Goal: Information Seeking & Learning: Understand process/instructions

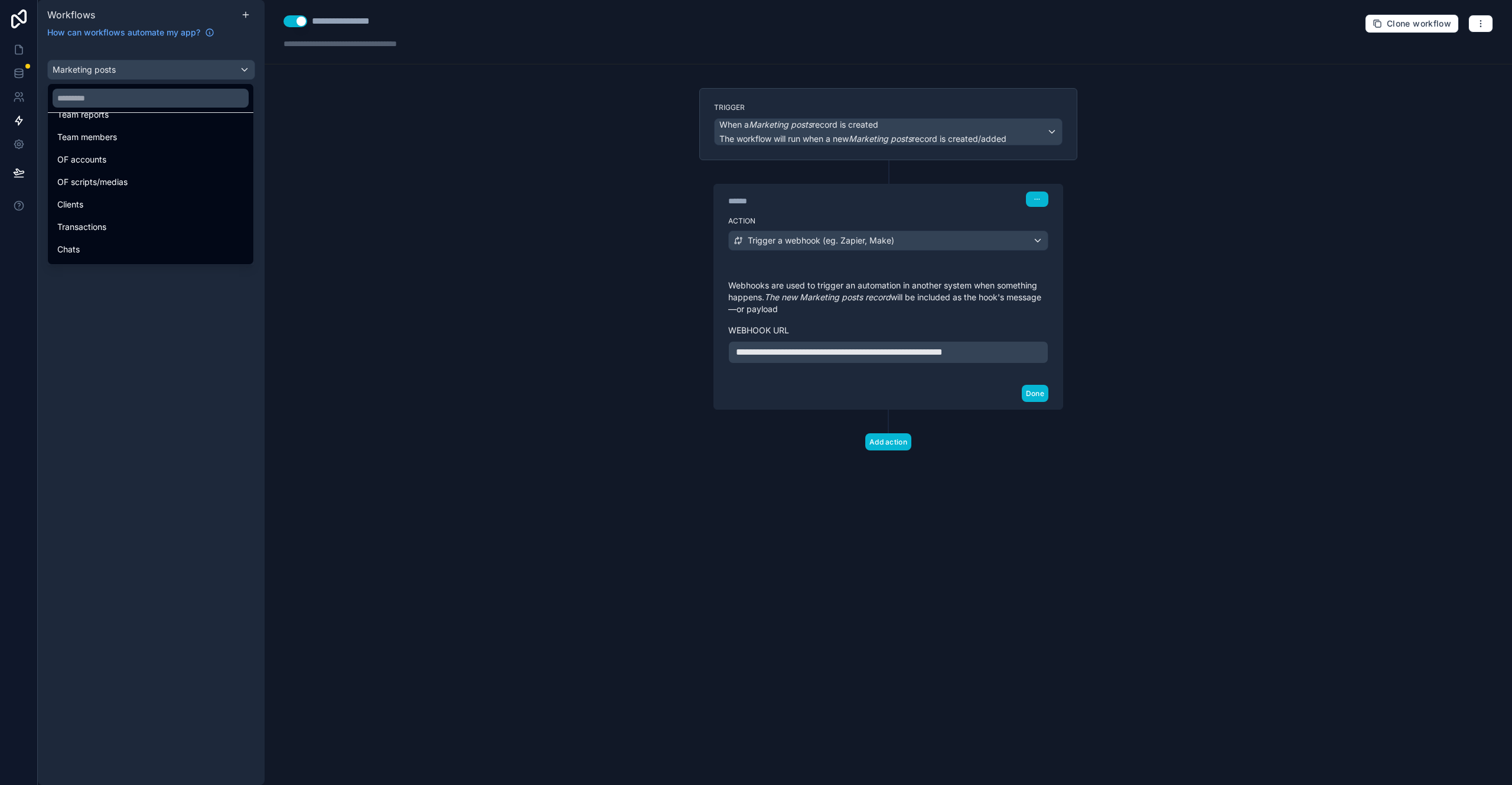
scroll to position [437, 0]
click at [143, 184] on div "OF accounts" at bounding box center [150, 180] width 186 height 14
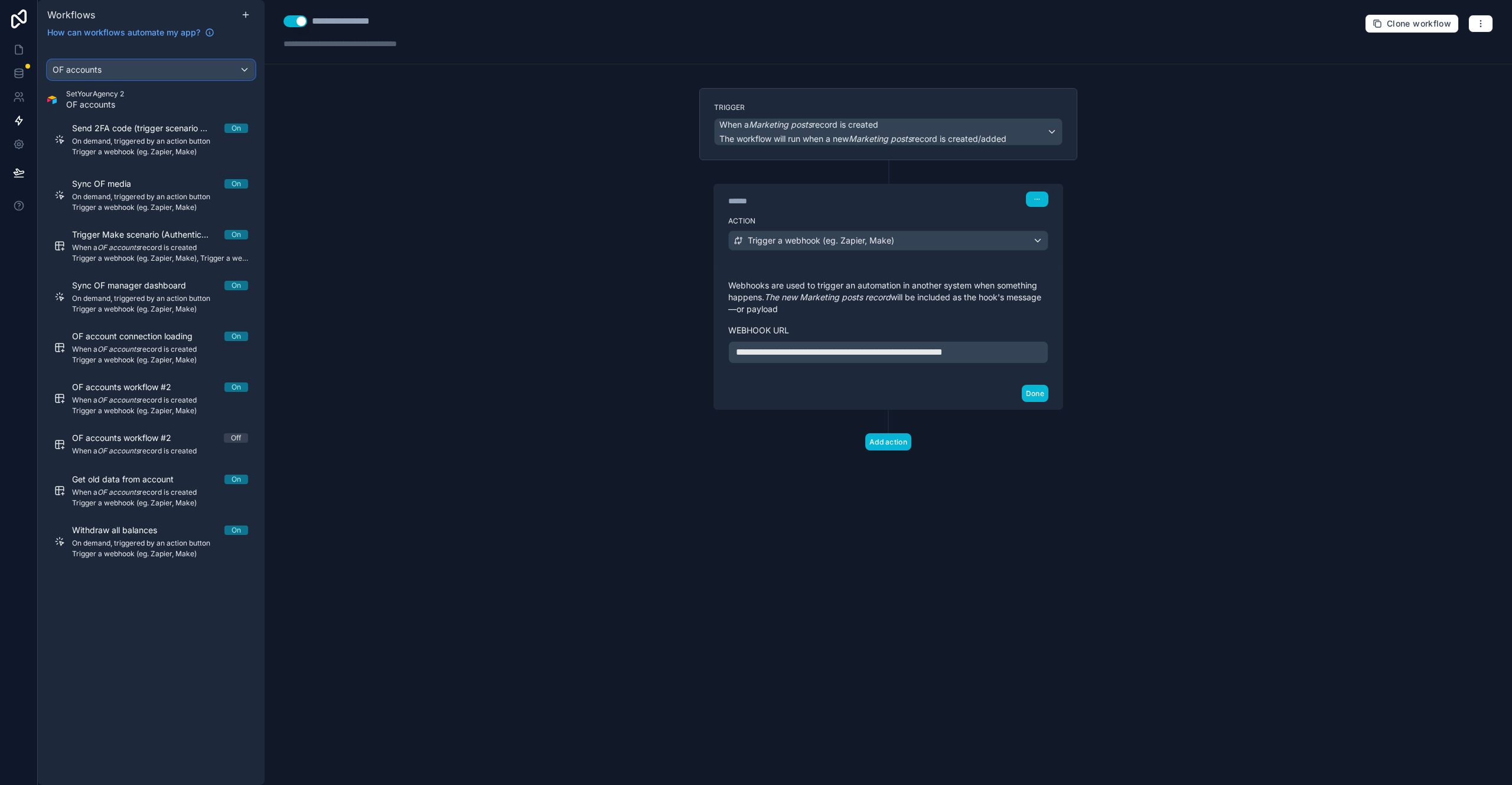
click at [147, 72] on div "OF accounts" at bounding box center [151, 70] width 207 height 19
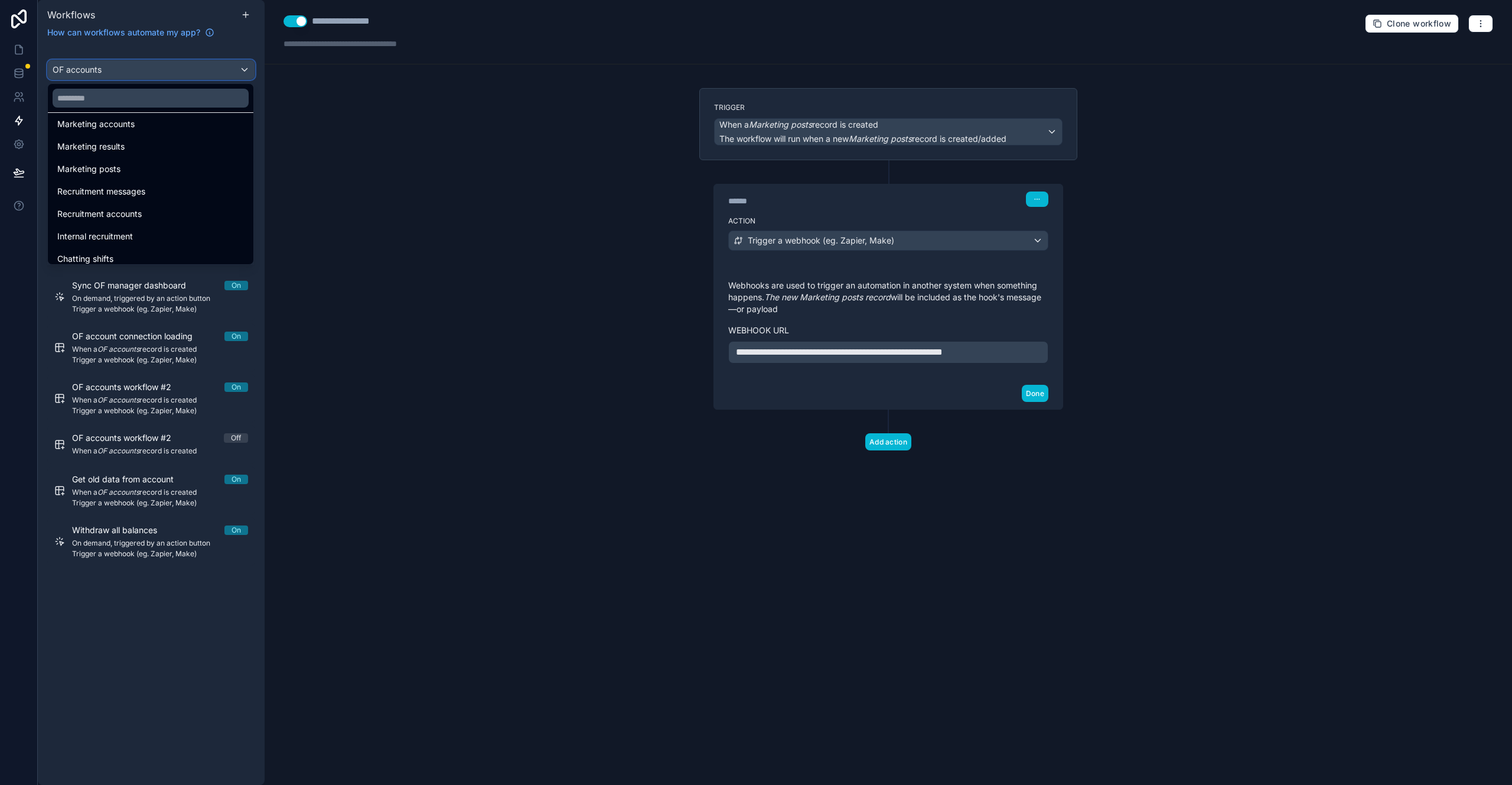
scroll to position [238, 0]
click at [160, 156] on div "Marketing results" at bounding box center [150, 154] width 186 height 14
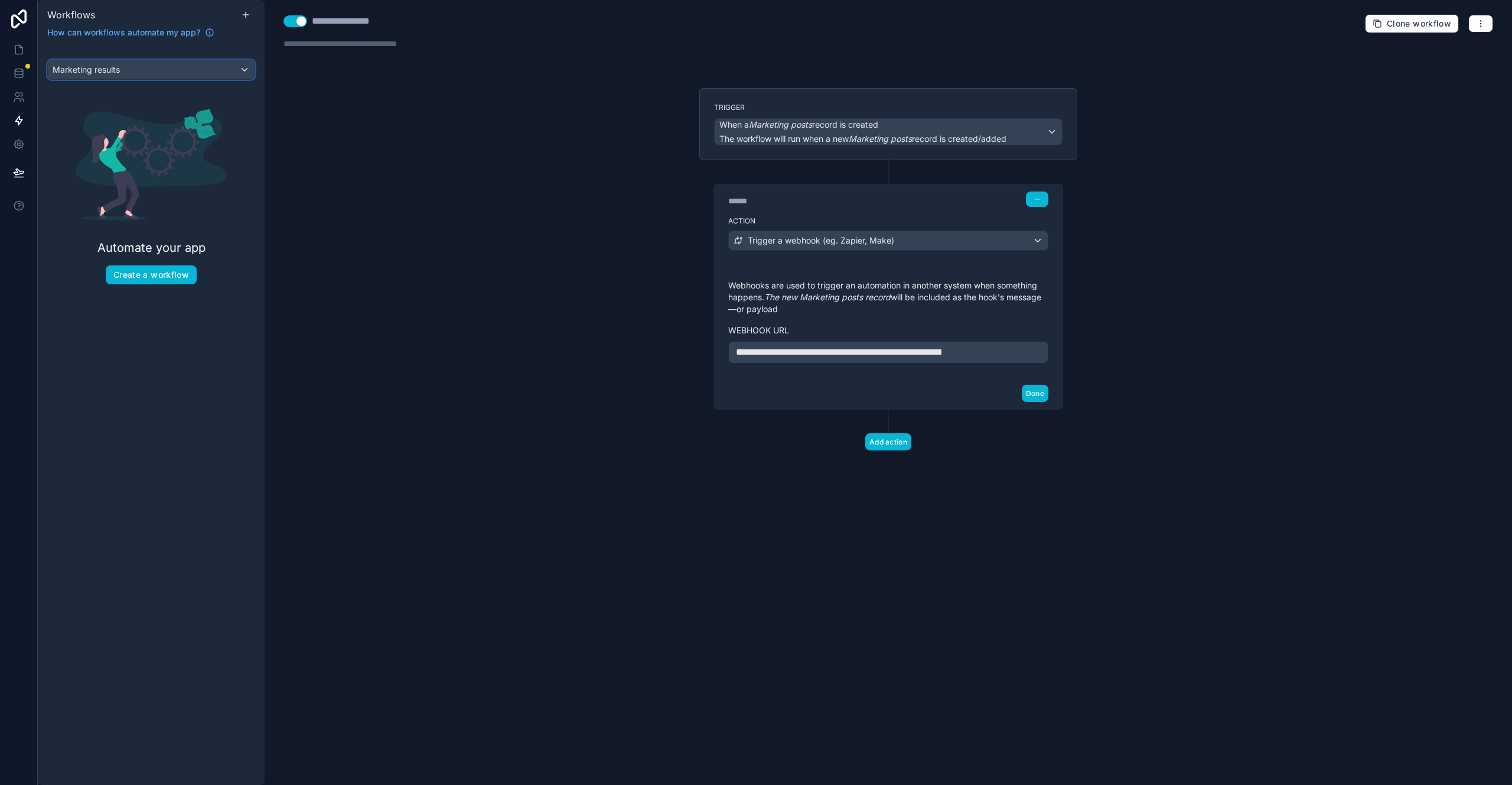
click at [167, 77] on div "Marketing results" at bounding box center [151, 70] width 207 height 19
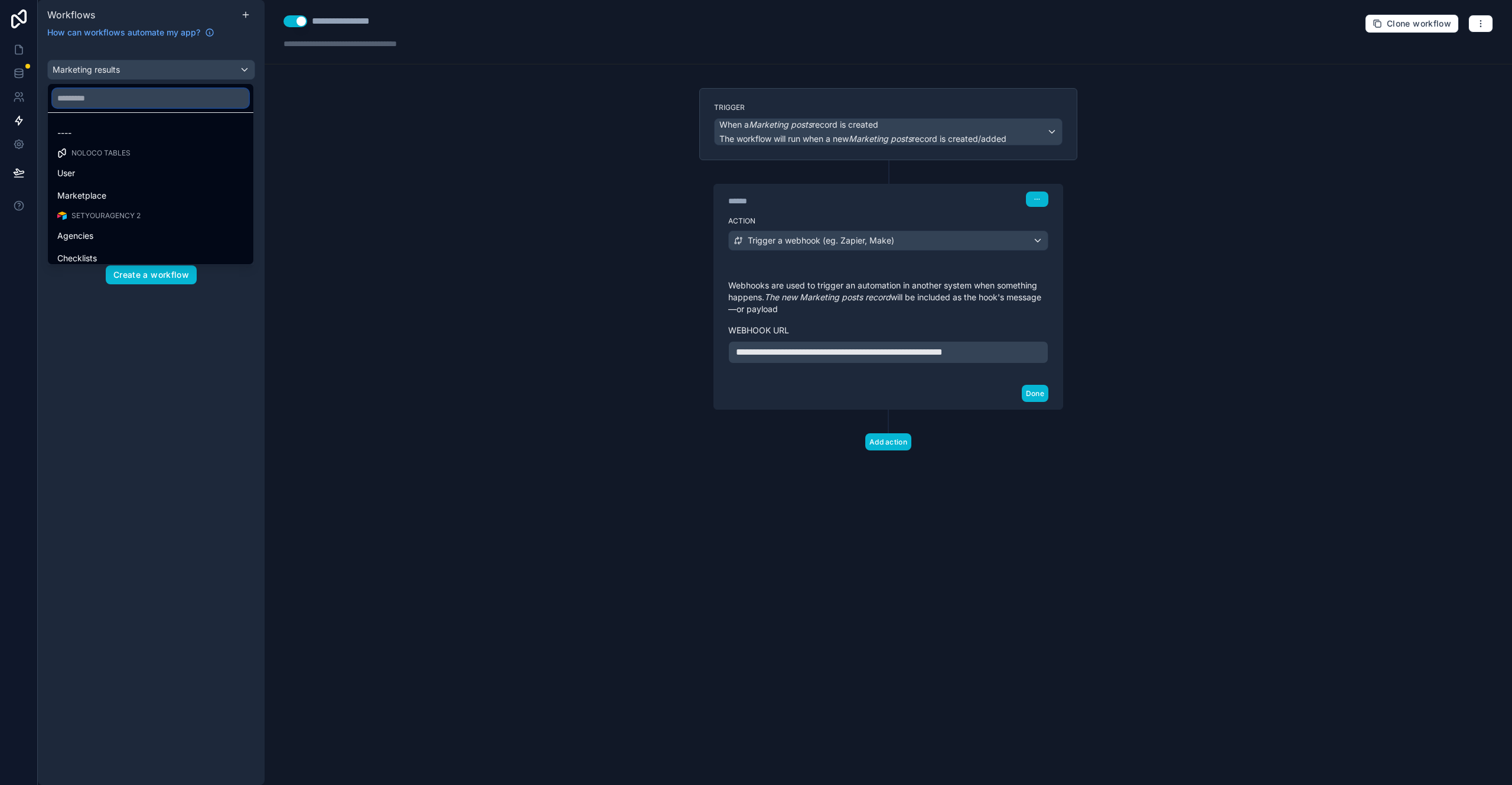
click at [92, 98] on input "text" at bounding box center [150, 98] width 196 height 19
click at [115, 70] on div "scrollable content" at bounding box center [756, 392] width 1512 height 785
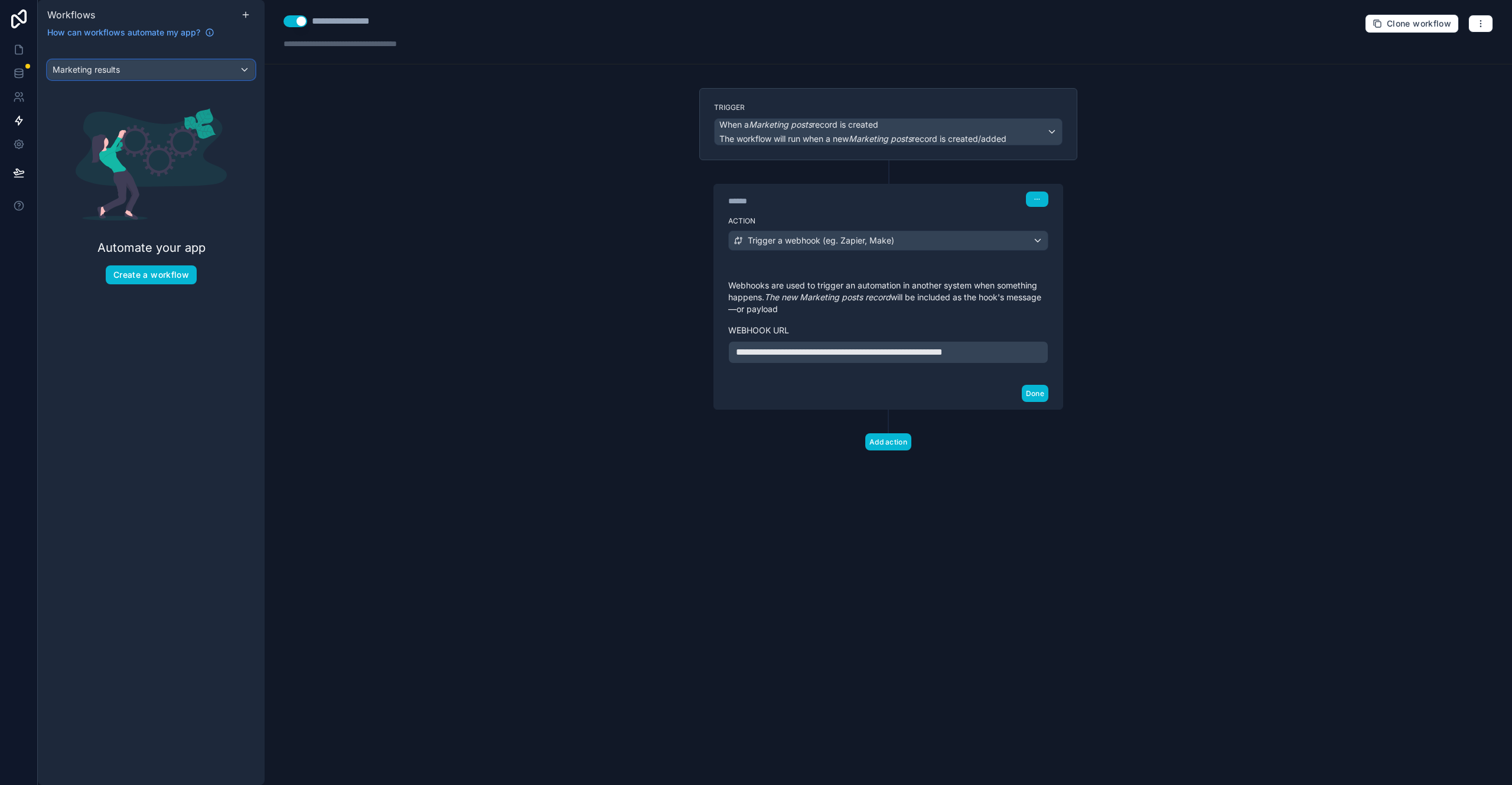
click at [115, 70] on span "Marketing results" at bounding box center [86, 69] width 68 height 12
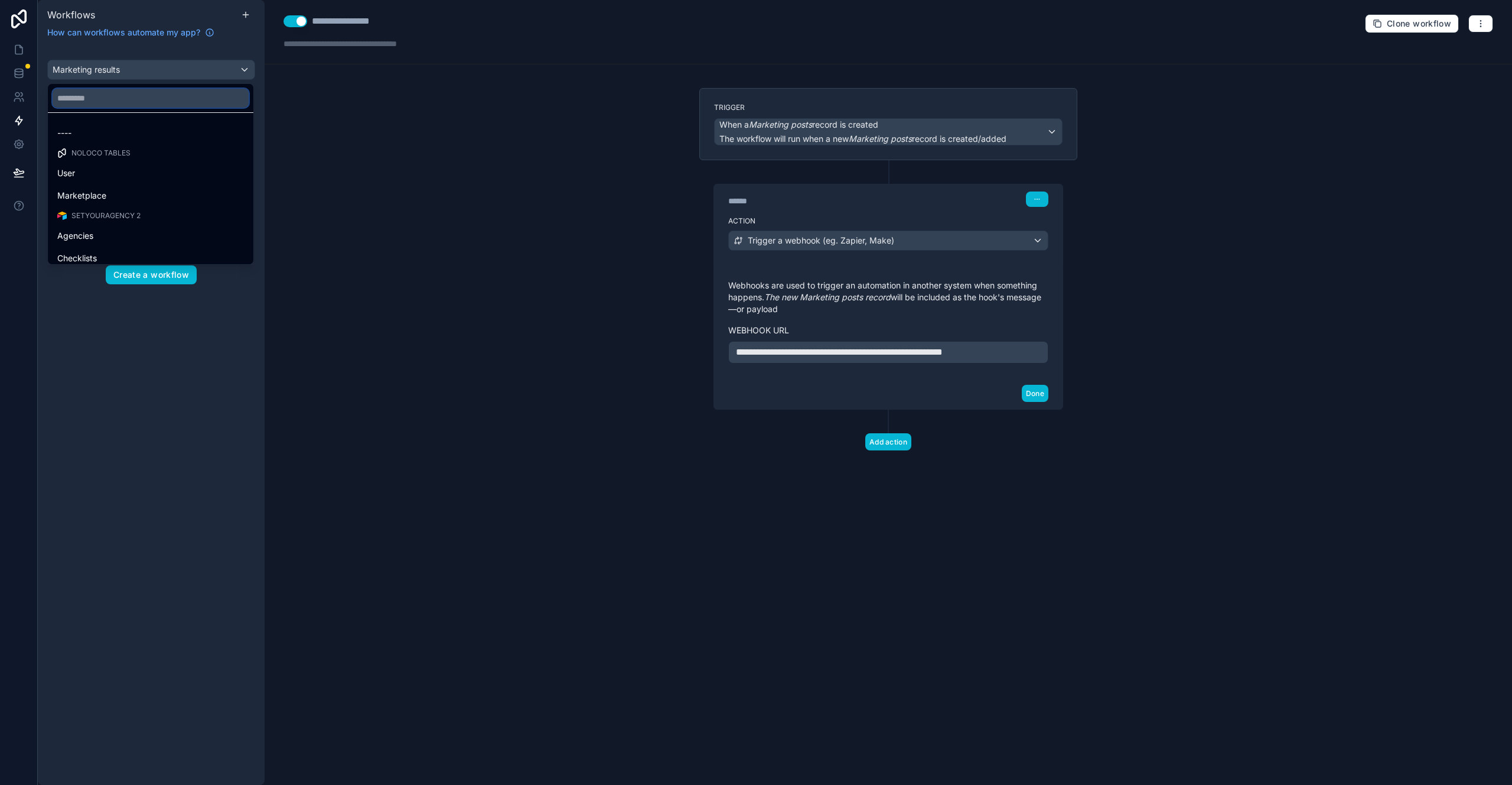
click at [110, 89] on input "text" at bounding box center [150, 98] width 196 height 19
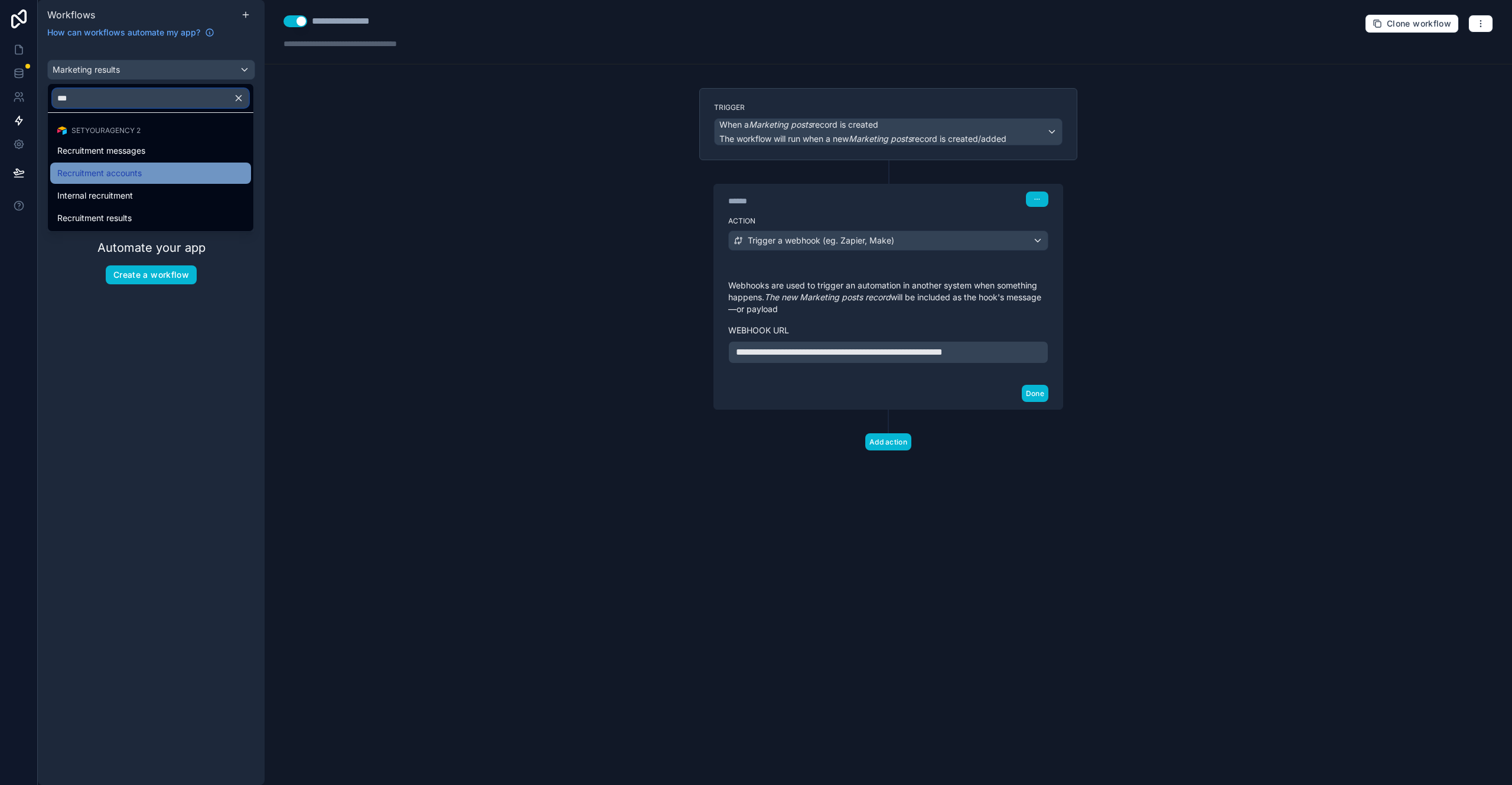
type input "***"
click at [125, 164] on div "Recruitment accounts" at bounding box center [151, 173] width 201 height 21
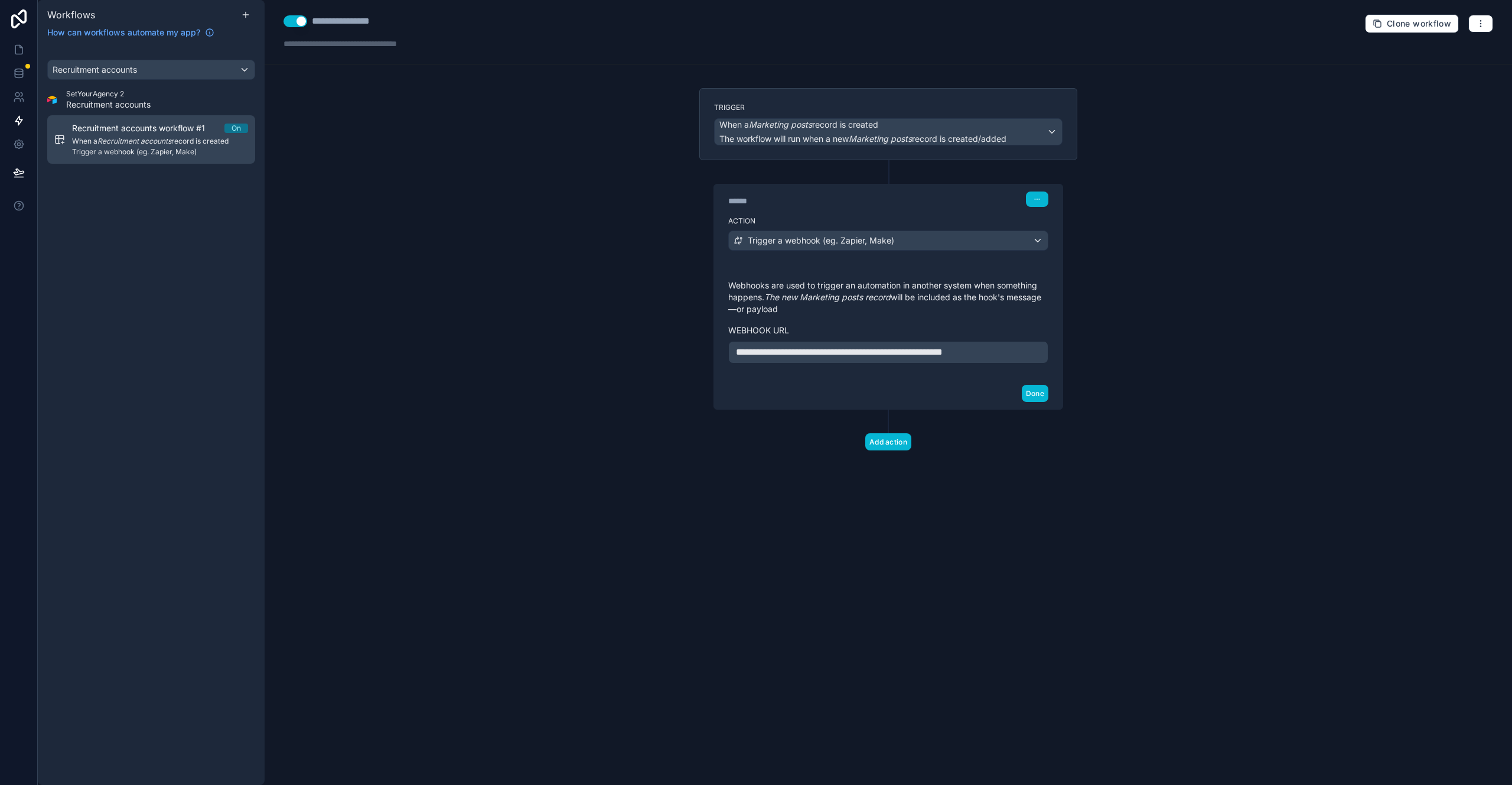
click at [129, 144] on em "Recruitment accounts" at bounding box center [135, 141] width 74 height 9
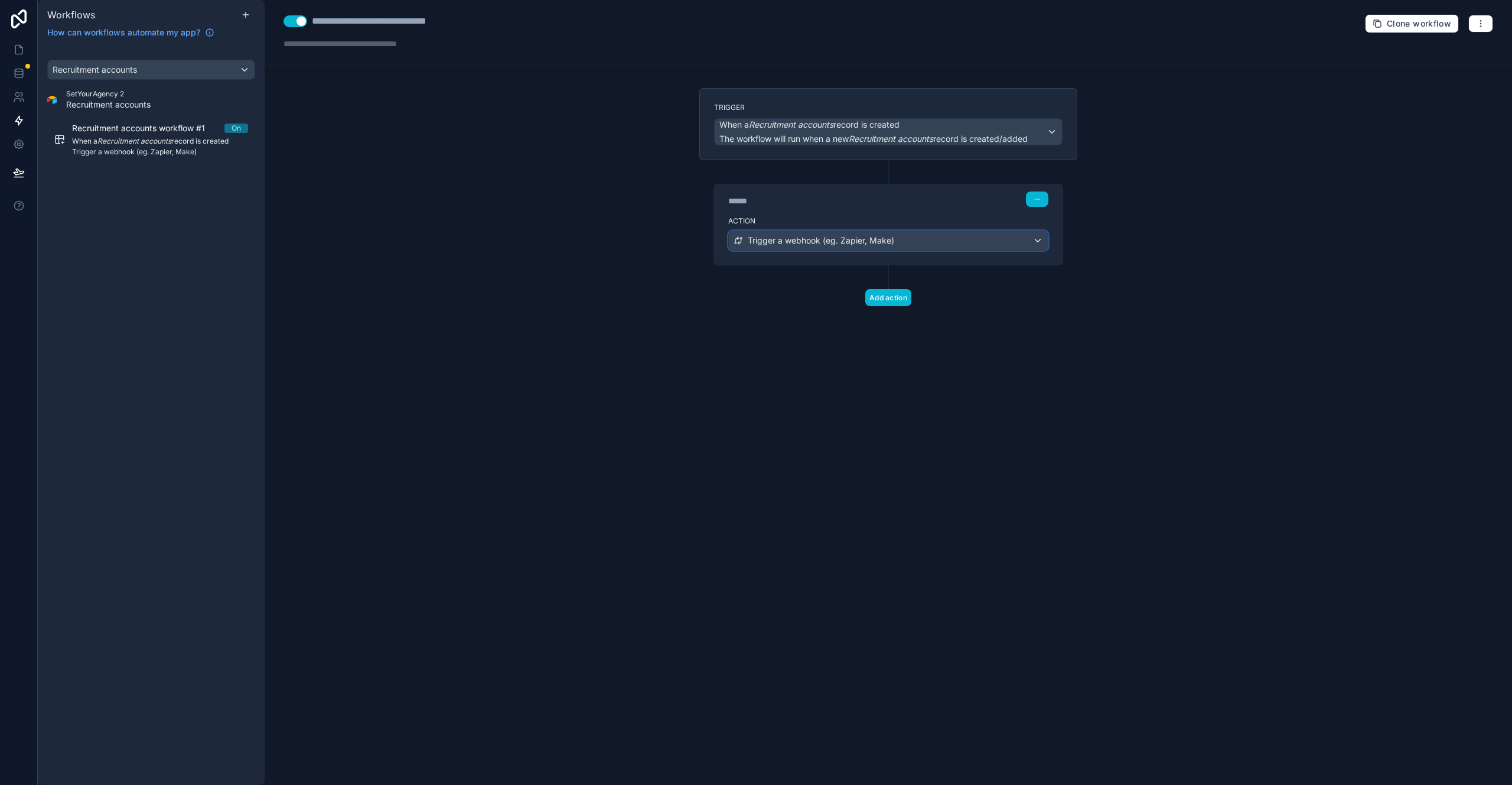
click at [865, 243] on span "Trigger a webhook (eg. Zapier, Make)" at bounding box center [821, 240] width 147 height 12
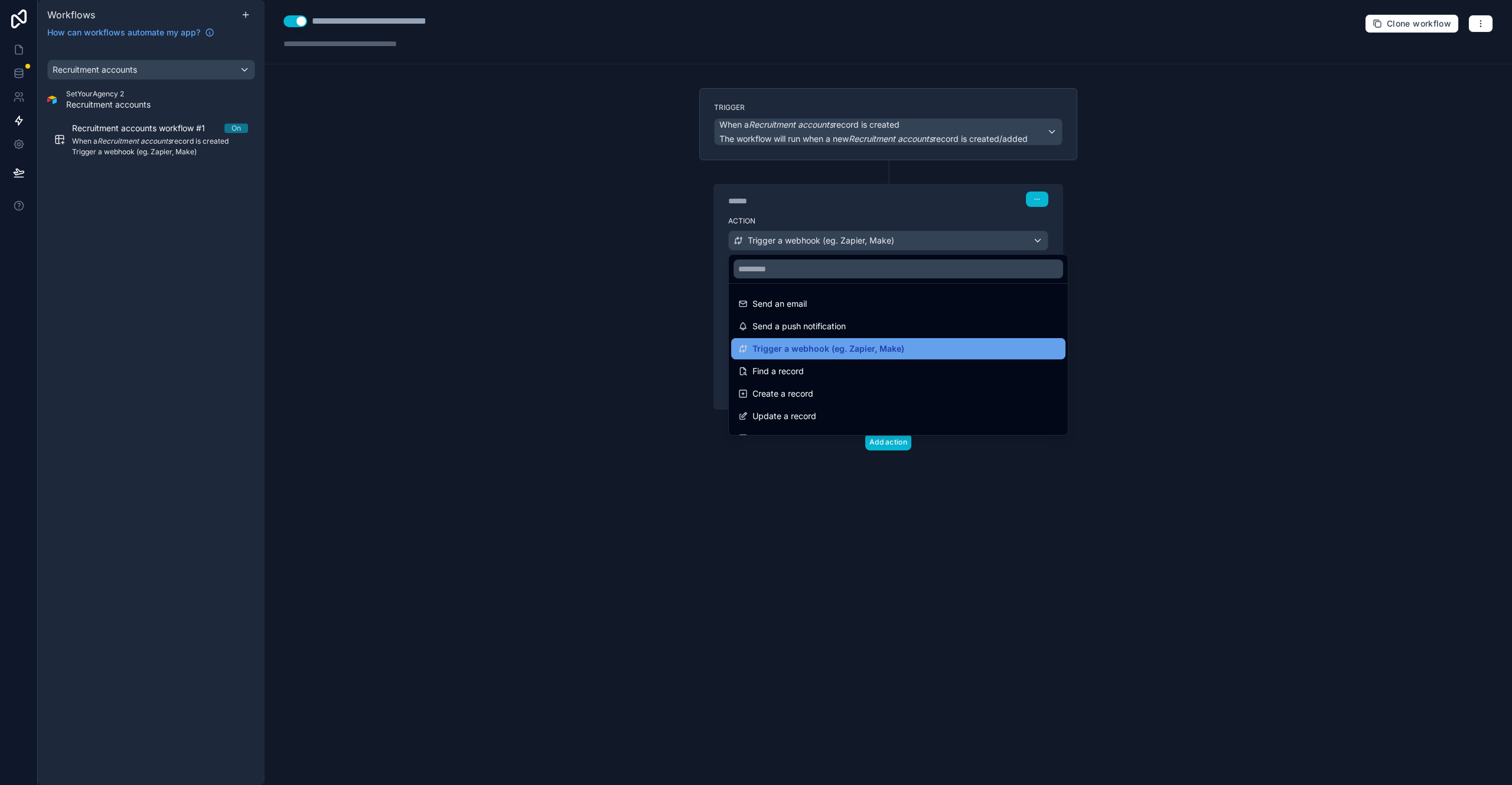
click at [878, 344] on span "Trigger a webhook (eg. Zapier, Make)" at bounding box center [828, 348] width 152 height 14
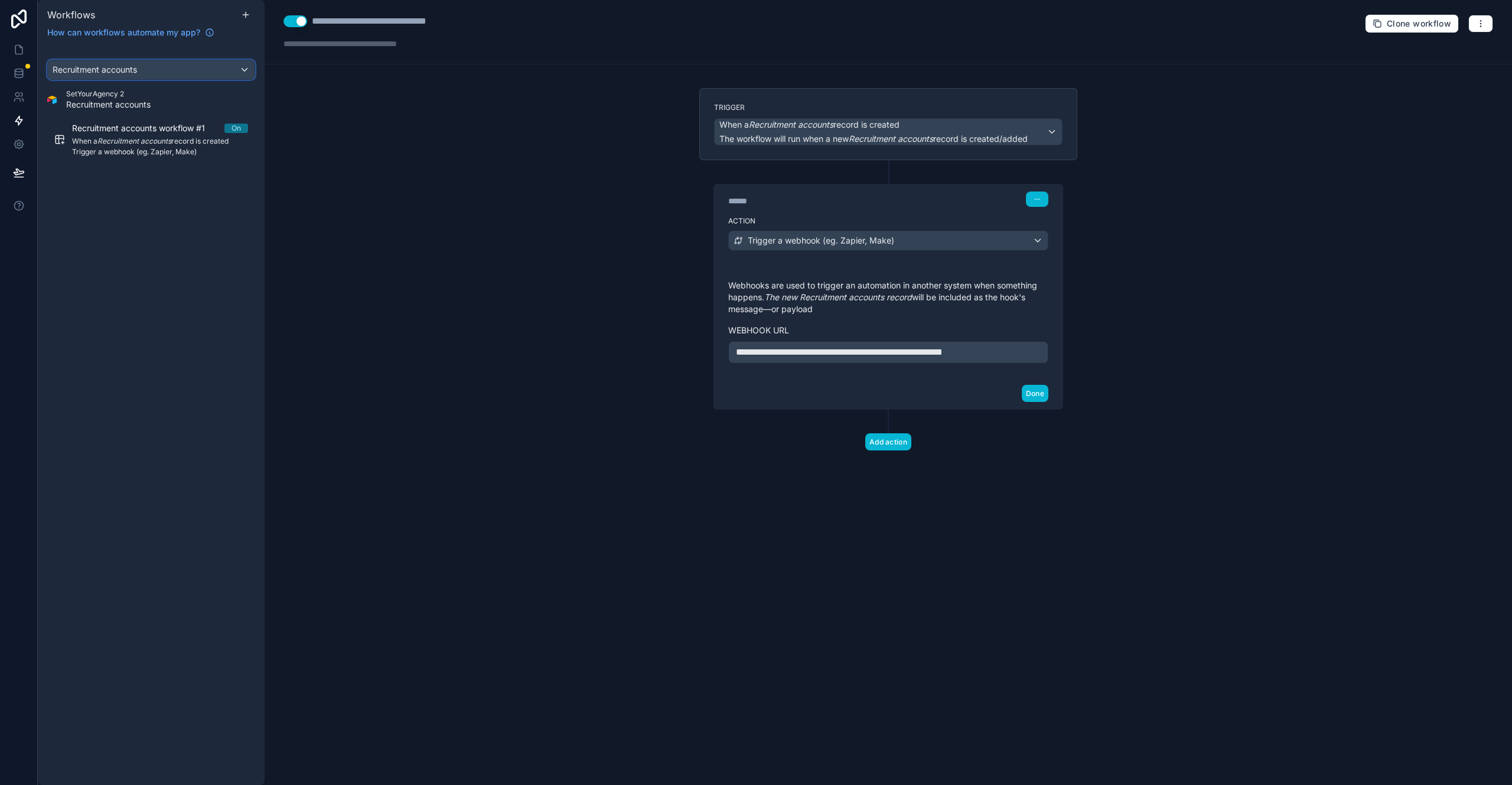
click at [131, 74] on span "Recruitment accounts" at bounding box center [95, 69] width 85 height 12
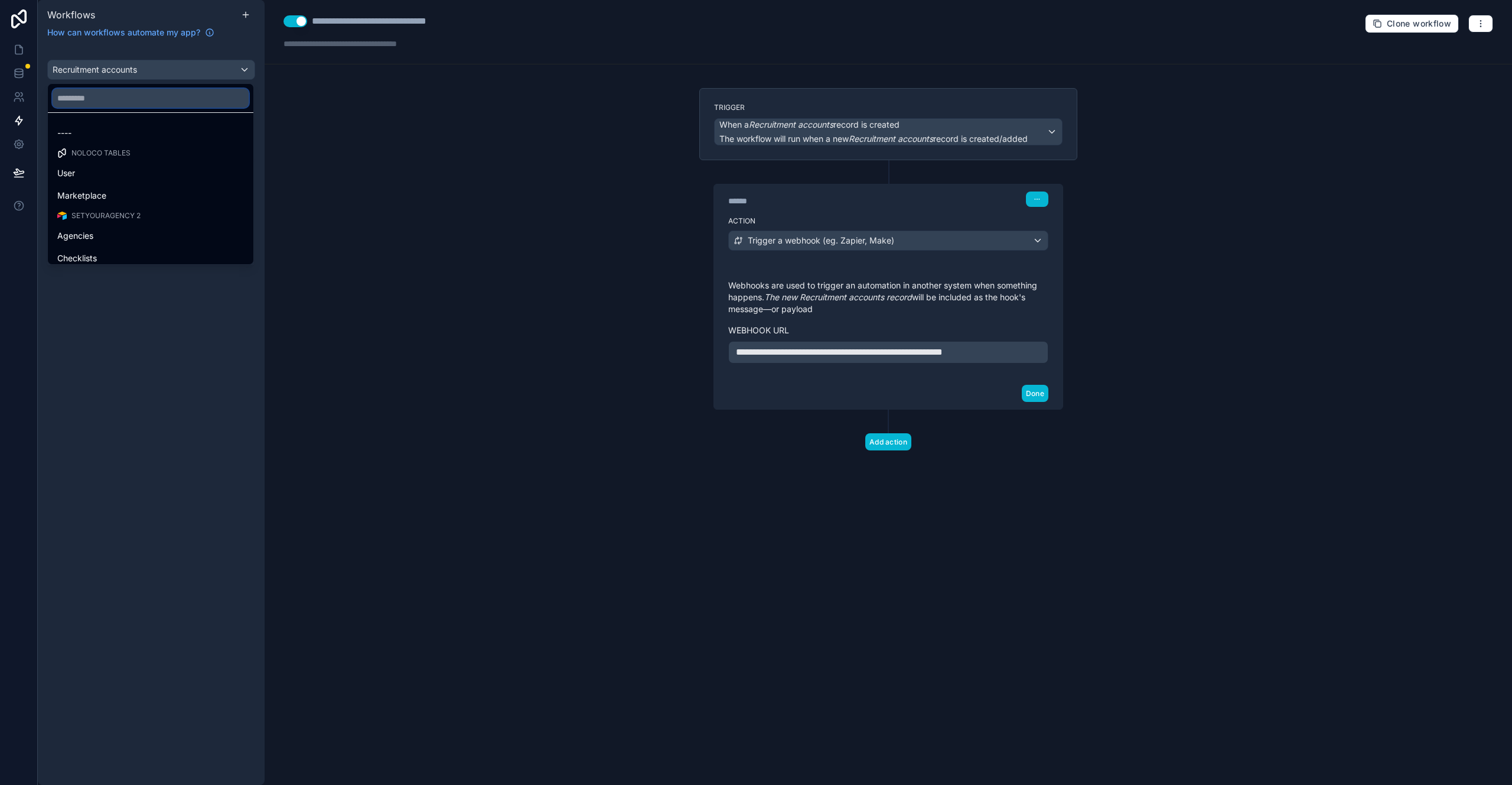
click at [132, 98] on input "text" at bounding box center [150, 98] width 196 height 19
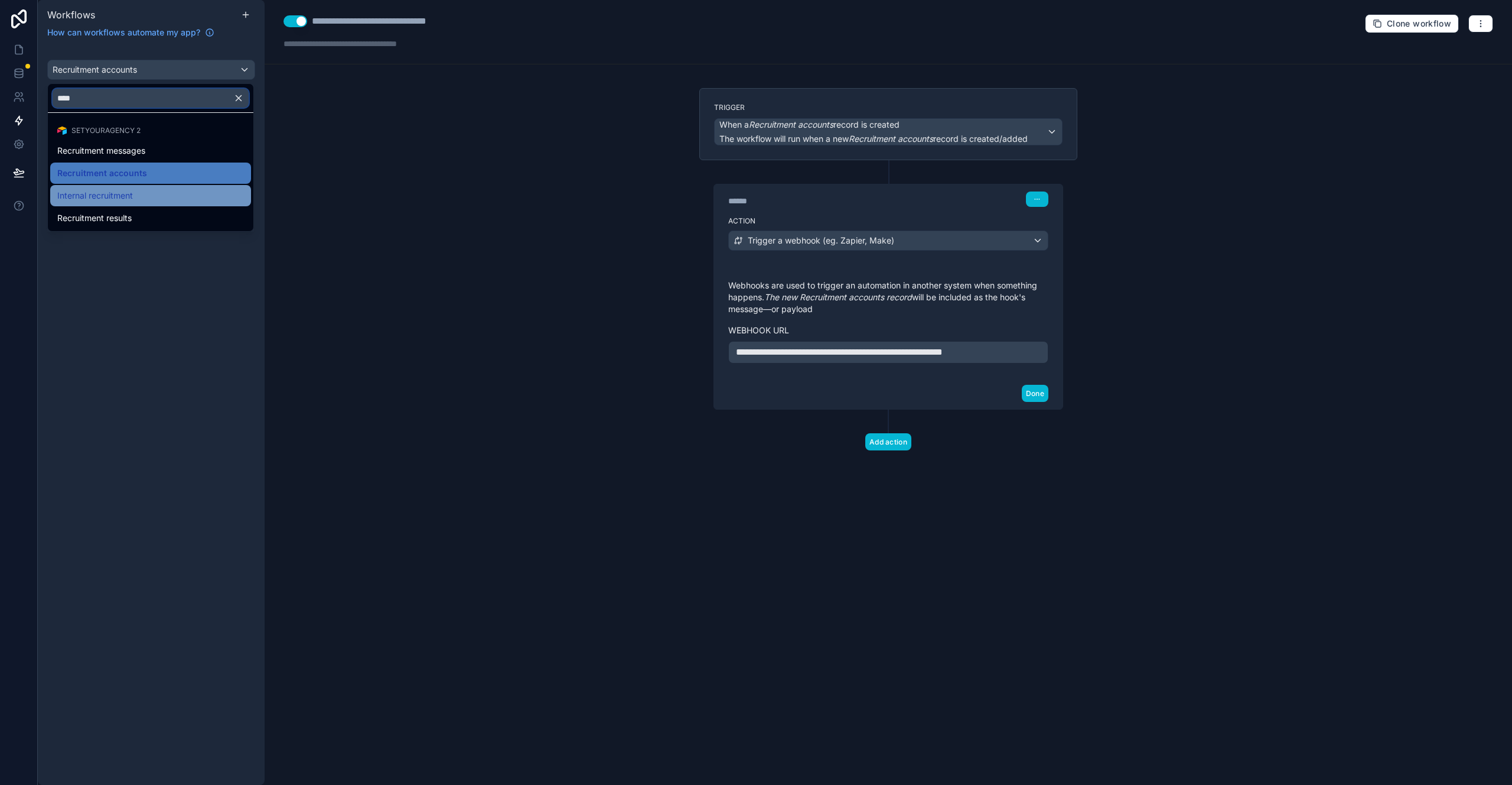
type input "****"
click at [138, 197] on div "Internal recruitment" at bounding box center [150, 195] width 186 height 14
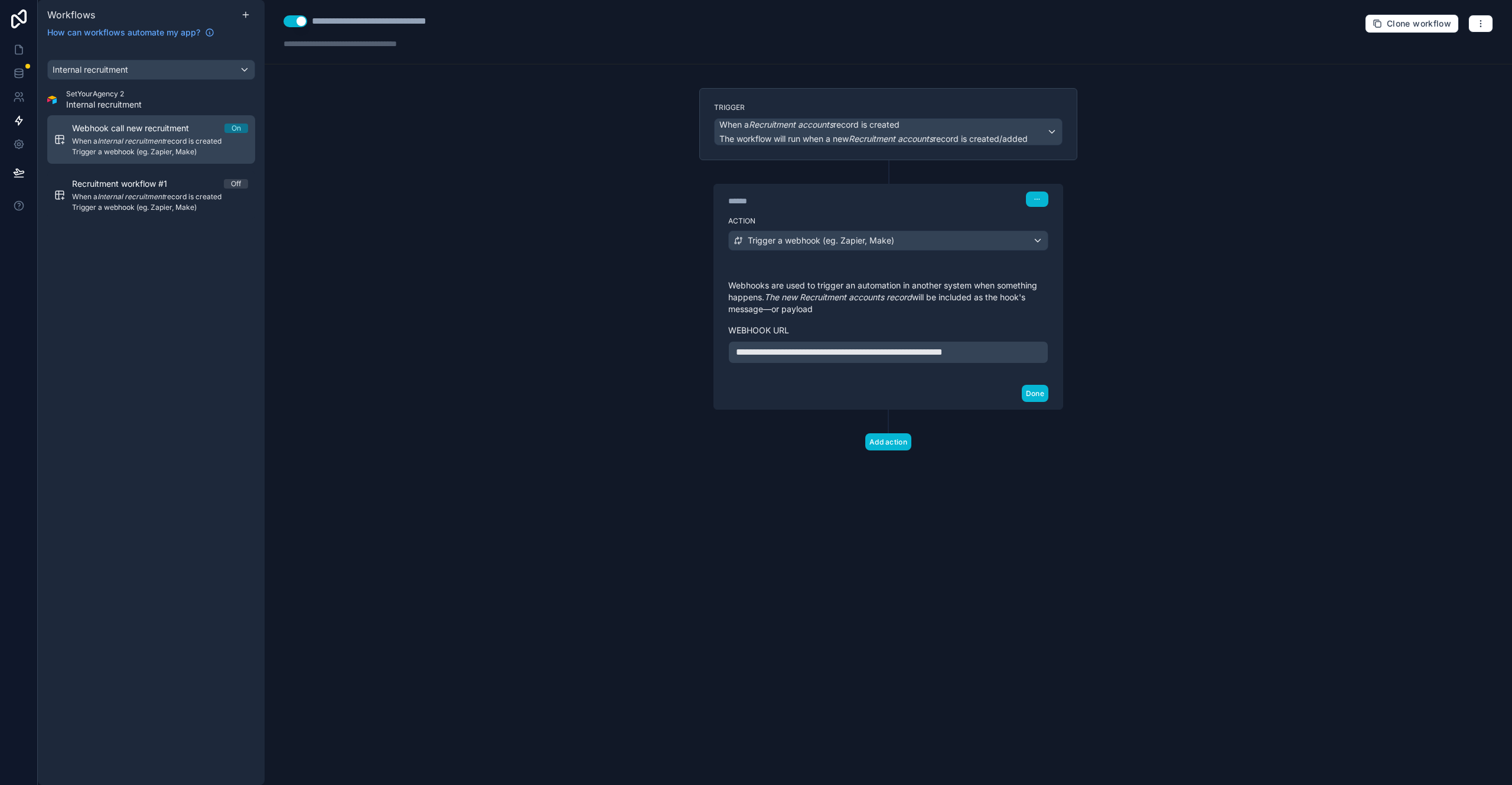
click at [153, 141] on em "Internal recruitment" at bounding box center [131, 141] width 67 height 9
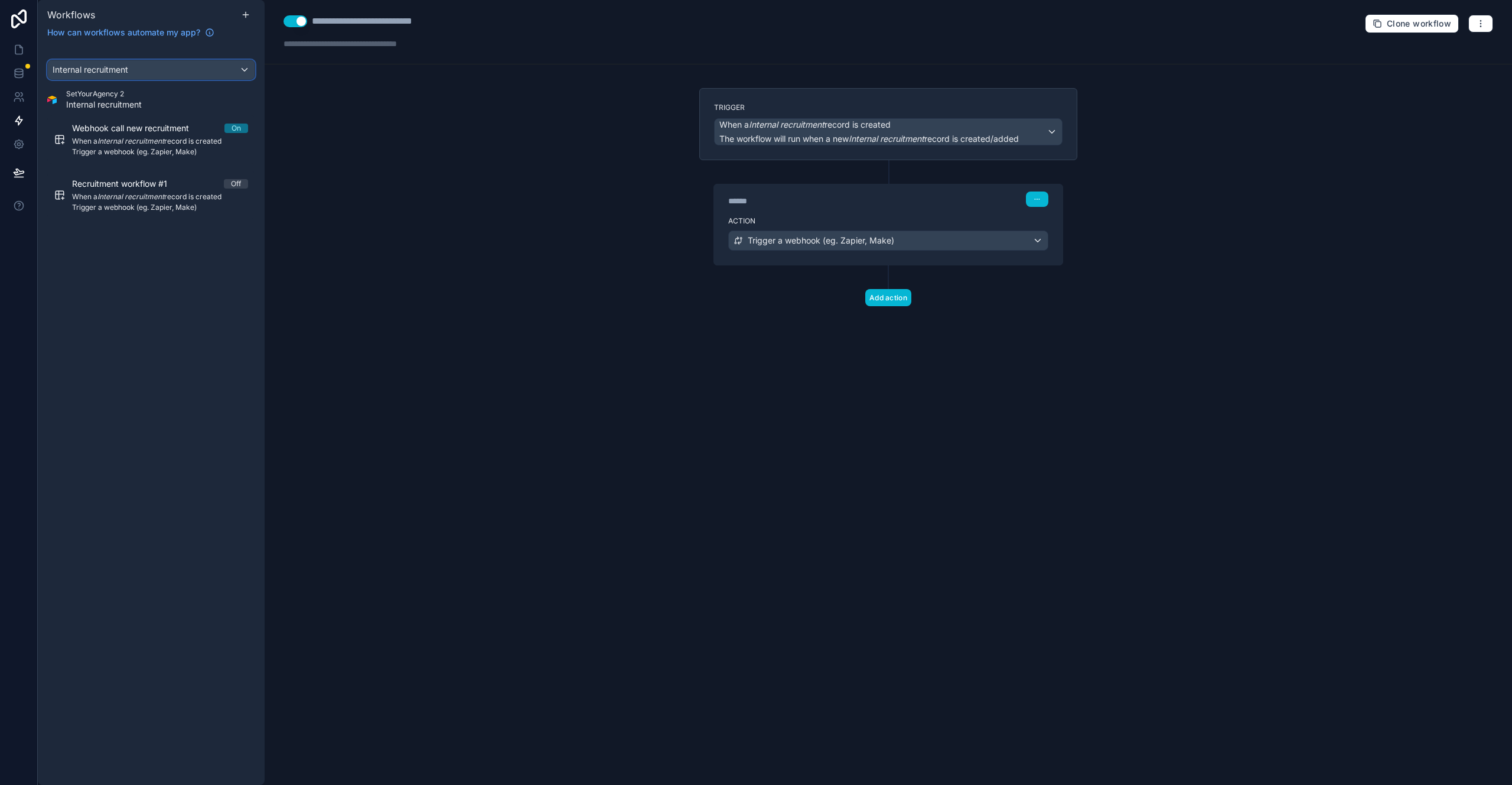
click at [151, 72] on div "Internal recruitment" at bounding box center [151, 70] width 207 height 19
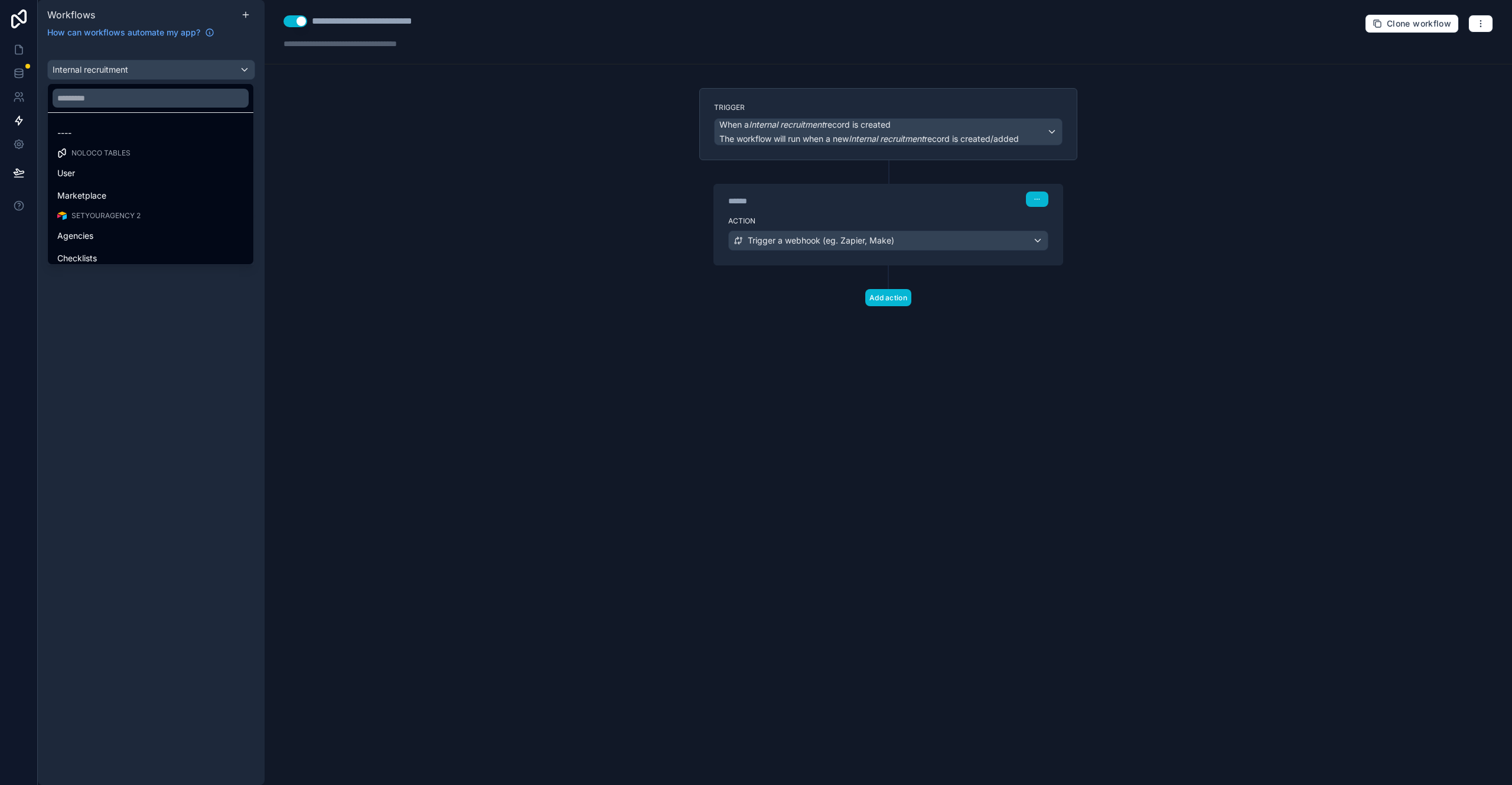
click at [138, 84] on div at bounding box center [150, 98] width 206 height 29
click at [139, 94] on input "text" at bounding box center [150, 98] width 196 height 19
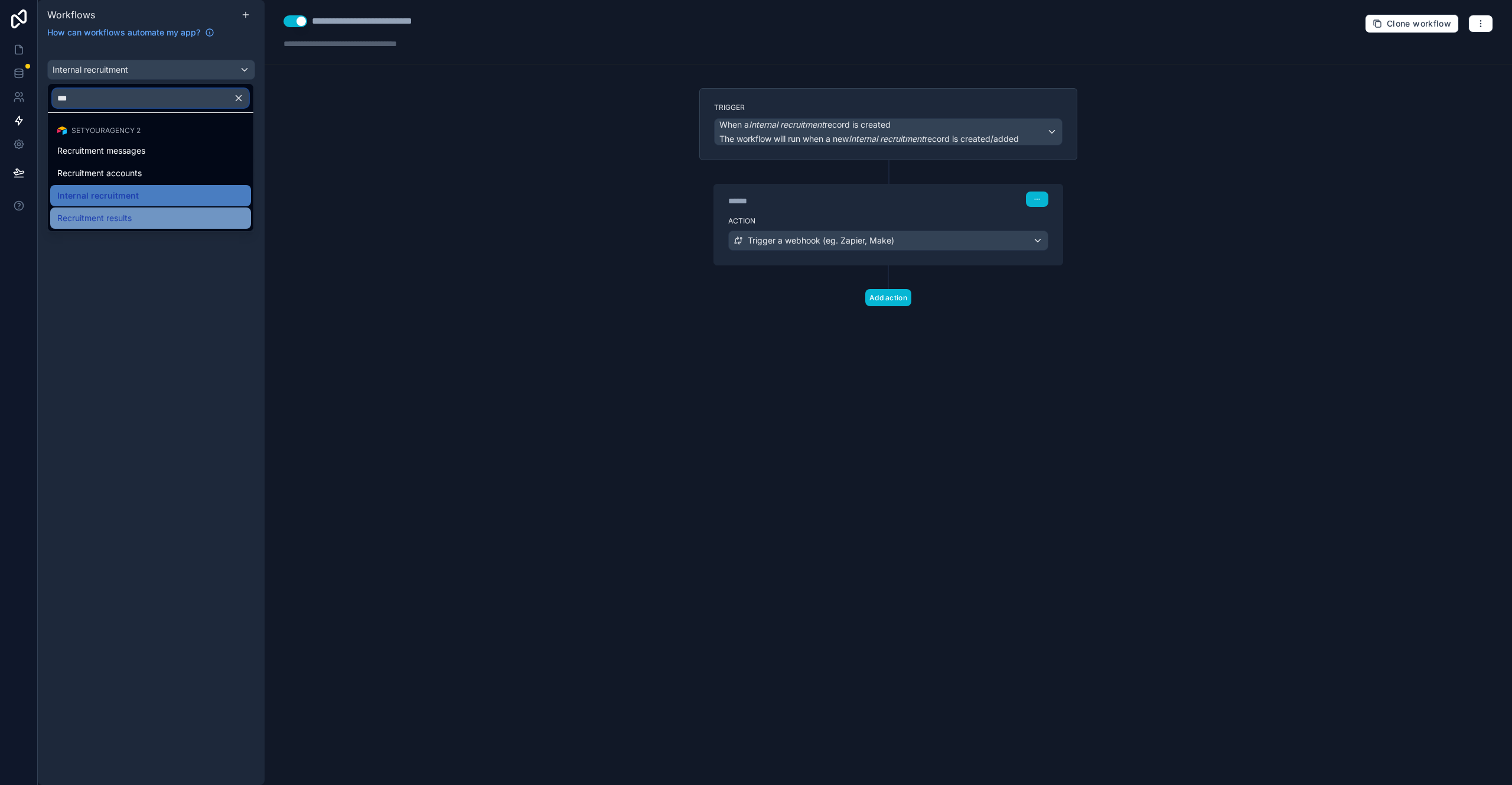
type input "***"
click at [132, 211] on span "Recruitment results" at bounding box center [94, 218] width 74 height 14
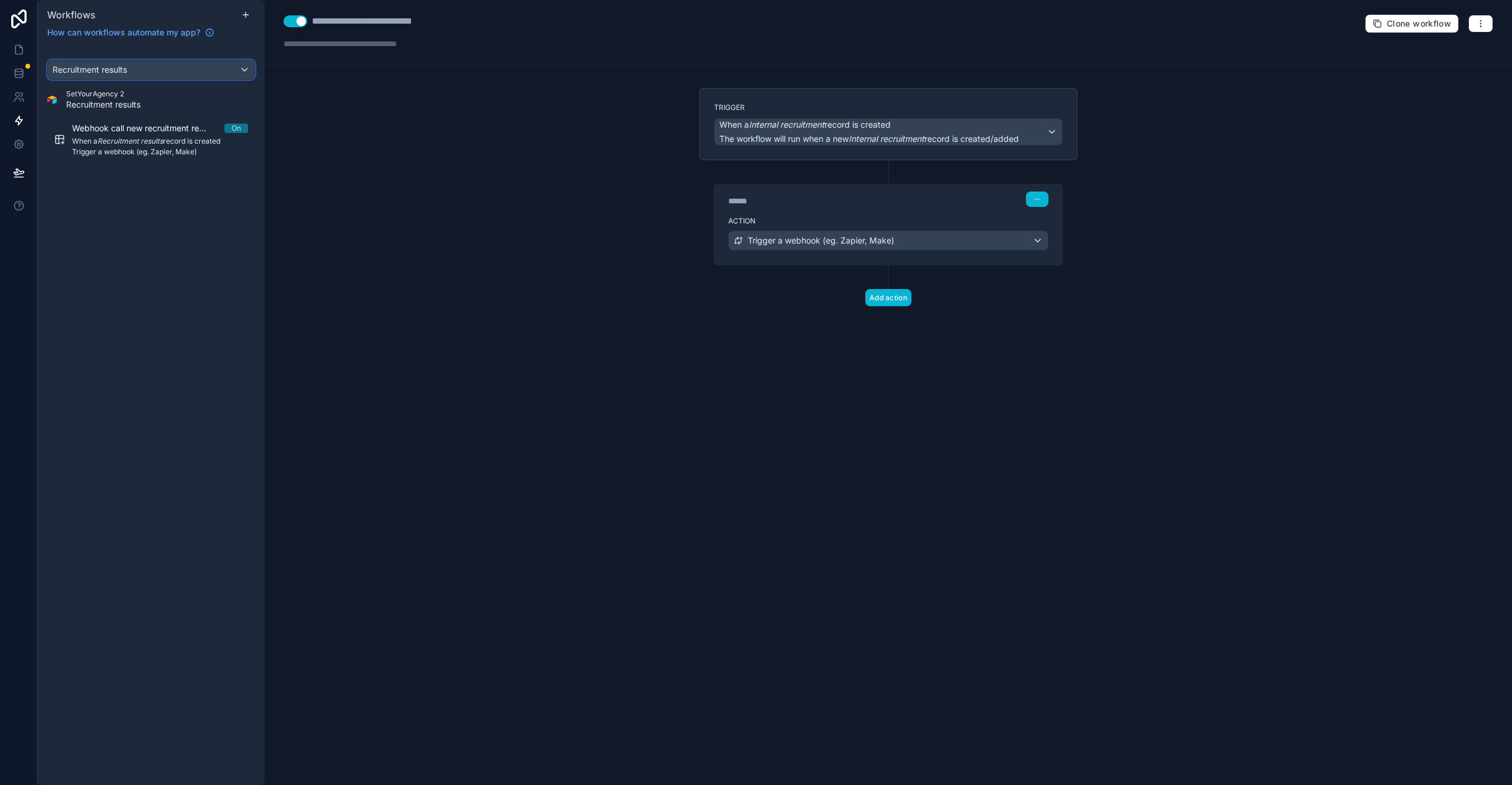
click at [145, 73] on div "Recruitment results" at bounding box center [151, 70] width 207 height 19
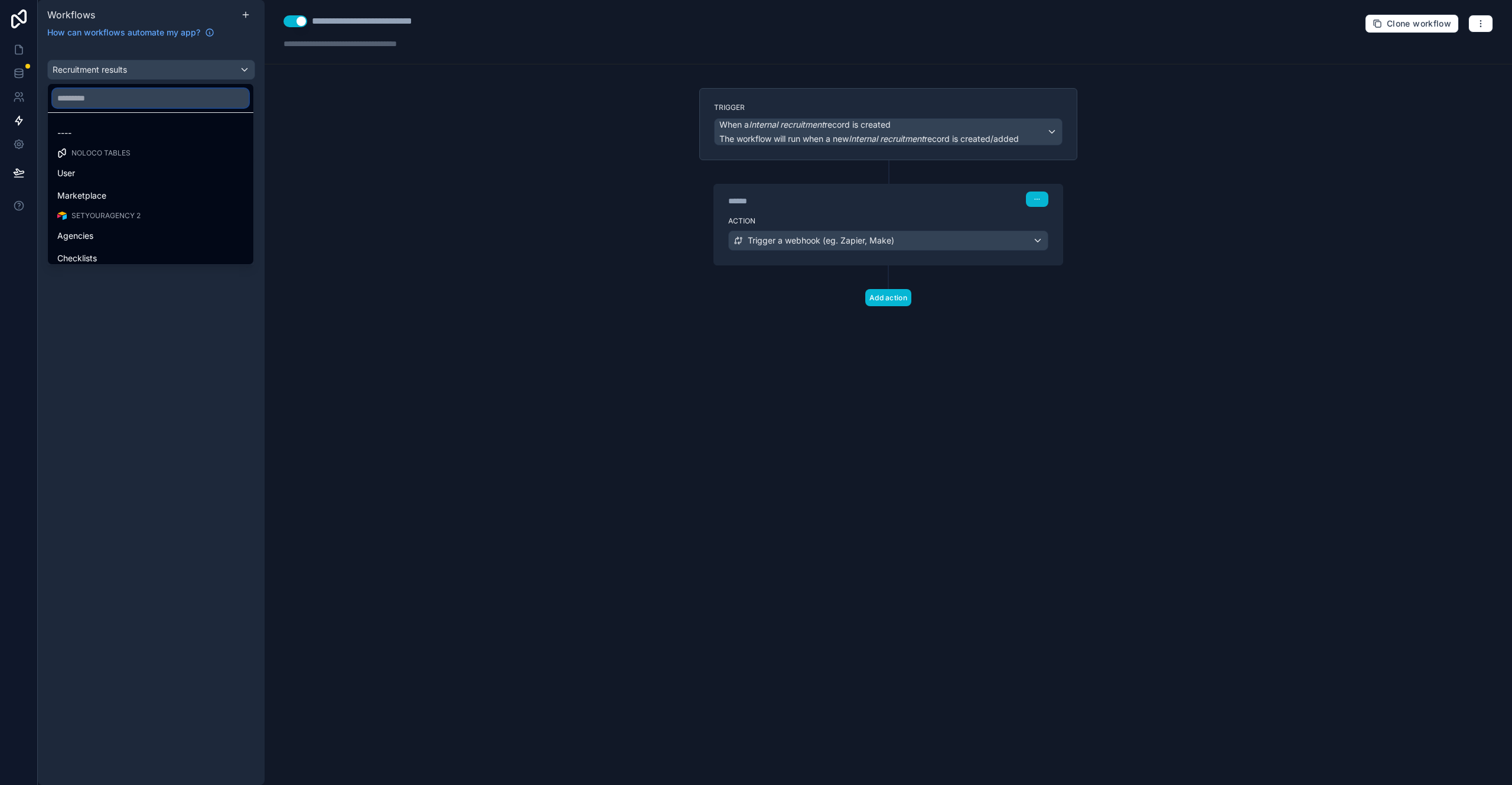
click at [145, 98] on input "text" at bounding box center [150, 98] width 196 height 19
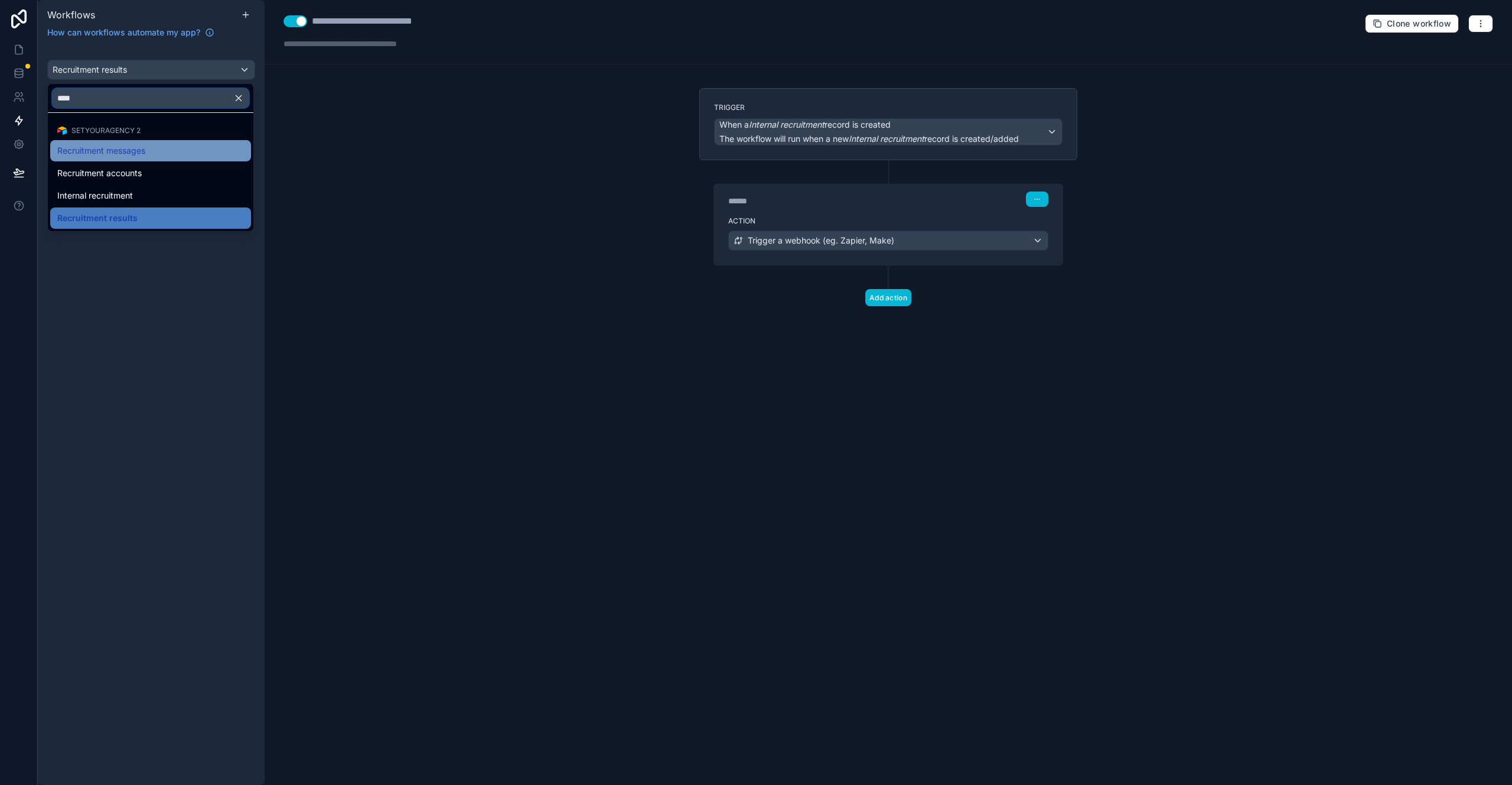
type input "****"
click at [135, 160] on div "Recruitment messages" at bounding box center [151, 150] width 201 height 21
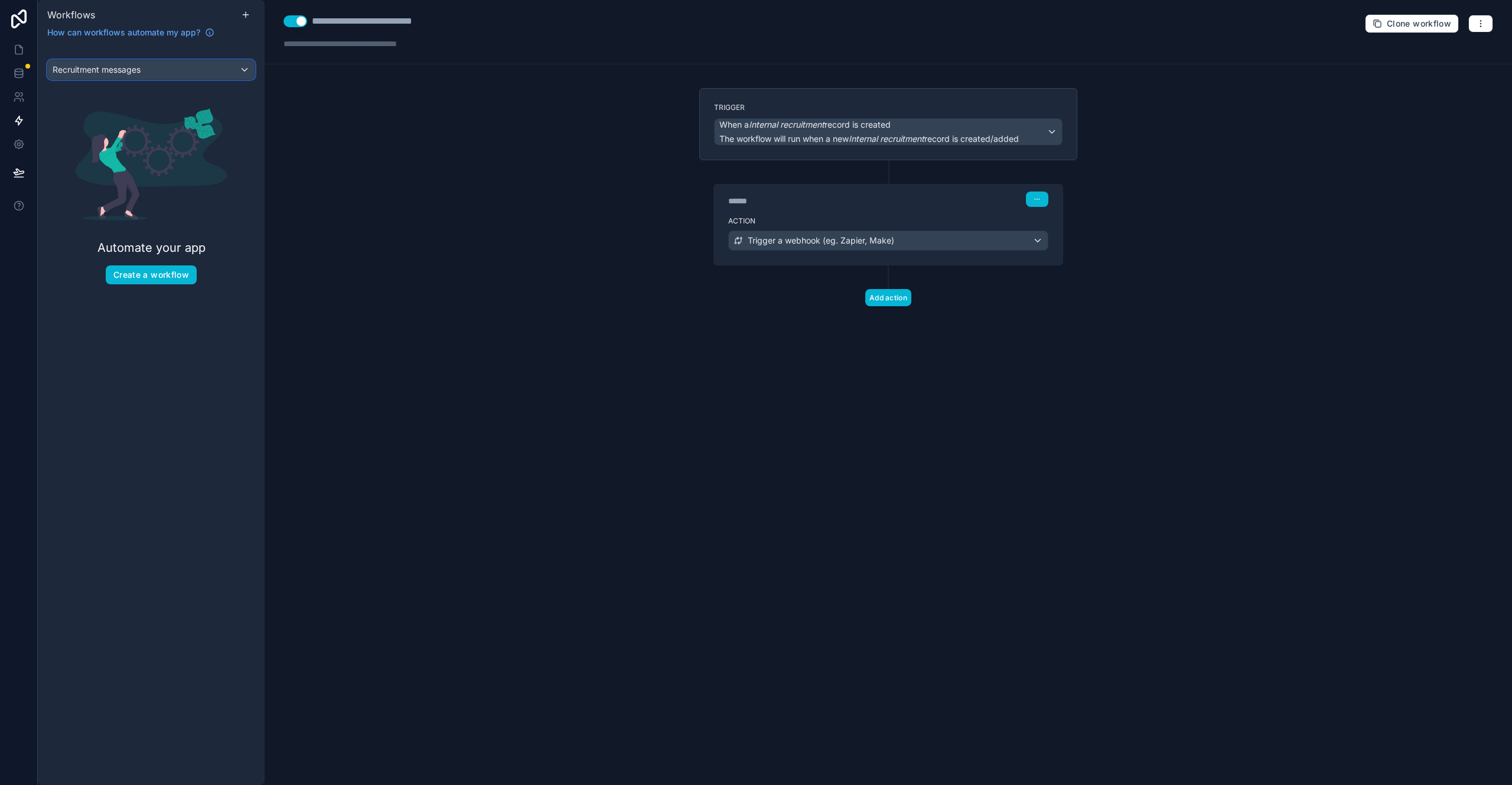
click at [152, 72] on div "Recruitment messages" at bounding box center [151, 70] width 207 height 19
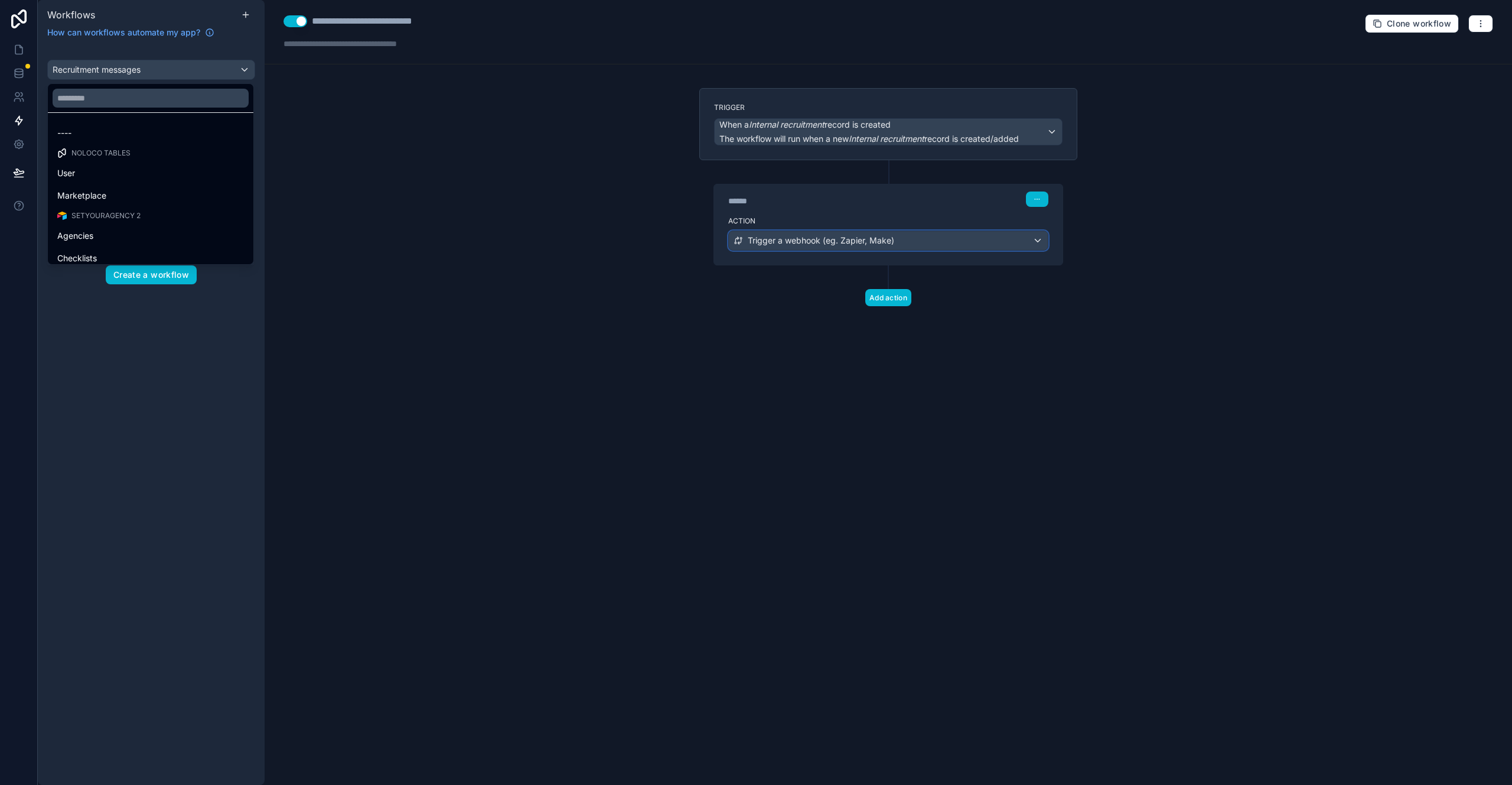
click at [858, 238] on span "Trigger a webhook (eg. Zapier, Make)" at bounding box center [821, 240] width 147 height 12
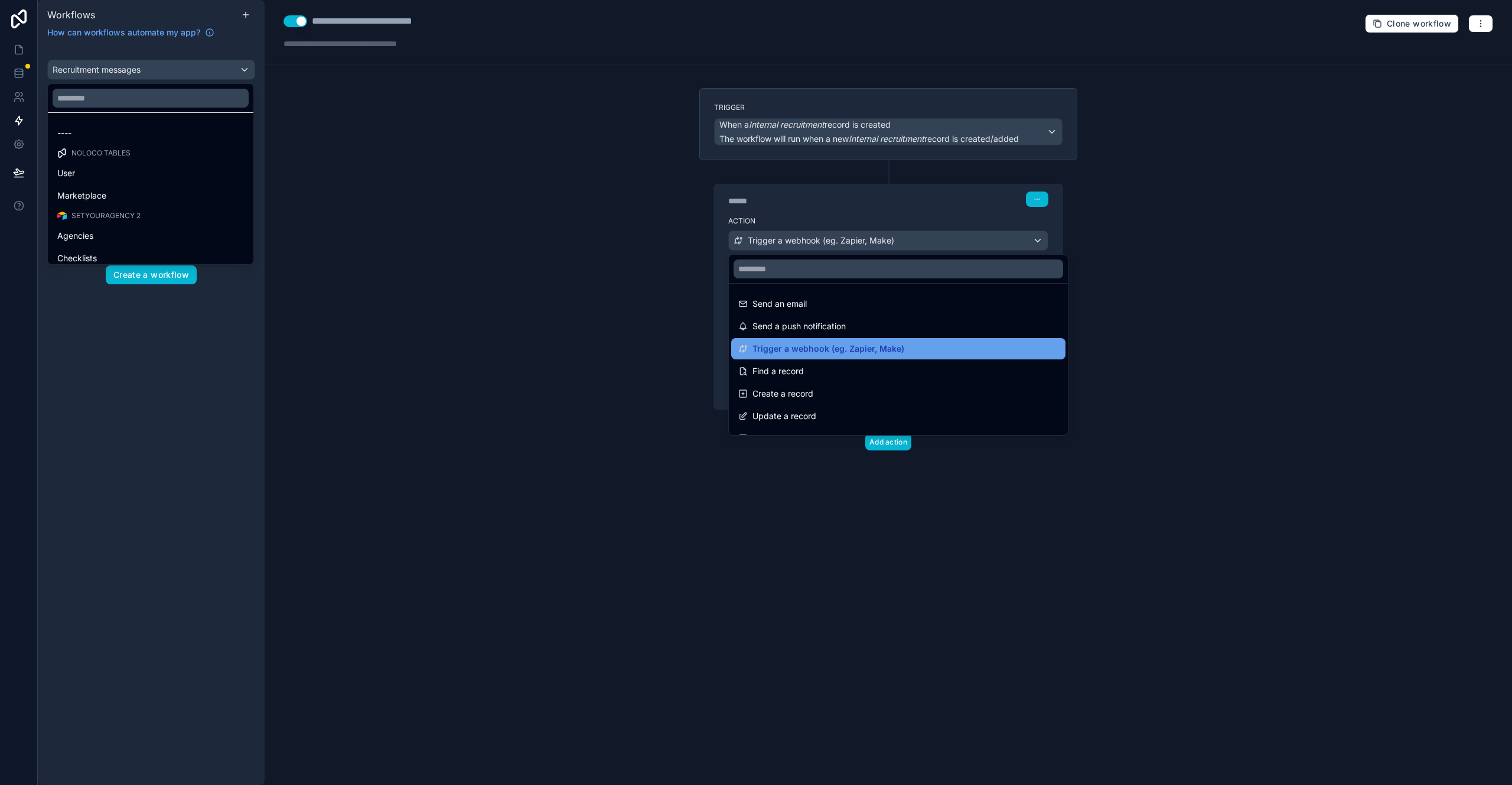
click at [904, 353] on div "Trigger a webhook (eg. Zapier, Make)" at bounding box center [898, 348] width 320 height 14
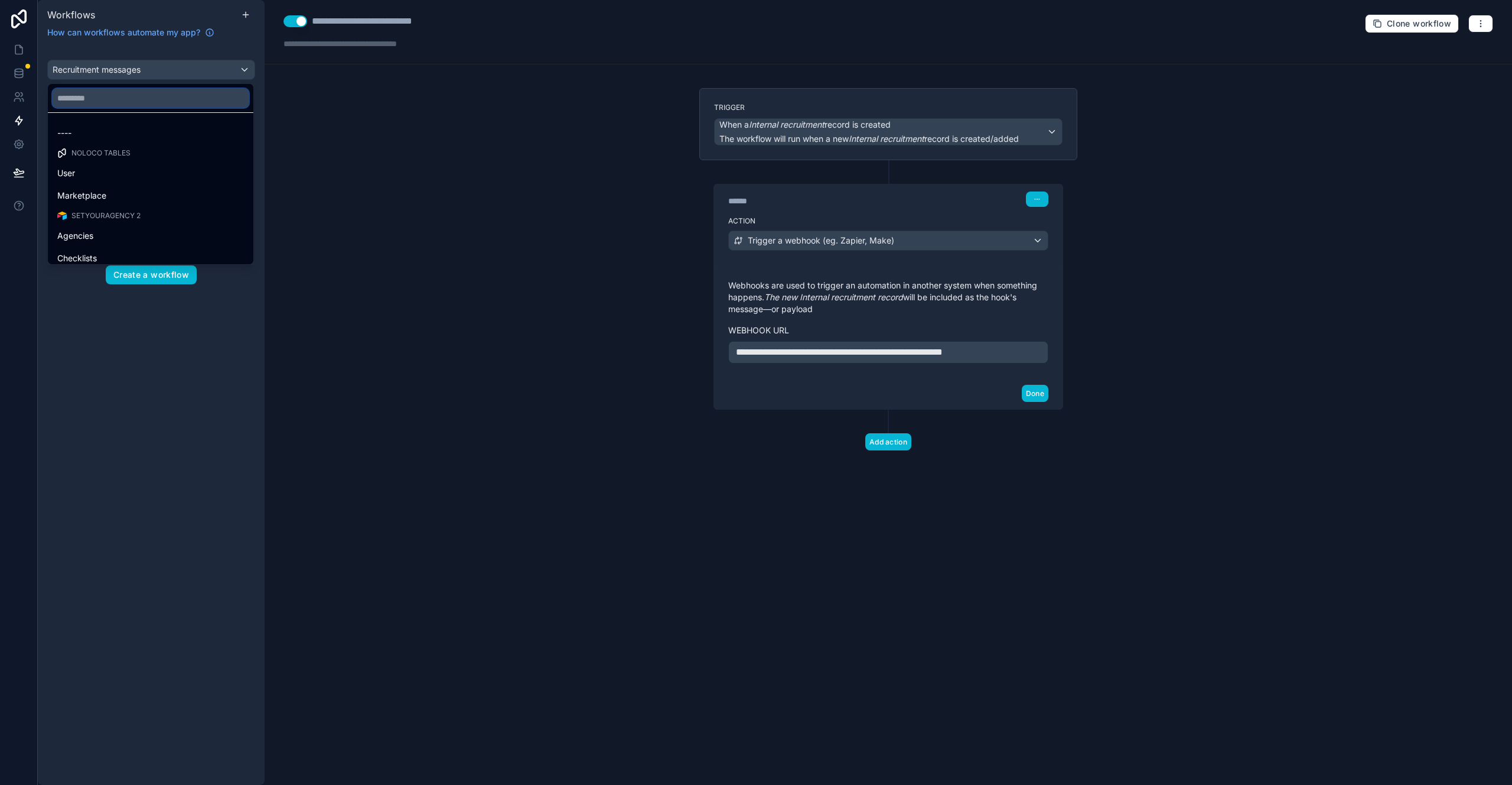
click at [164, 96] on input "text" at bounding box center [150, 98] width 196 height 19
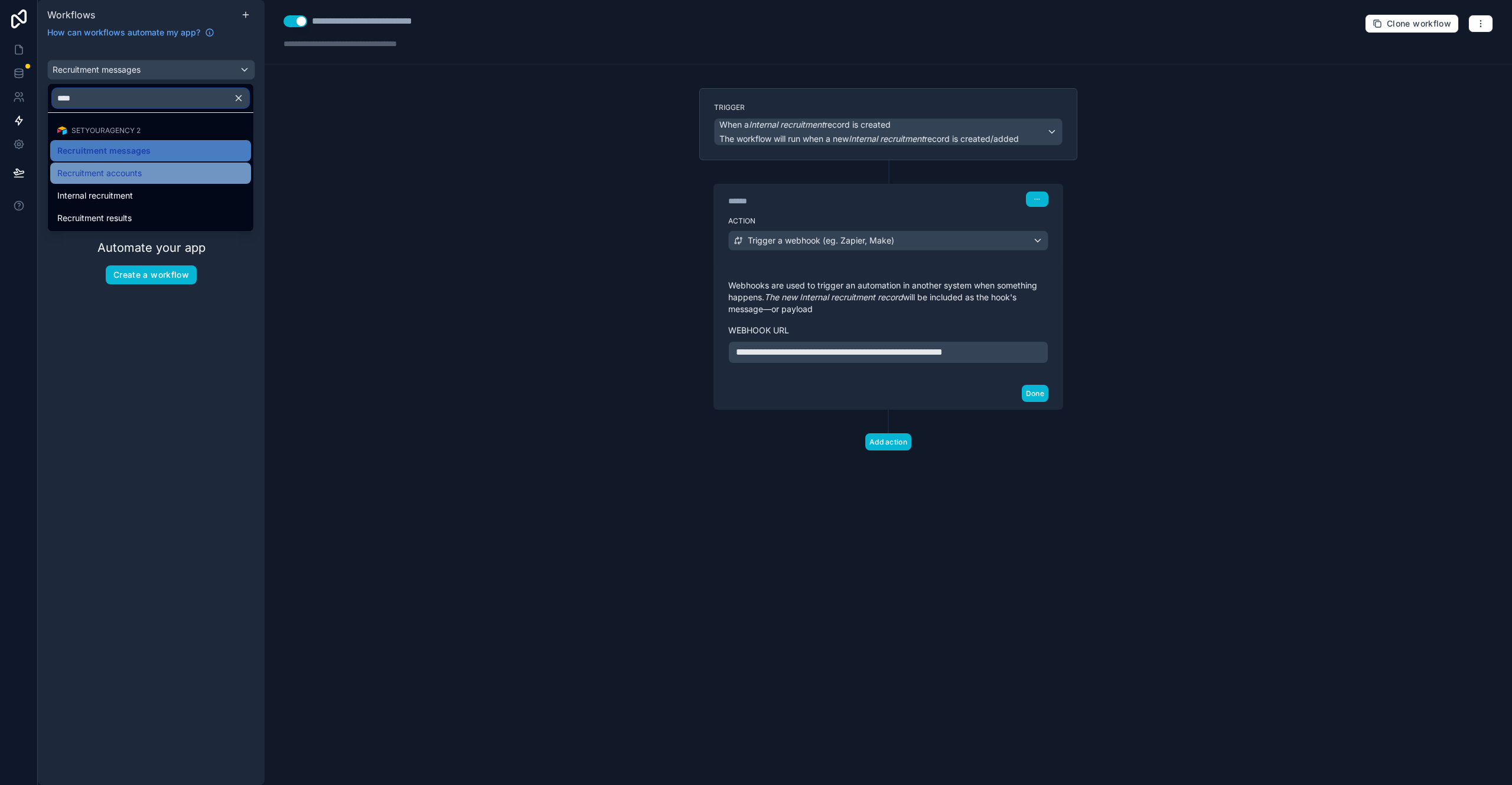
type input "****"
click at [173, 170] on div "Recruitment accounts" at bounding box center [150, 173] width 186 height 14
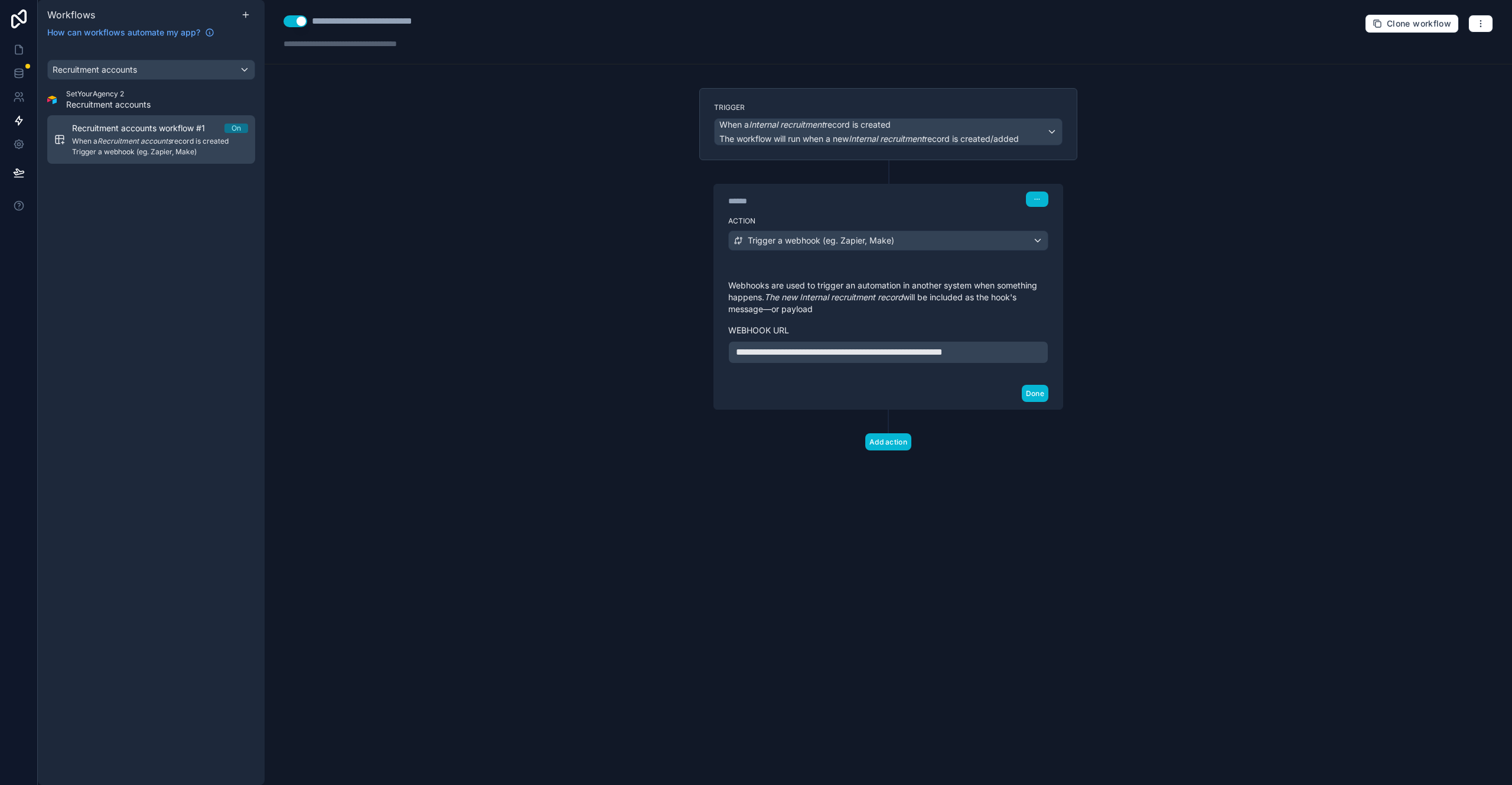
click at [131, 142] on em "Recruitment accounts" at bounding box center [135, 141] width 74 height 9
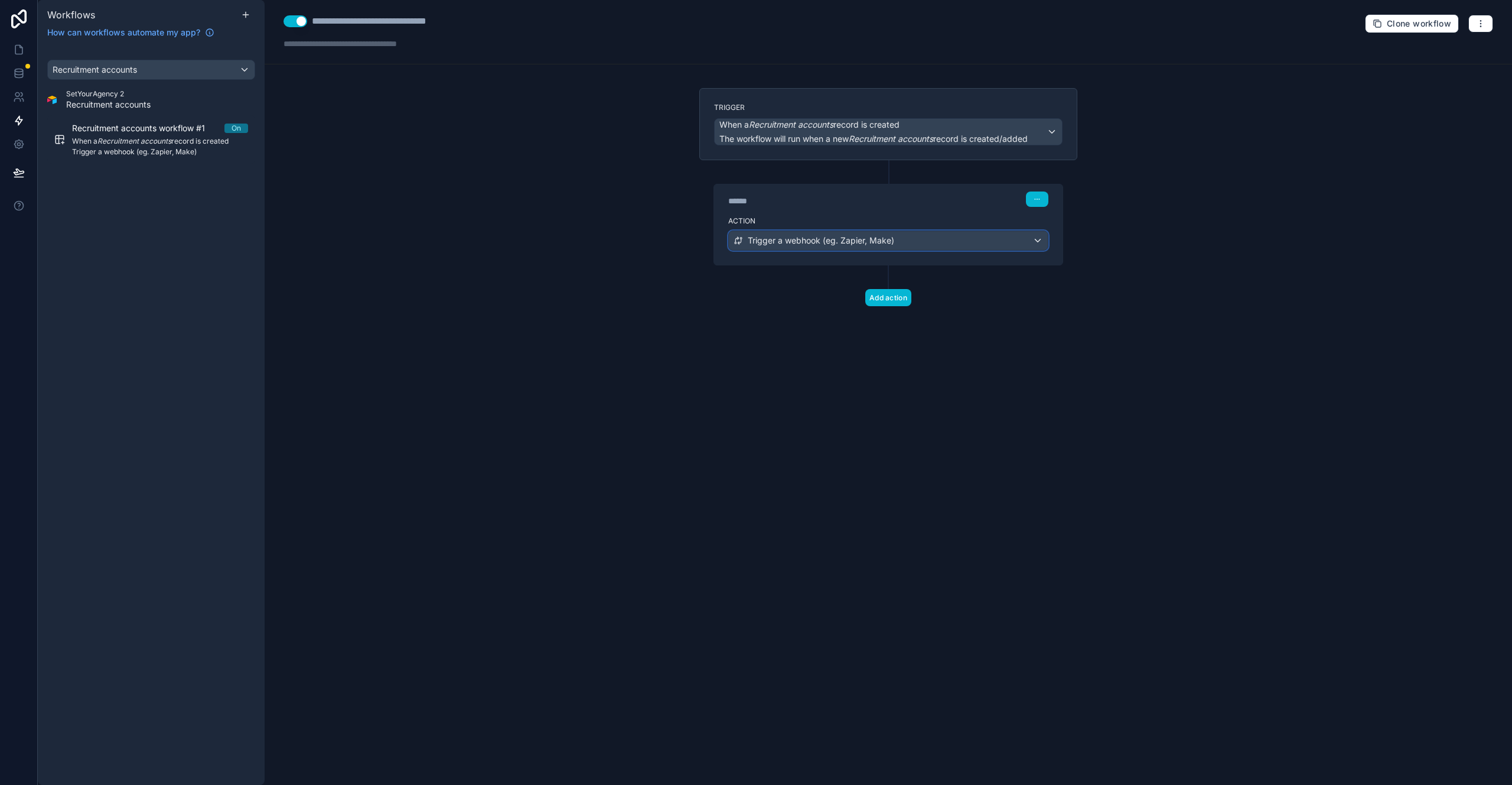
click at [839, 247] on div "Trigger a webhook (eg. Zapier, Make)" at bounding box center [888, 240] width 319 height 19
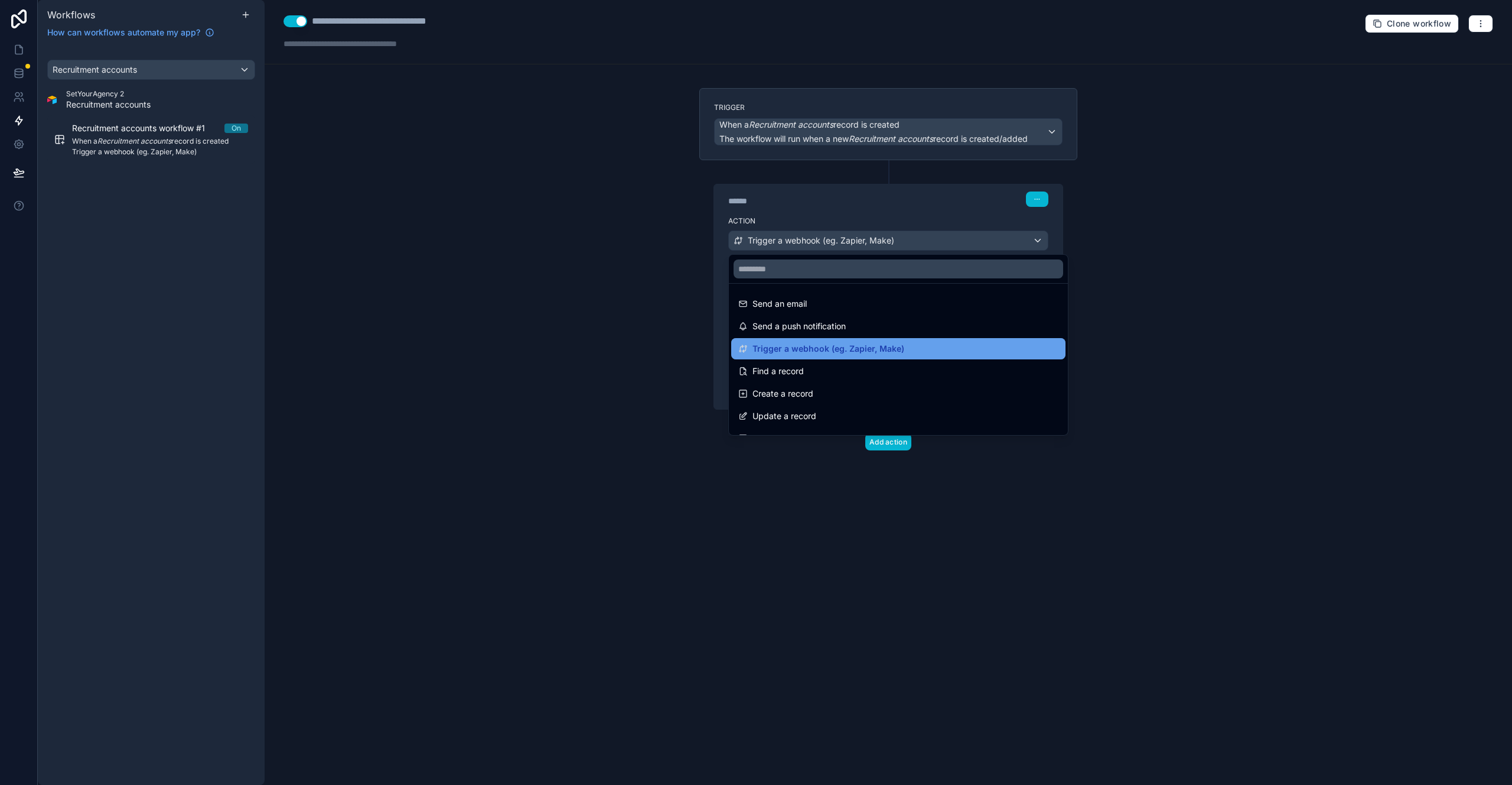
click at [878, 347] on span "Trigger a webhook (eg. Zapier, Make)" at bounding box center [828, 348] width 152 height 14
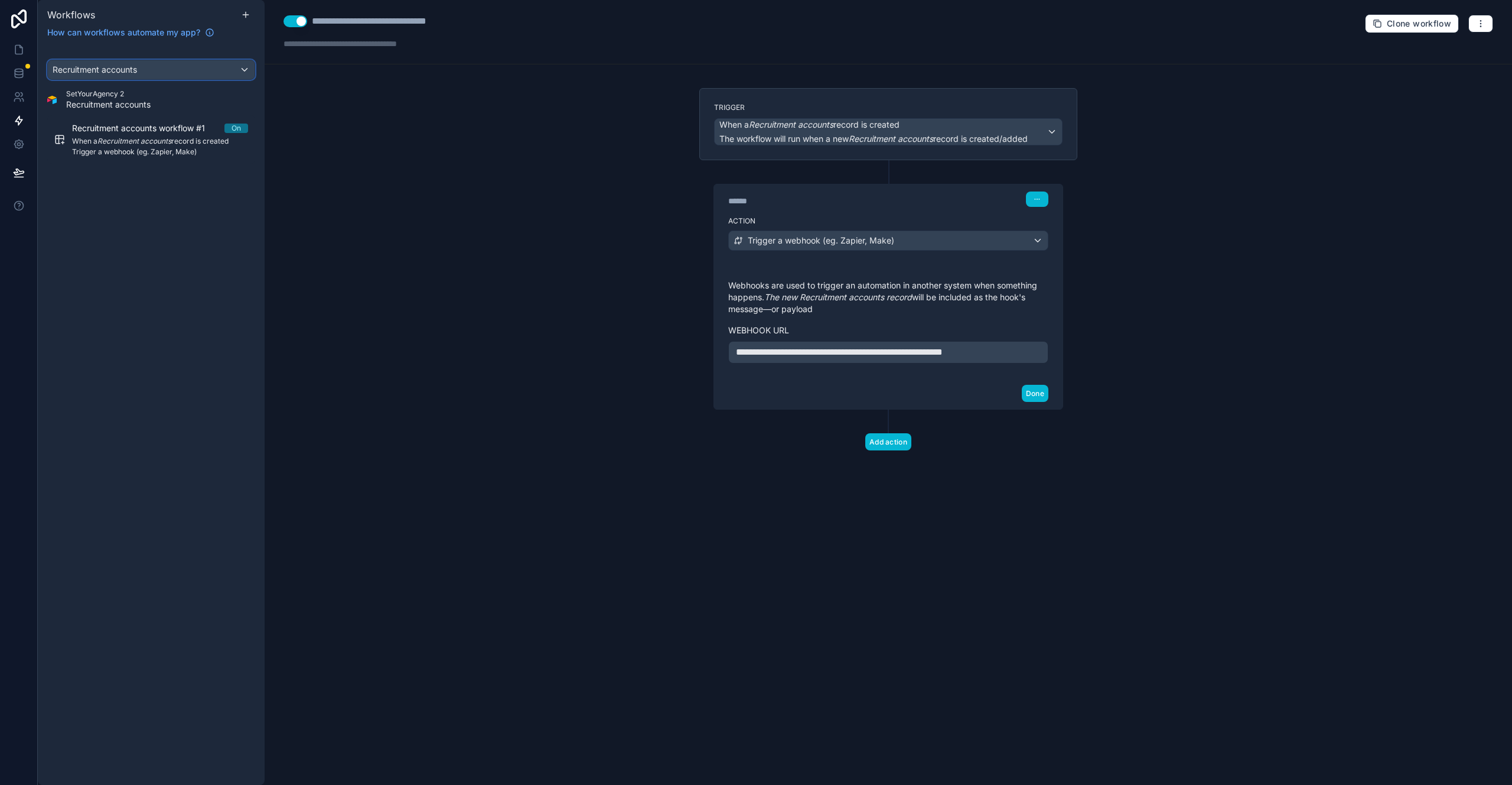
click at [104, 74] on span "Recruitment accounts" at bounding box center [95, 69] width 85 height 12
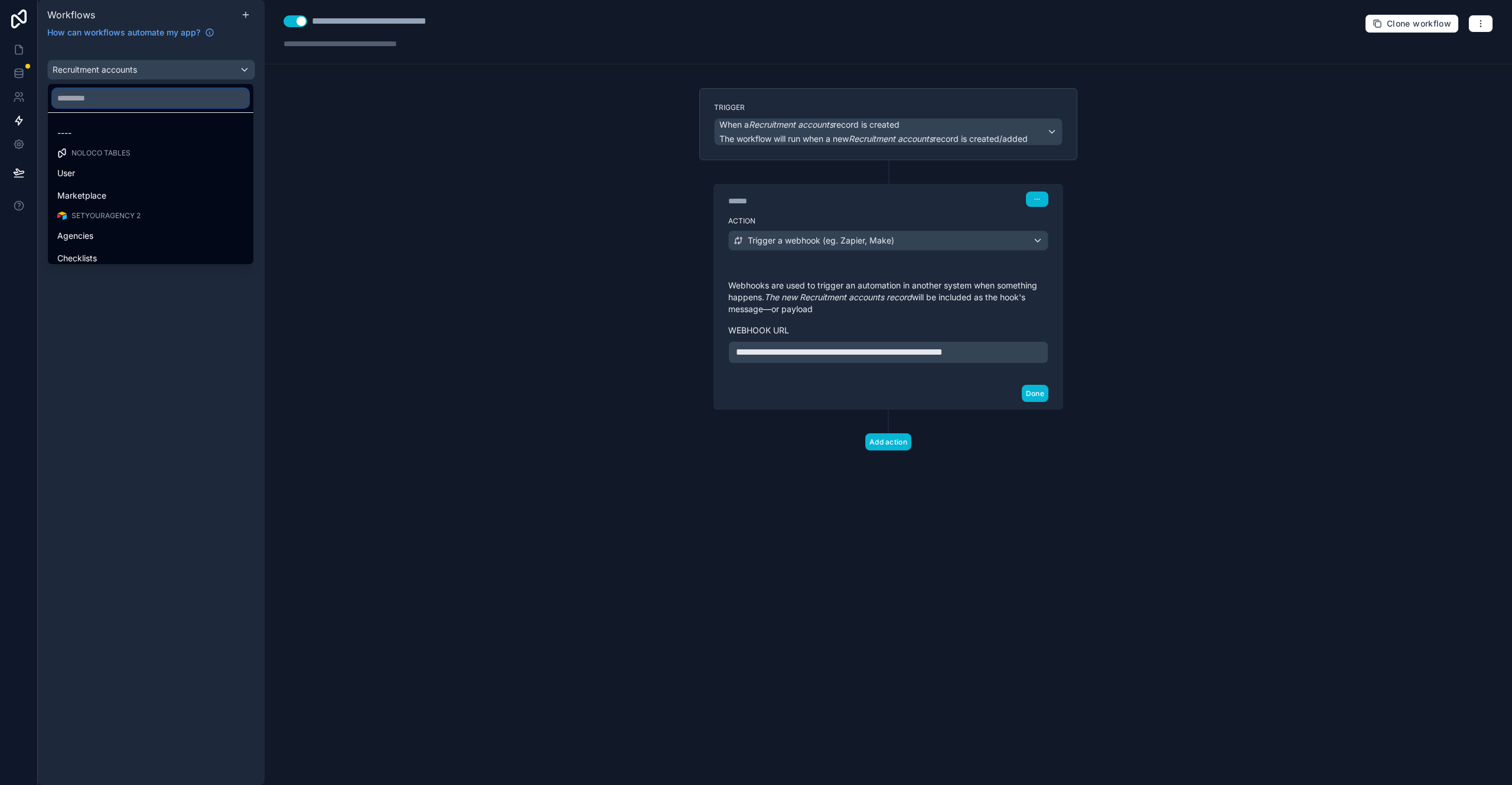
click at [99, 104] on input "text" at bounding box center [150, 98] width 196 height 19
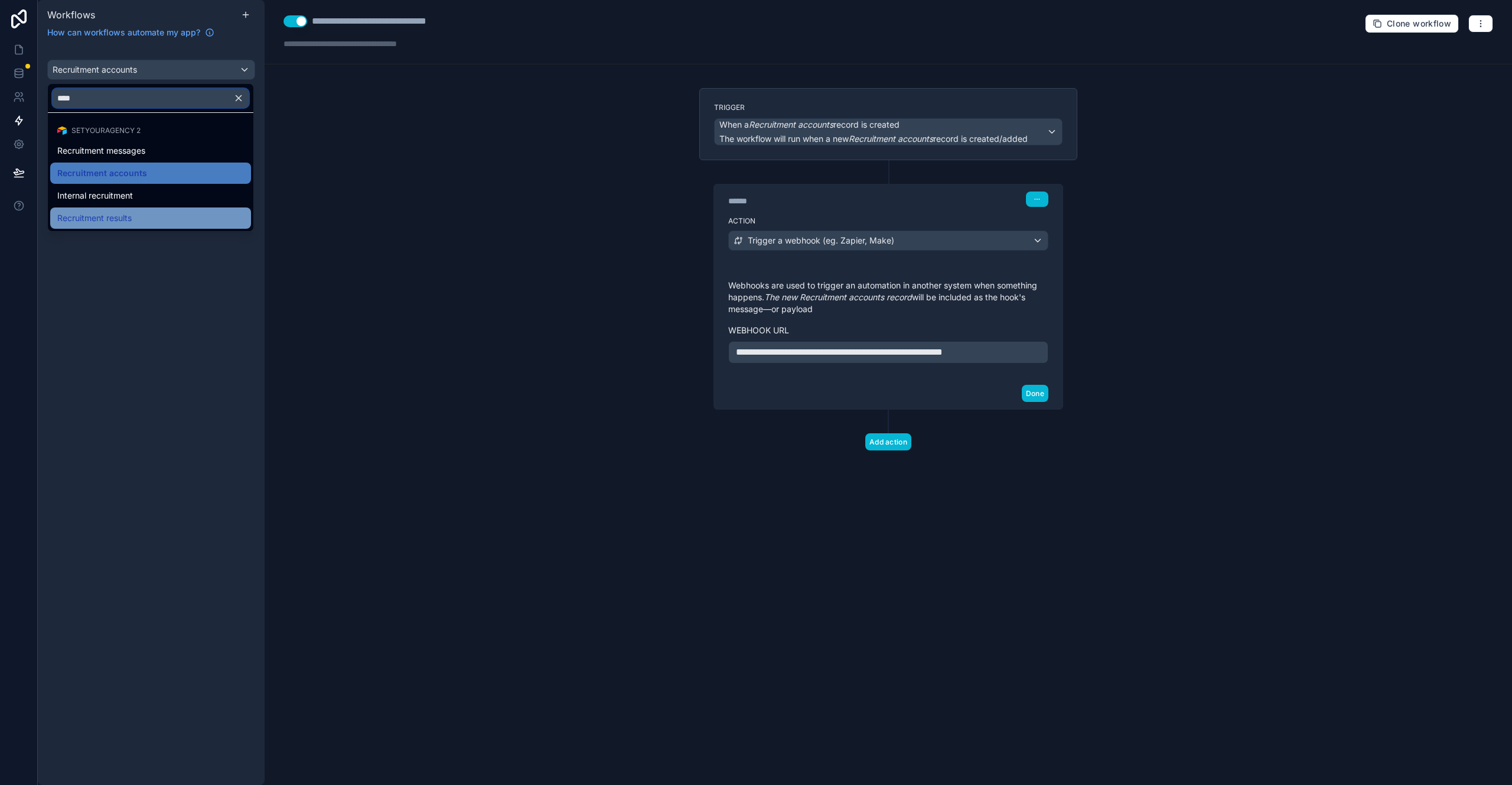
type input "****"
click at [100, 215] on span "Recruitment results" at bounding box center [94, 218] width 74 height 14
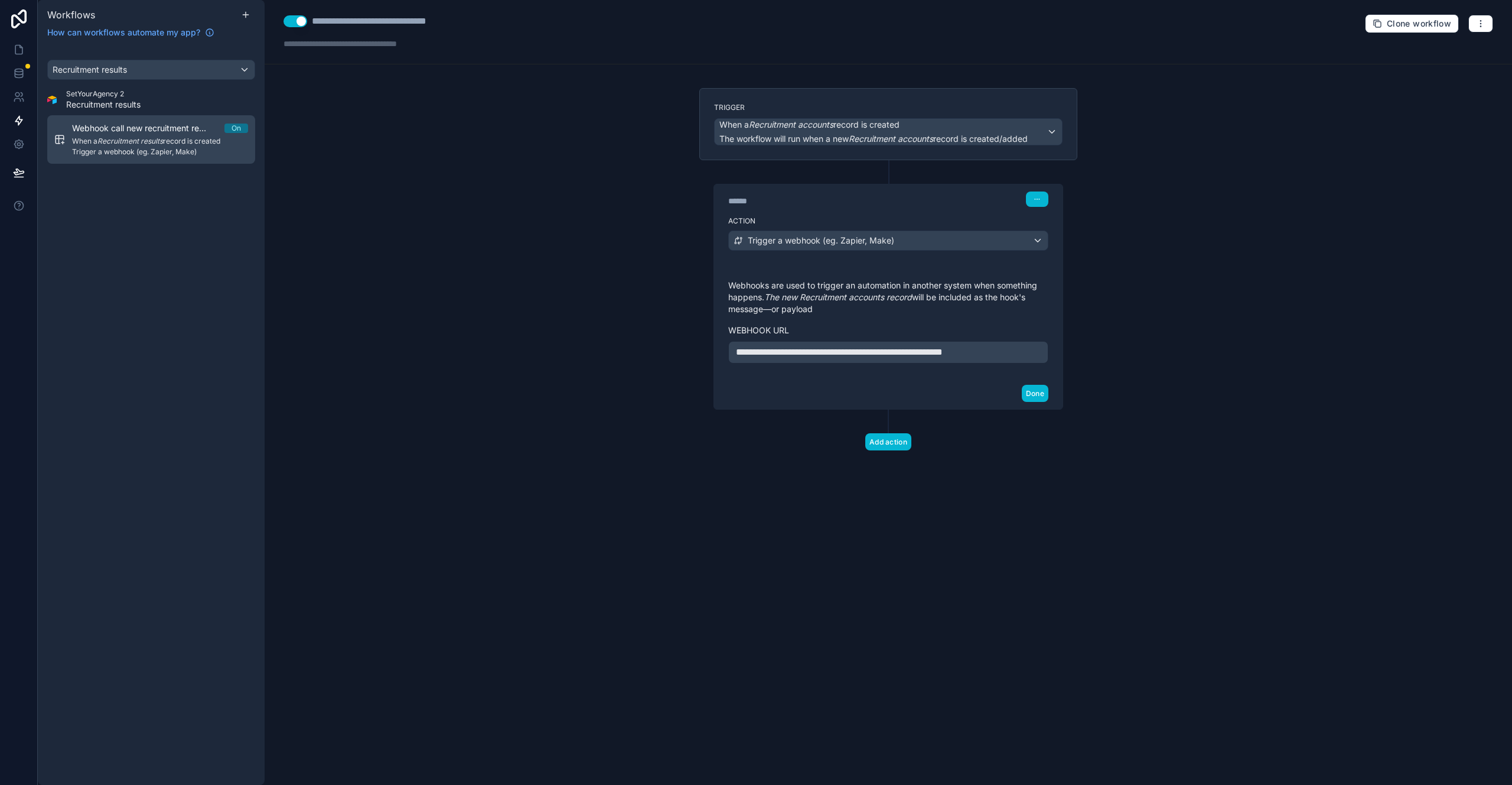
click at [133, 148] on span "Trigger a webhook (eg. Zapier, Make)" at bounding box center [160, 152] width 176 height 10
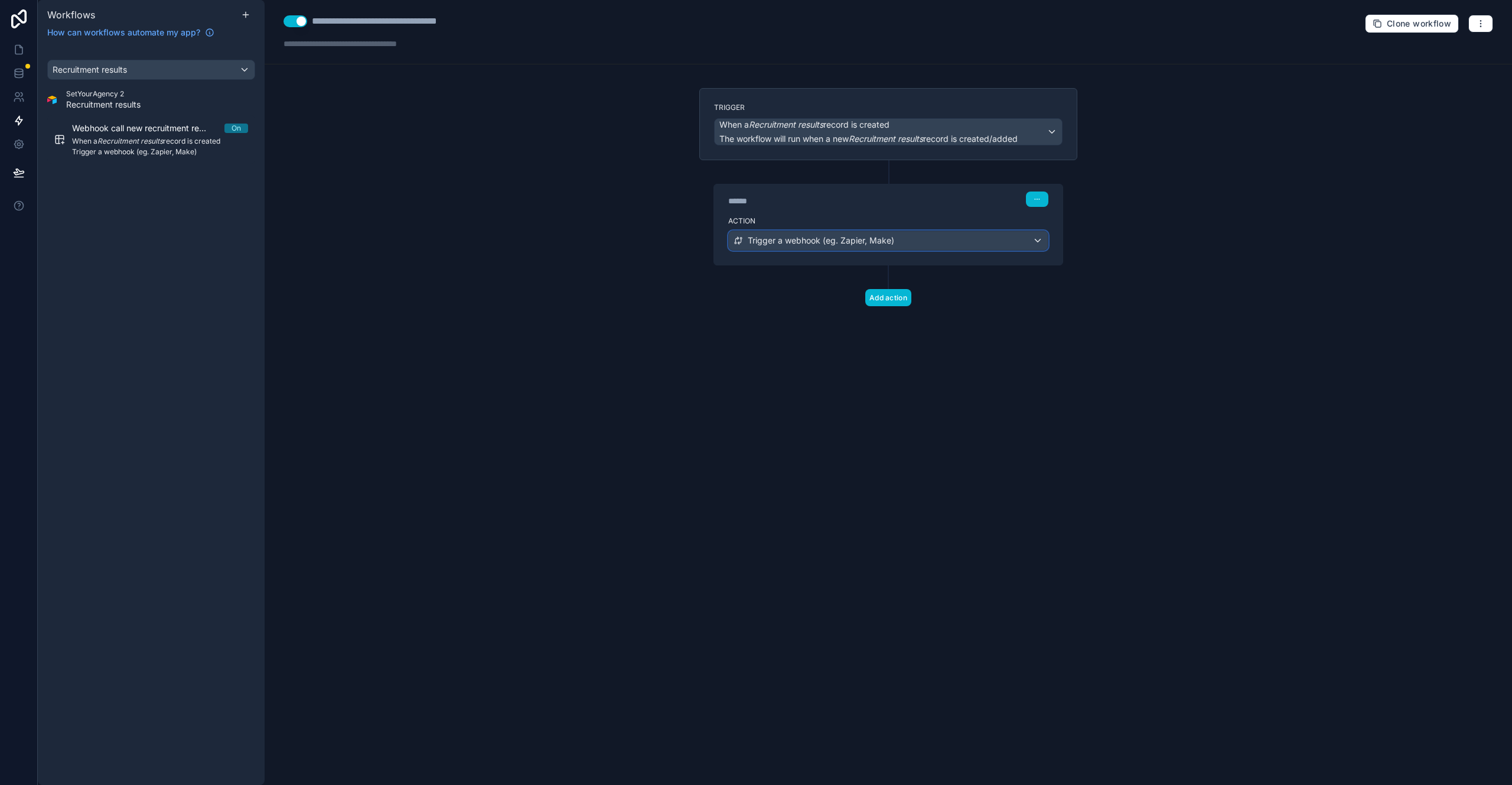
click at [871, 246] on span "Trigger a webhook (eg. Zapier, Make)" at bounding box center [821, 240] width 147 height 12
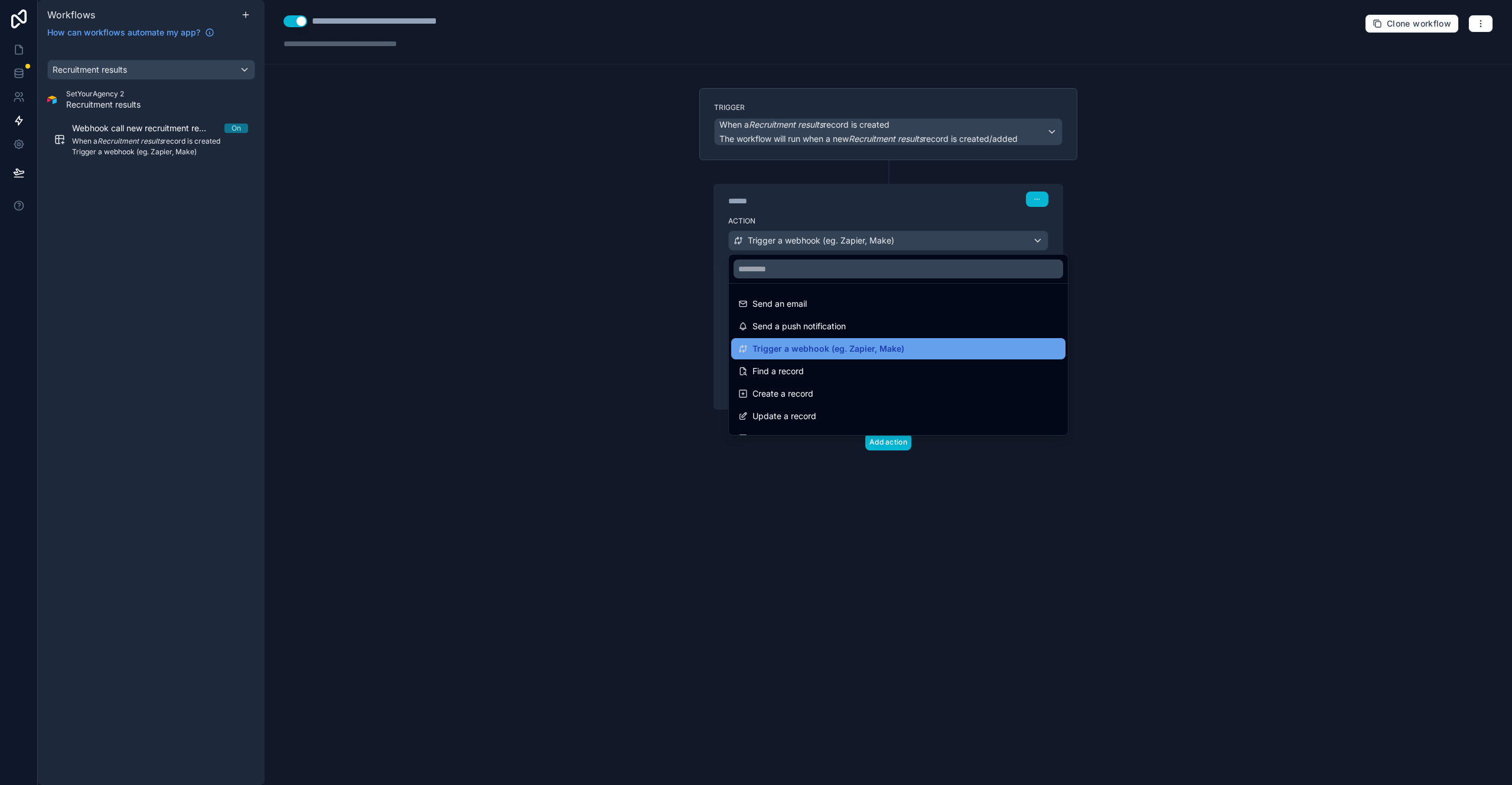
click at [886, 357] on div "Trigger a webhook (eg. Zapier, Make)" at bounding box center [899, 348] width 335 height 21
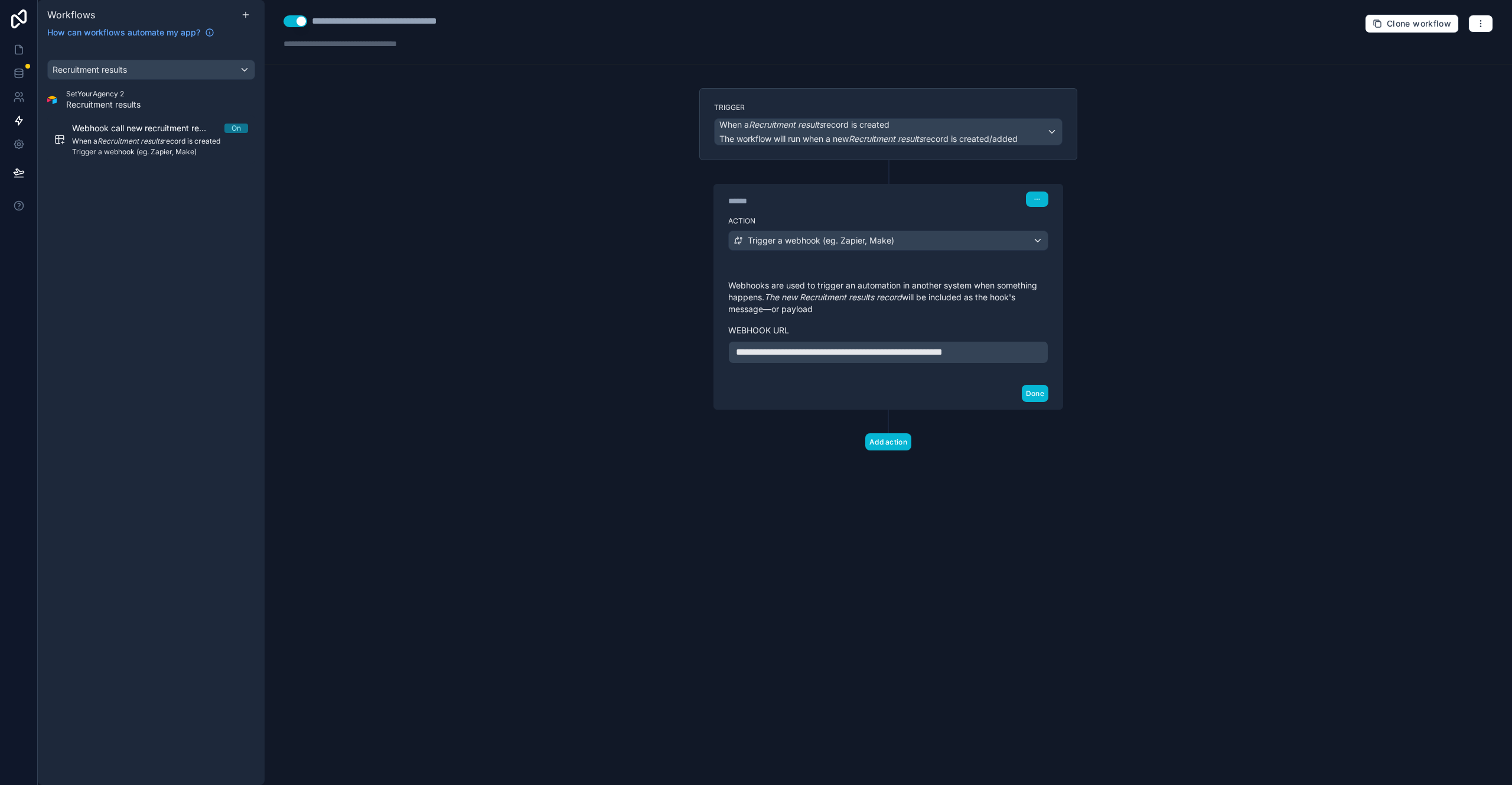
click at [685, 298] on div "**********" at bounding box center [888, 392] width 1248 height 785
click at [119, 75] on span "Recruitment results" at bounding box center [89, 69] width 74 height 12
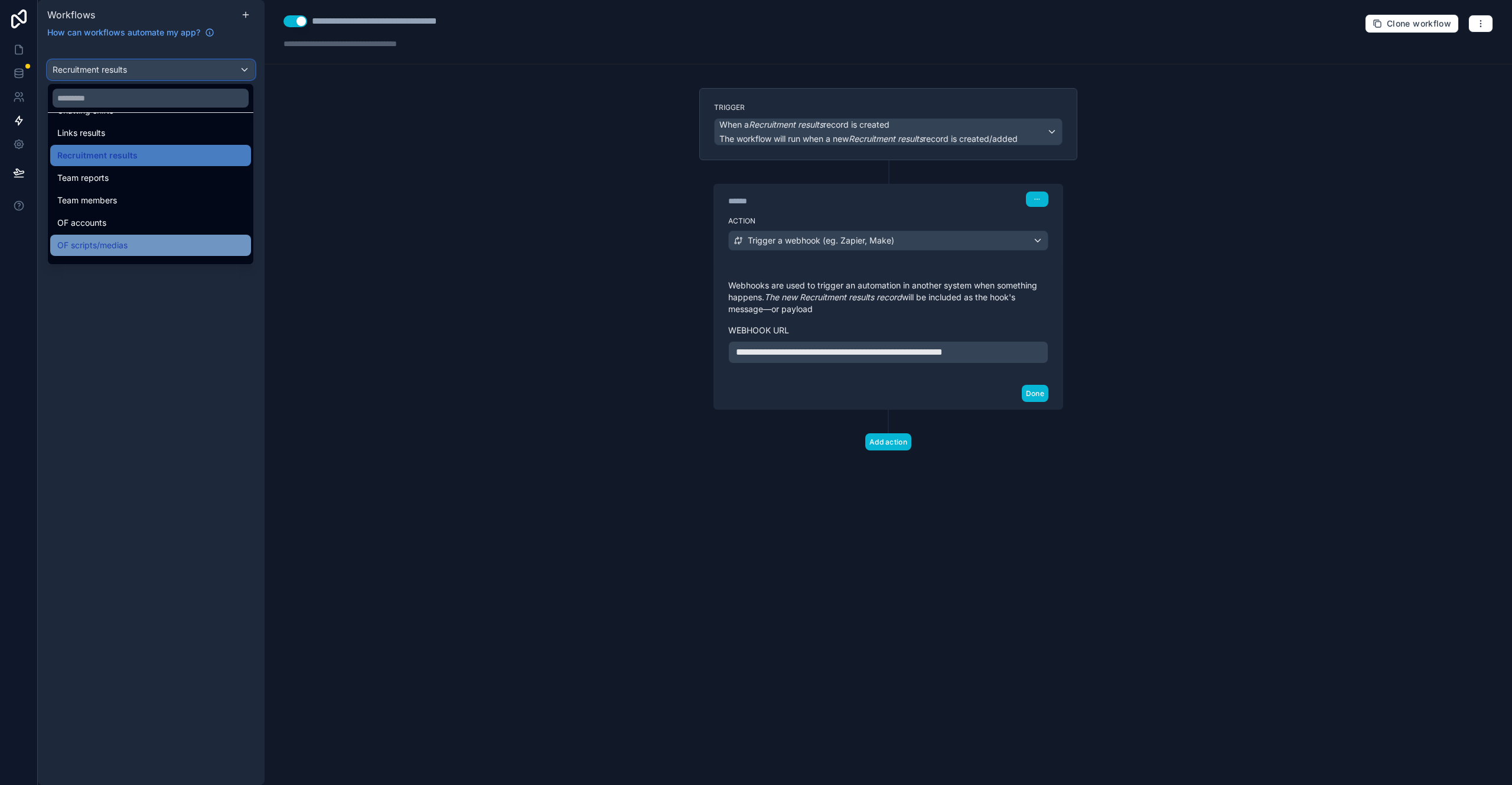
scroll to position [378, 0]
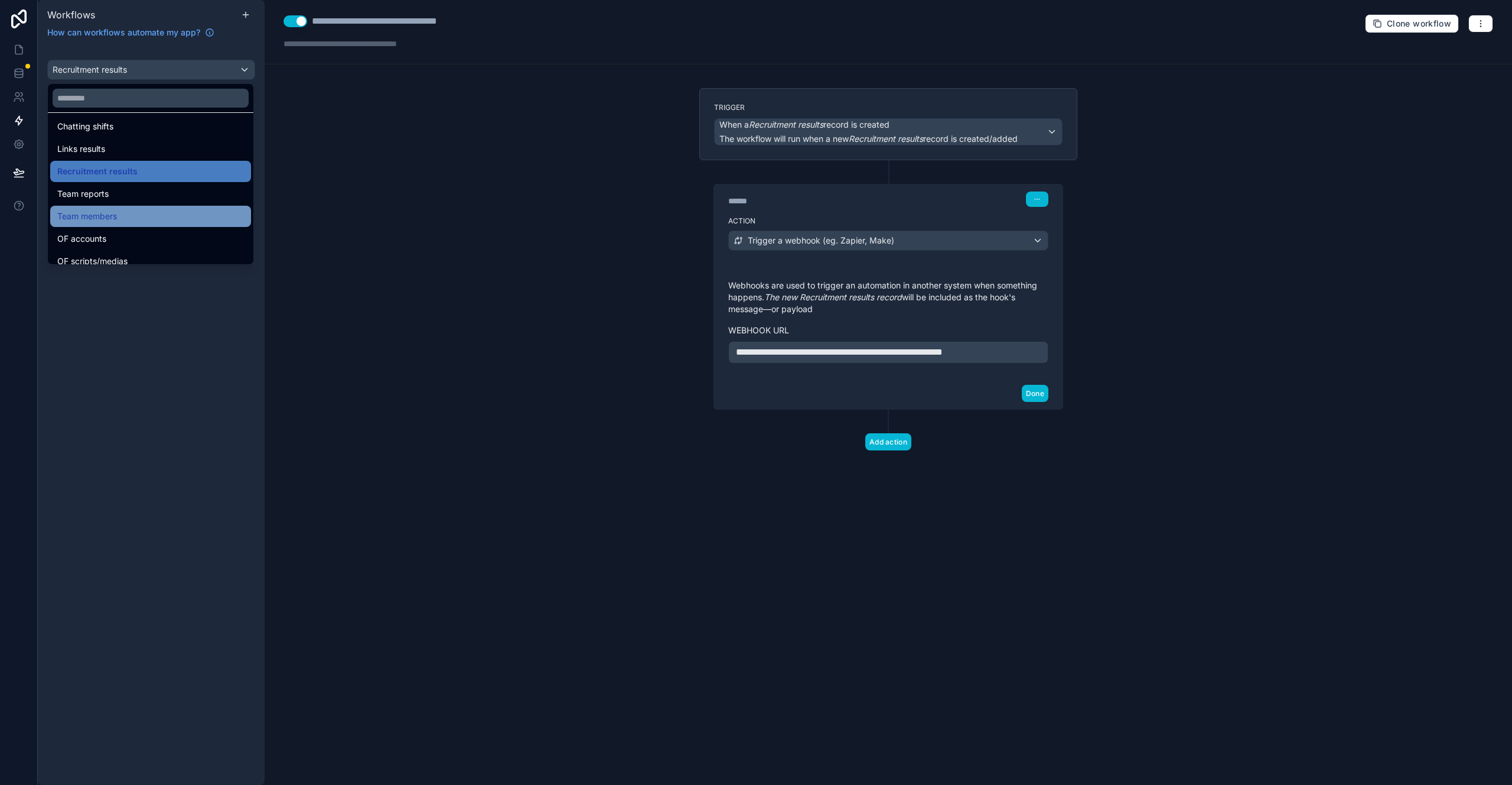
click at [147, 215] on div "Team members" at bounding box center [150, 216] width 186 height 14
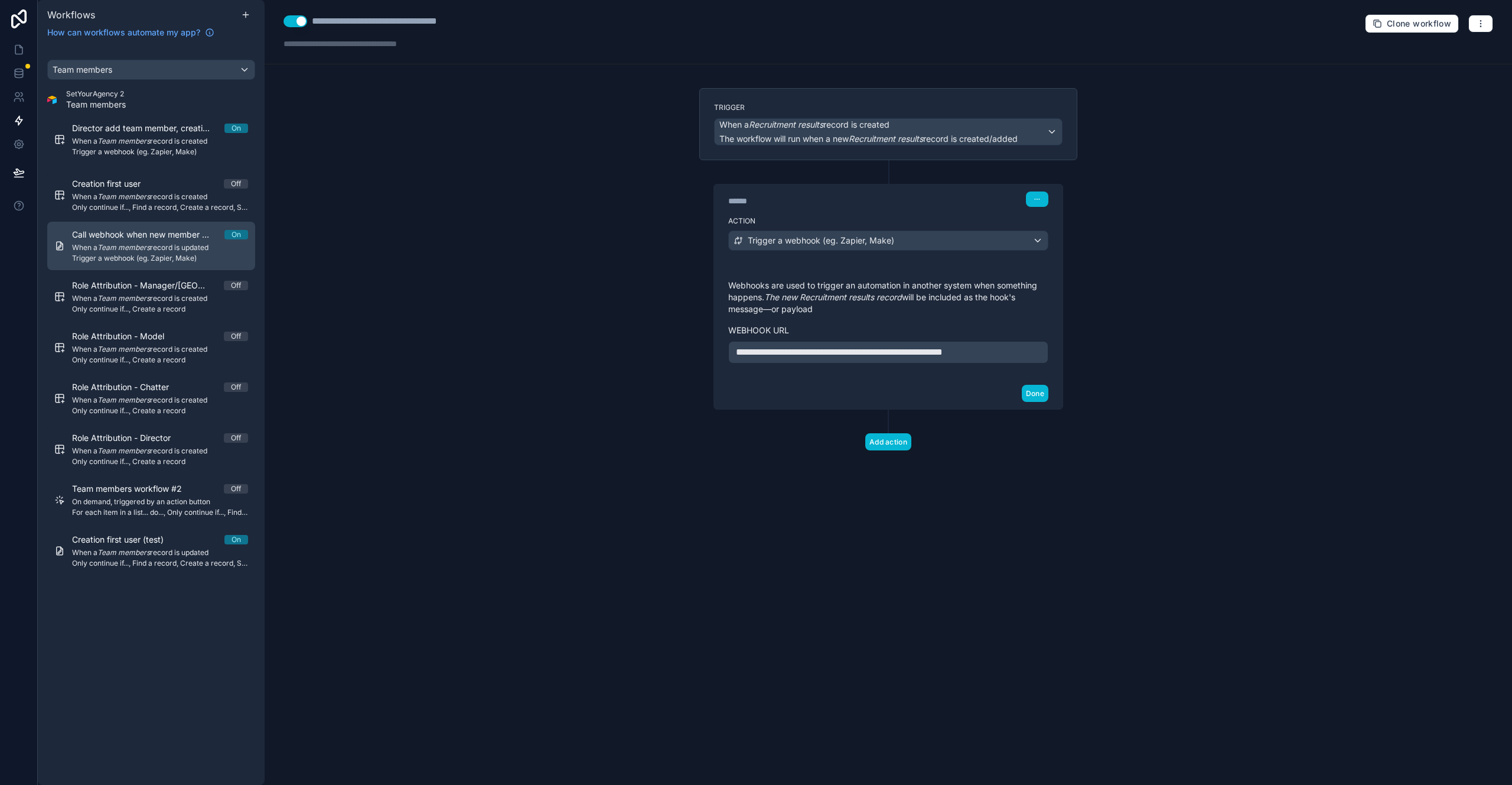
click at [180, 245] on span "When a Team members record is updated" at bounding box center [160, 248] width 176 height 10
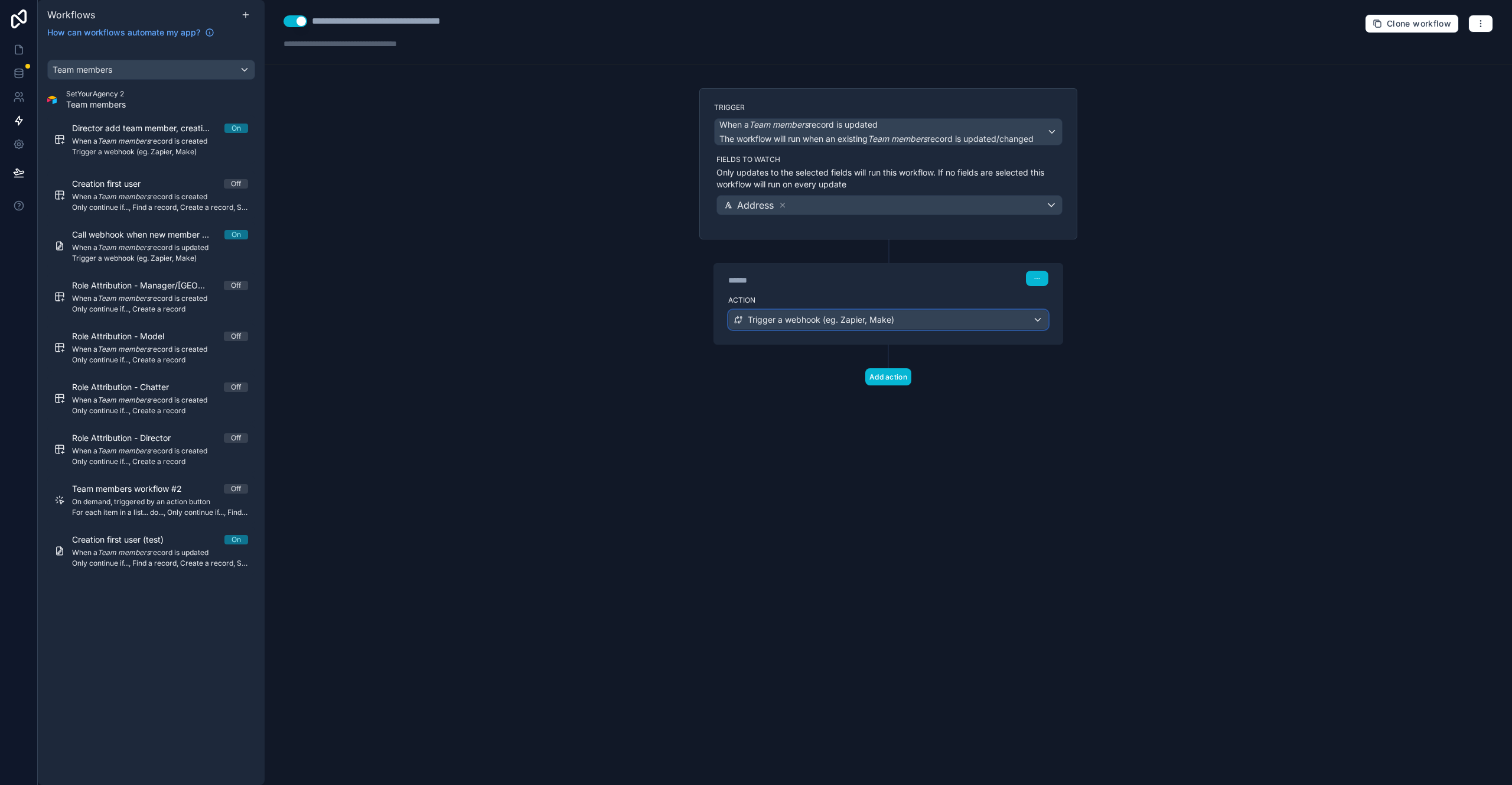
click at [836, 321] on span "Trigger a webhook (eg. Zapier, Make)" at bounding box center [821, 319] width 147 height 12
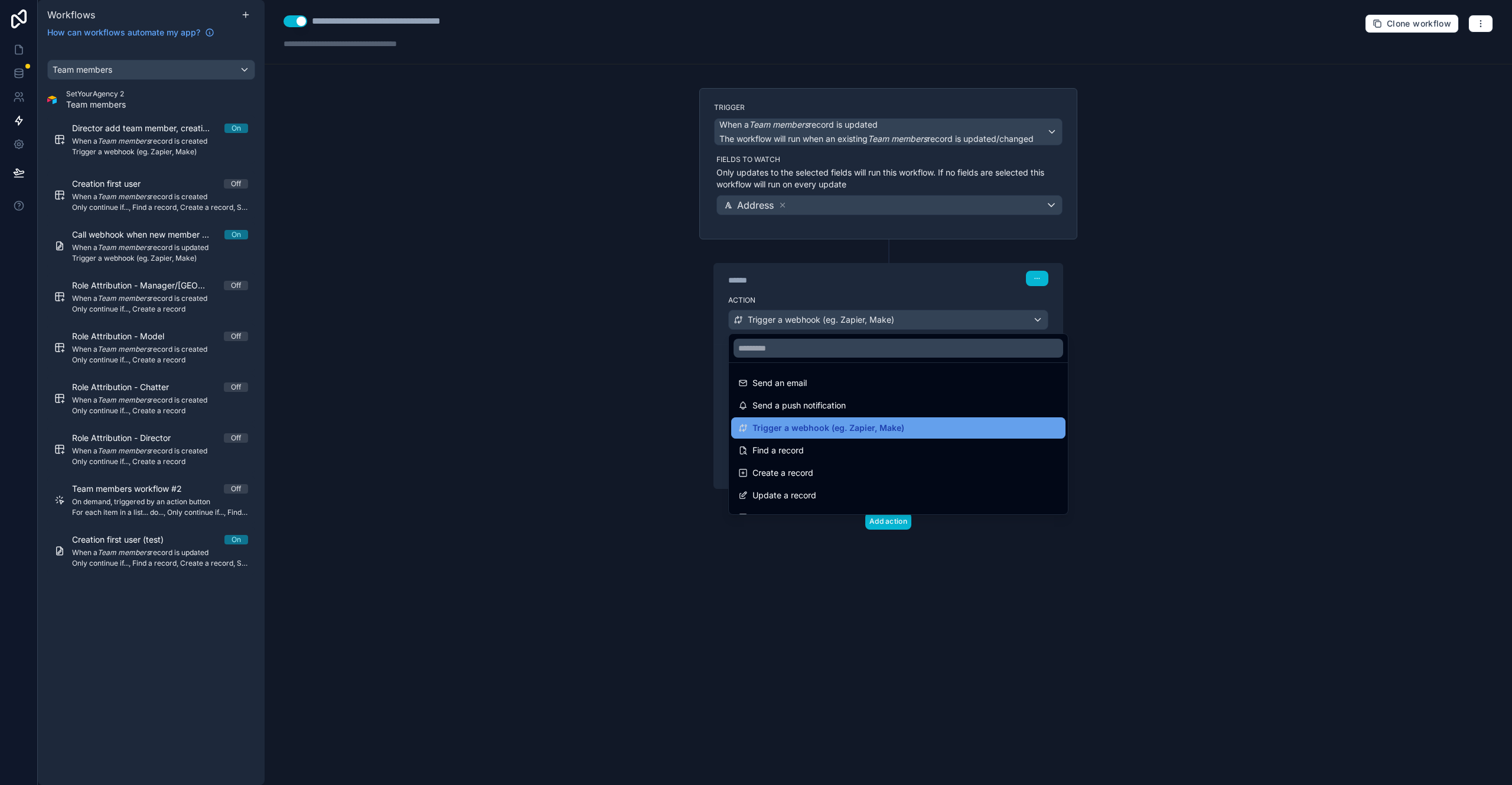
click at [852, 428] on span "Trigger a webhook (eg. Zapier, Make)" at bounding box center [828, 428] width 152 height 14
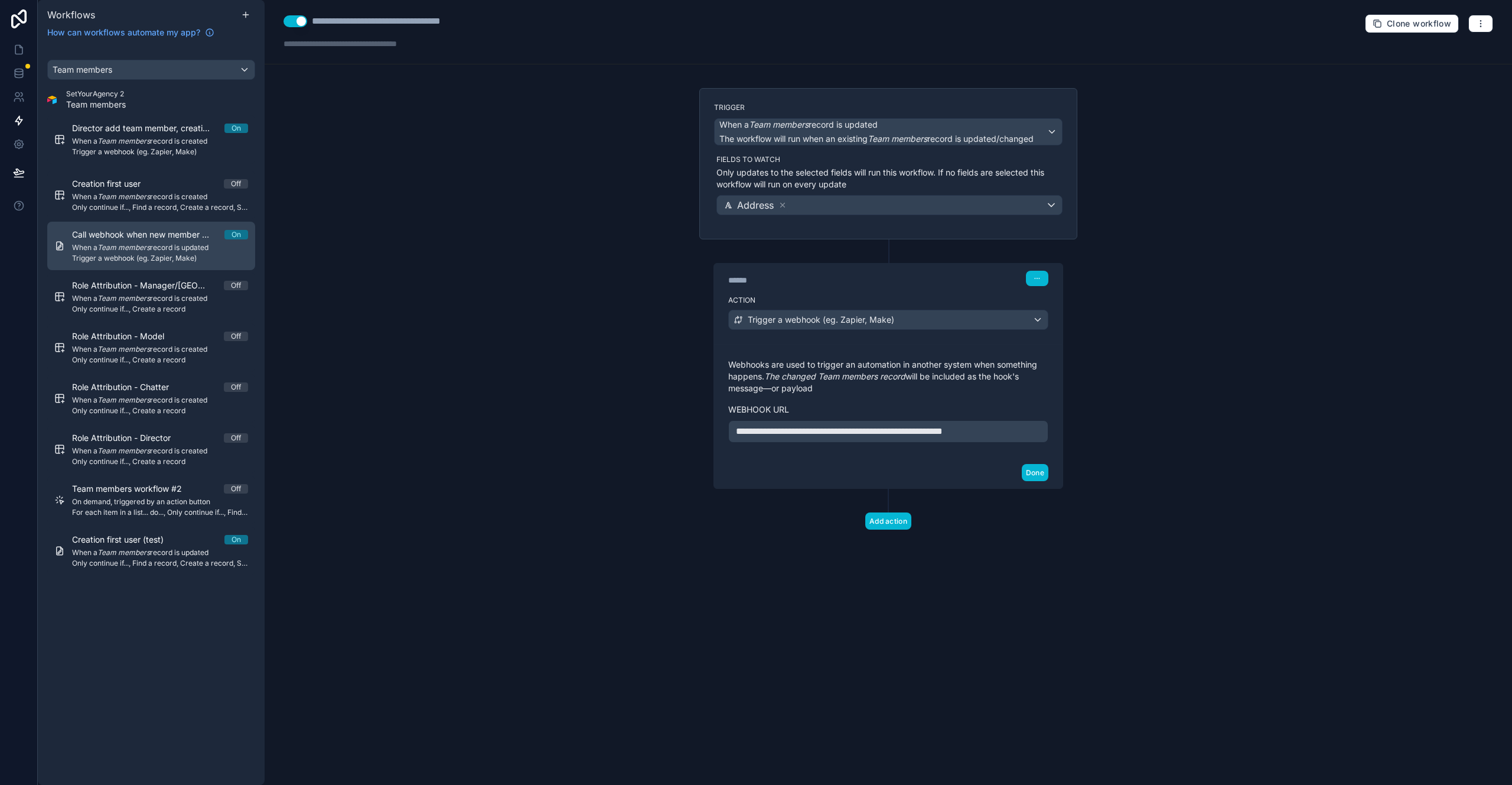
click at [177, 249] on span "When a Team members record is updated" at bounding box center [160, 248] width 176 height 10
click at [184, 238] on span "Call webhook when new member created" at bounding box center [148, 234] width 152 height 12
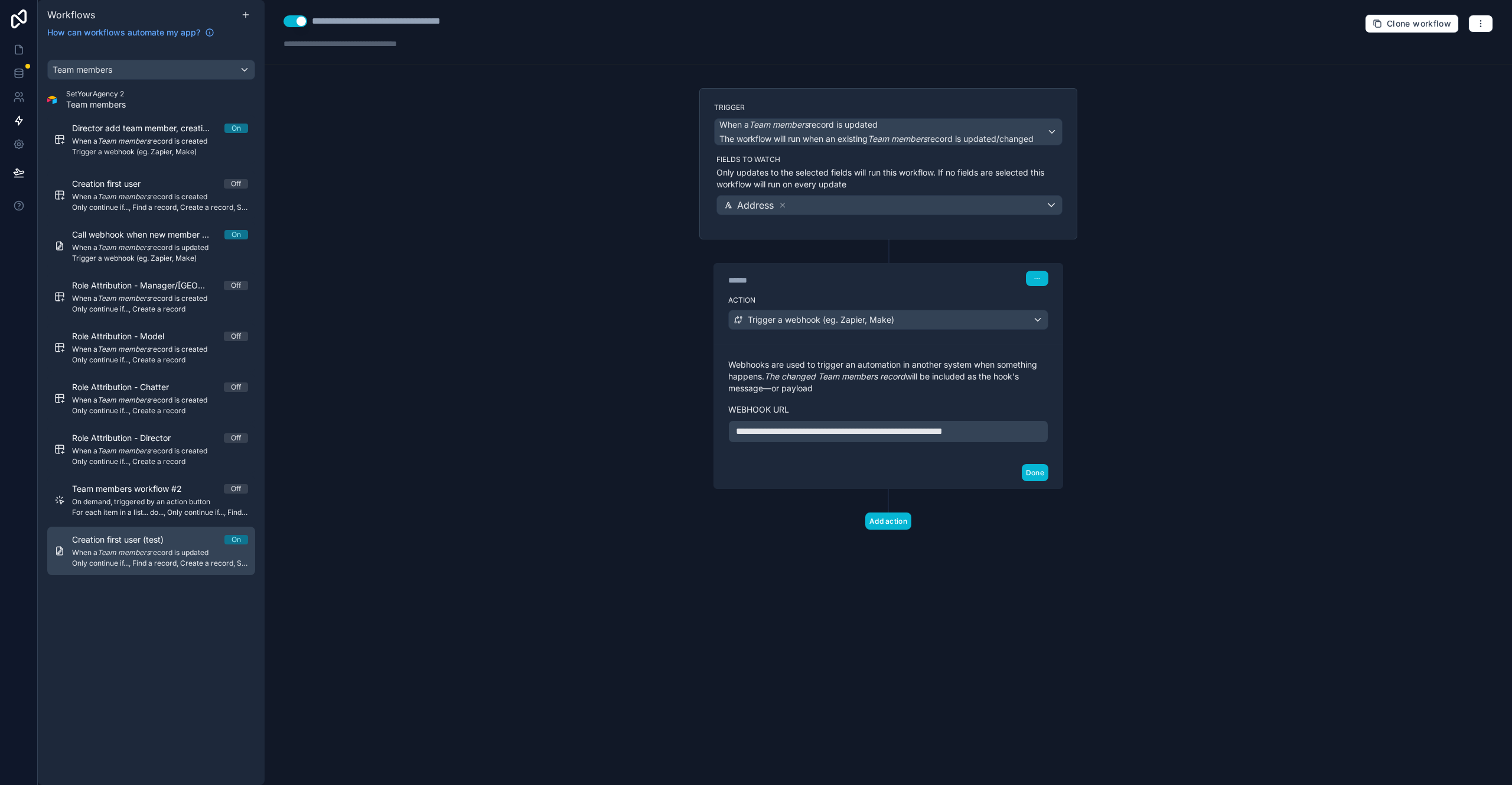
click at [163, 547] on div "Creation first user (test) On When a Team members record is updated Only contin…" at bounding box center [160, 551] width 176 height 34
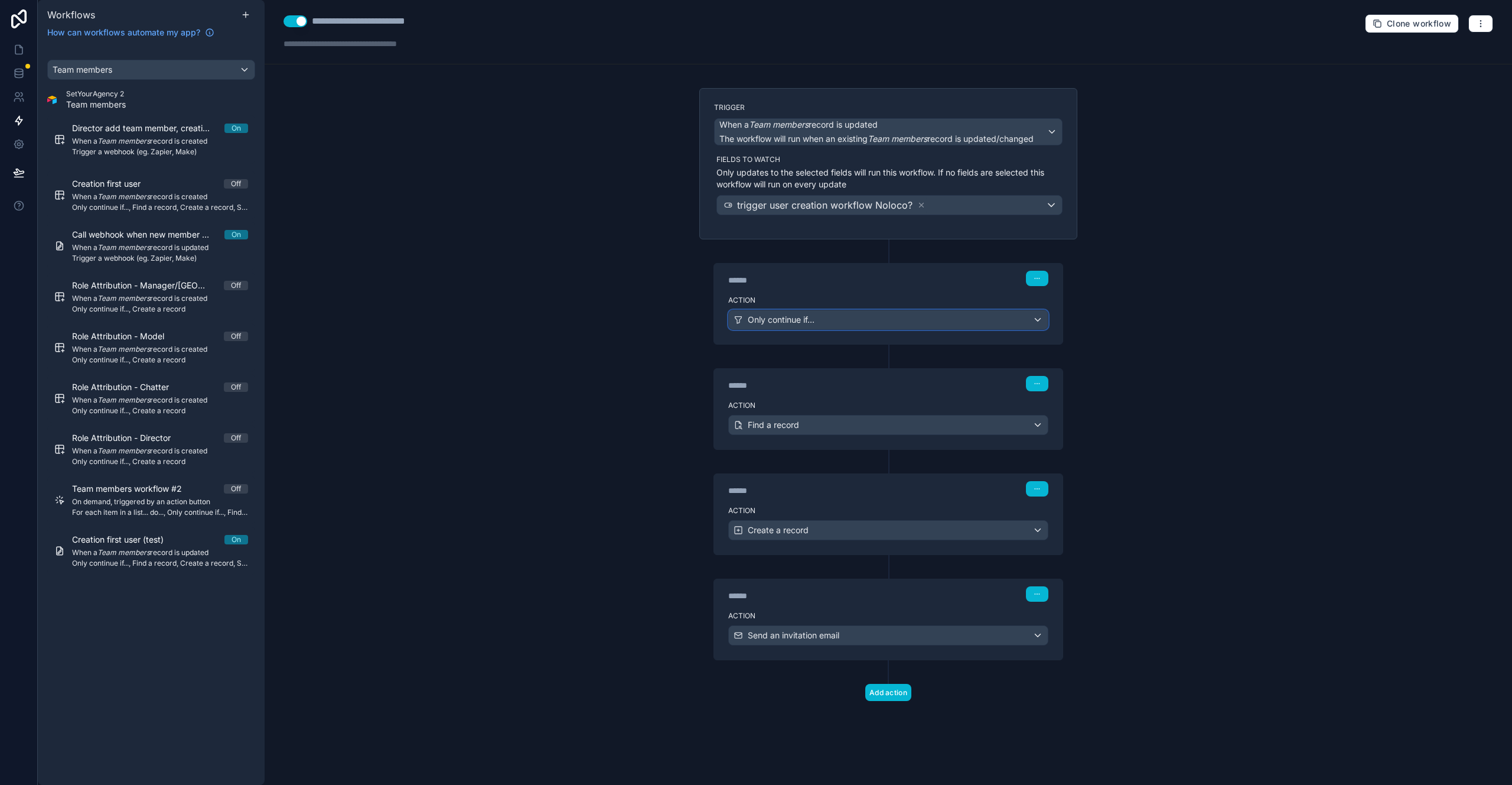
click at [841, 320] on div "Only continue if..." at bounding box center [888, 320] width 319 height 19
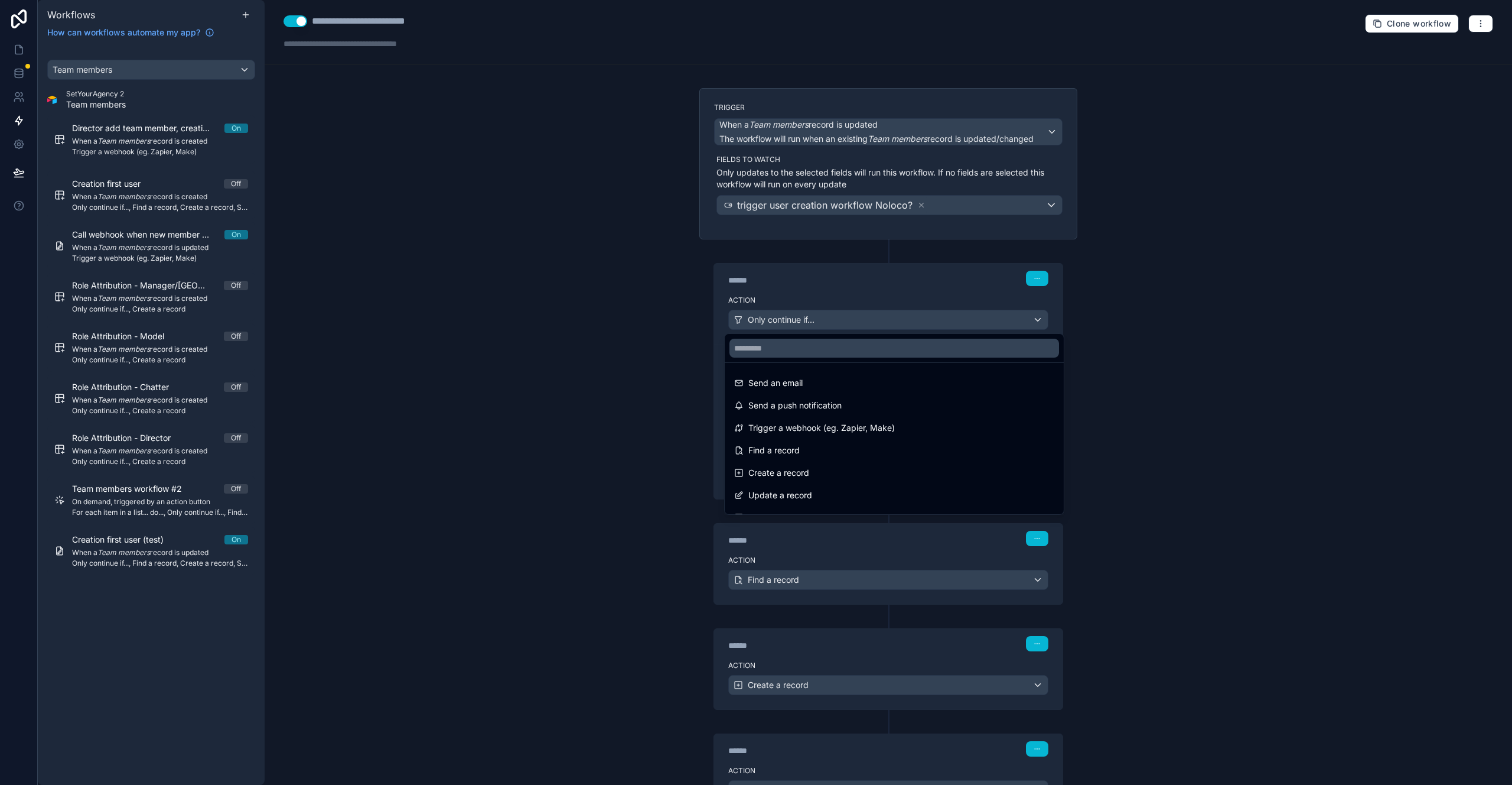
click at [841, 320] on div at bounding box center [756, 392] width 1512 height 785
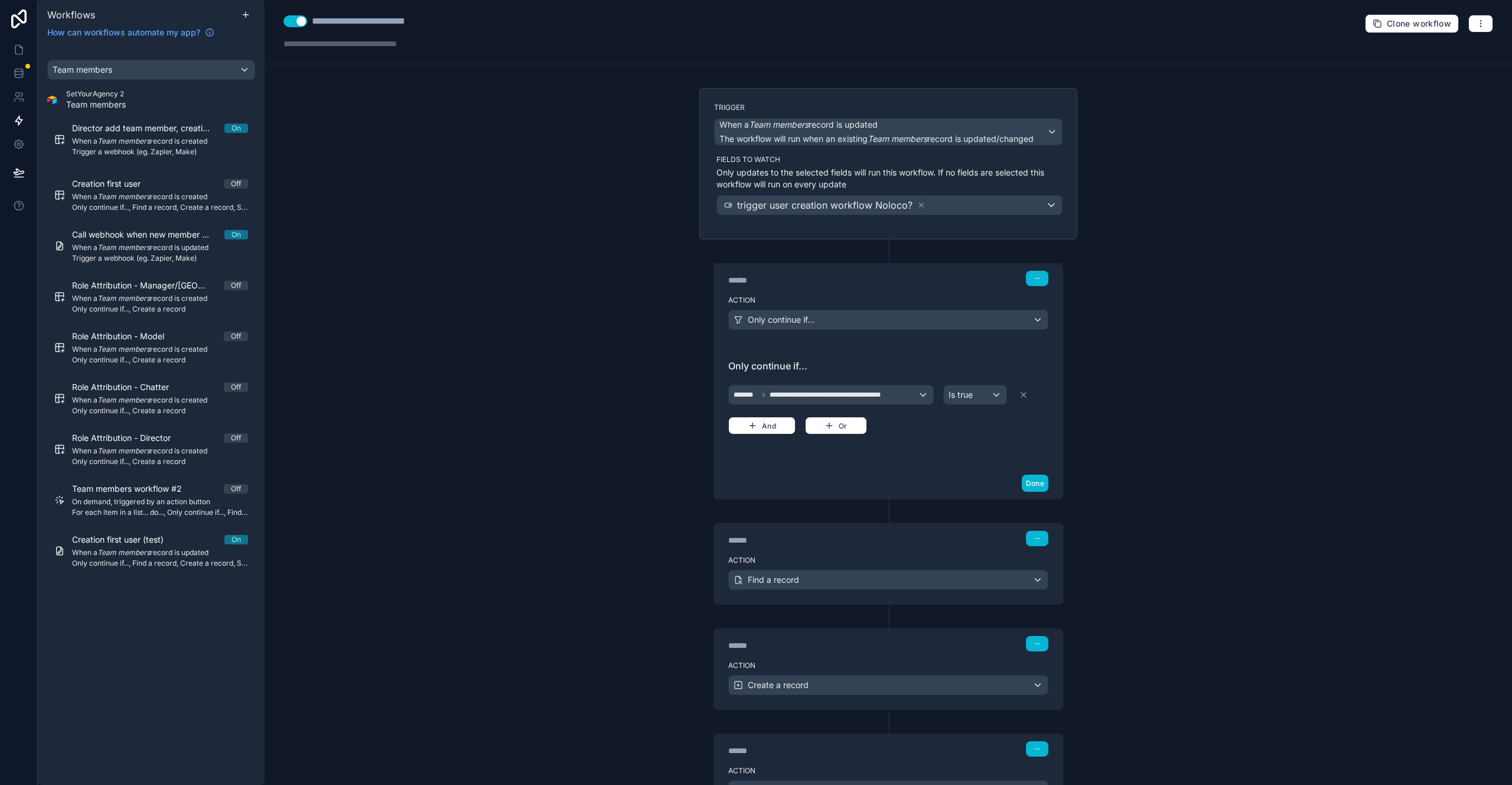
click at [572, 348] on div "**********" at bounding box center [888, 392] width 1248 height 785
click at [155, 123] on span "Director add team member, creation user" at bounding box center [148, 128] width 152 height 12
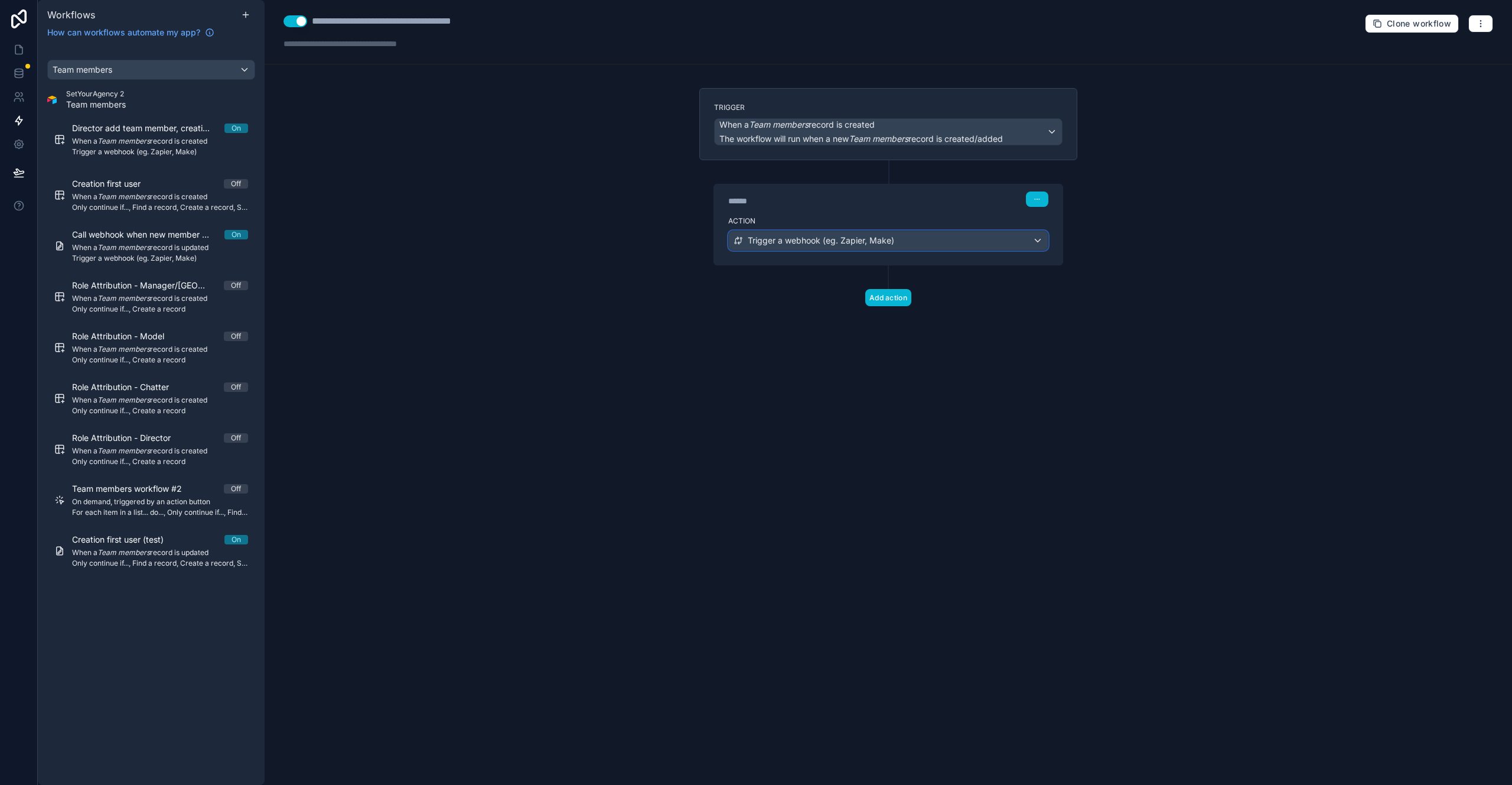
click at [835, 246] on div "Trigger a webhook (eg. Zapier, Make)" at bounding box center [888, 240] width 319 height 19
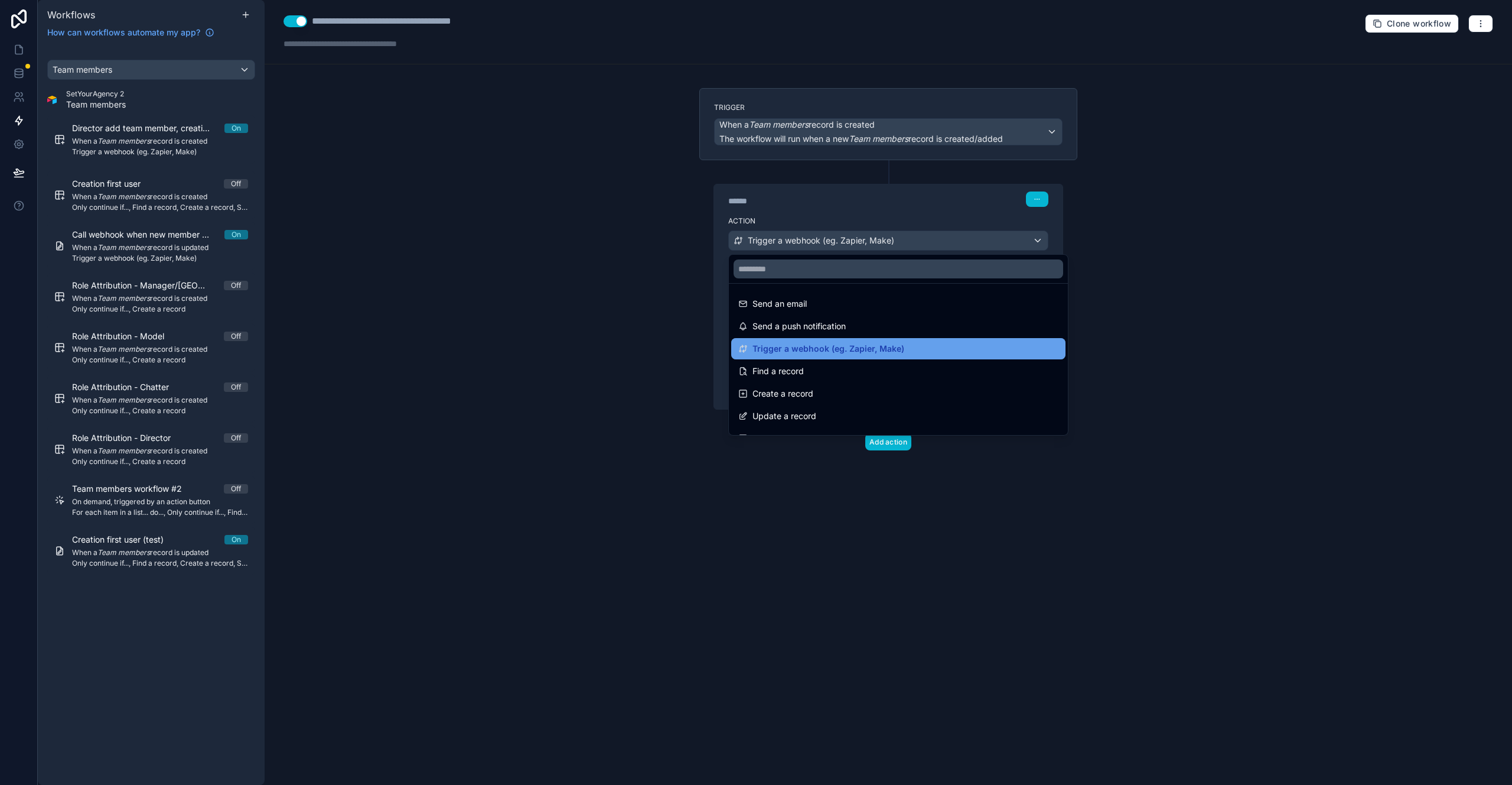
click at [864, 344] on span "Trigger a webhook (eg. Zapier, Make)" at bounding box center [828, 348] width 152 height 14
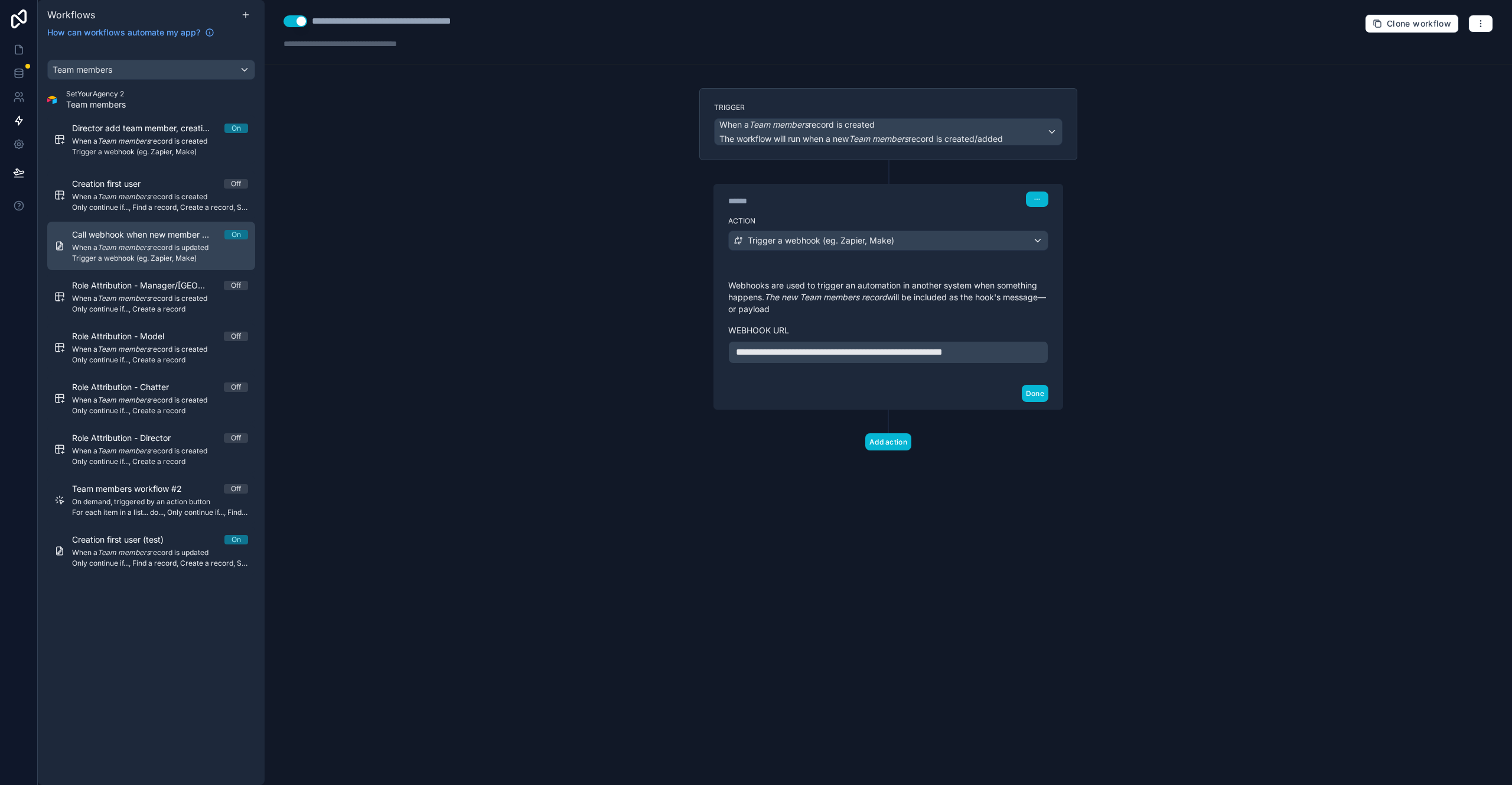
click at [166, 240] on span "Call webhook when new member created" at bounding box center [148, 234] width 152 height 12
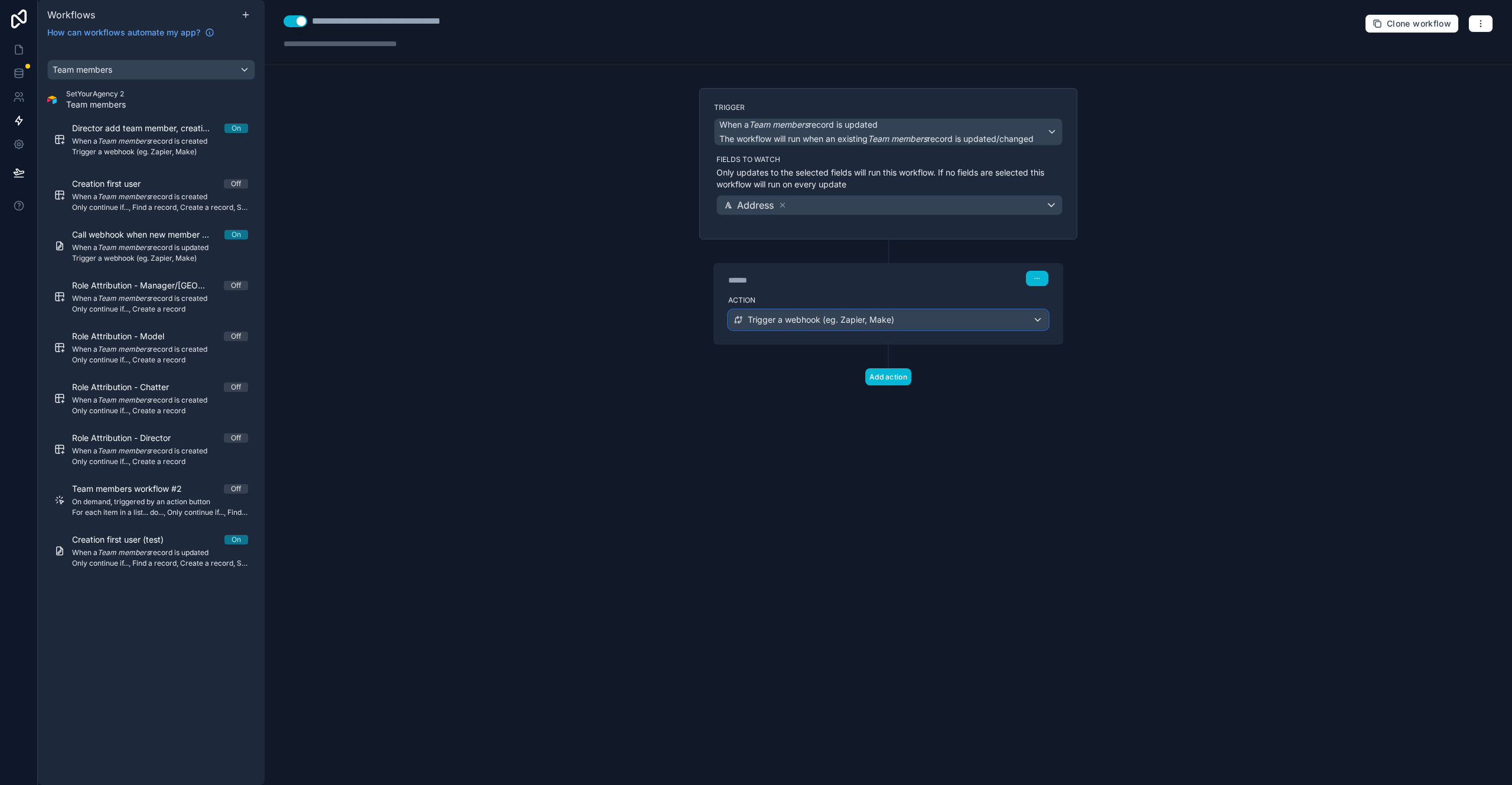
click at [875, 316] on span "Trigger a webhook (eg. Zapier, Make)" at bounding box center [821, 319] width 147 height 12
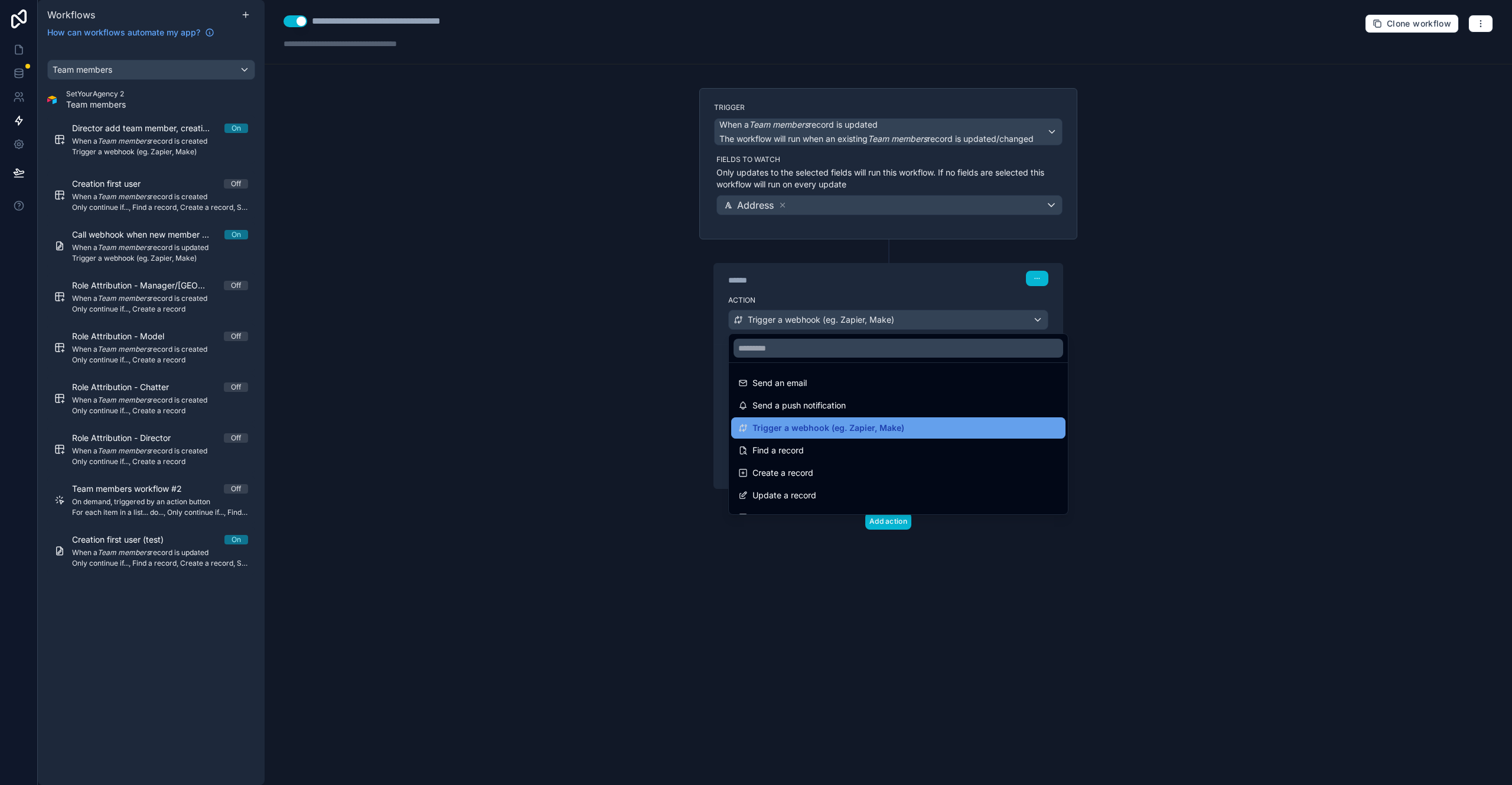
click at [897, 429] on span "Trigger a webhook (eg. Zapier, Make)" at bounding box center [828, 428] width 152 height 14
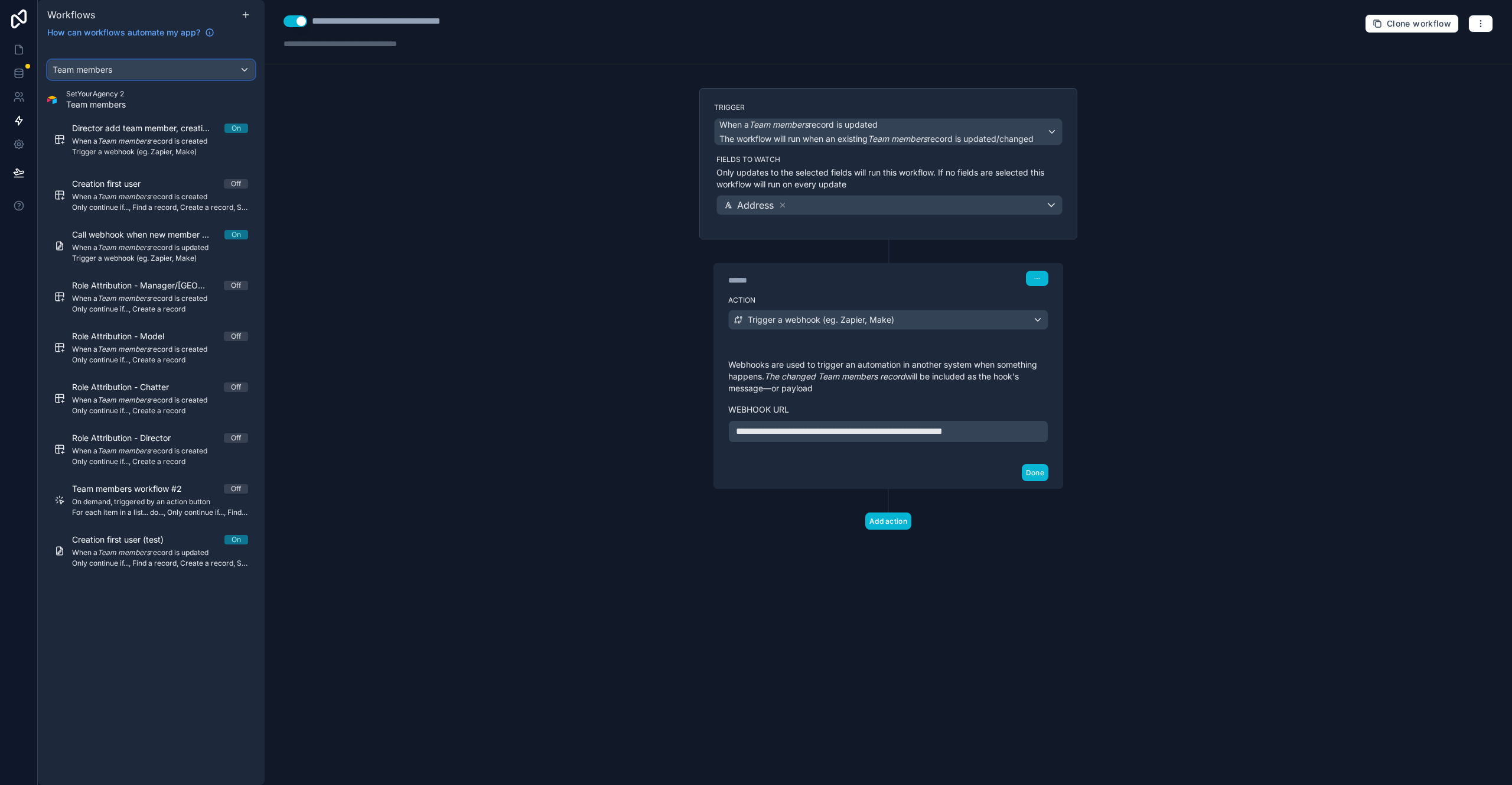
click at [191, 72] on div "Team members" at bounding box center [151, 70] width 207 height 19
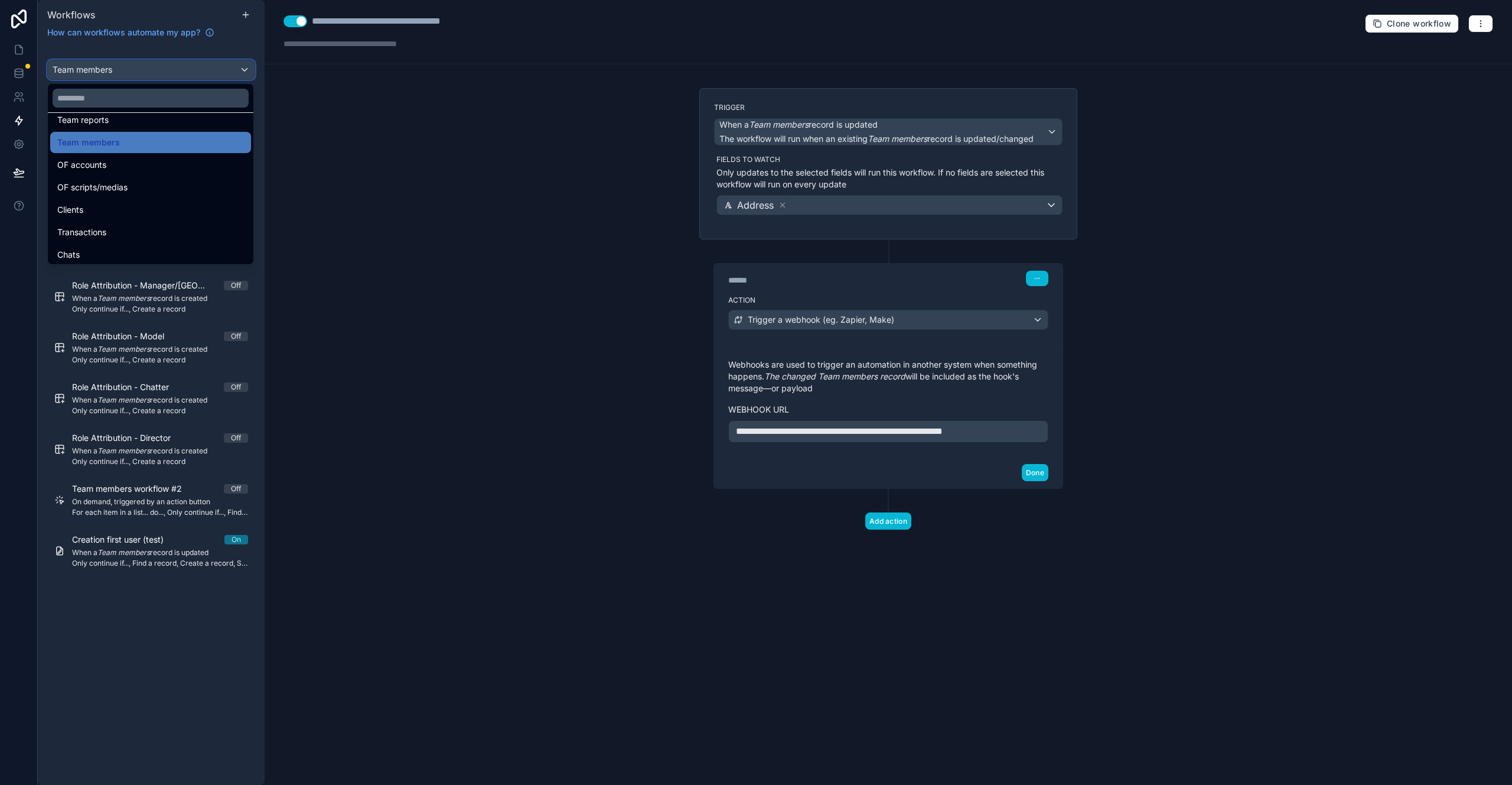
scroll to position [440, 0]
click at [150, 126] on div "Team reports" at bounding box center [150, 133] width 186 height 14
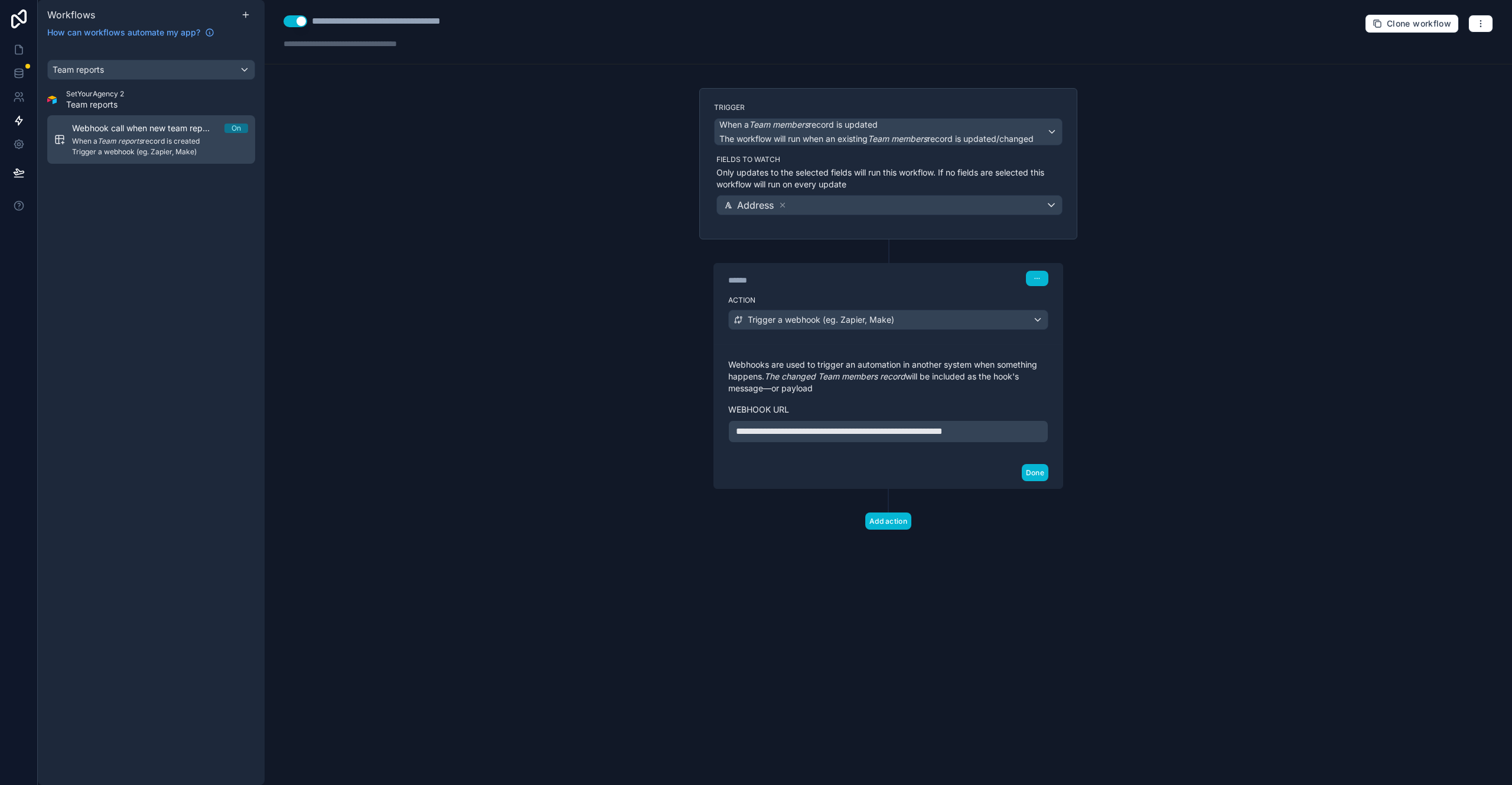
click at [151, 135] on div "Webhook call when new team report On When a Team reports record is created Trig…" at bounding box center [160, 139] width 176 height 34
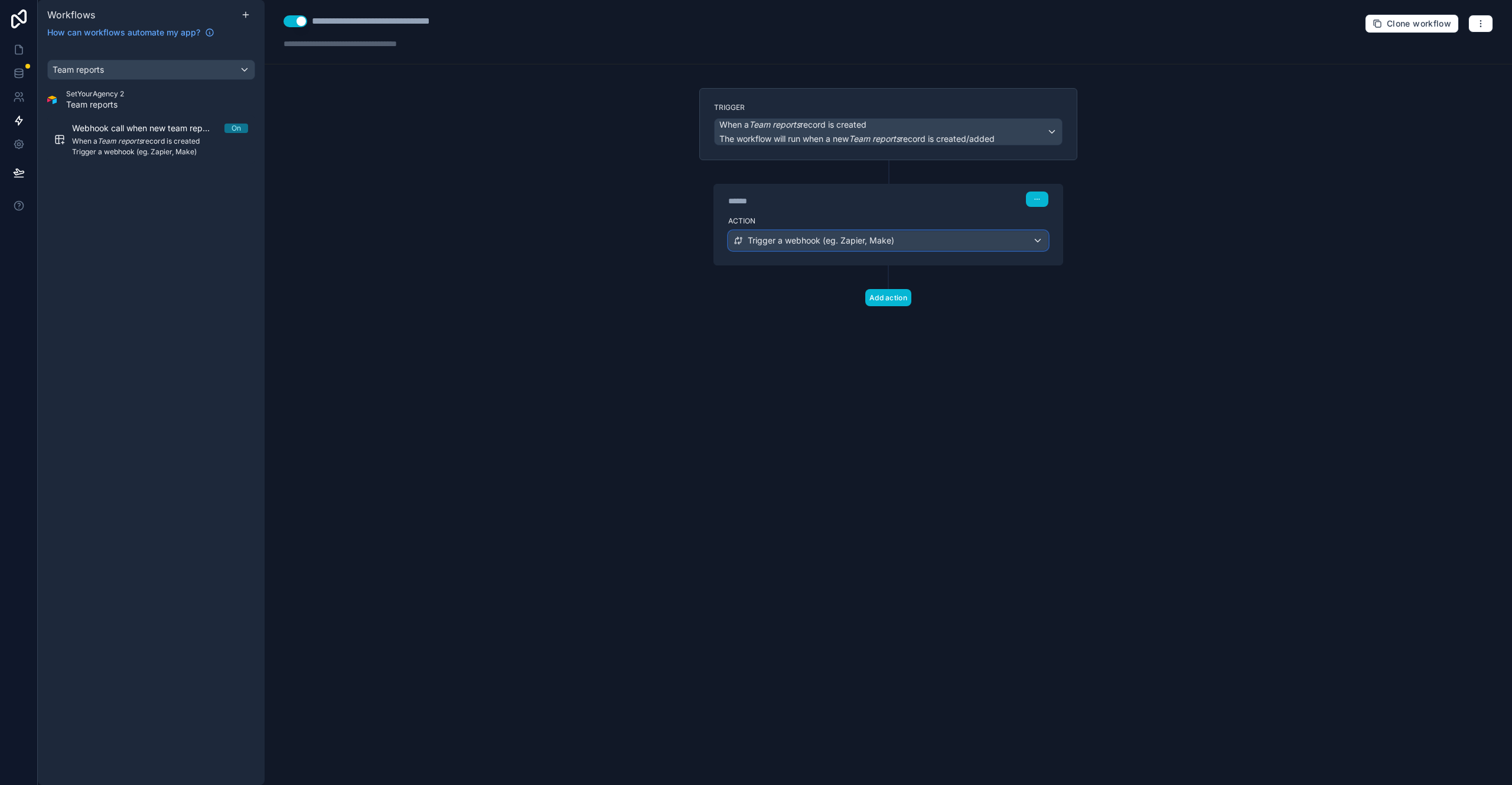
click at [778, 246] on span "Trigger a webhook (eg. Zapier, Make)" at bounding box center [821, 240] width 147 height 12
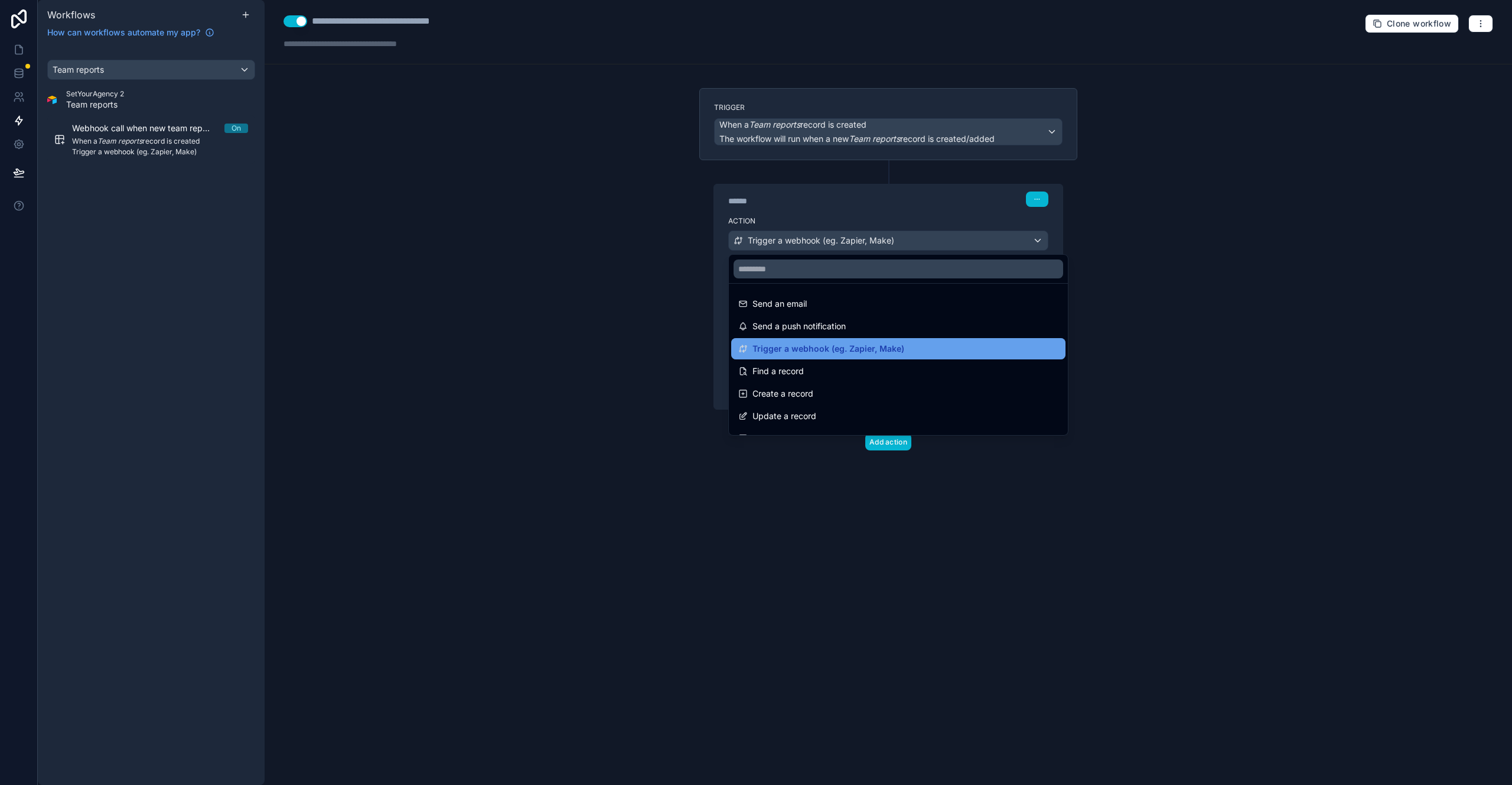
click at [827, 350] on span "Trigger a webhook (eg. Zapier, Make)" at bounding box center [828, 348] width 152 height 14
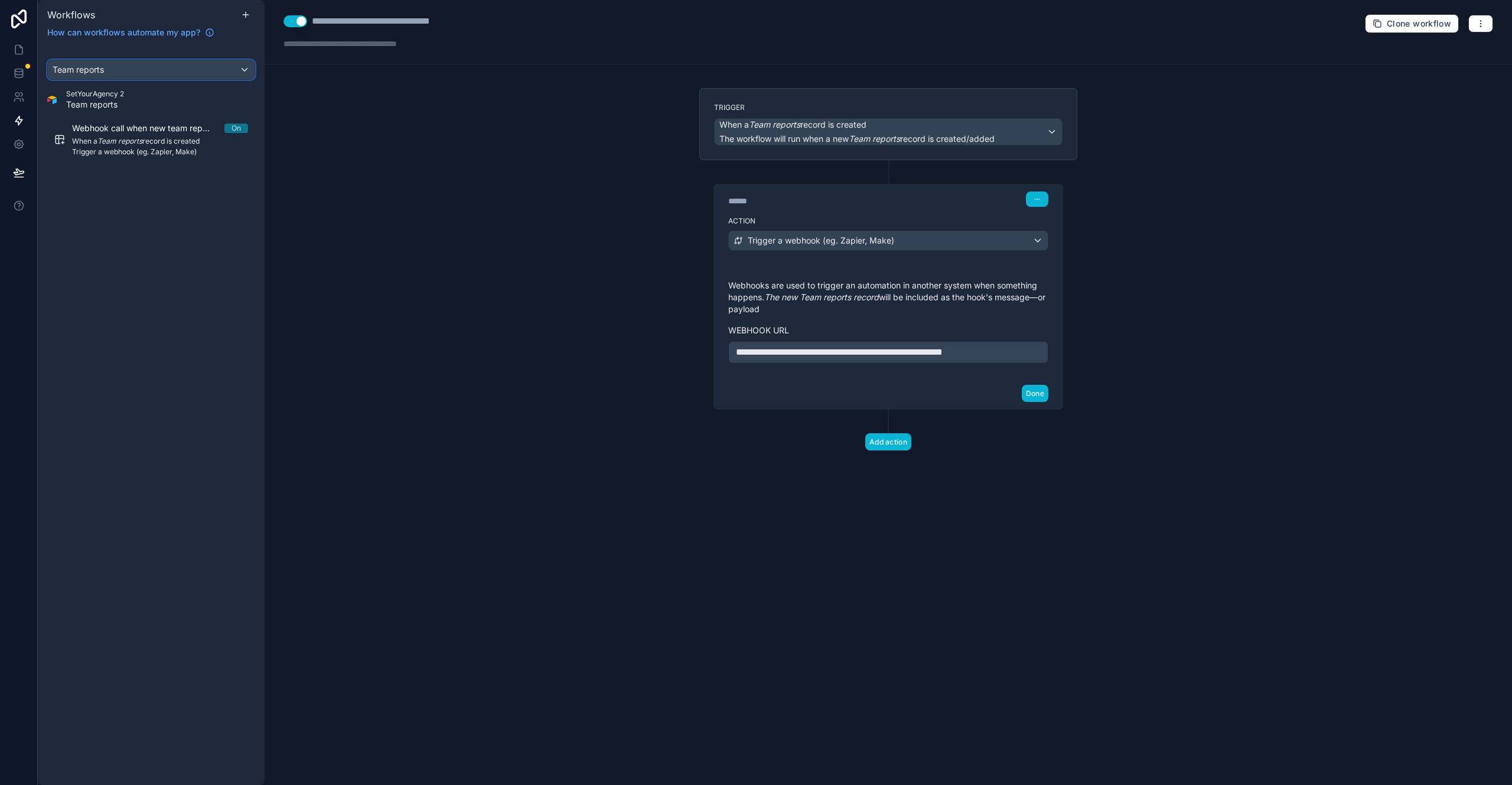
click at [162, 78] on div "Team reports" at bounding box center [151, 70] width 207 height 19
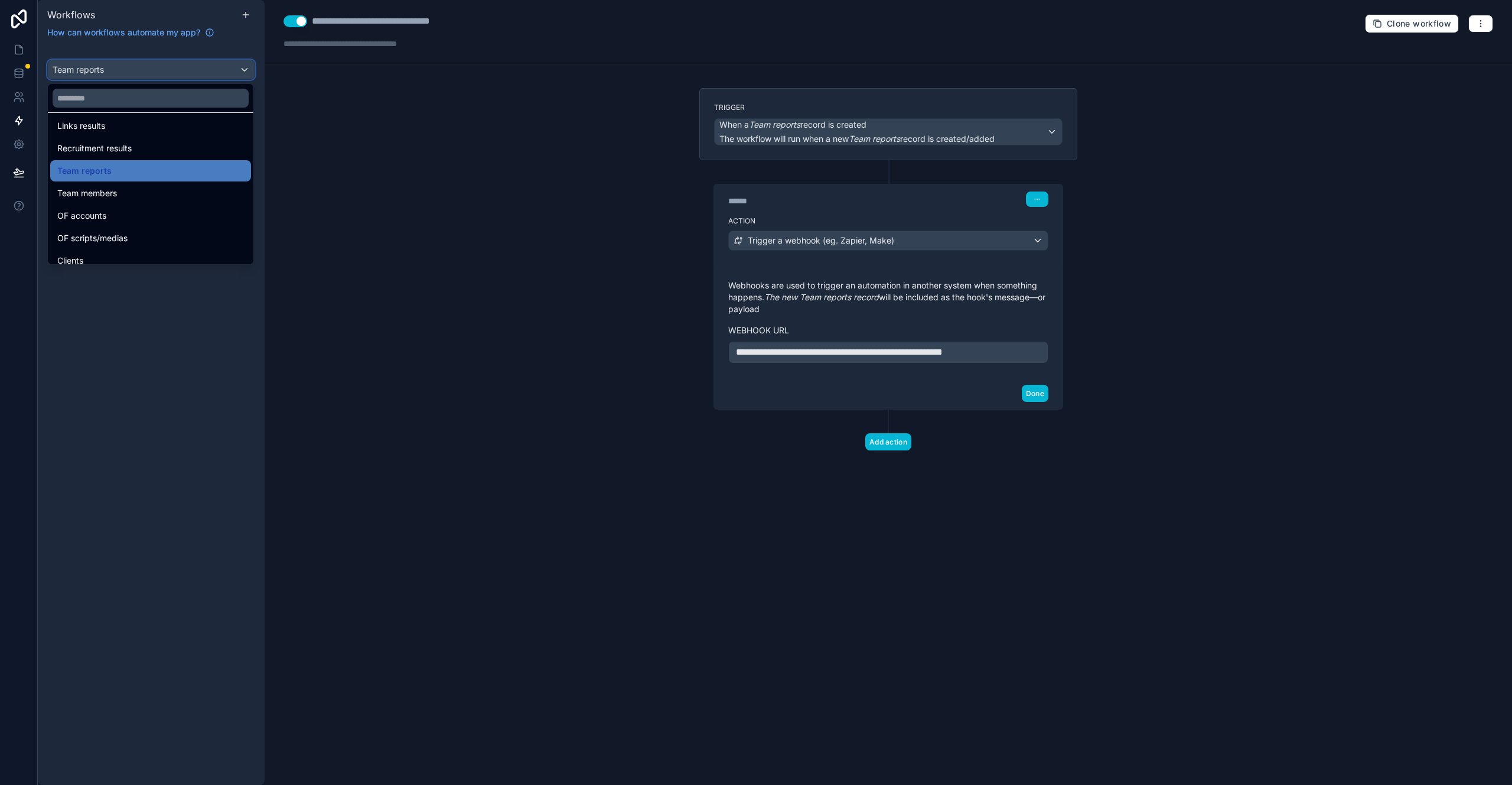
scroll to position [614, 0]
click at [135, 165] on div "Finances" at bounding box center [150, 161] width 186 height 14
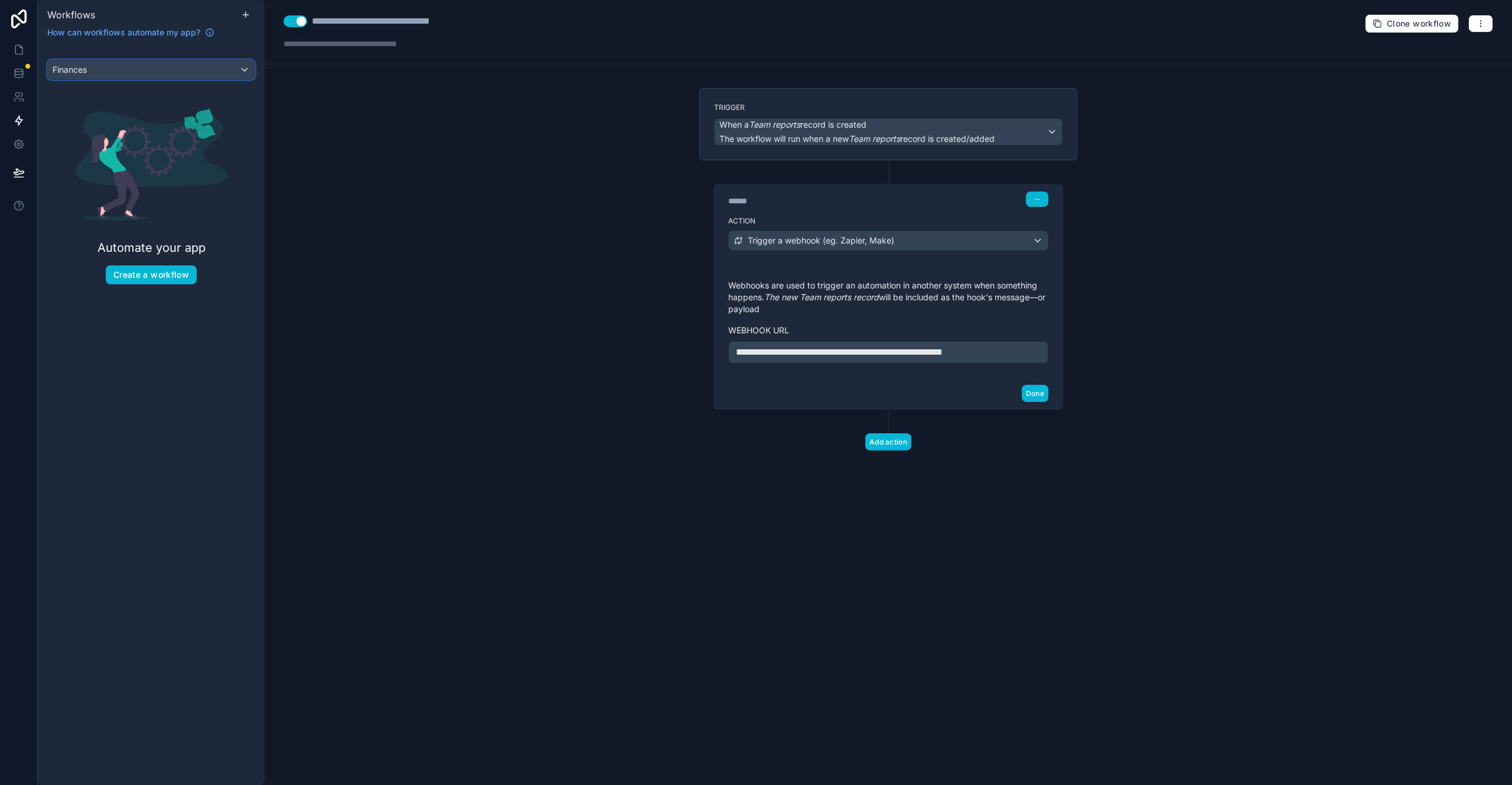
click at [191, 65] on div "Finances" at bounding box center [151, 70] width 207 height 19
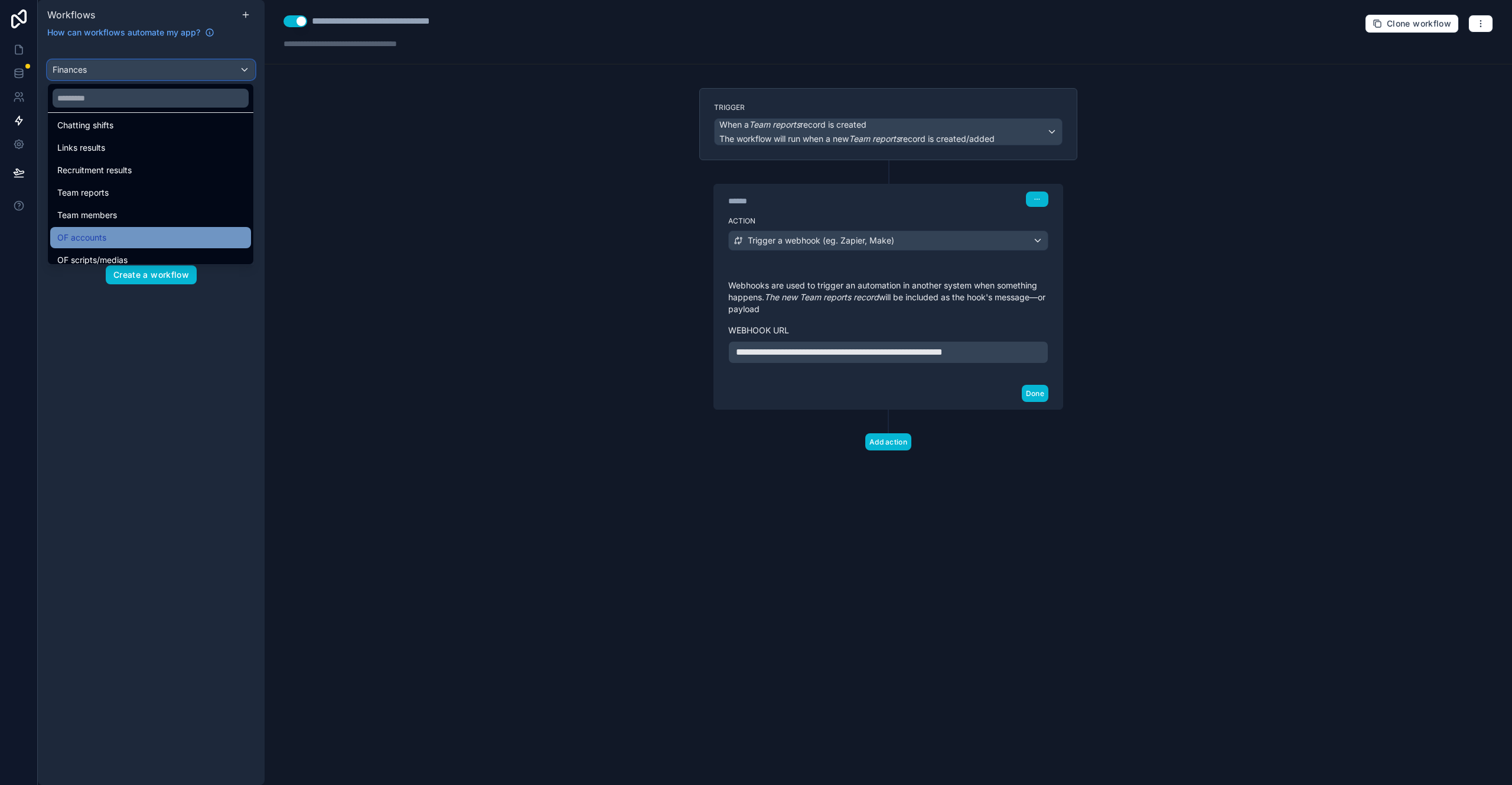
scroll to position [383, 0]
click at [171, 237] on div "OF accounts" at bounding box center [150, 235] width 186 height 14
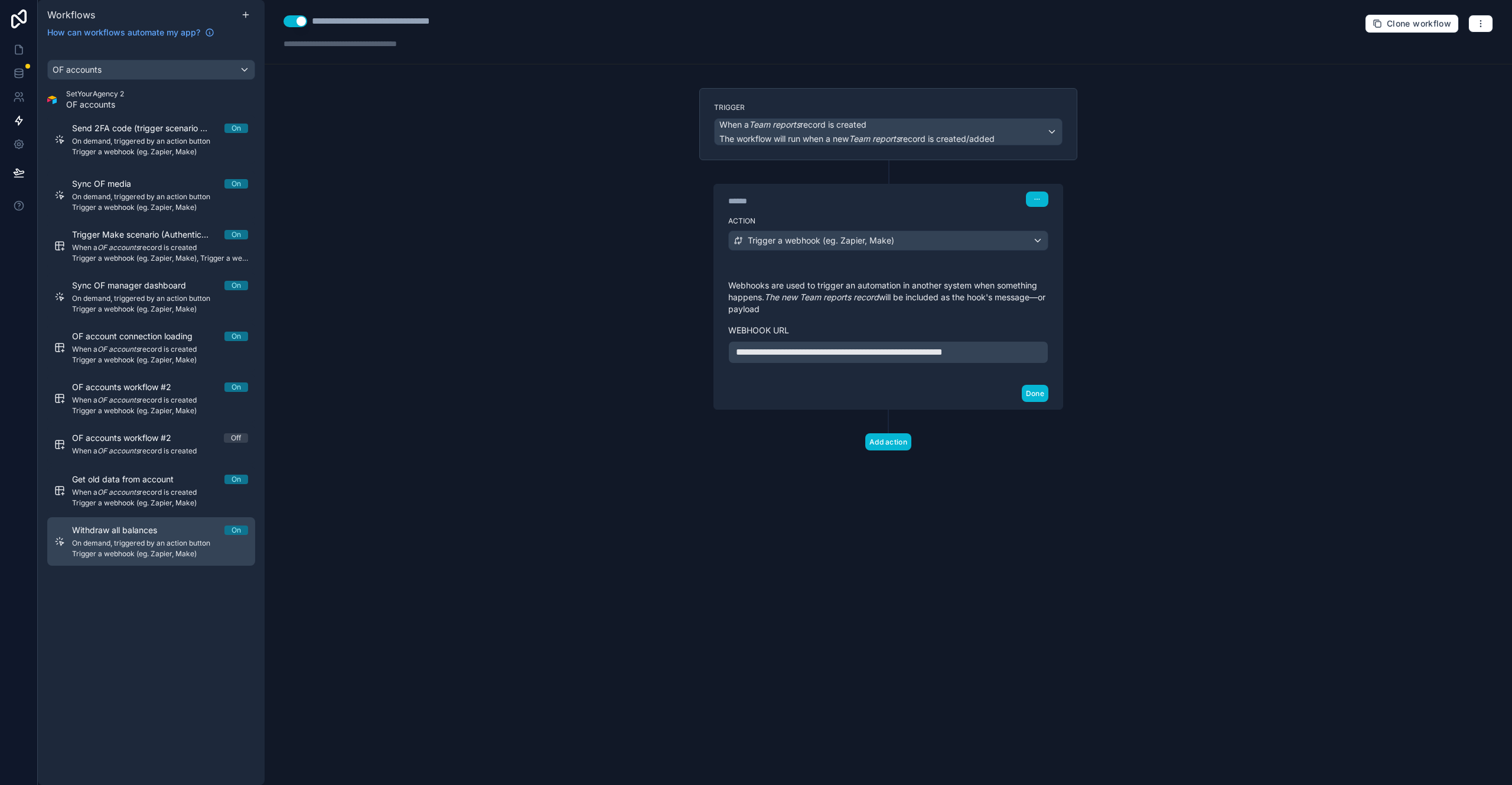
click at [162, 551] on span "Trigger a webhook (eg. Zapier, Make)" at bounding box center [160, 554] width 176 height 10
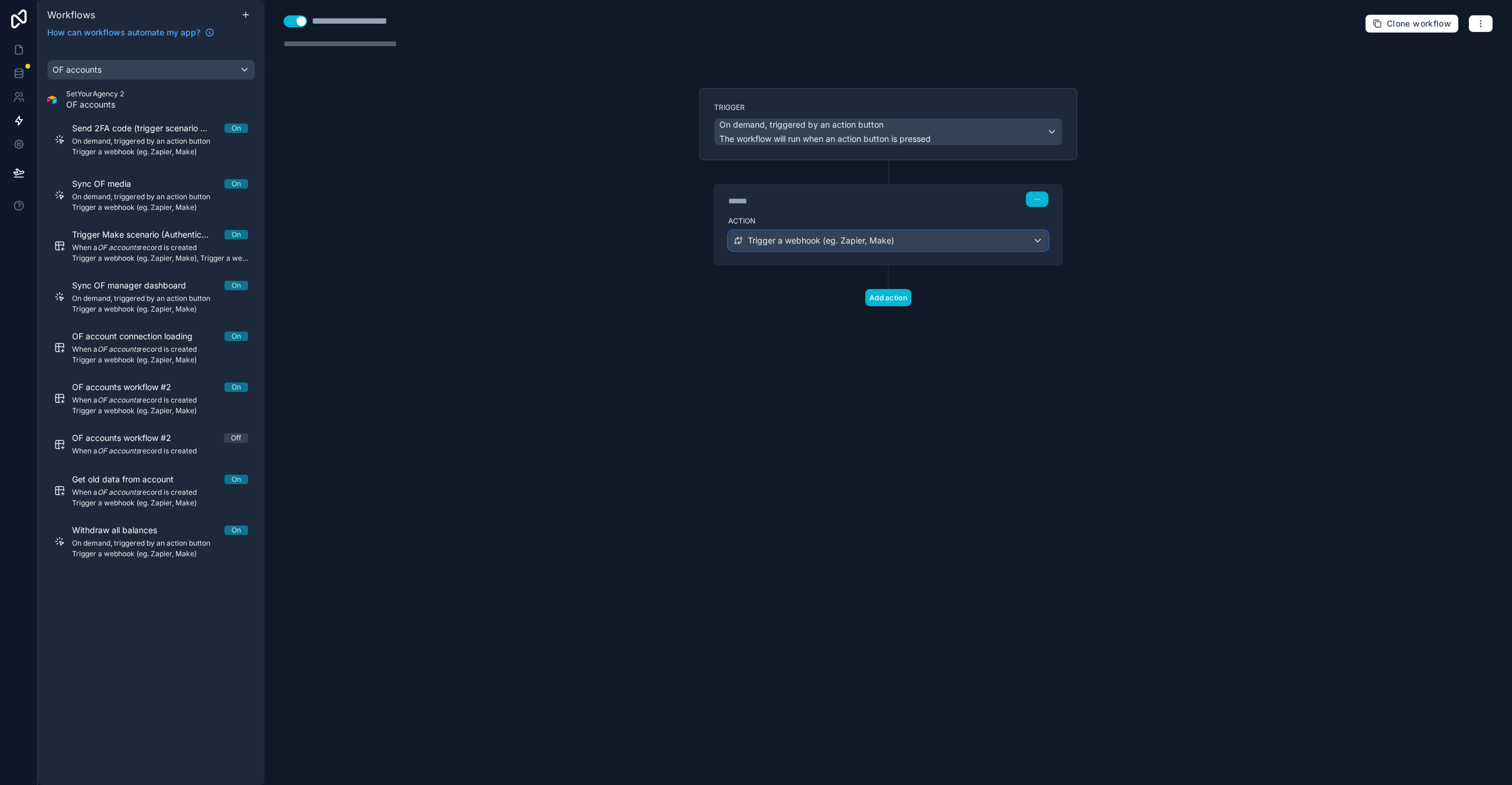
click at [768, 234] on span "Trigger a webhook (eg. Zapier, Make)" at bounding box center [821, 240] width 147 height 12
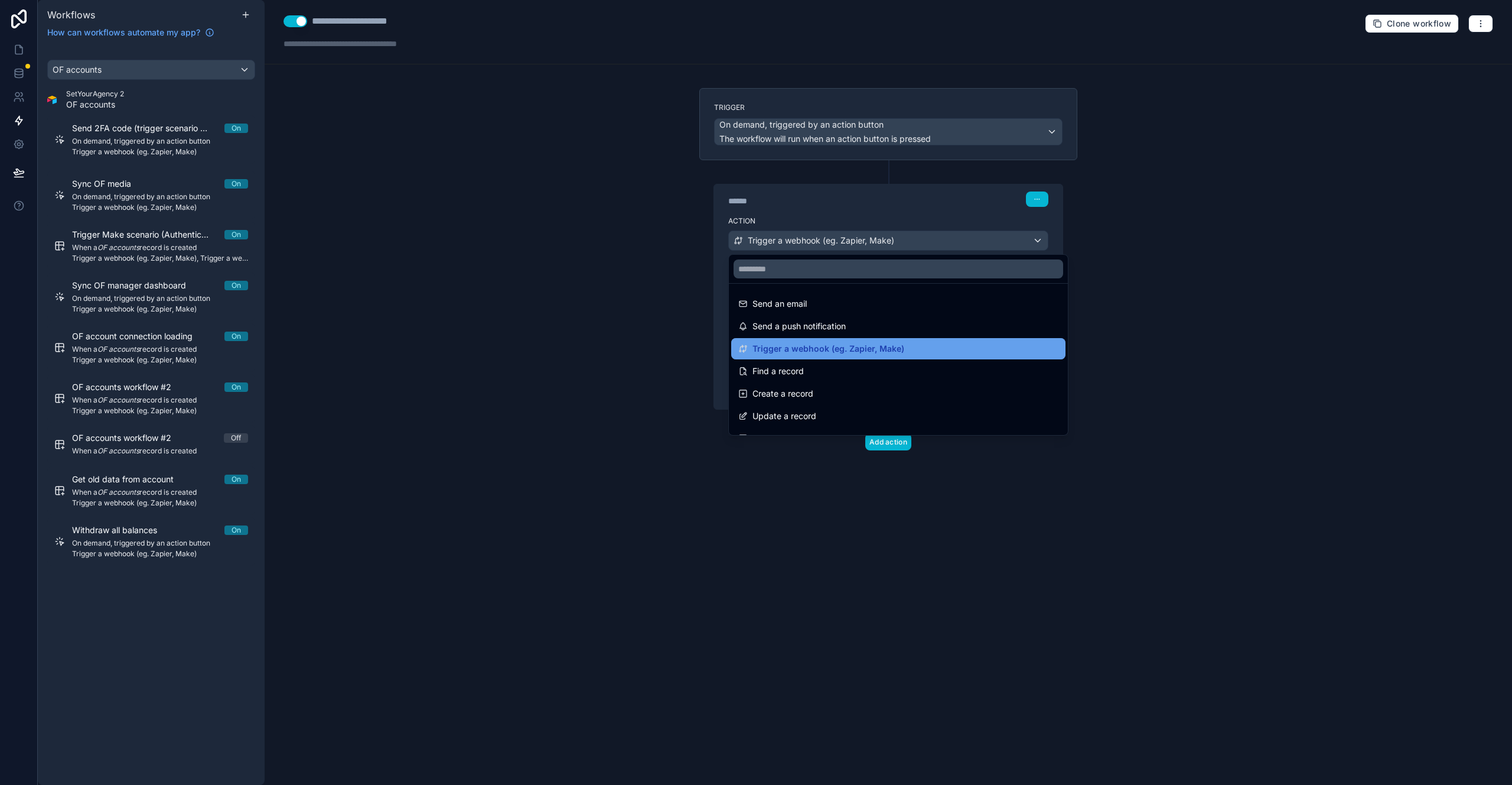
click at [816, 342] on span "Trigger a webhook (eg. Zapier, Make)" at bounding box center [828, 348] width 152 height 14
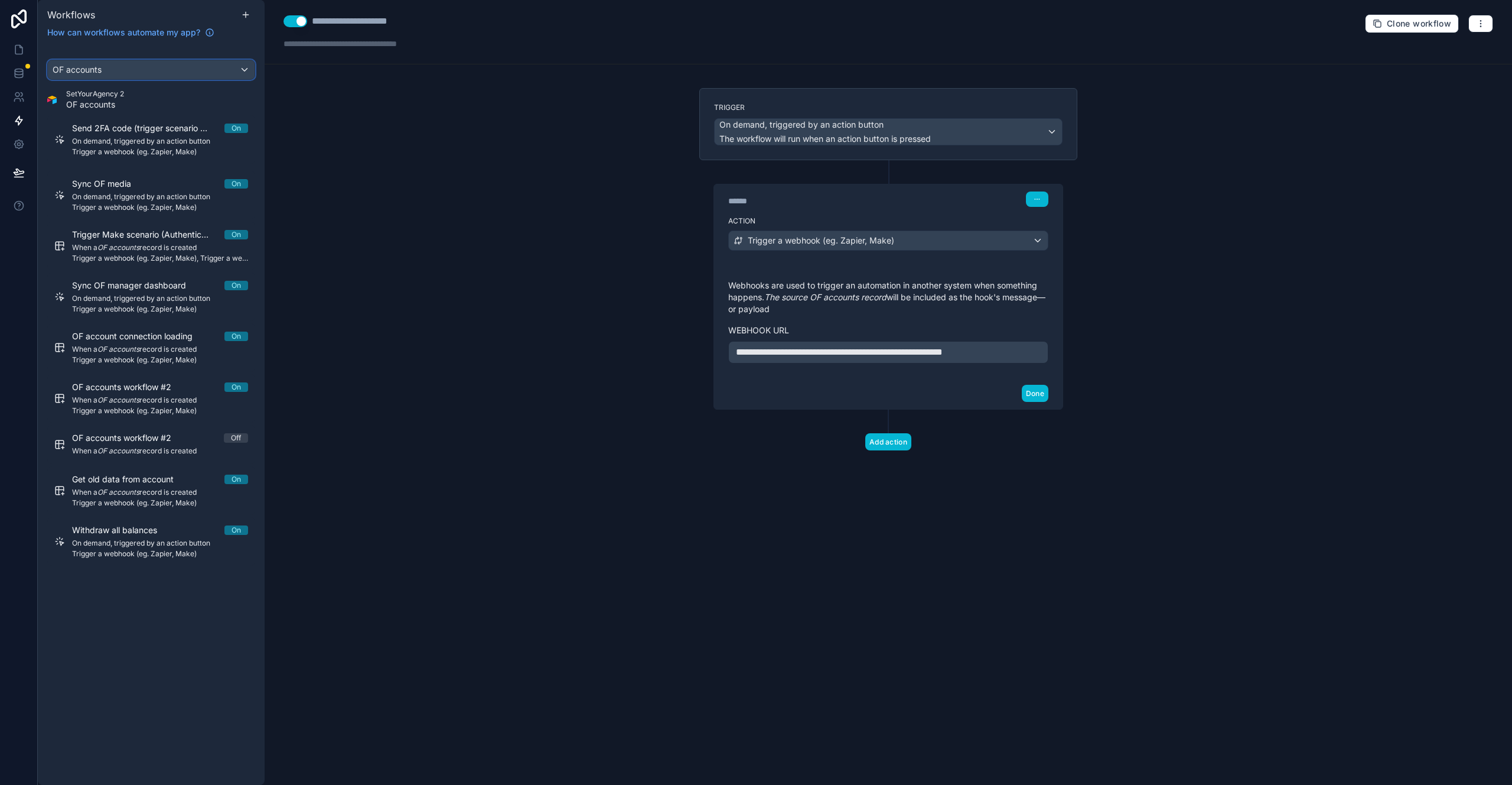
click at [147, 77] on div "OF accounts" at bounding box center [151, 70] width 207 height 19
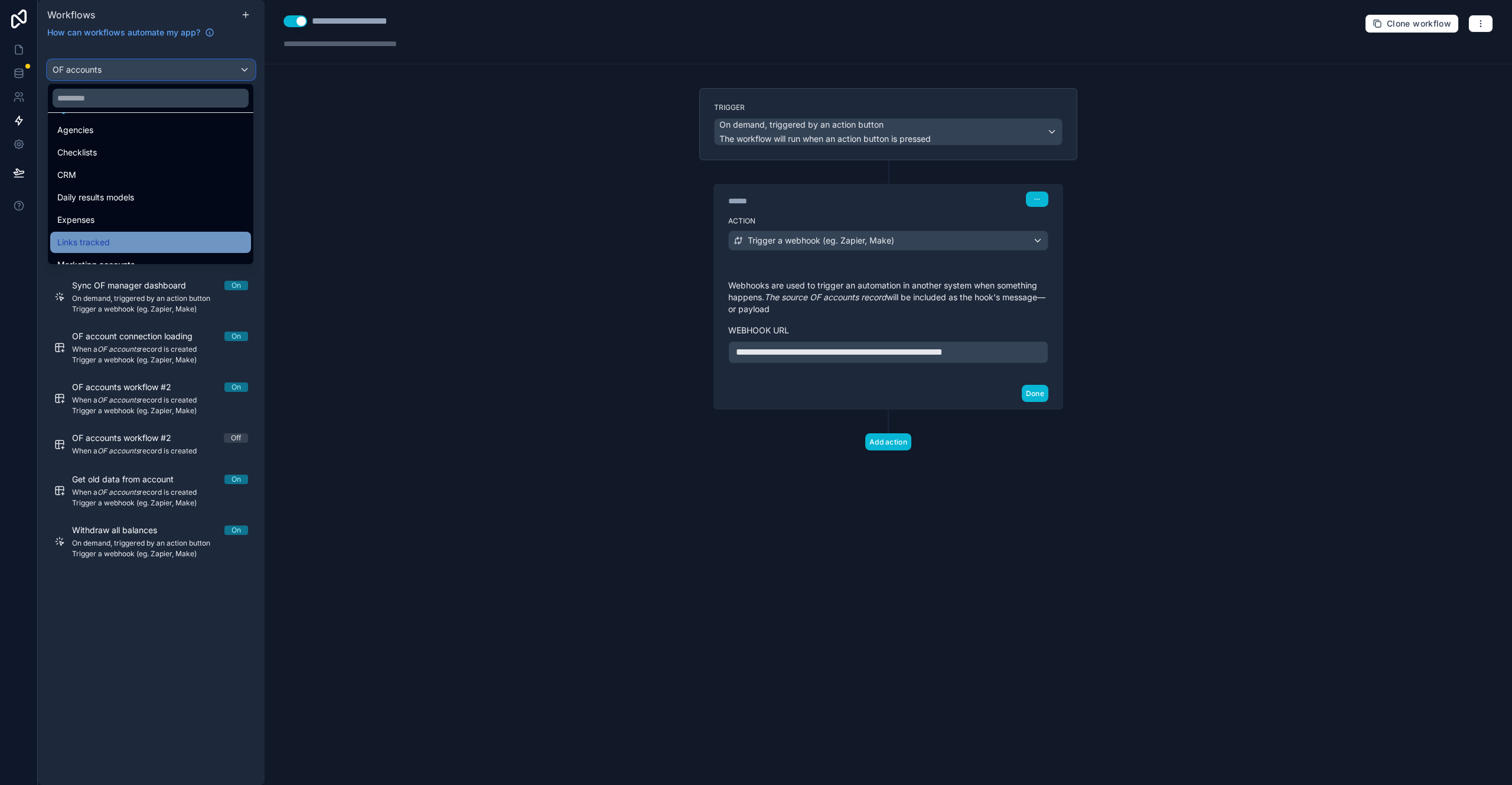
scroll to position [109, 0]
click at [161, 120] on div "Agencies" at bounding box center [150, 126] width 186 height 14
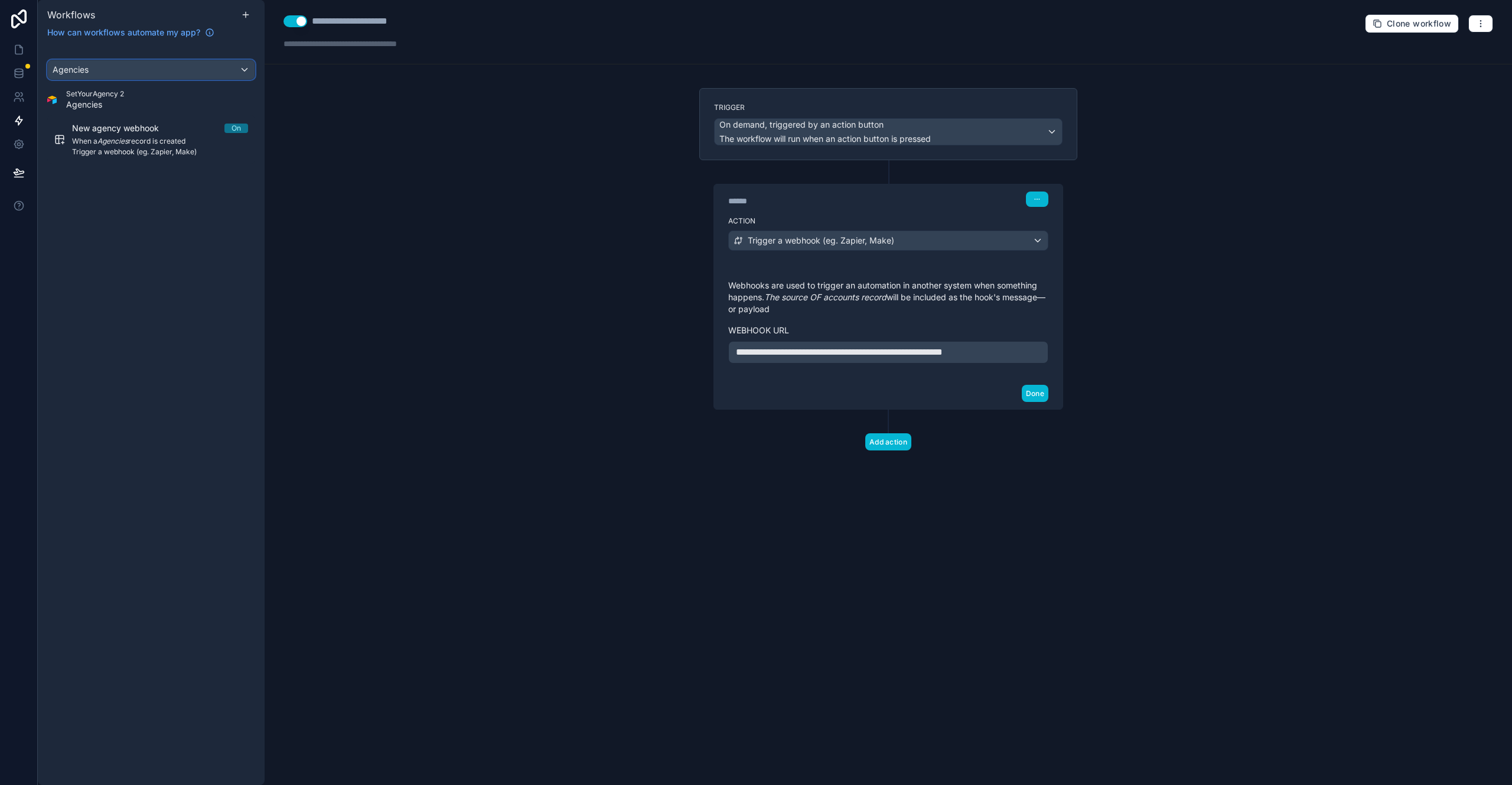
click at [163, 72] on div "Agencies" at bounding box center [151, 70] width 207 height 19
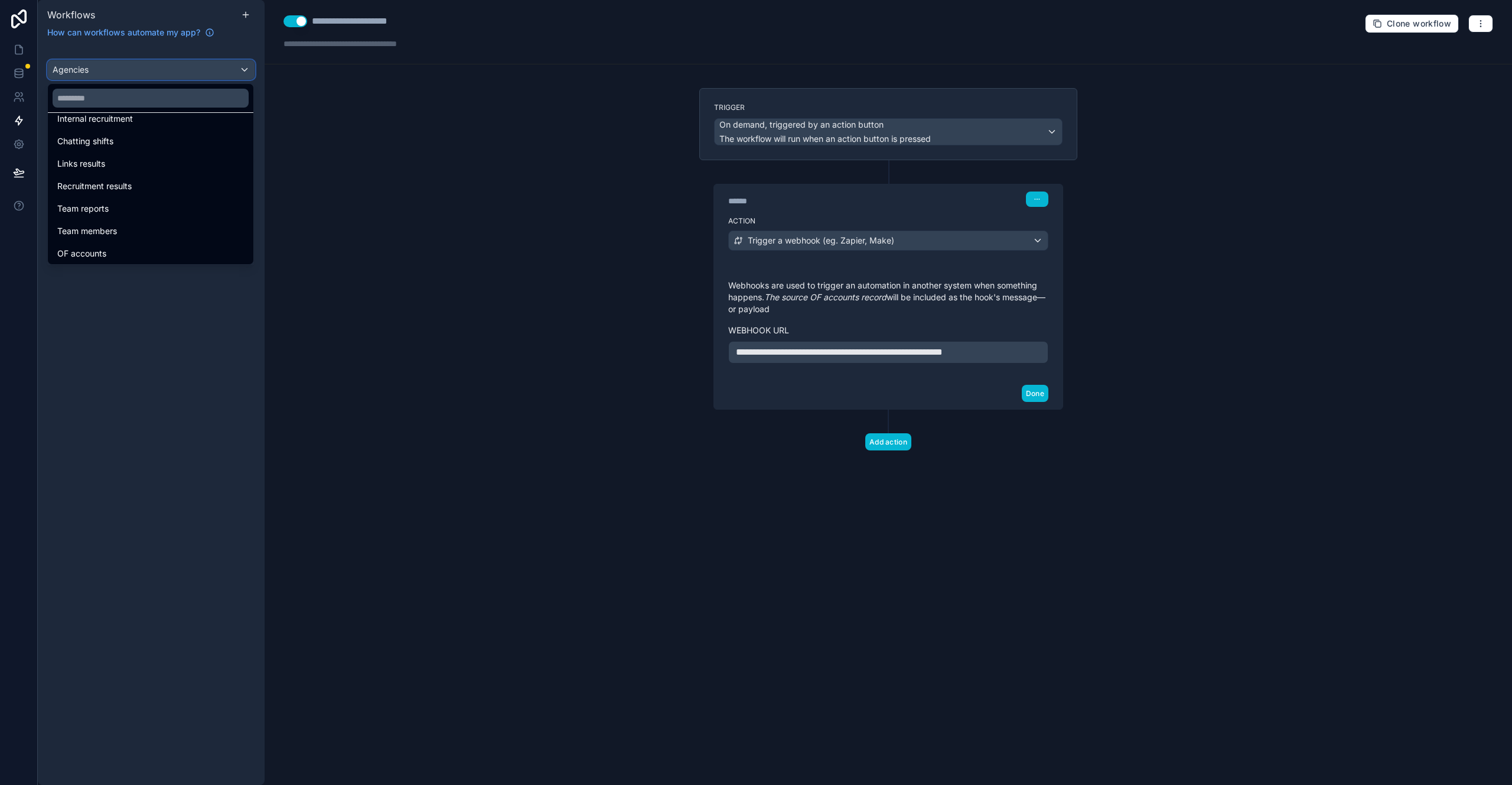
scroll to position [370, 0]
click at [165, 185] on div "Recruitment results" at bounding box center [150, 180] width 186 height 14
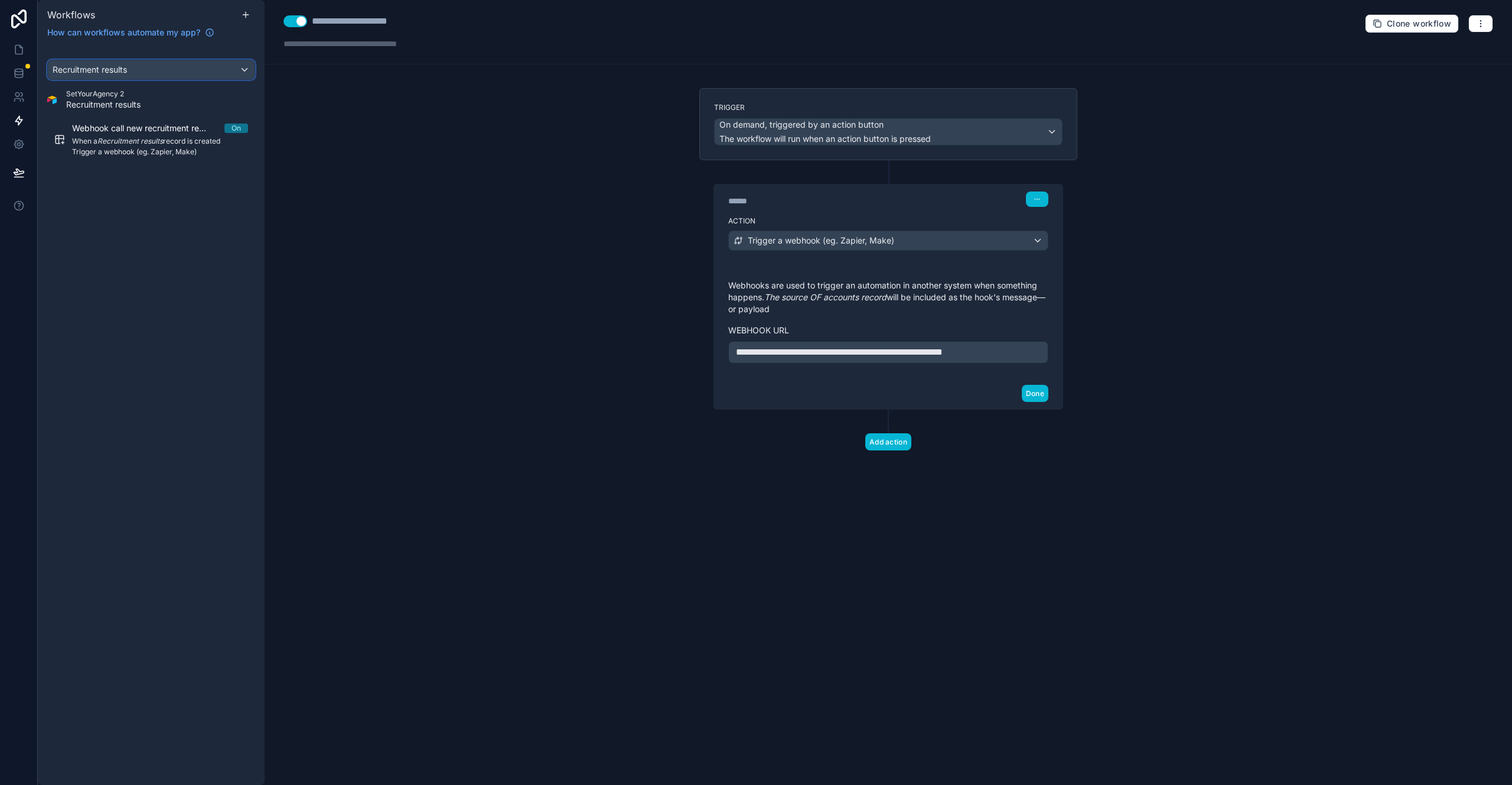
click at [148, 68] on div "Recruitment results" at bounding box center [151, 70] width 207 height 19
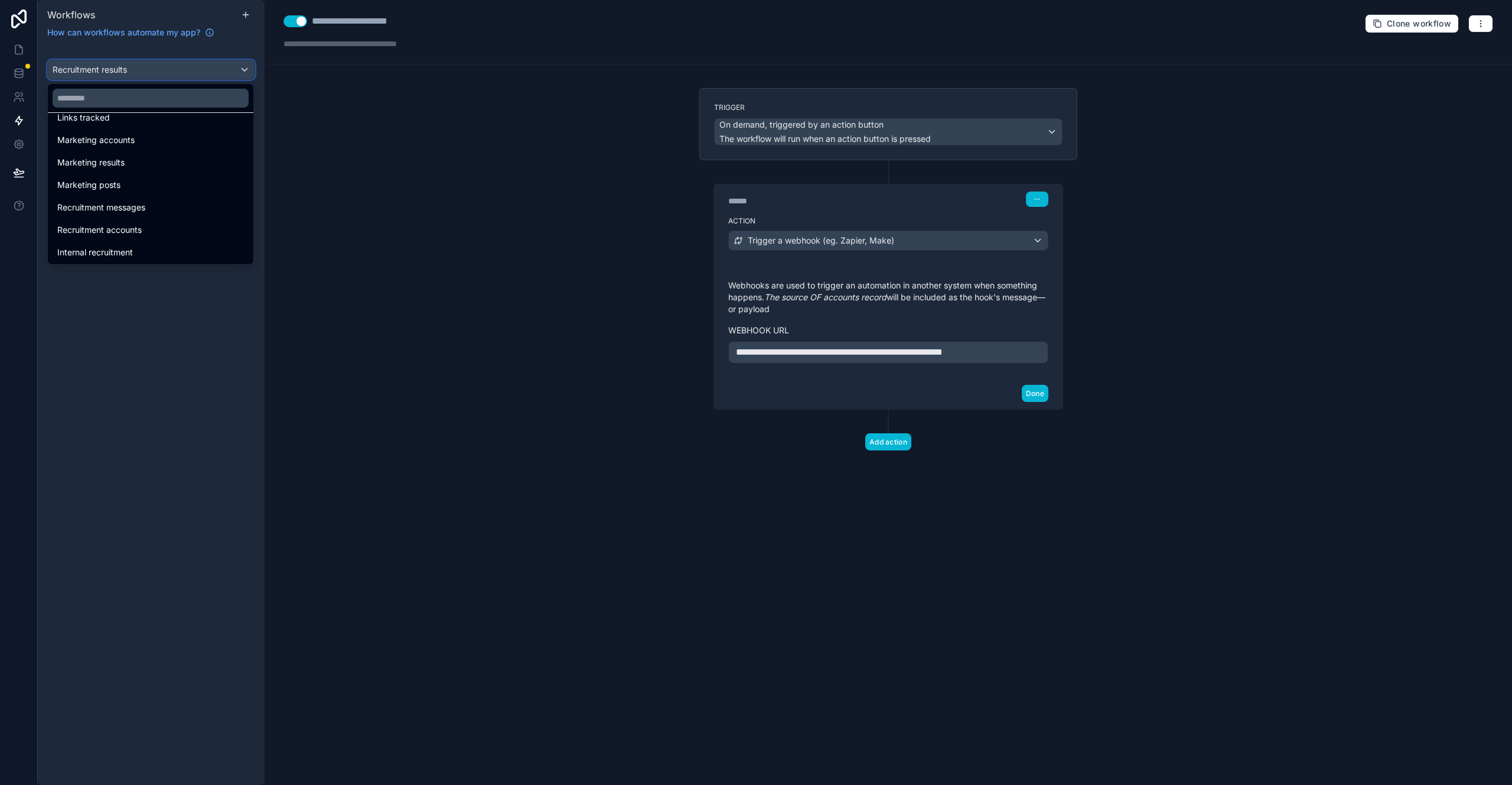
scroll to position [614, 0]
click at [136, 234] on div "Onboarding" at bounding box center [150, 228] width 186 height 14
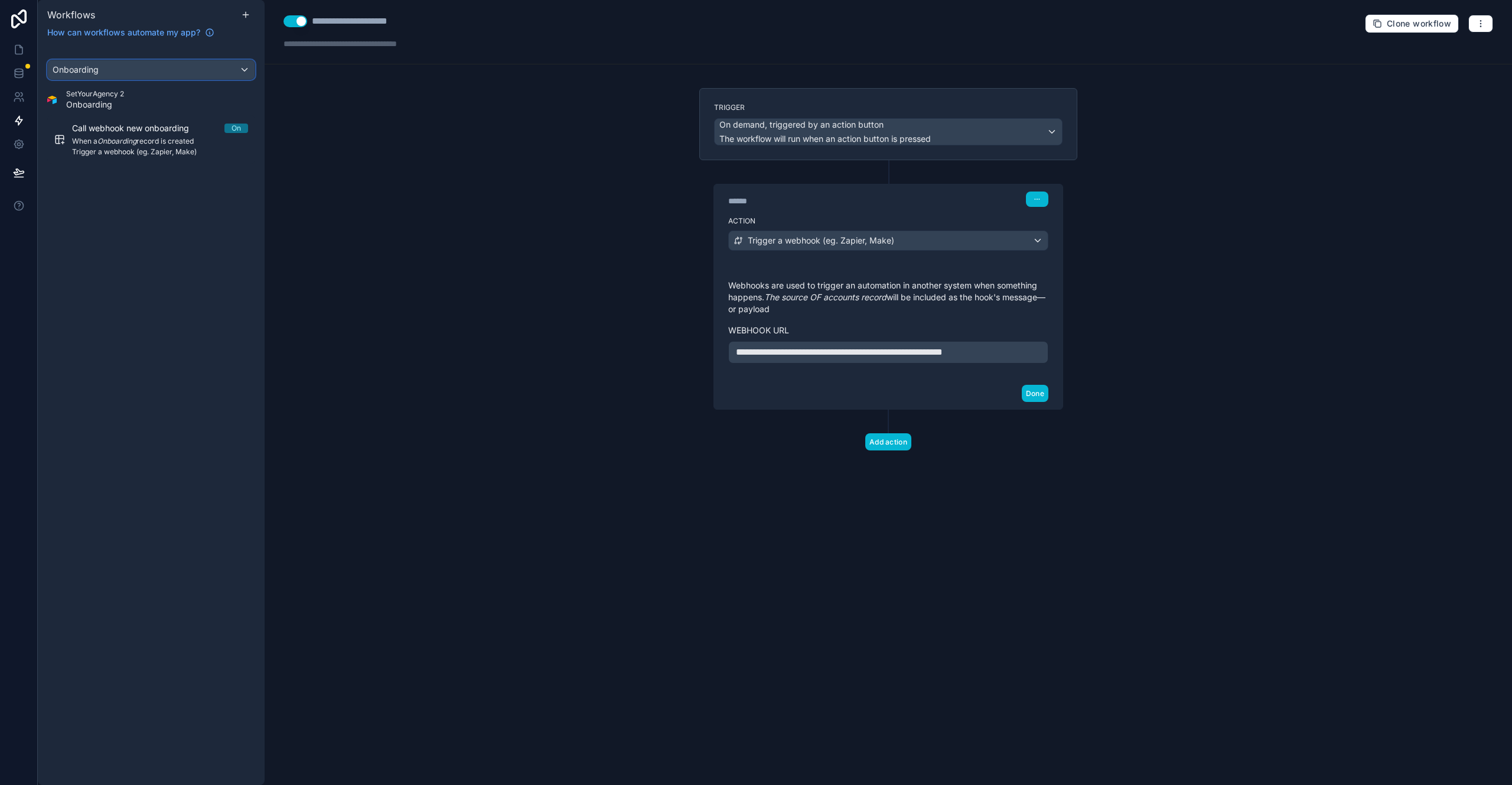
click at [169, 79] on button "Onboarding" at bounding box center [151, 69] width 208 height 20
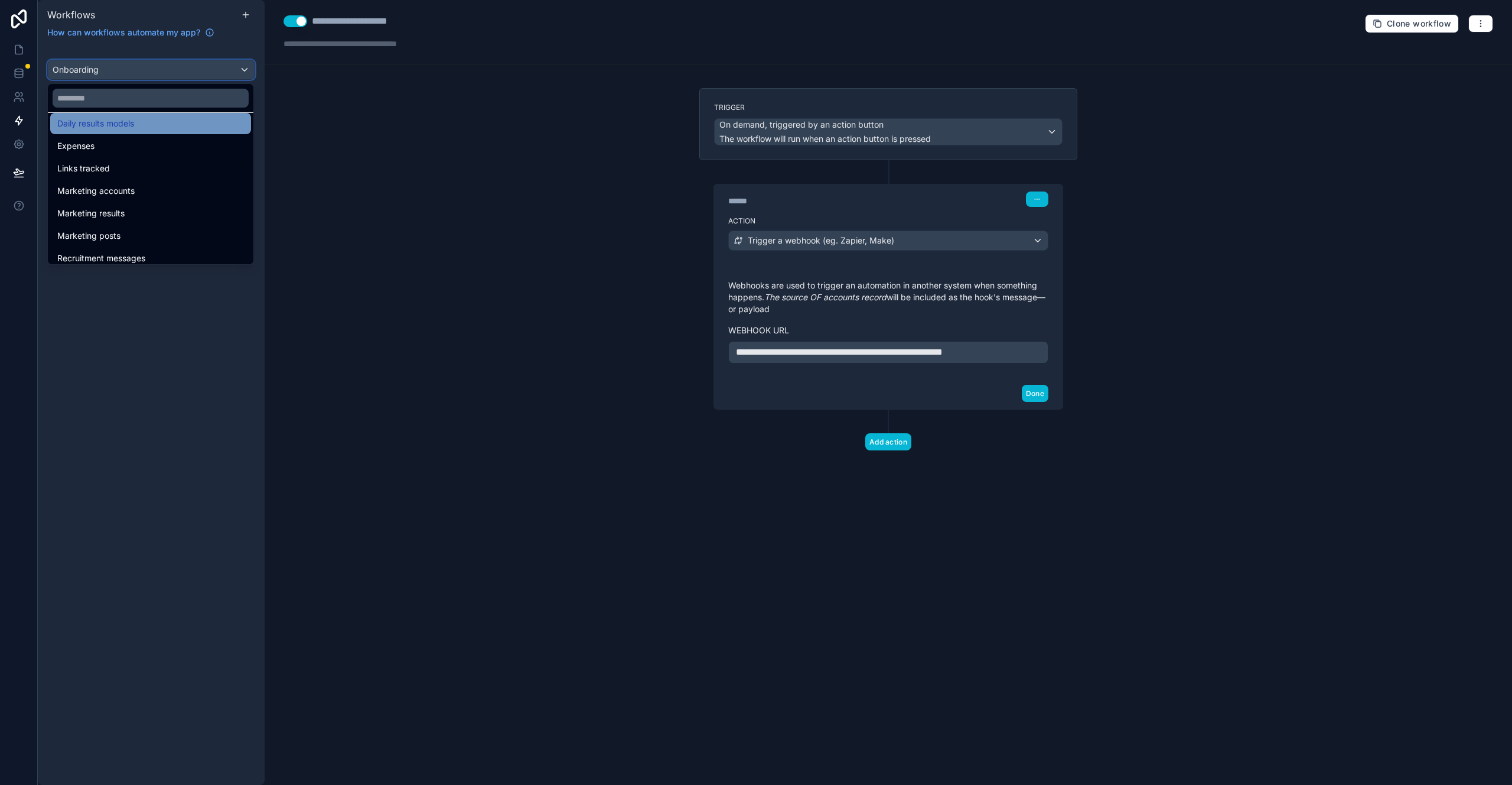
scroll to position [193, 0]
click at [169, 94] on input "text" at bounding box center [150, 98] width 196 height 19
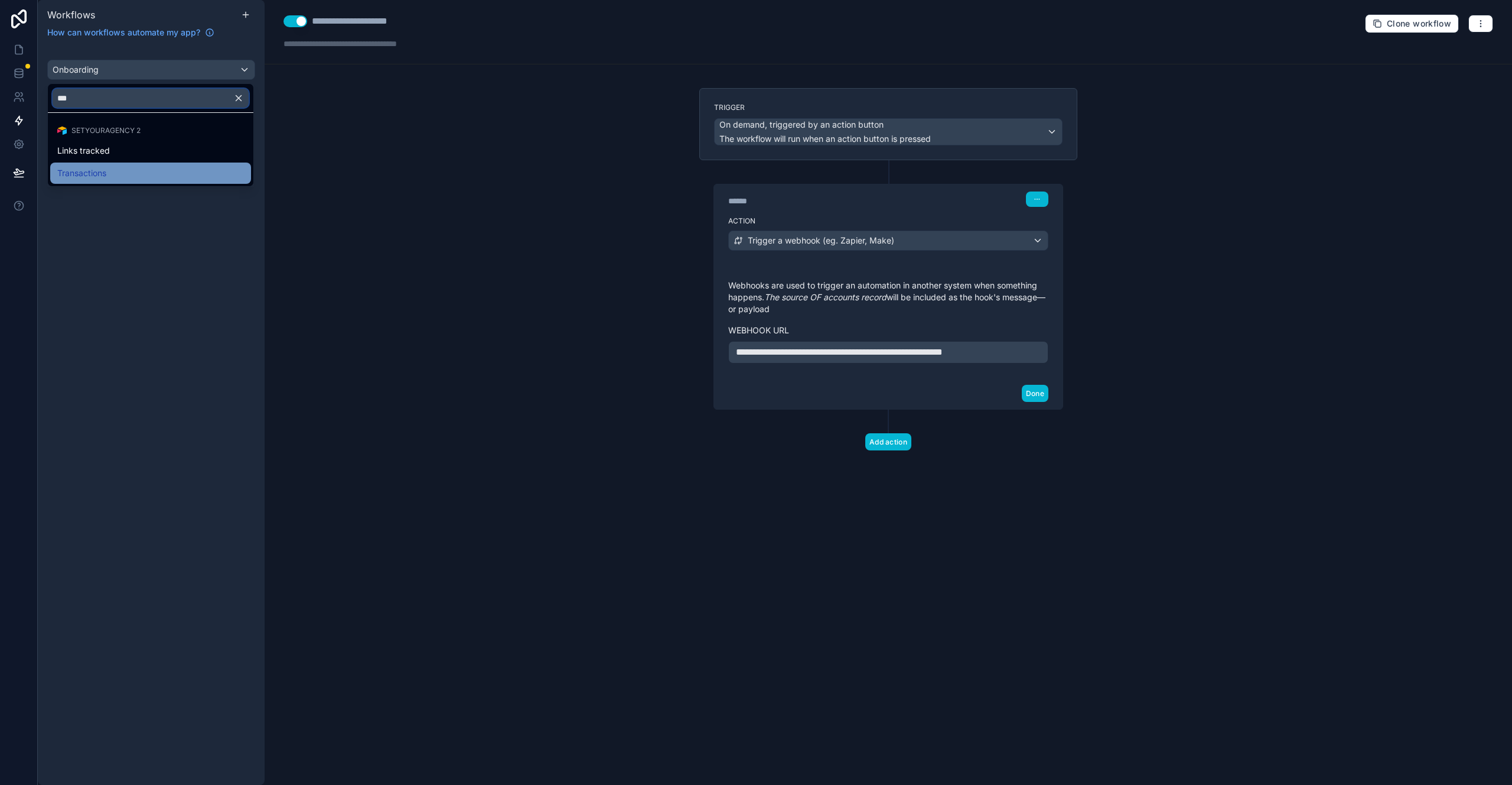
type input "***"
click at [154, 171] on div "Transactions" at bounding box center [150, 173] width 186 height 14
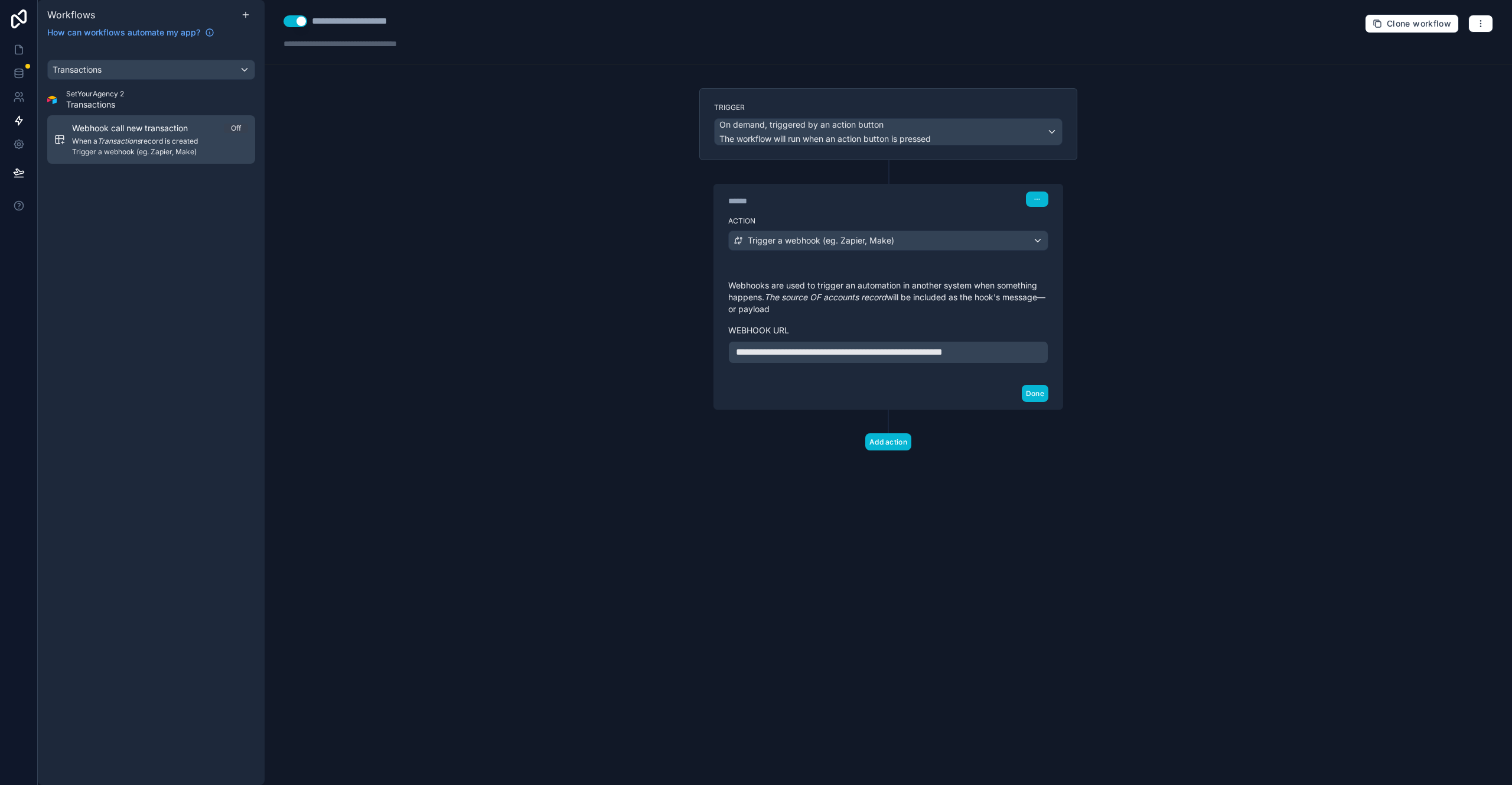
click at [166, 132] on span "Webhook call new transaction" at bounding box center [137, 128] width 130 height 12
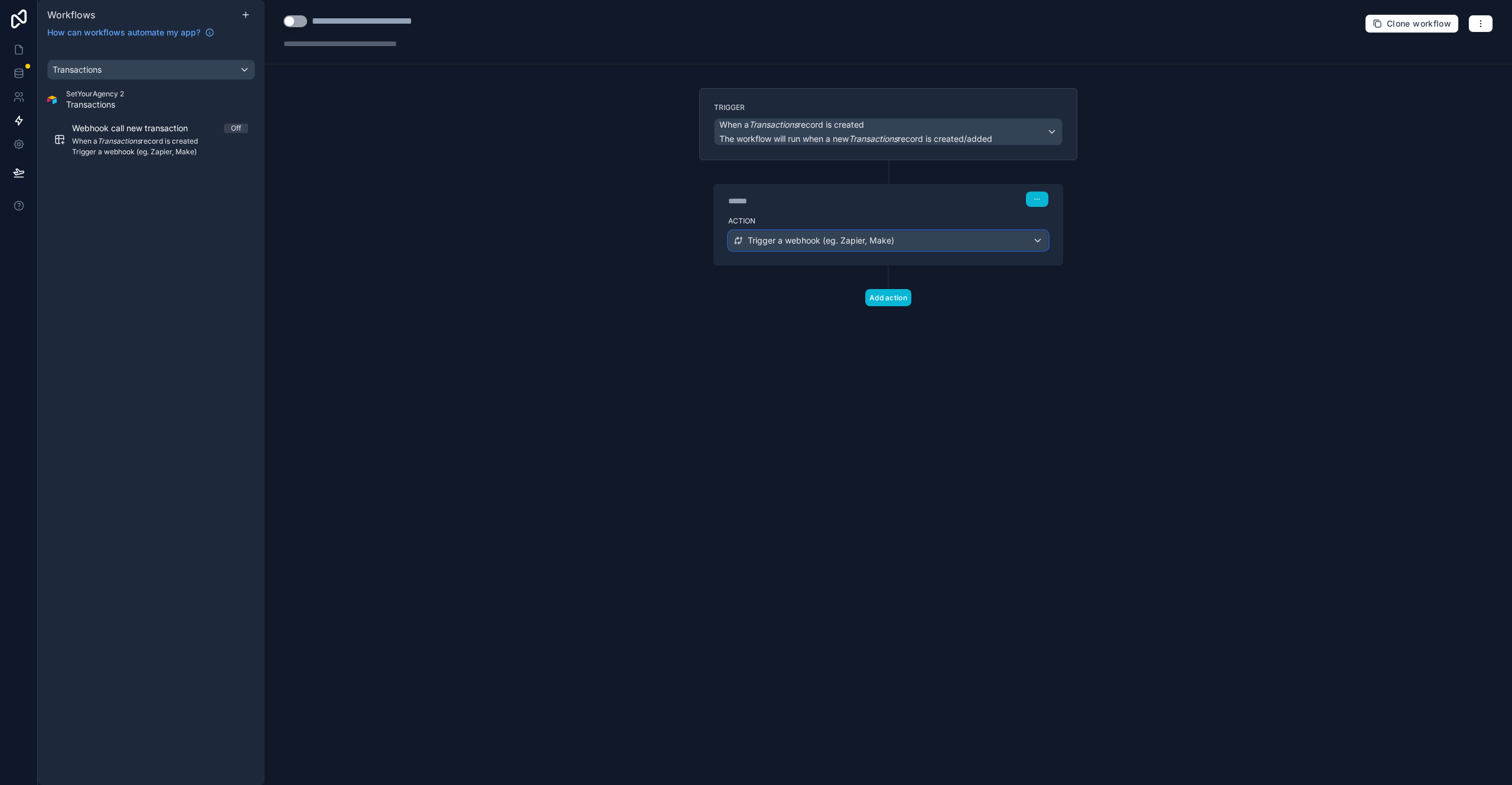
click at [794, 238] on span "Trigger a webhook (eg. Zapier, Make)" at bounding box center [821, 240] width 147 height 12
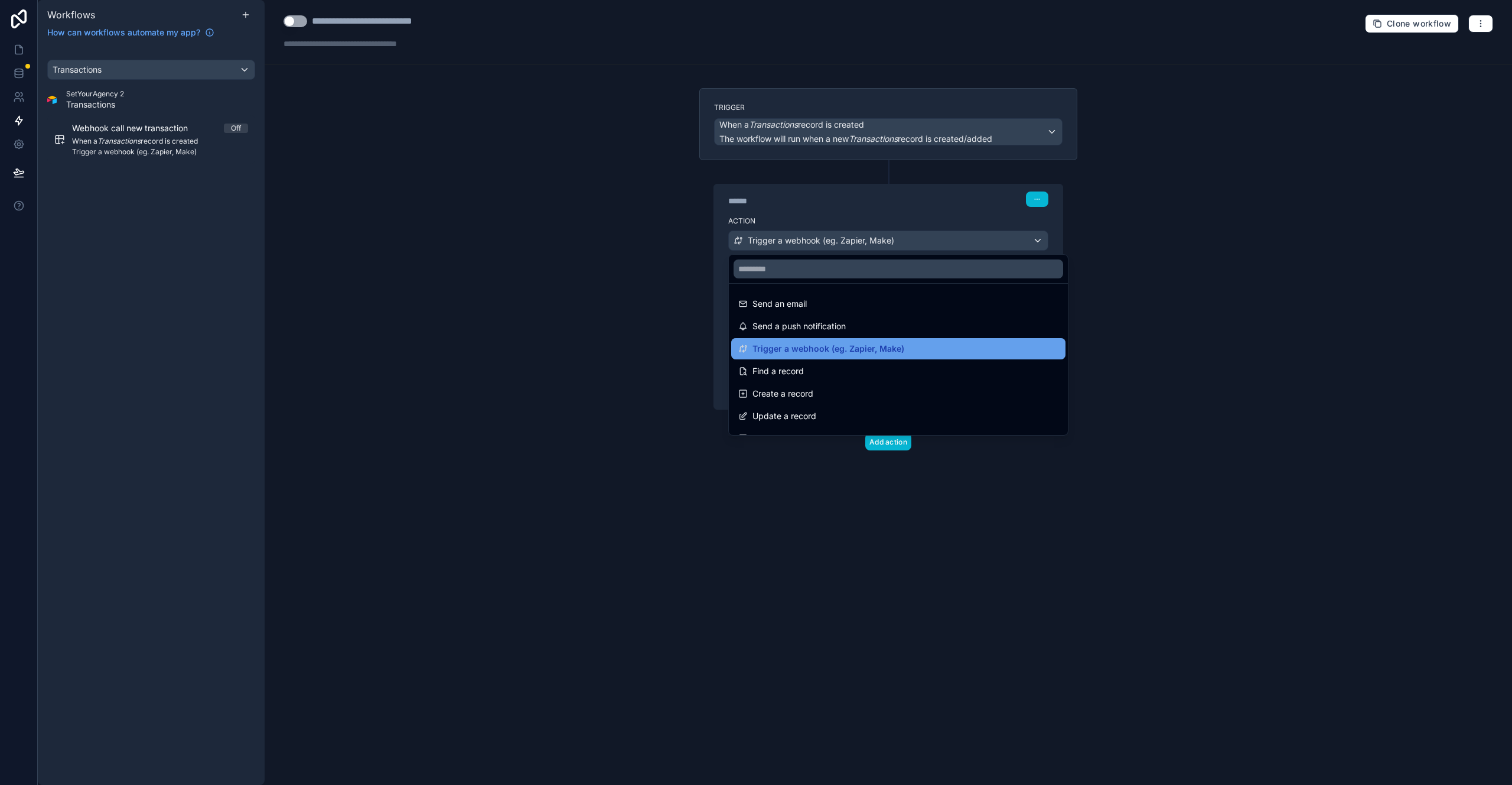
click at [869, 344] on span "Trigger a webhook (eg. Zapier, Make)" at bounding box center [828, 348] width 152 height 14
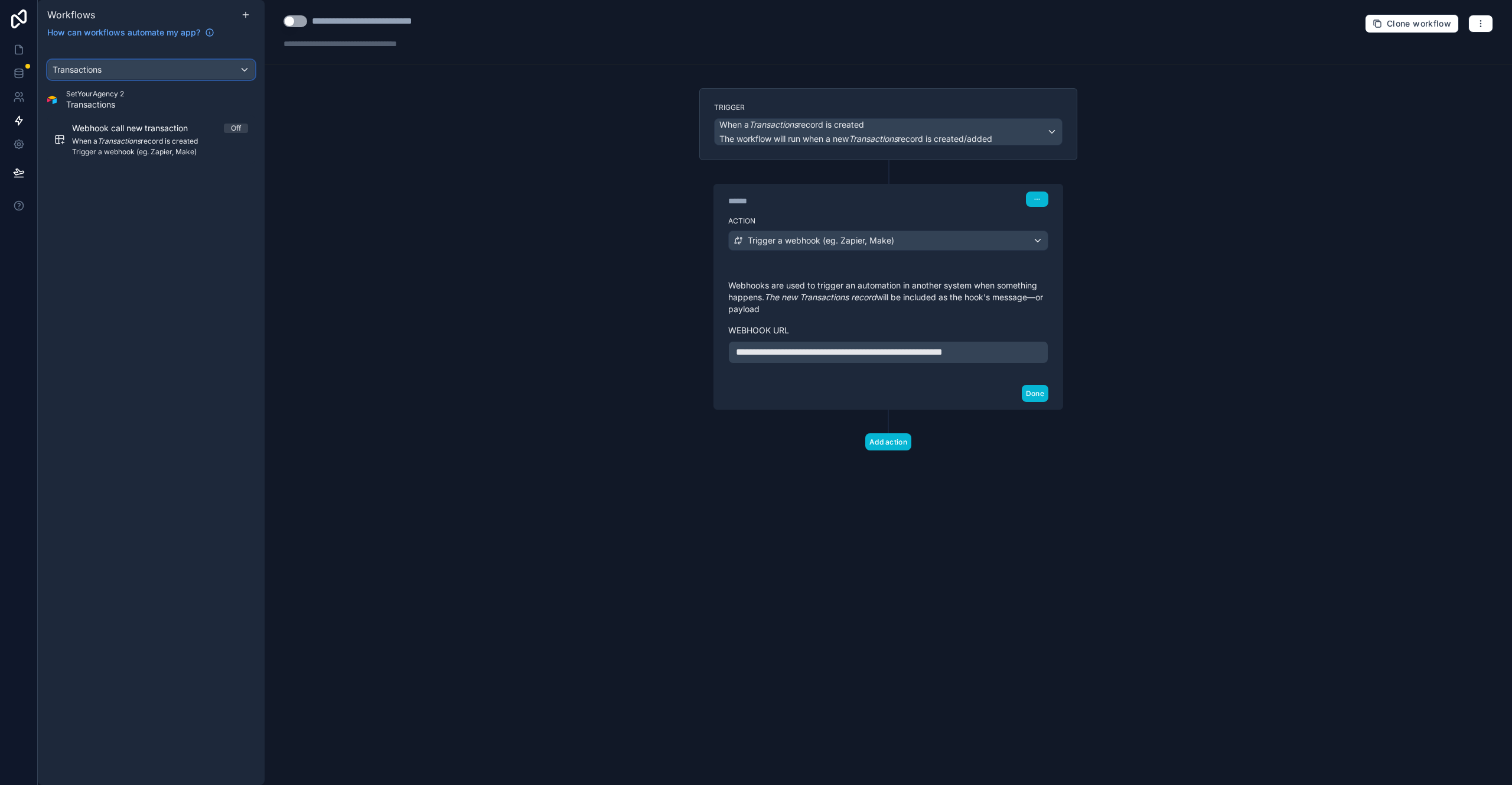
click at [231, 74] on div "Transactions" at bounding box center [151, 70] width 207 height 19
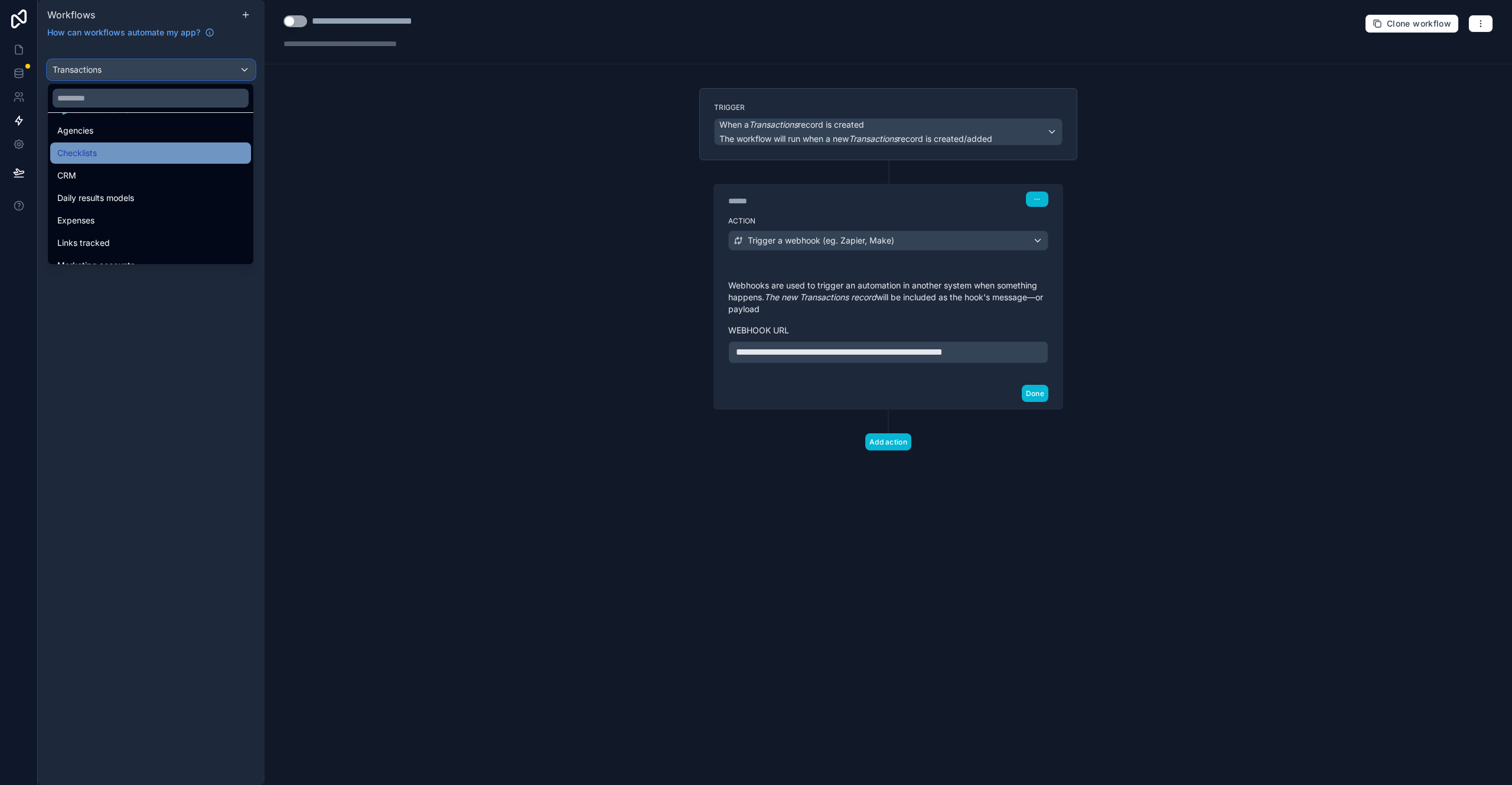
scroll to position [107, 0]
click at [137, 225] on div "Expenses" at bounding box center [150, 218] width 186 height 14
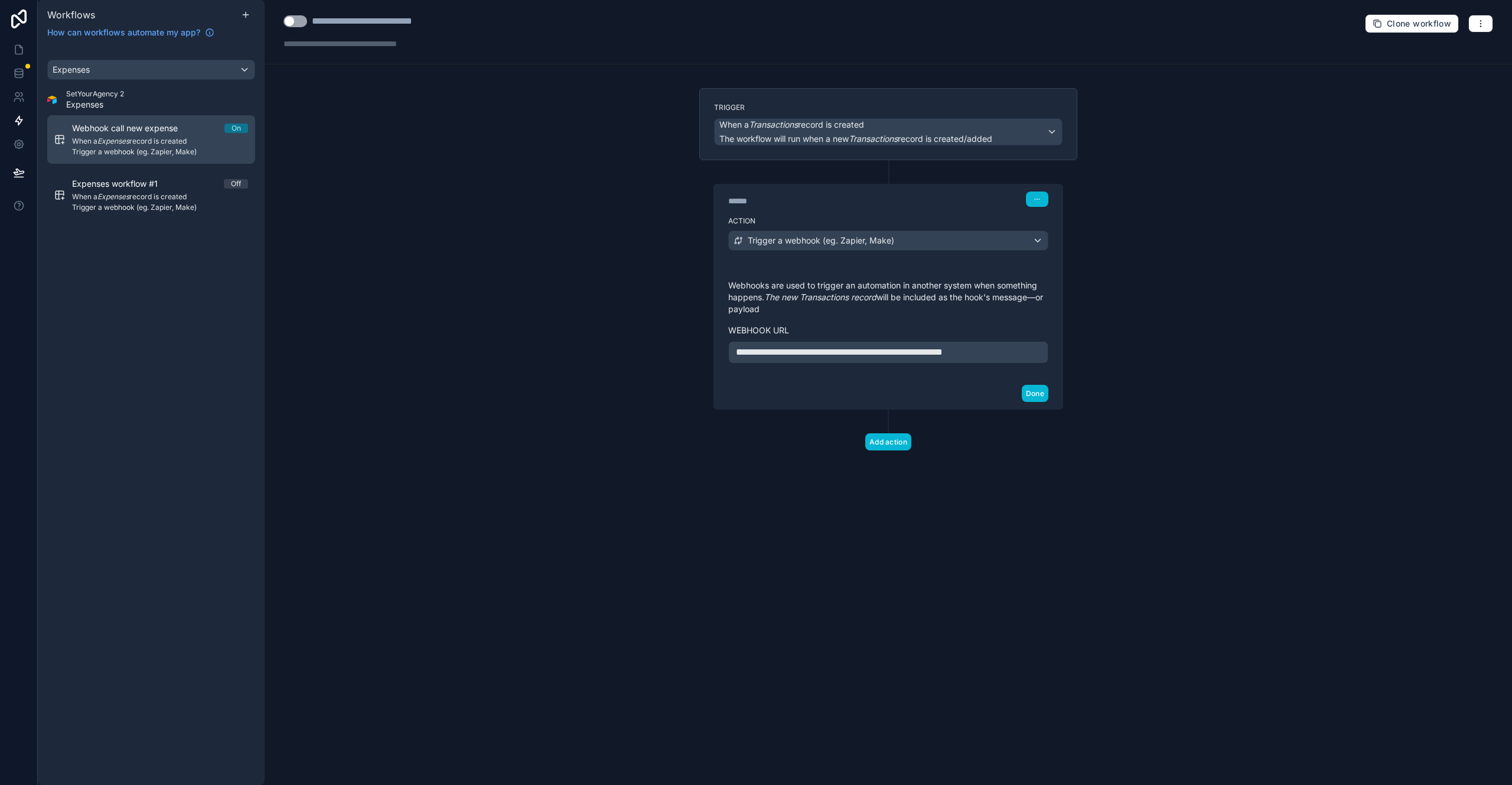
click at [160, 151] on span "Trigger a webhook (eg. Zapier, Make)" at bounding box center [160, 152] width 176 height 10
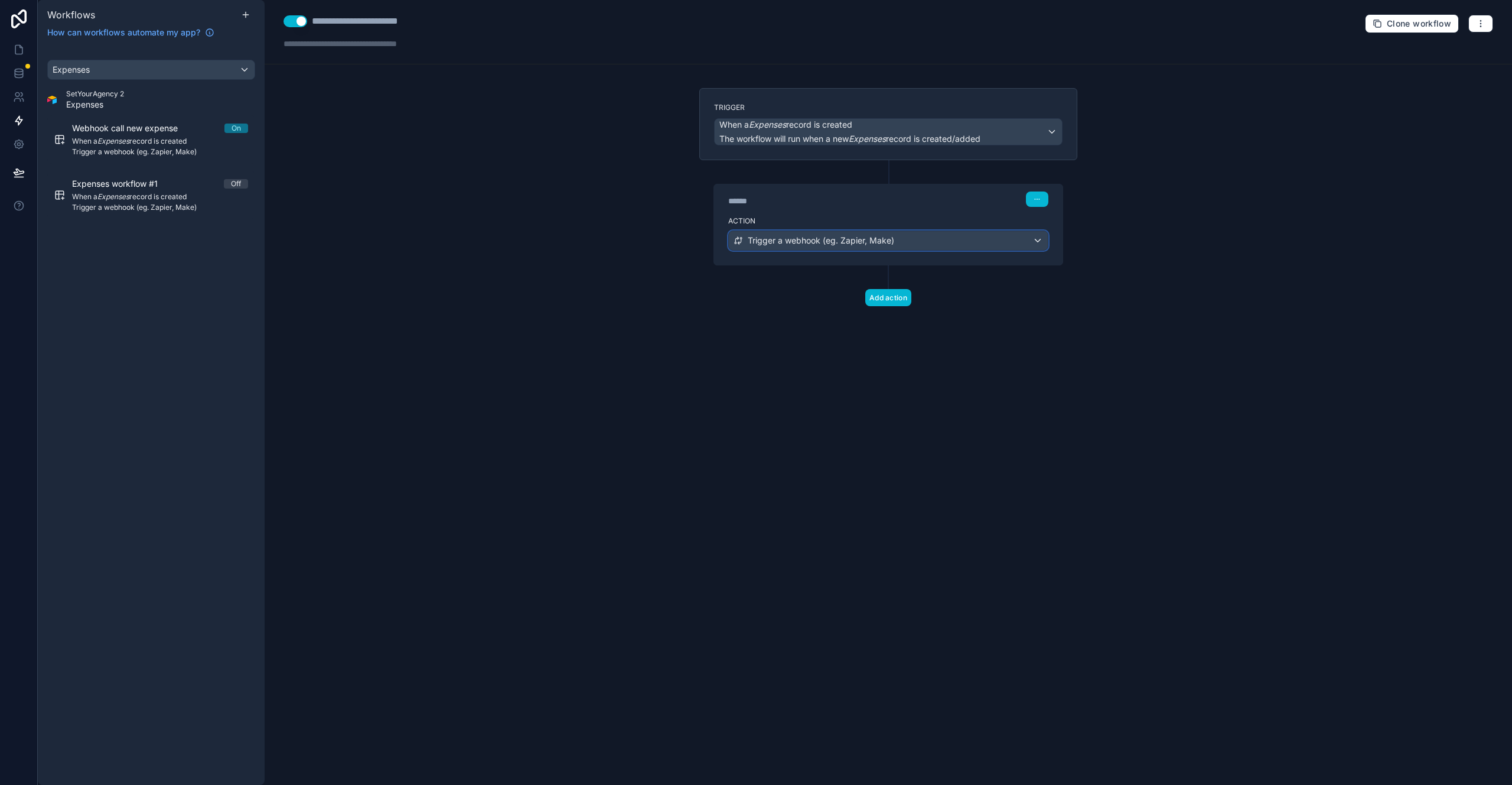
click at [843, 234] on div "Trigger a webhook (eg. Zapier, Make)" at bounding box center [888, 240] width 319 height 19
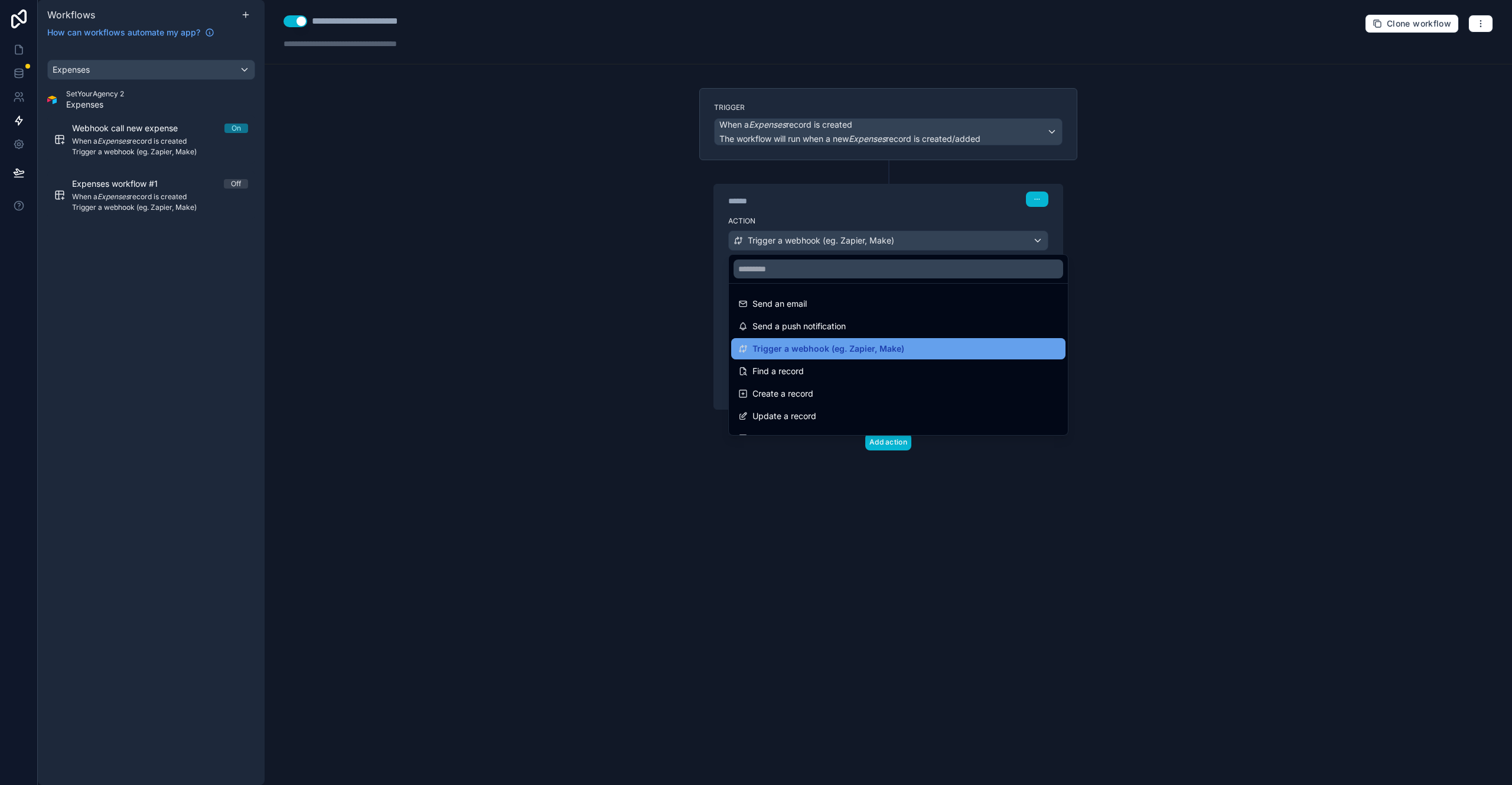
click at [849, 355] on span "Trigger a webhook (eg. Zapier, Make)" at bounding box center [828, 348] width 152 height 14
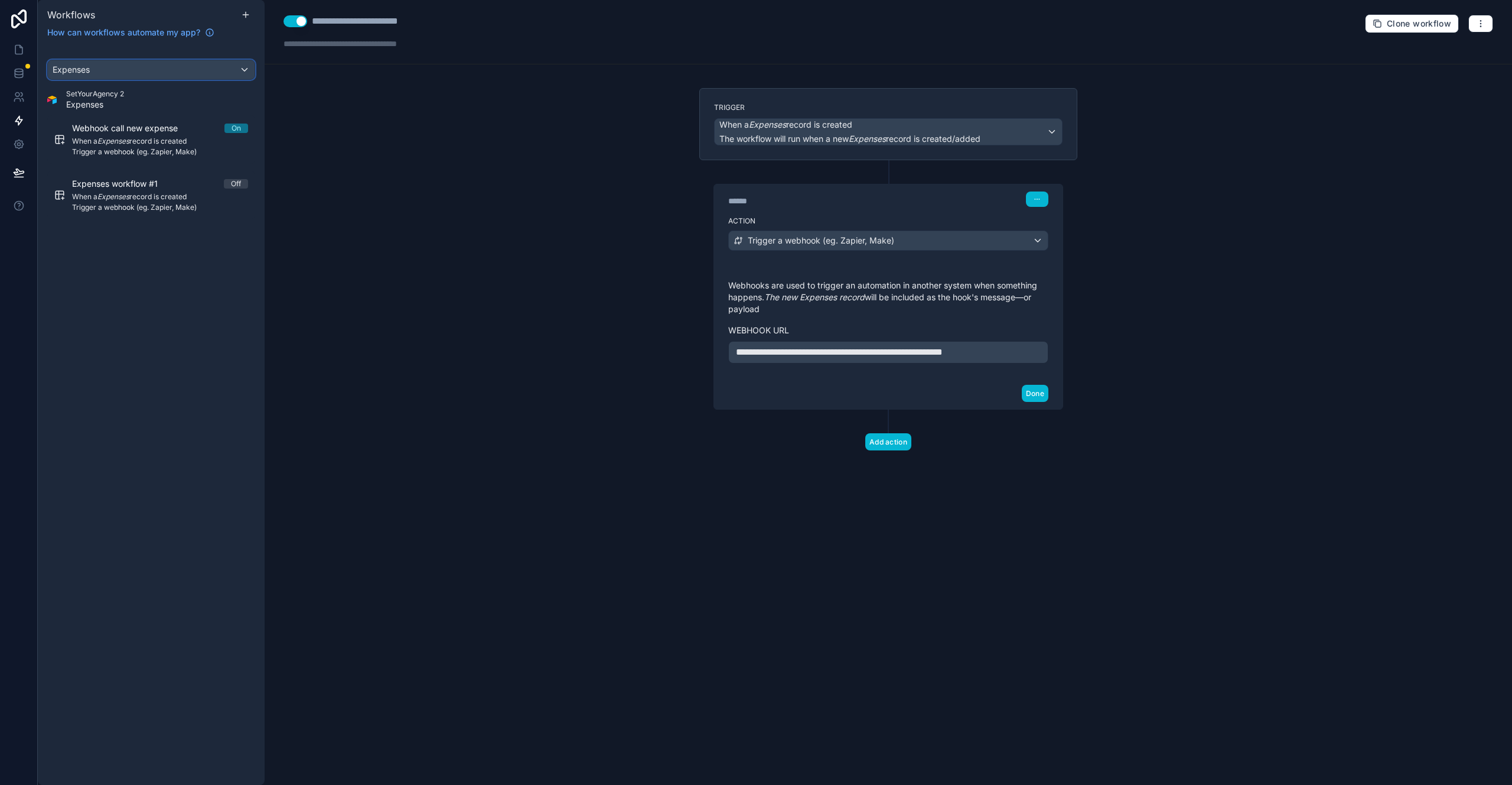
click at [153, 78] on div "Expenses" at bounding box center [151, 70] width 207 height 19
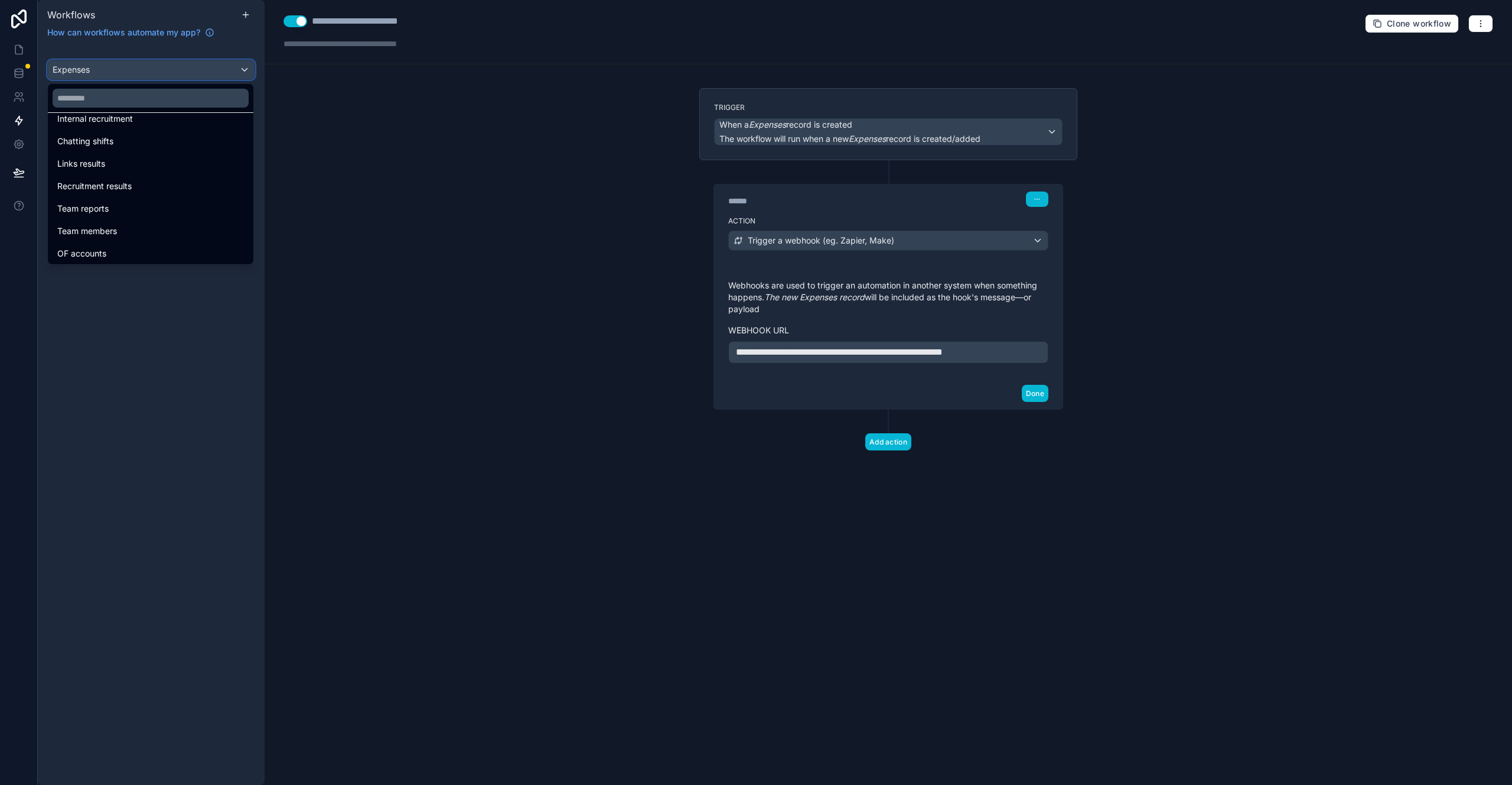
scroll to position [377, 0]
click at [135, 194] on div "Team reports" at bounding box center [150, 195] width 186 height 14
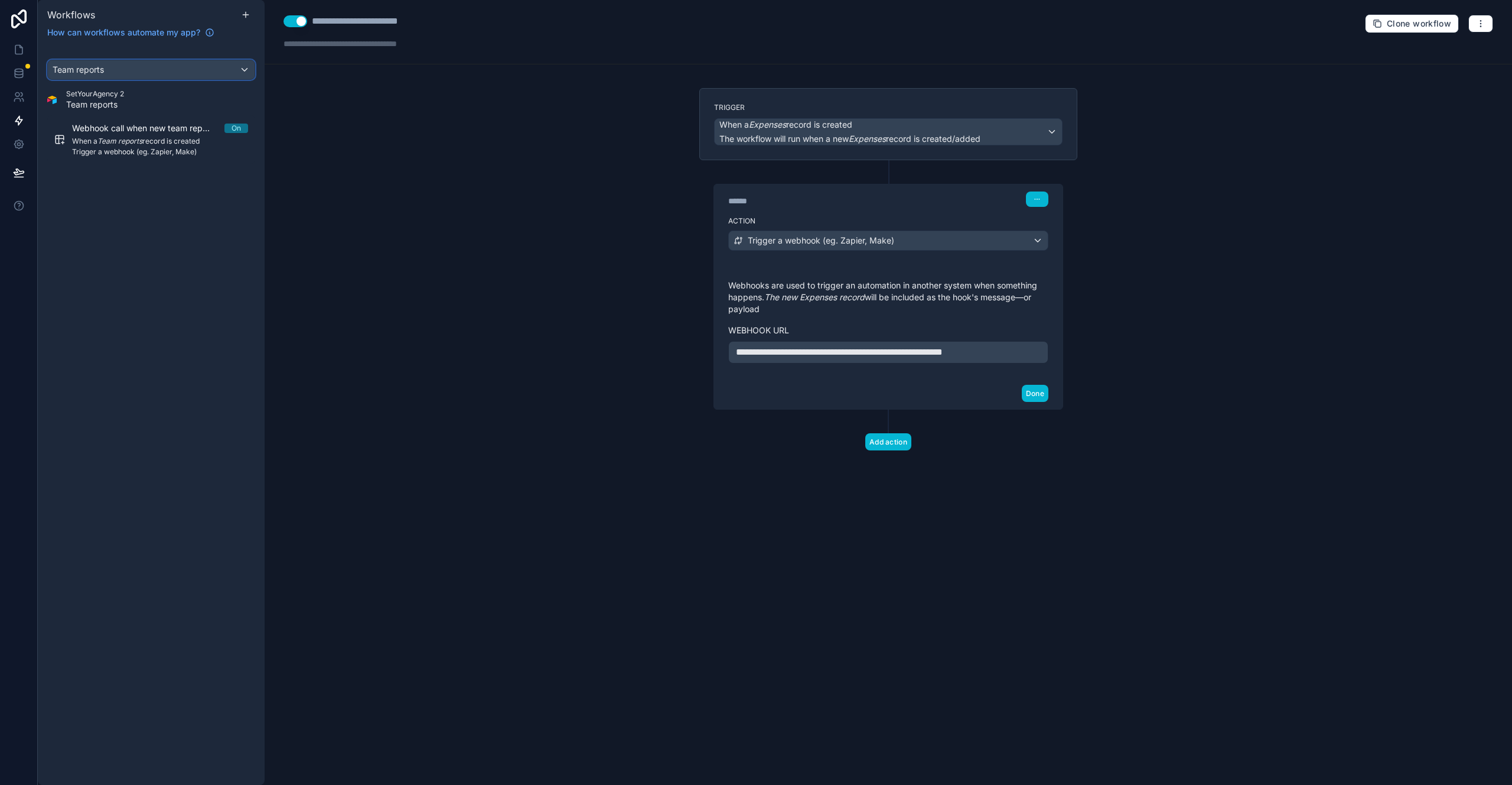
click at [186, 66] on div "Team reports" at bounding box center [151, 70] width 207 height 19
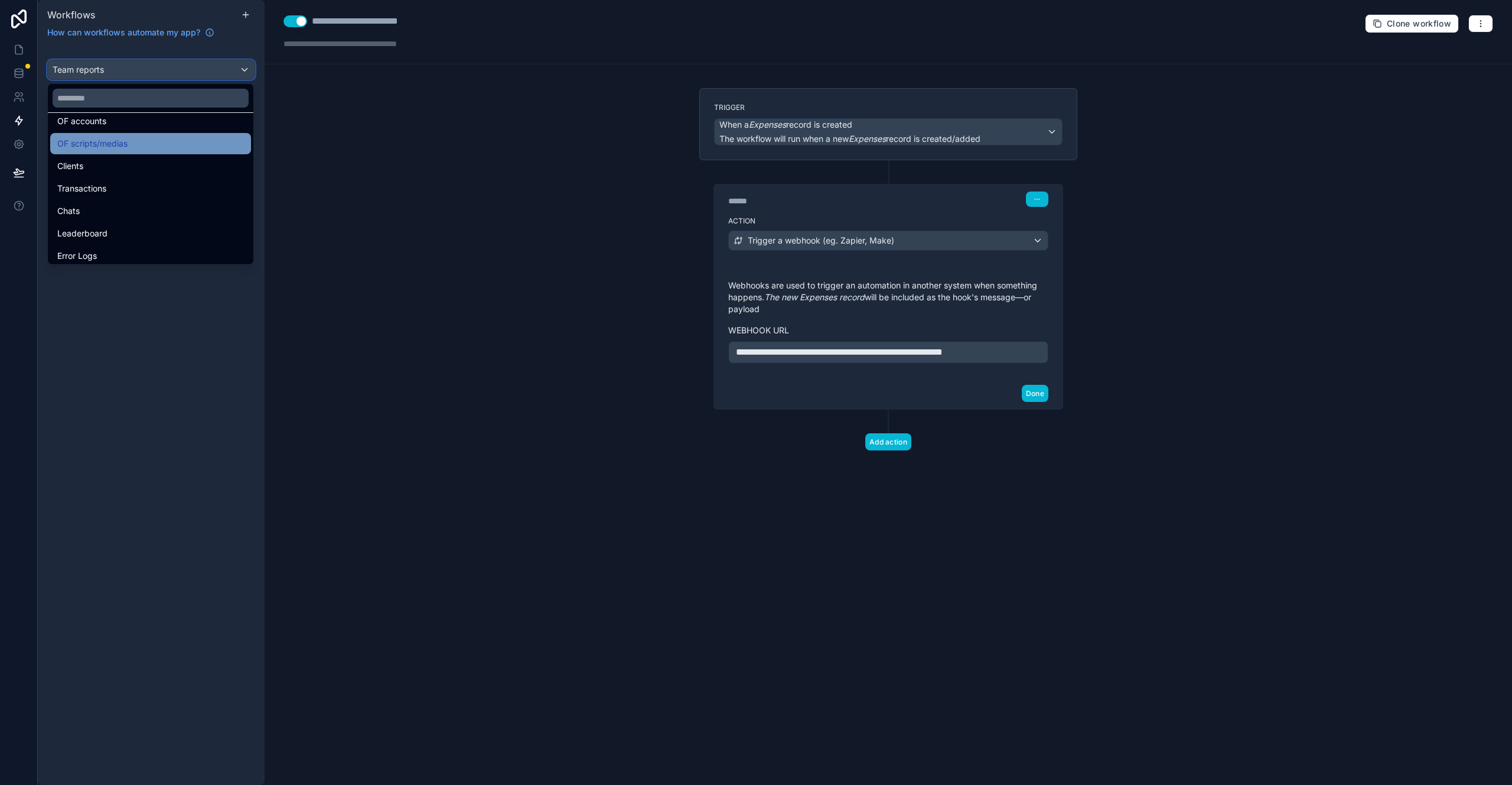
scroll to position [498, 0]
click at [126, 167] on div "Clients" at bounding box center [150, 164] width 186 height 14
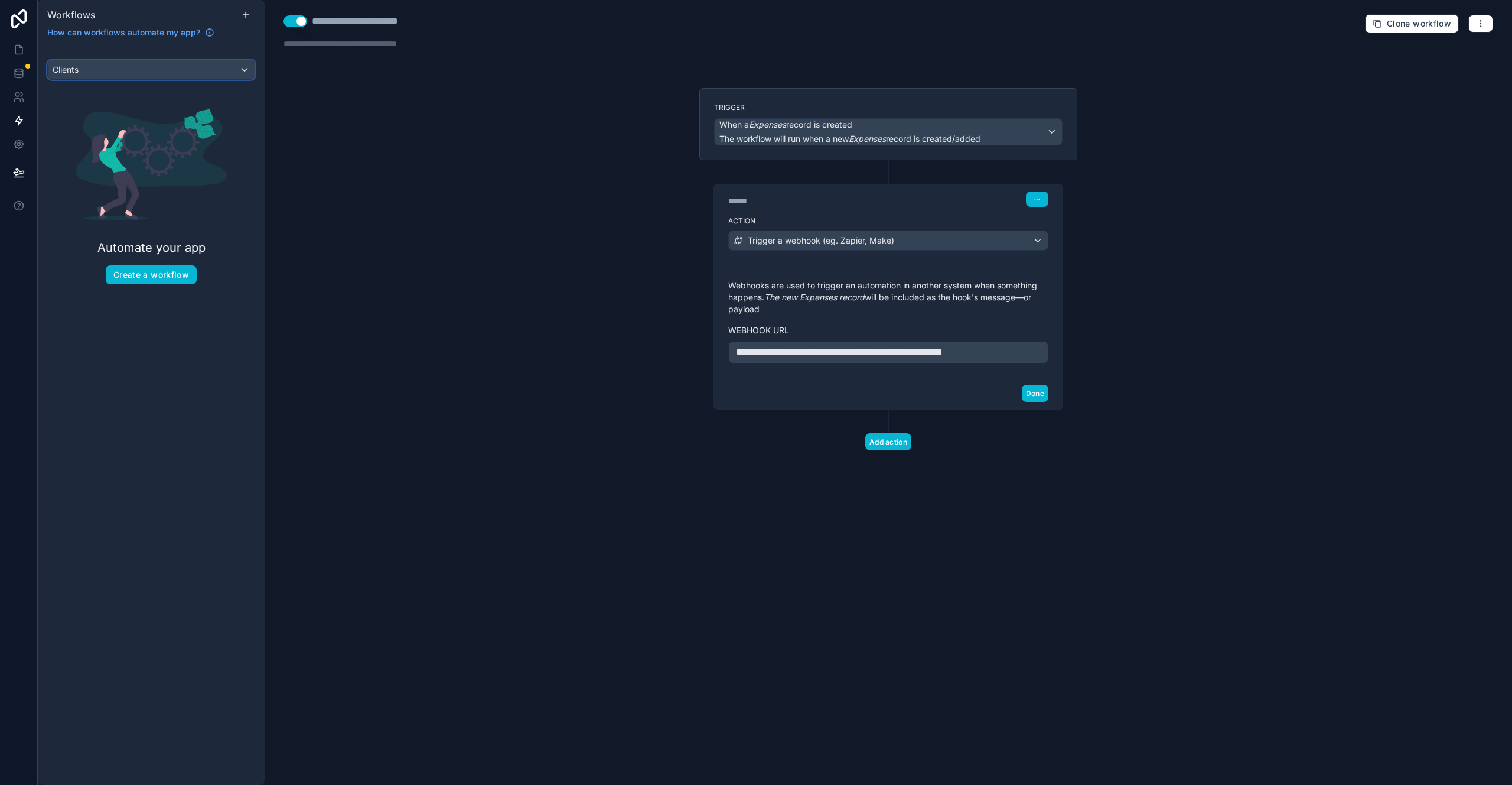
click at [178, 64] on div "Clients" at bounding box center [151, 70] width 207 height 19
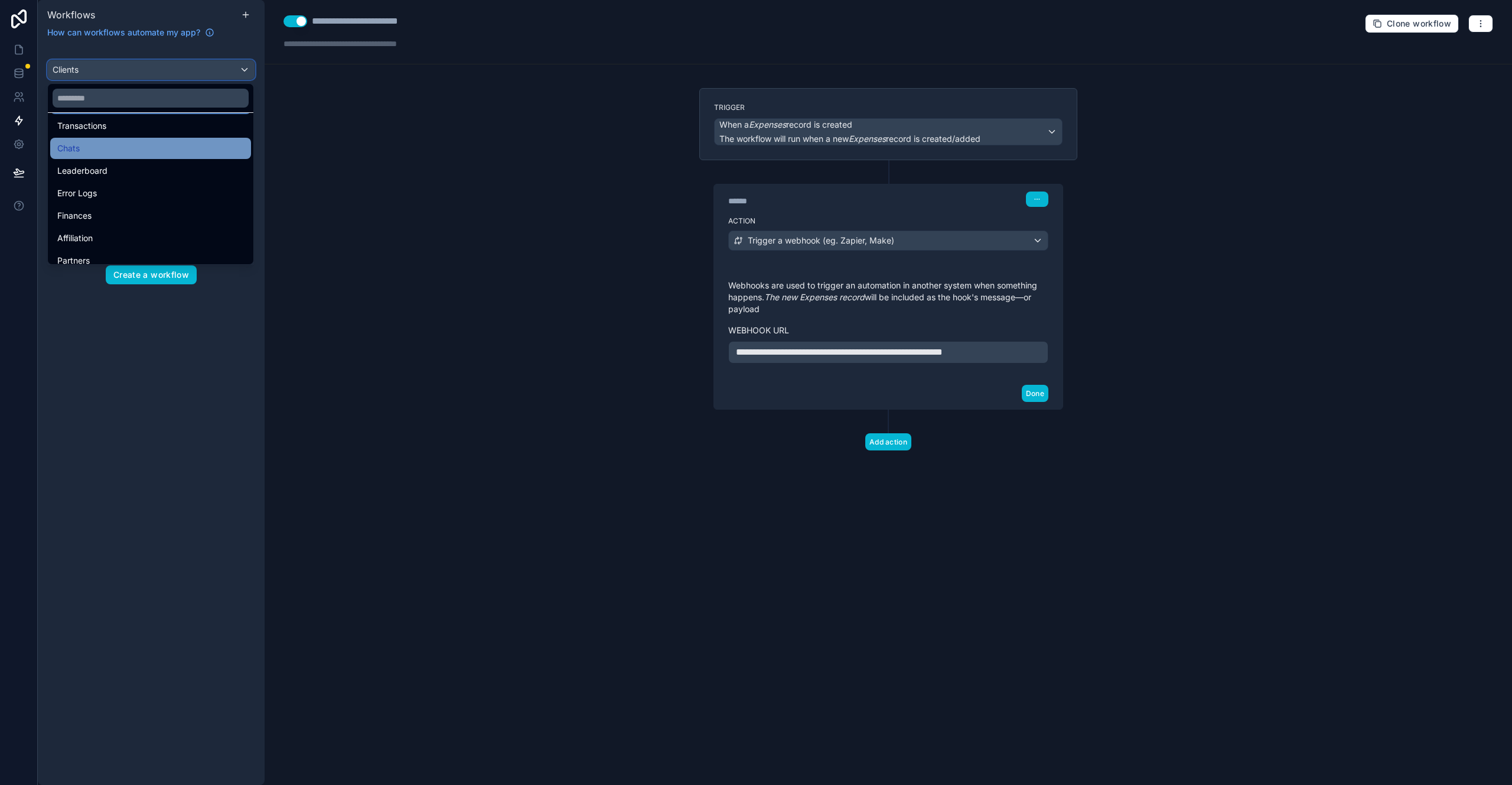
scroll to position [573, 0]
click at [141, 165] on div "Leaderboard" at bounding box center [151, 157] width 201 height 21
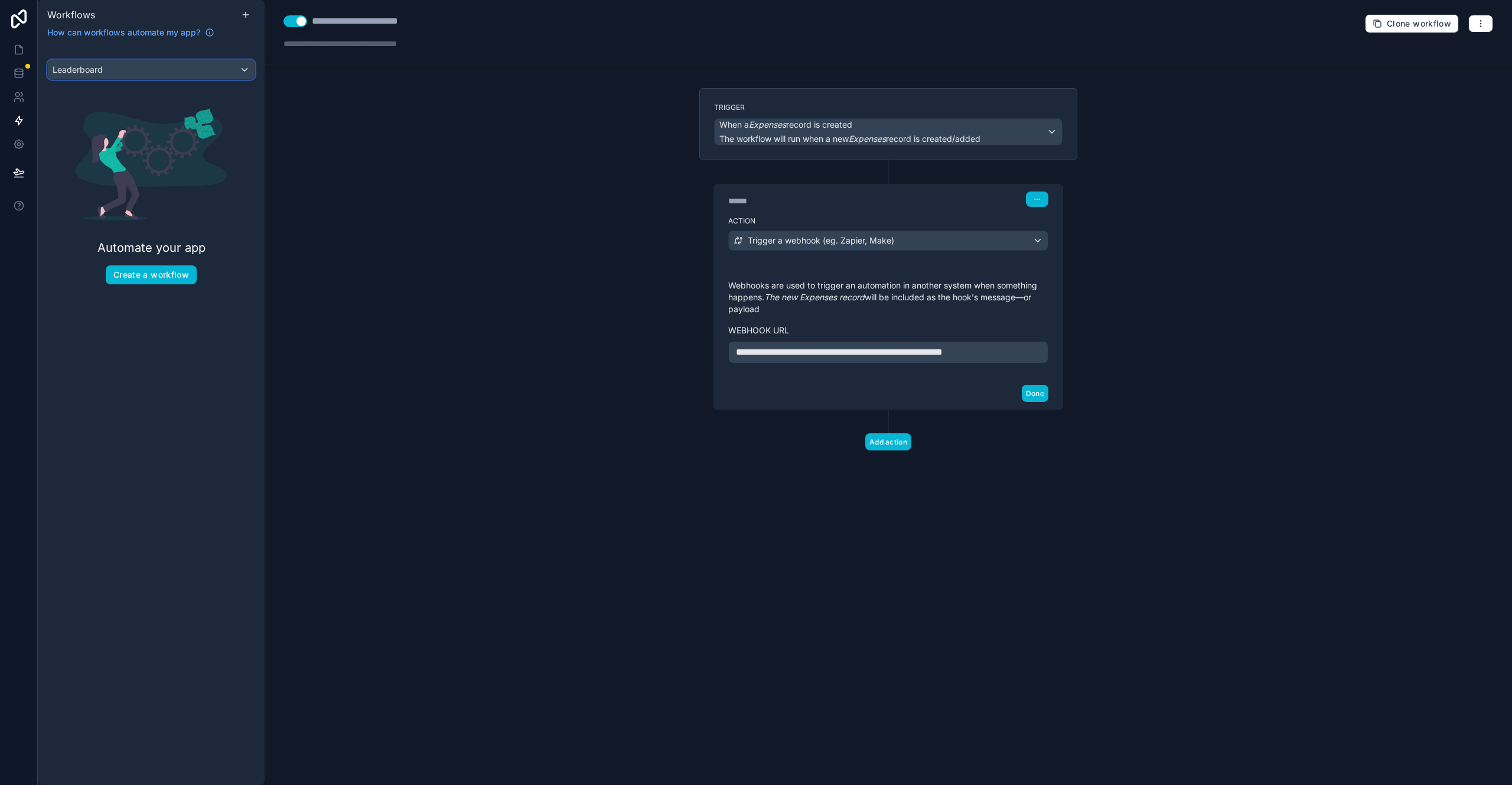
click at [158, 74] on div "Leaderboard" at bounding box center [151, 70] width 207 height 19
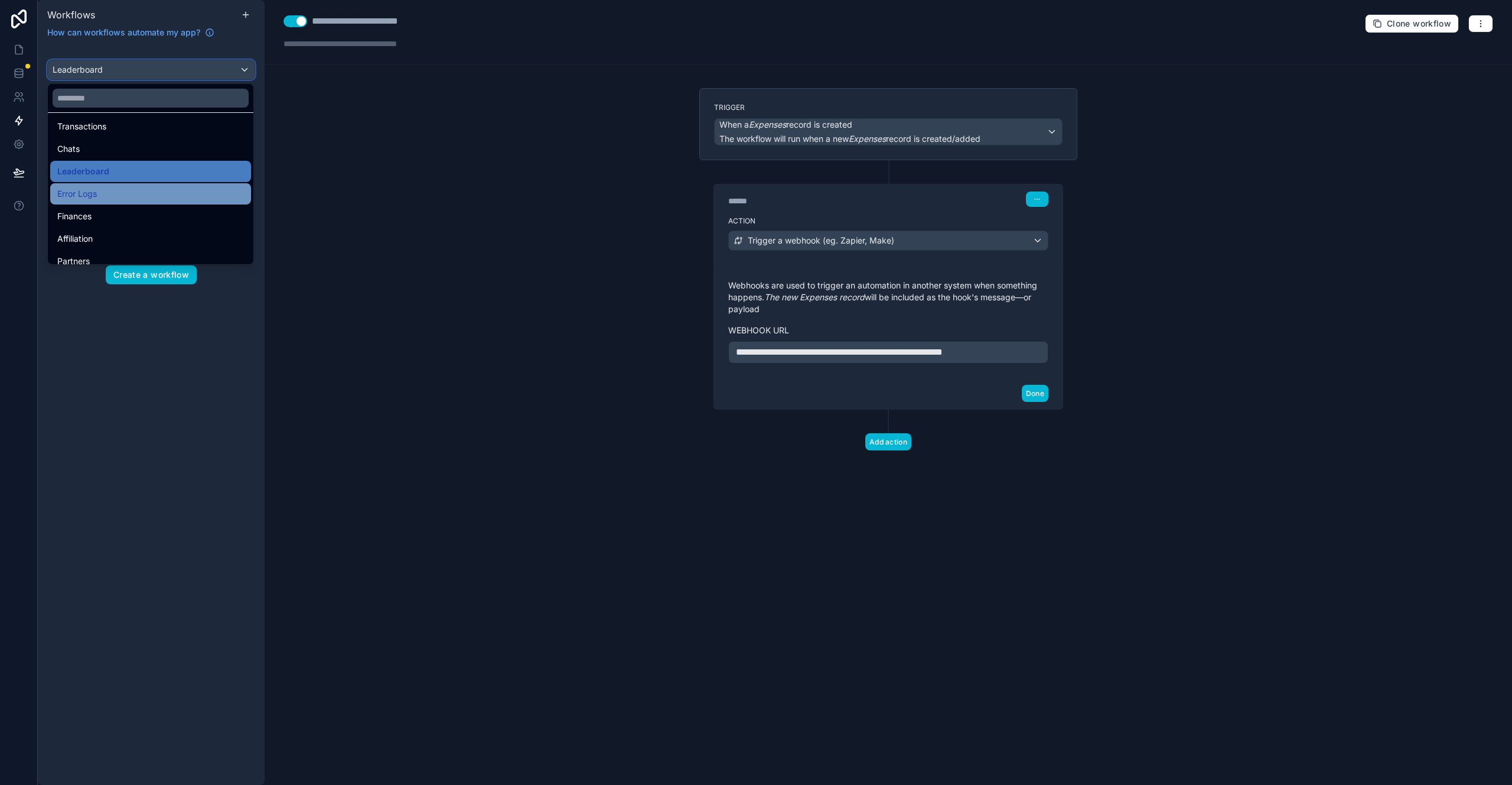
scroll to position [614, 0]
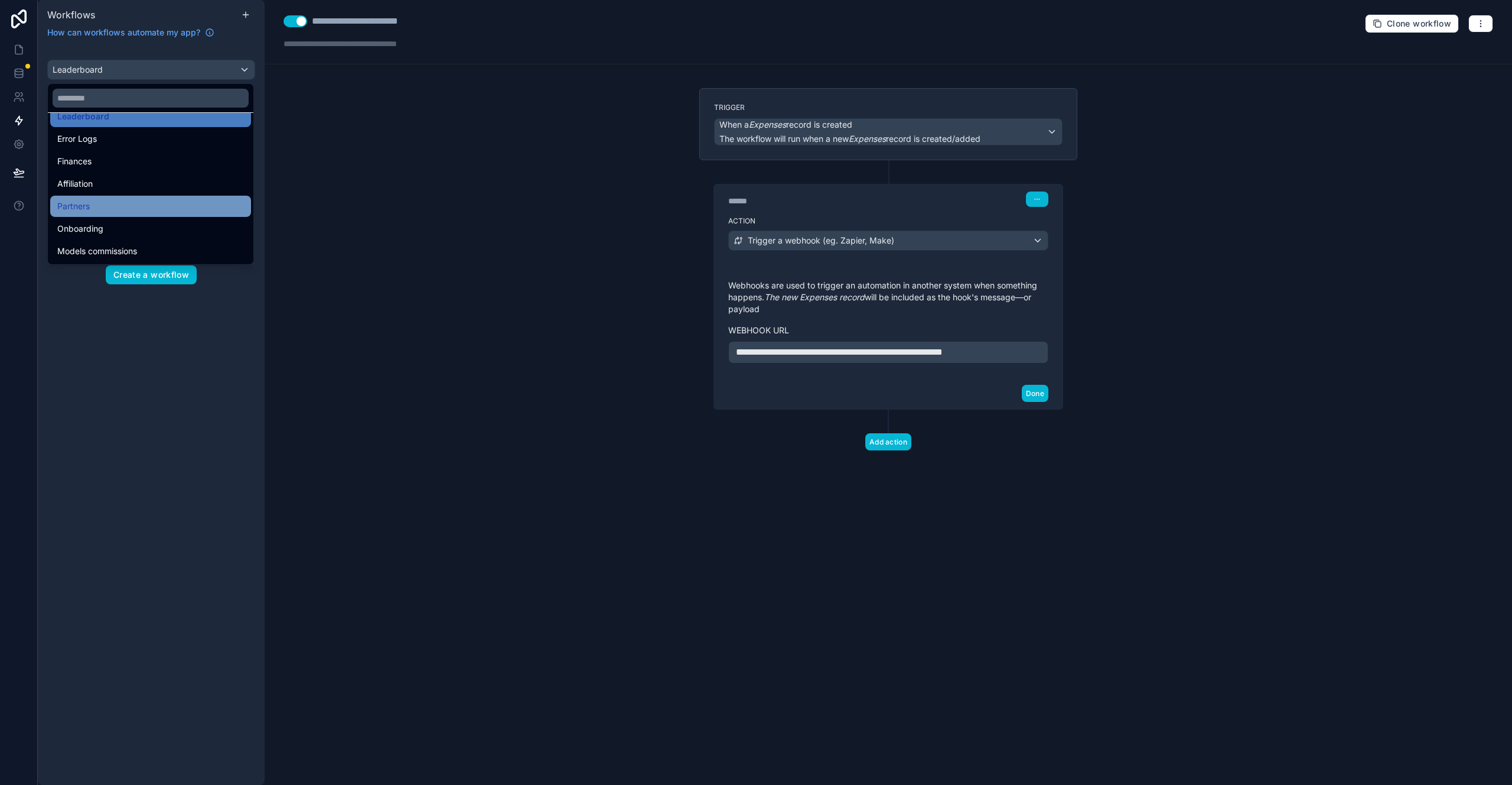
click at [129, 212] on div "Partners" at bounding box center [151, 206] width 201 height 21
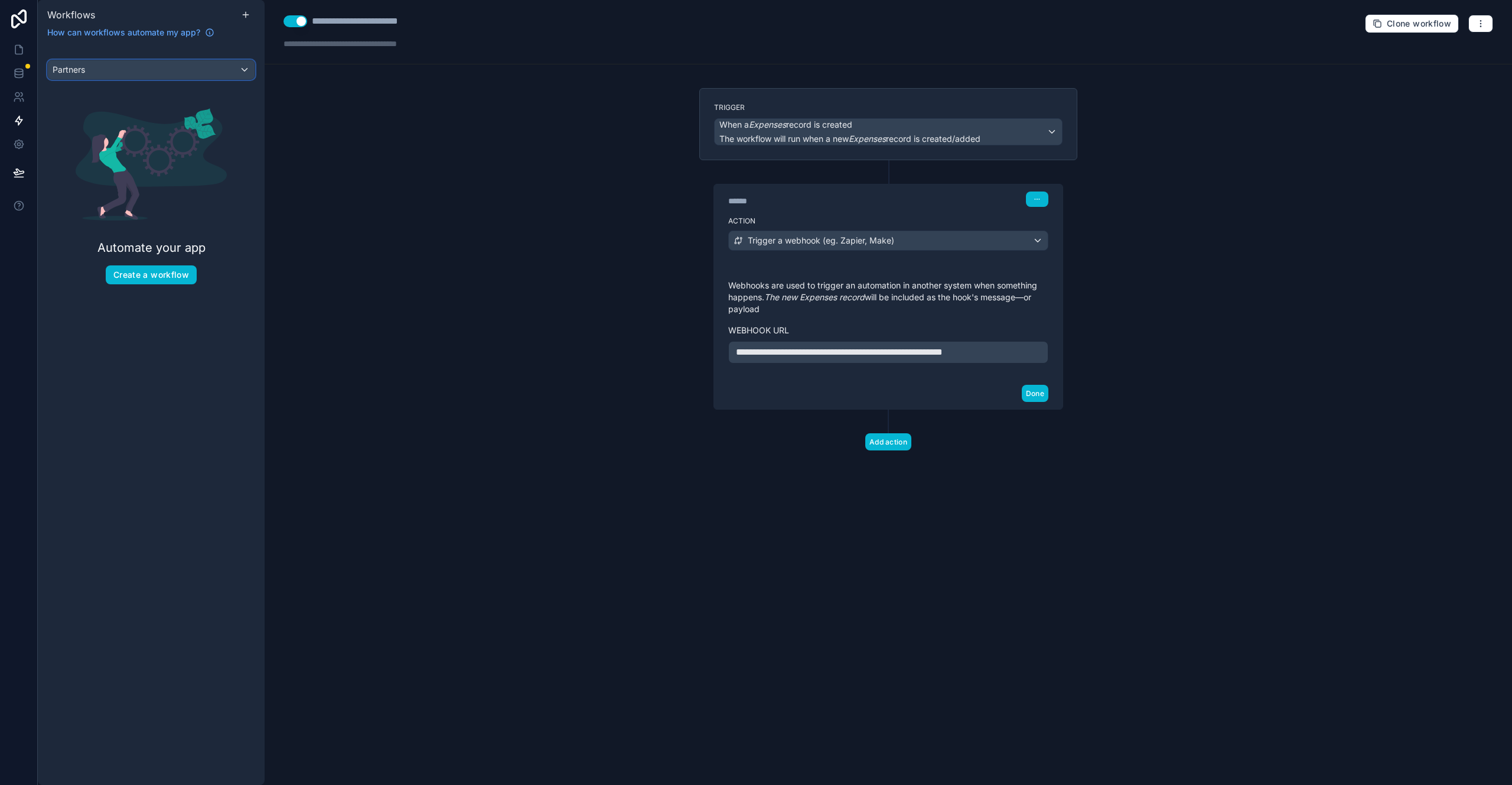
click at [152, 71] on div "Partners" at bounding box center [151, 70] width 207 height 19
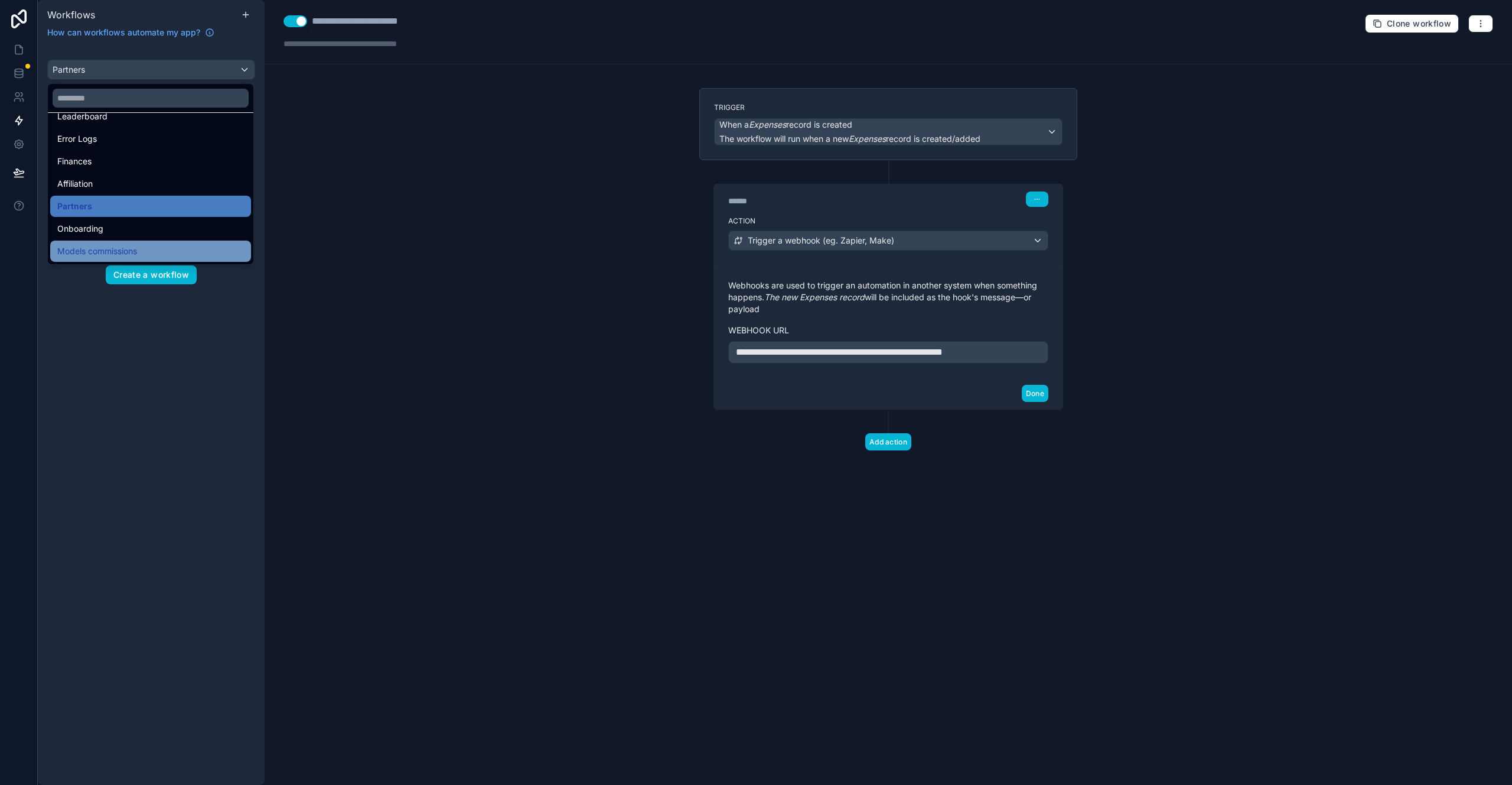
click at [136, 251] on span "Models commissions" at bounding box center [97, 251] width 80 height 14
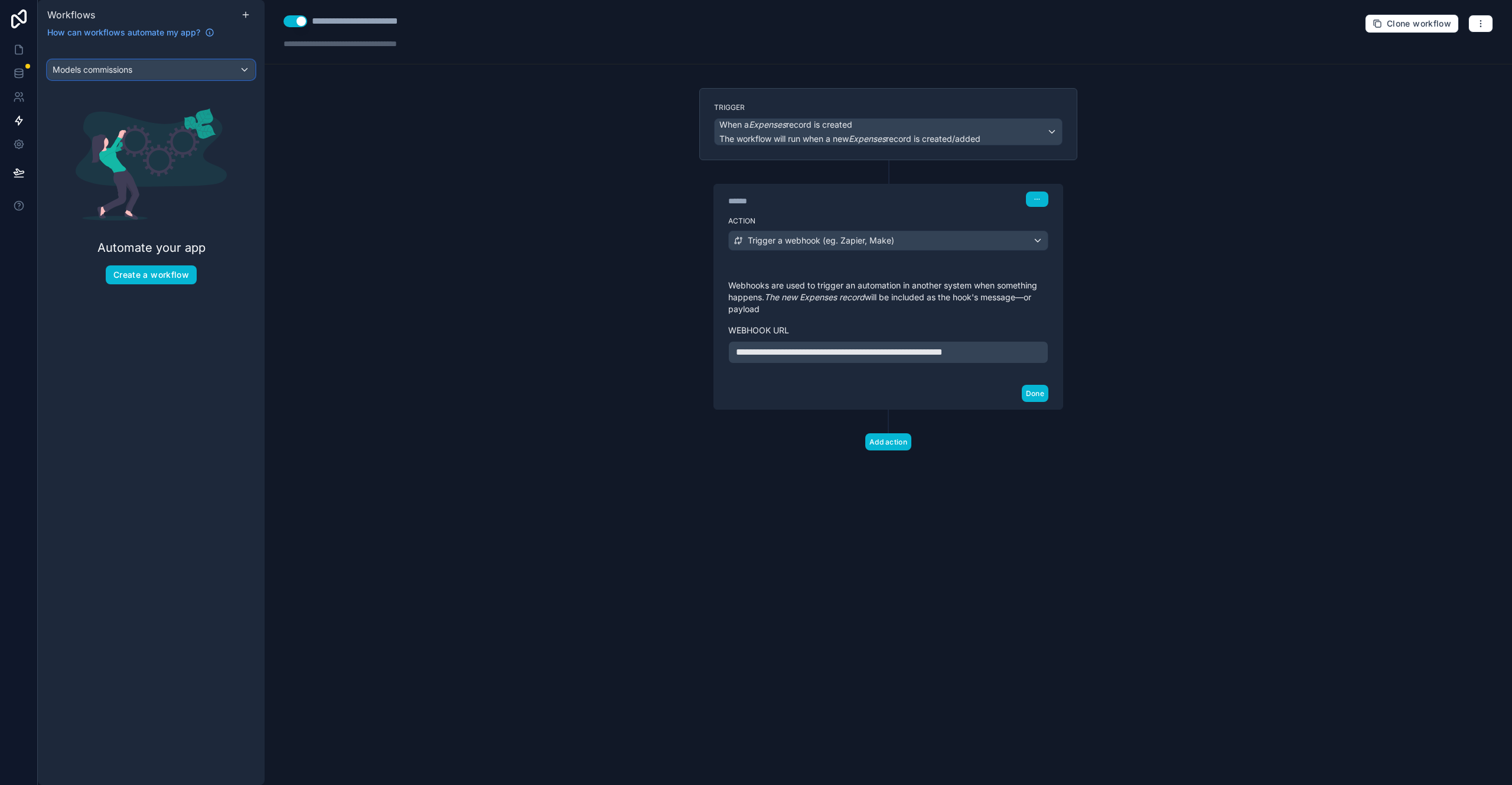
click at [171, 72] on div "Models commissions" at bounding box center [151, 70] width 207 height 19
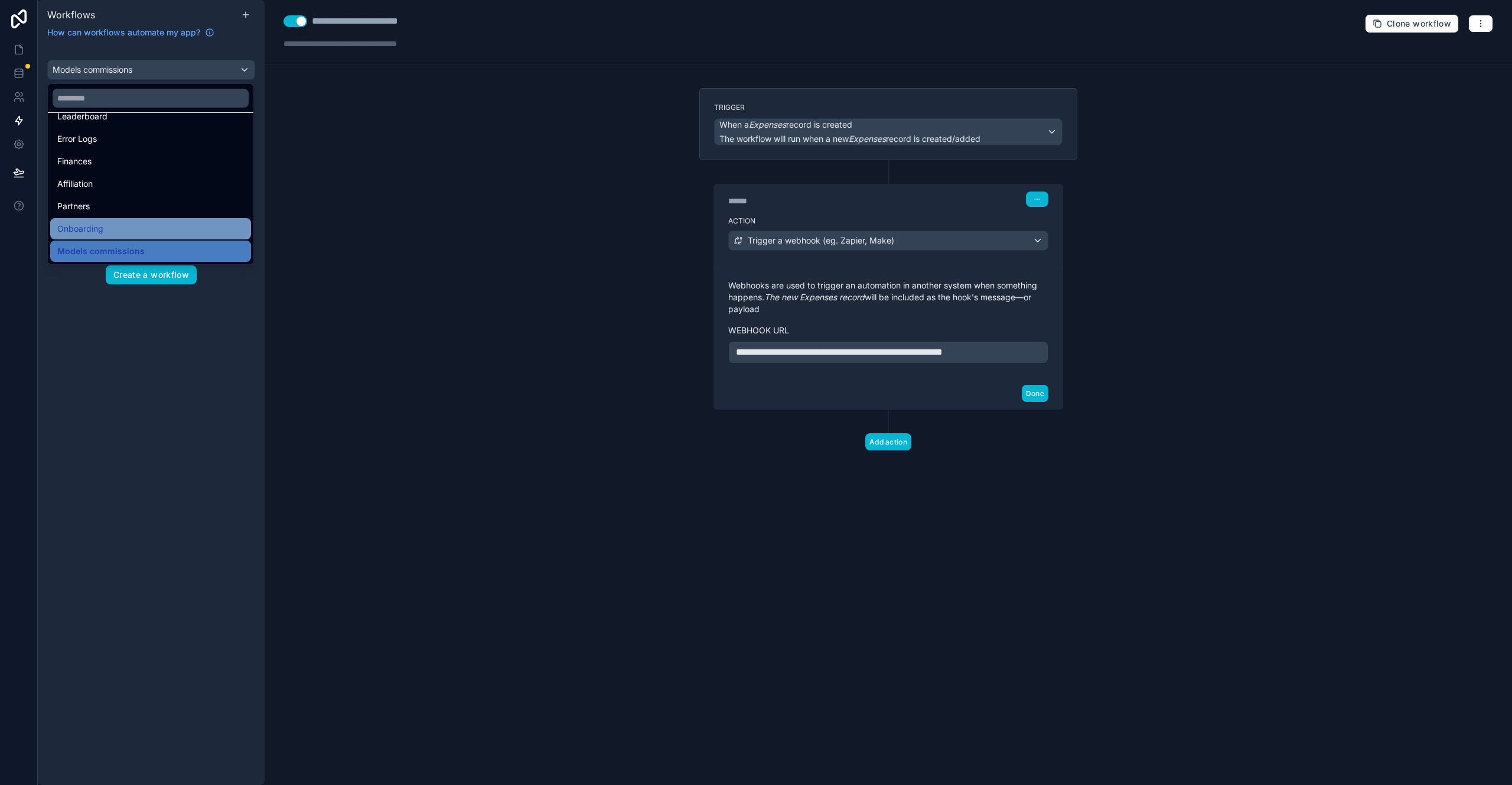
click at [139, 225] on div "Onboarding" at bounding box center [150, 228] width 186 height 14
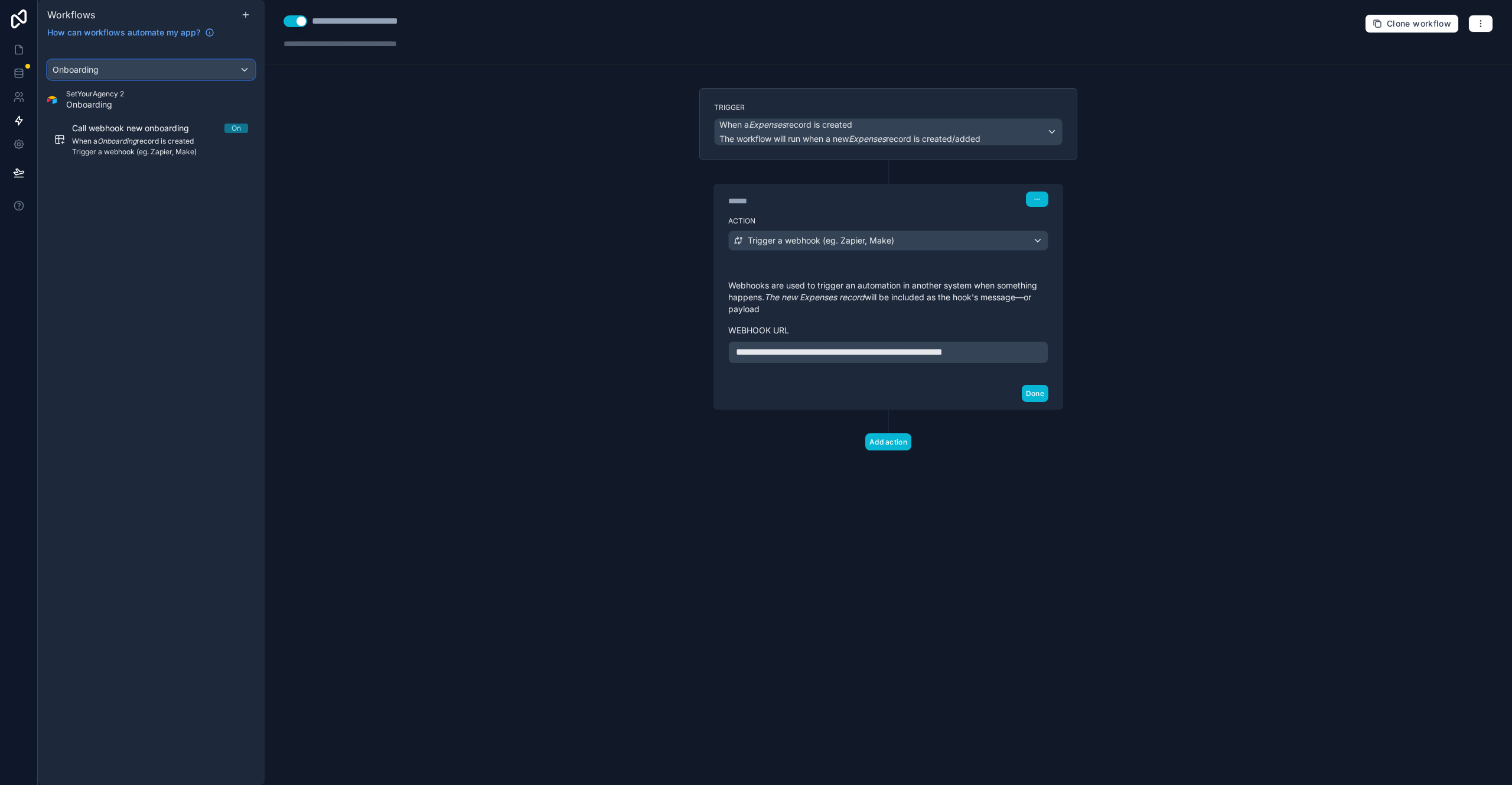
click at [167, 72] on div "Onboarding" at bounding box center [151, 70] width 207 height 19
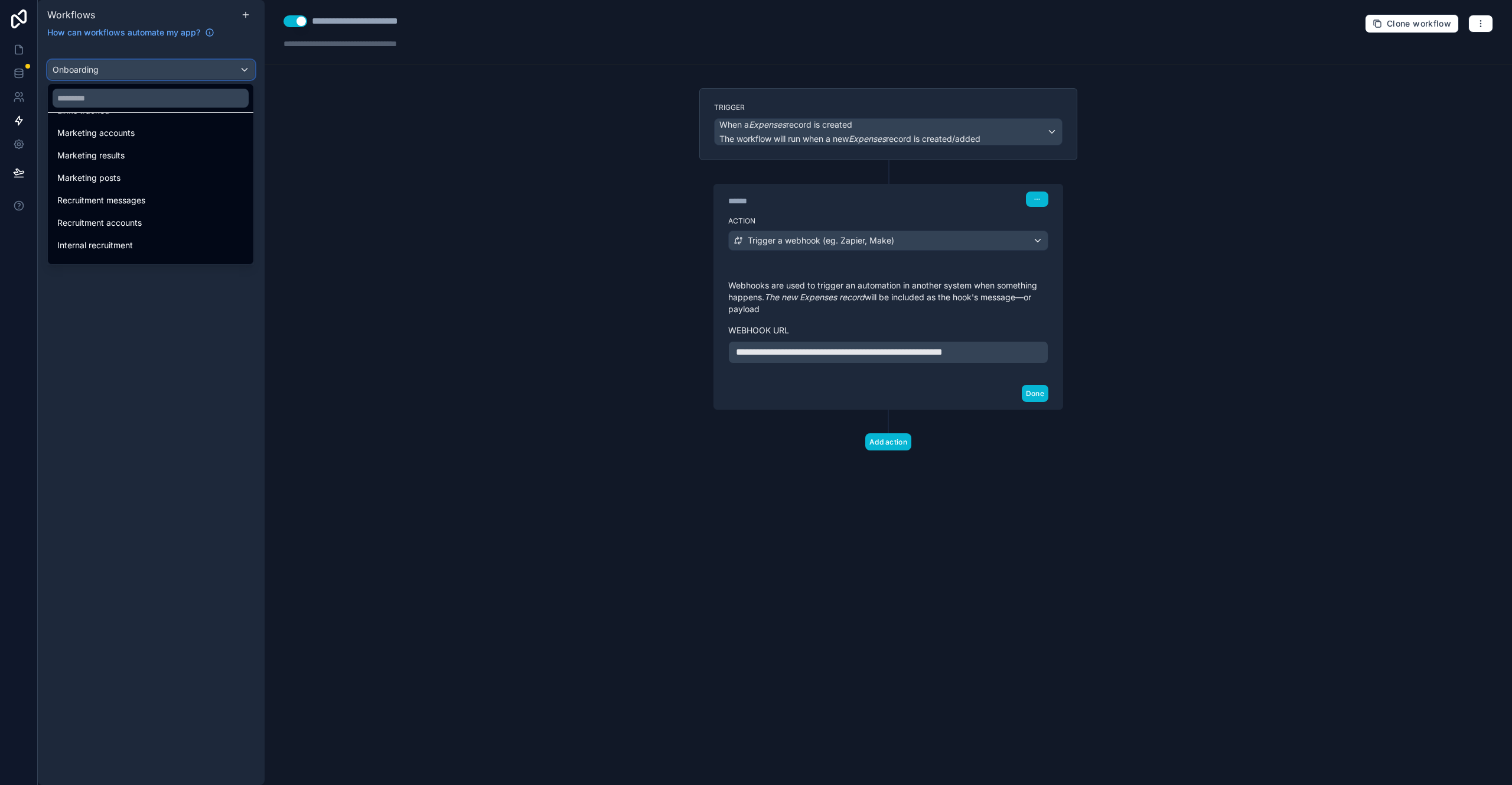
scroll to position [206, 0]
click at [139, 98] on input "text" at bounding box center [150, 98] width 196 height 19
click at [162, 174] on div "Recruitment accounts" at bounding box center [151, 164] width 201 height 21
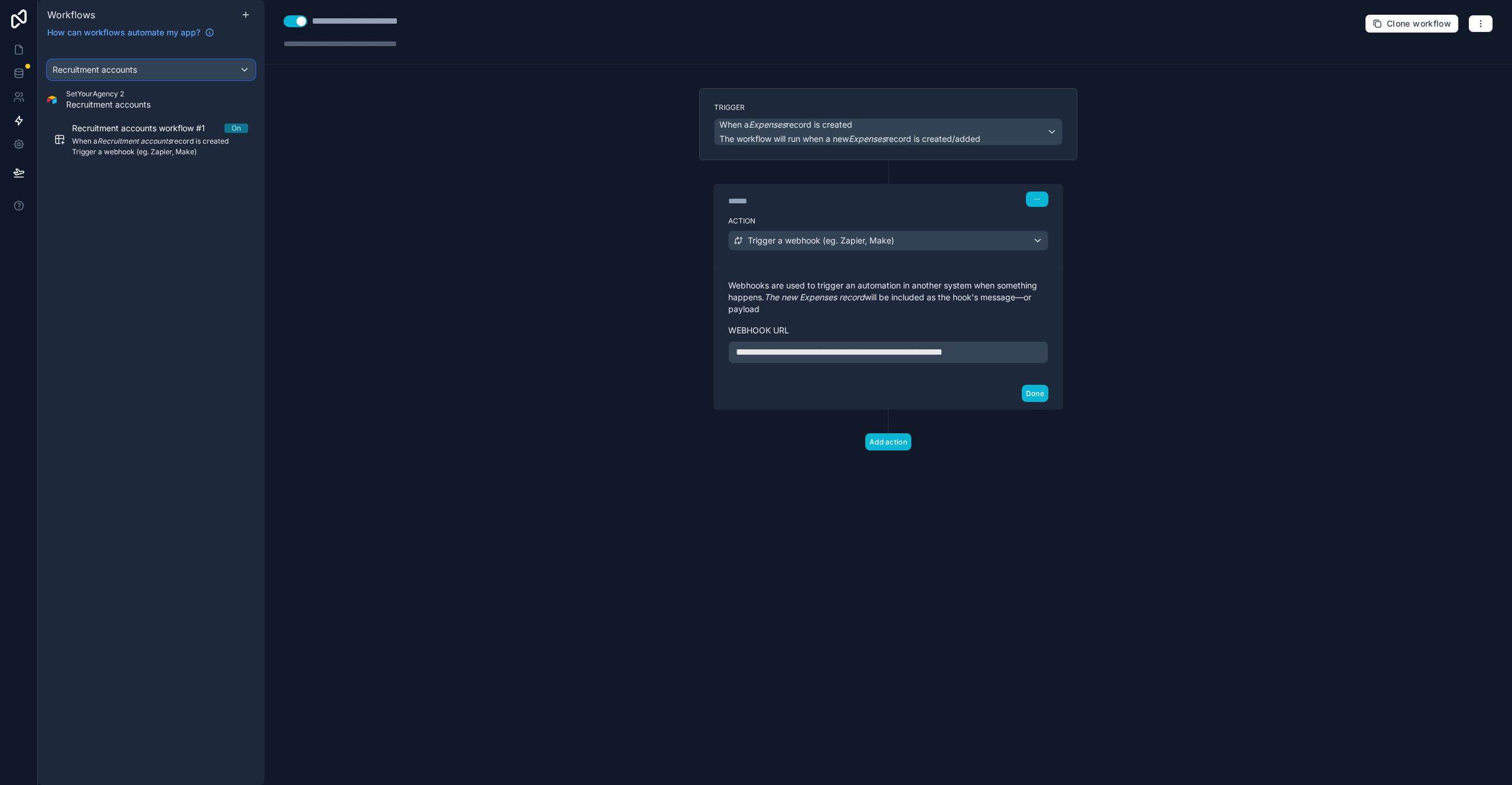
click at [168, 72] on div "Recruitment accounts" at bounding box center [151, 70] width 207 height 19
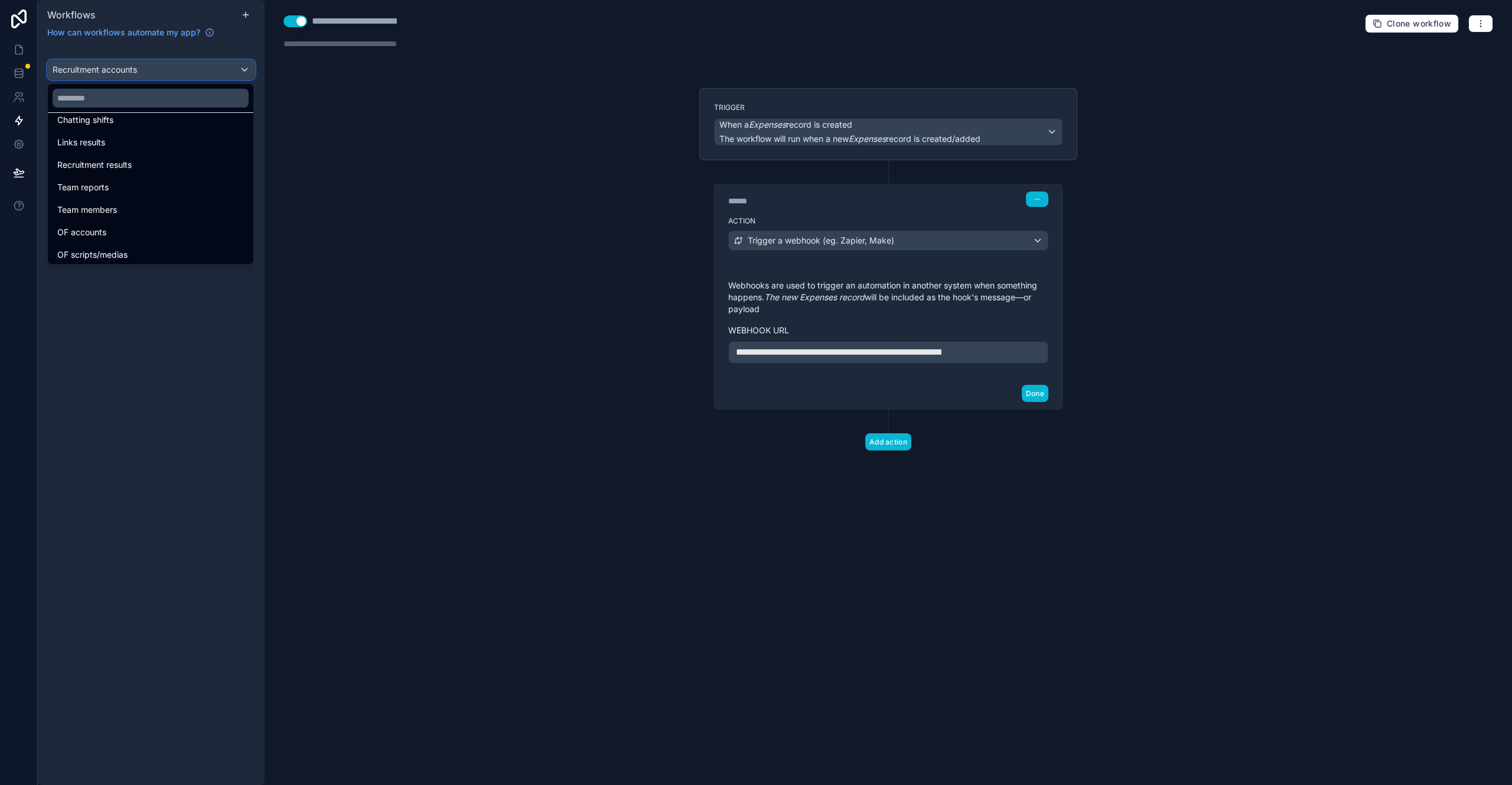
scroll to position [438, 0]
click at [169, 159] on div "Team members" at bounding box center [150, 157] width 186 height 14
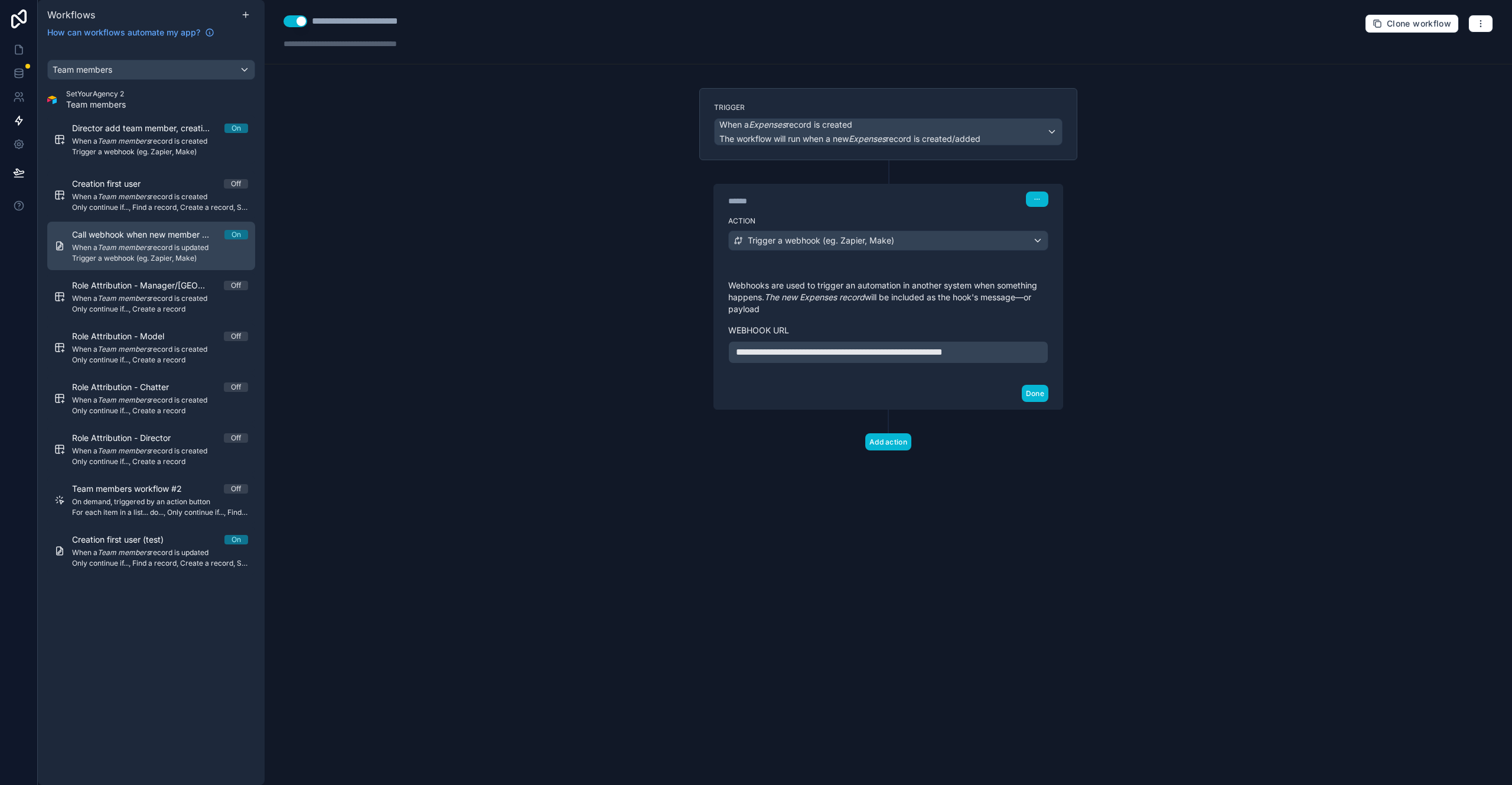
click at [181, 245] on span "When a Team members record is updated" at bounding box center [160, 248] width 176 height 10
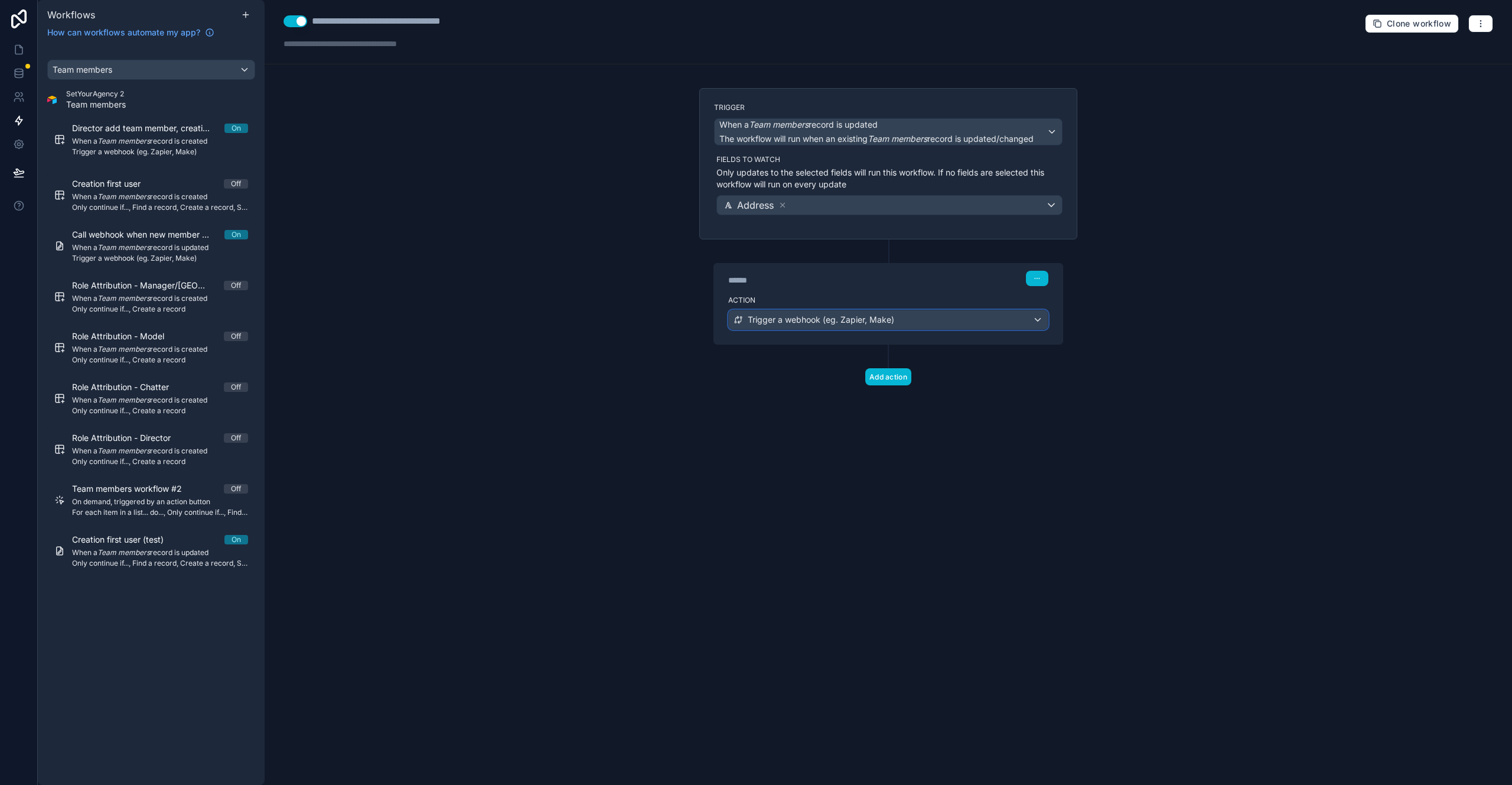
click at [791, 321] on span "Trigger a webhook (eg. Zapier, Make)" at bounding box center [821, 319] width 147 height 12
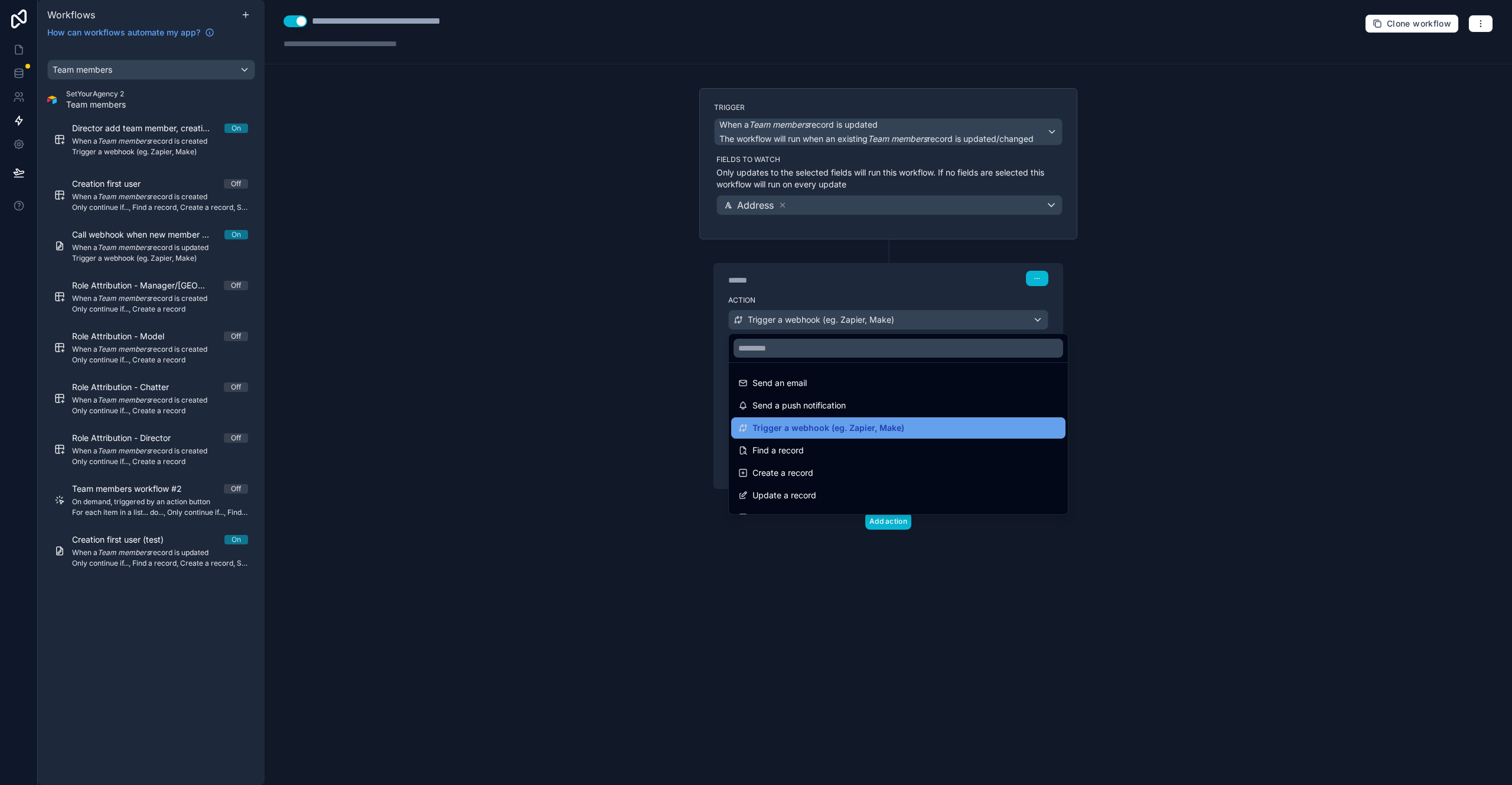
click at [865, 433] on span "Trigger a webhook (eg. Zapier, Make)" at bounding box center [828, 428] width 152 height 14
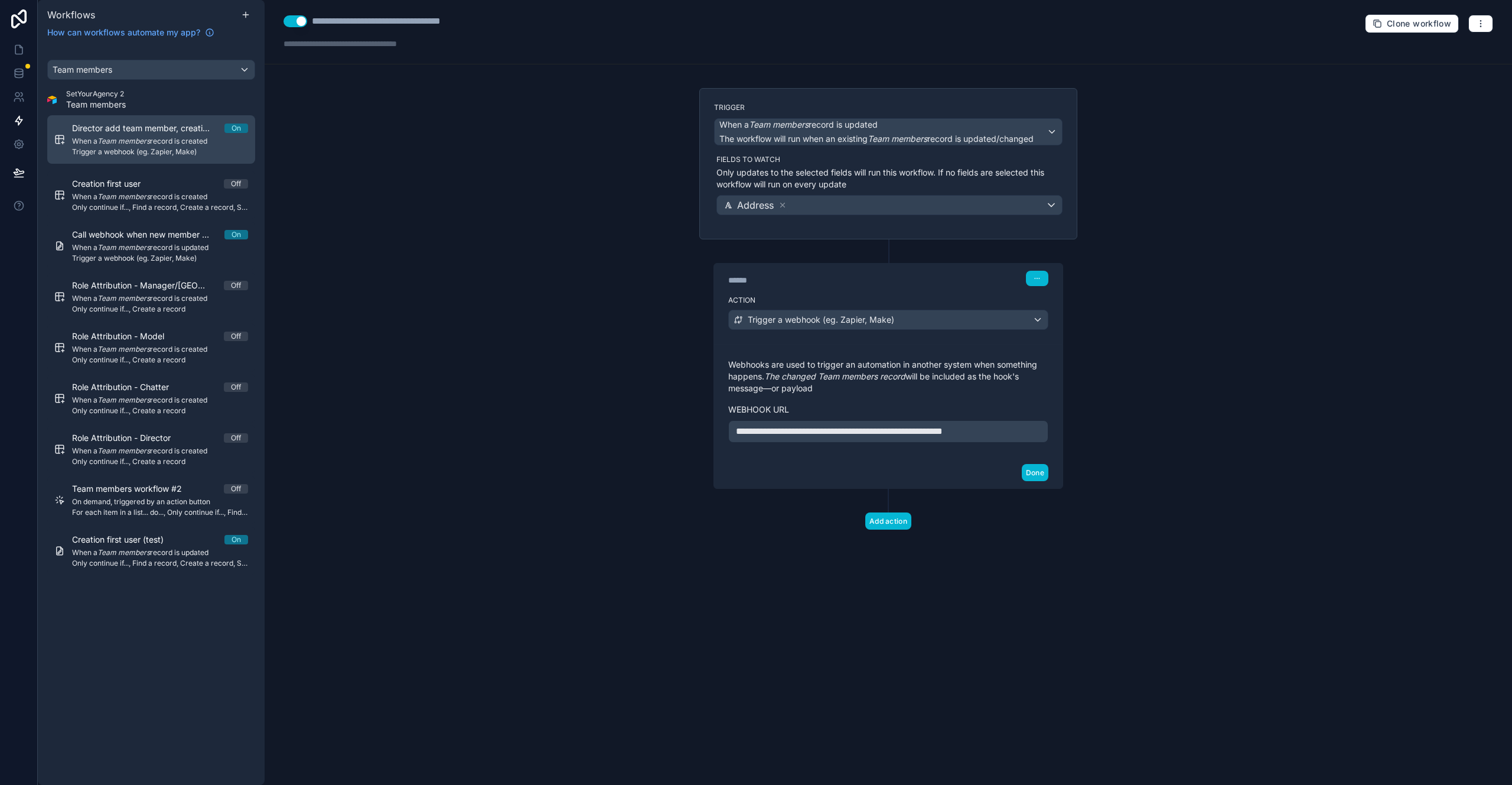
click at [164, 129] on span "Director add team member, creation user" at bounding box center [148, 128] width 152 height 12
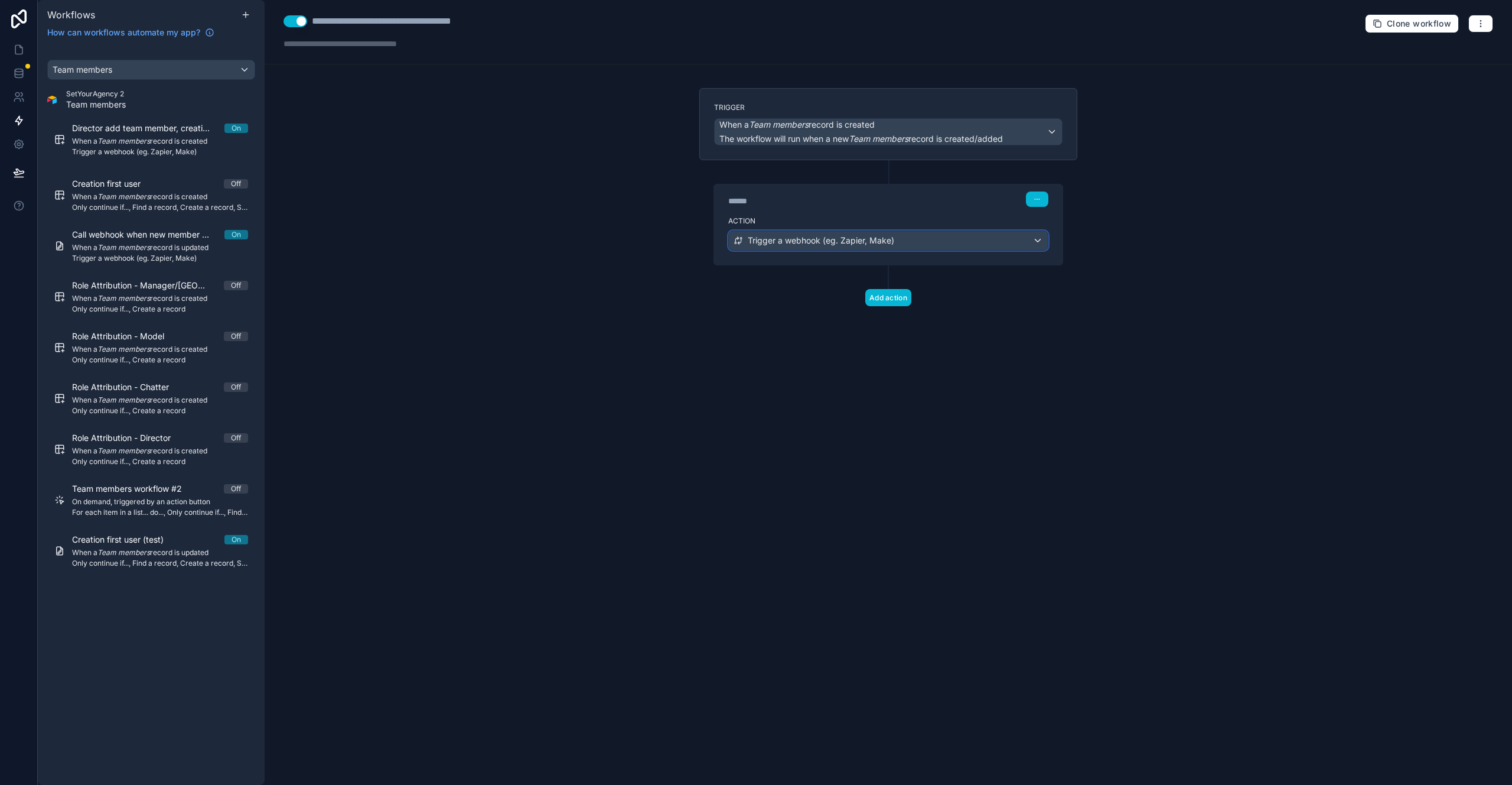
click at [871, 243] on span "Trigger a webhook (eg. Zapier, Make)" at bounding box center [821, 240] width 147 height 12
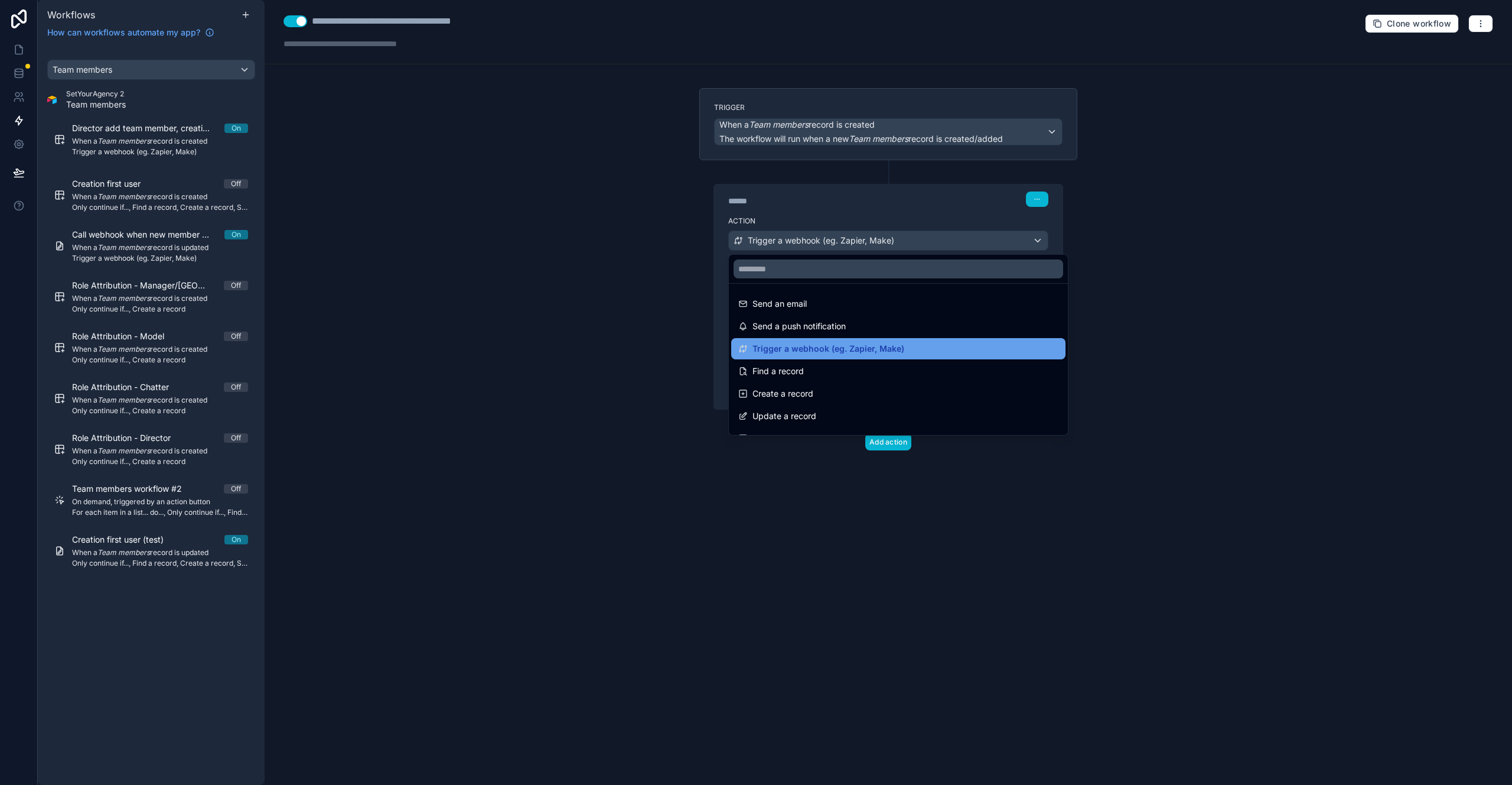
click at [859, 342] on span "Trigger a webhook (eg. Zapier, Make)" at bounding box center [828, 348] width 152 height 14
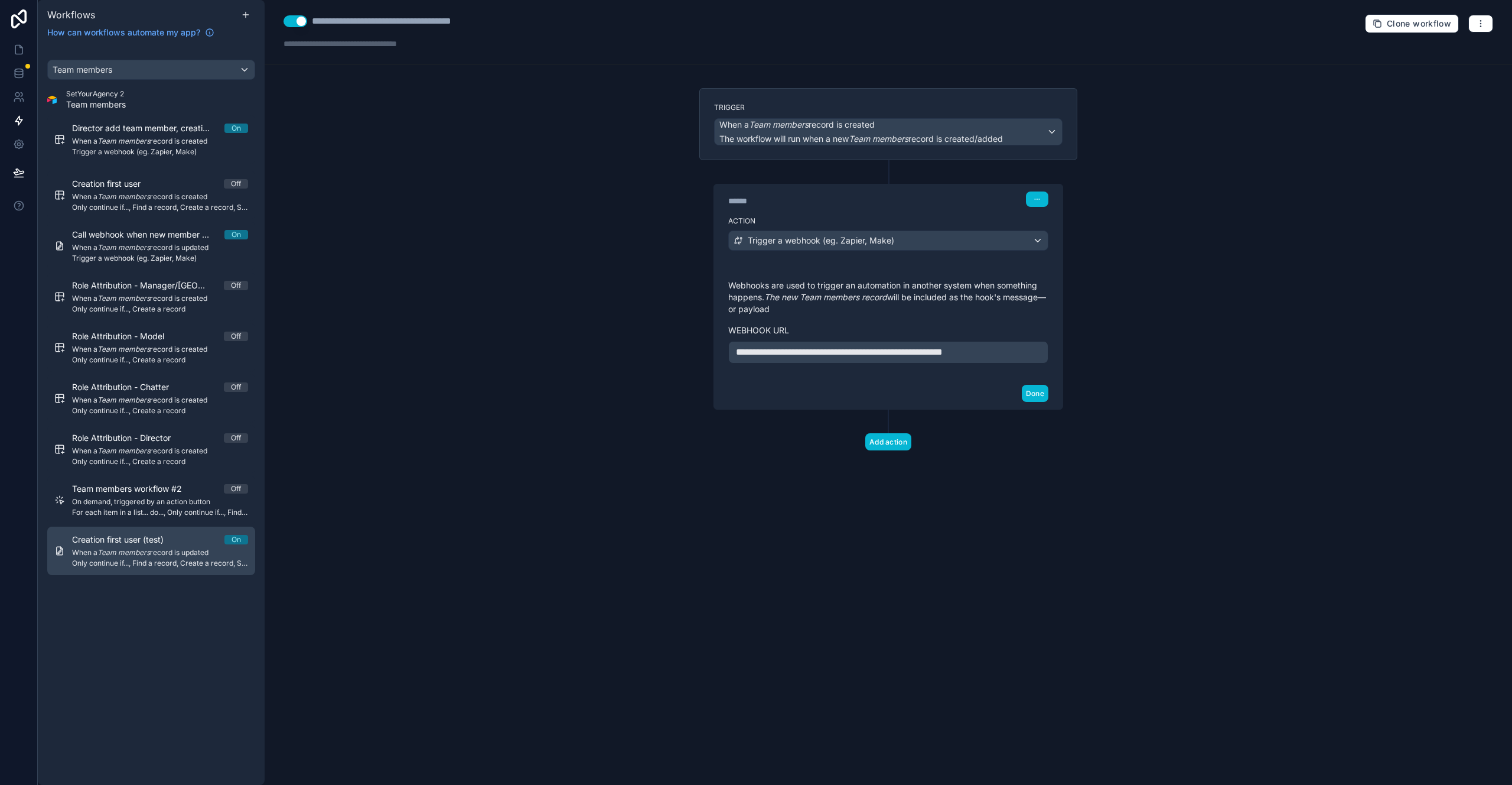
click at [164, 549] on span "When a Team members record is updated" at bounding box center [160, 553] width 176 height 10
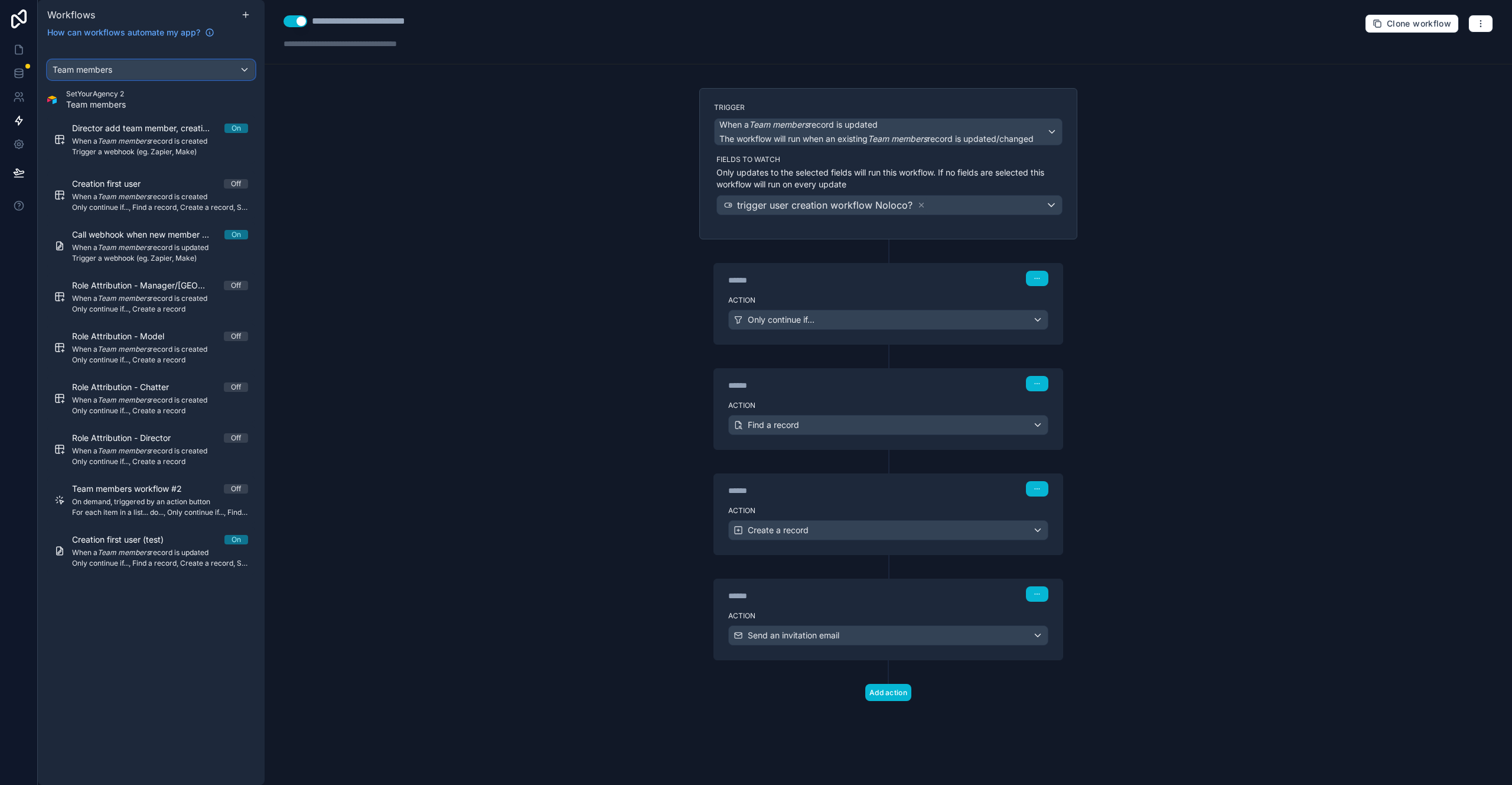
click at [150, 67] on div "Team members" at bounding box center [151, 70] width 207 height 19
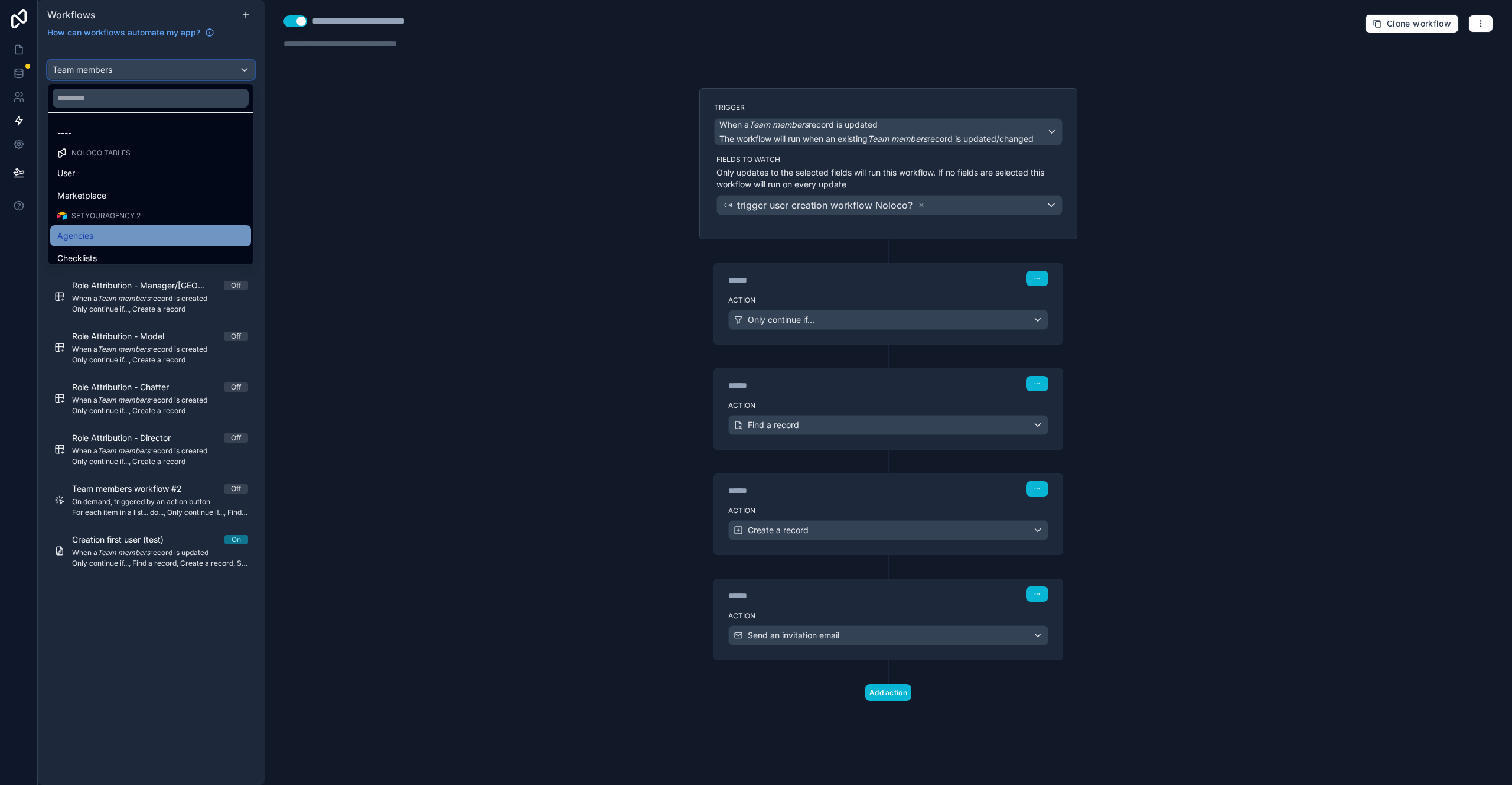
scroll to position [399, 0]
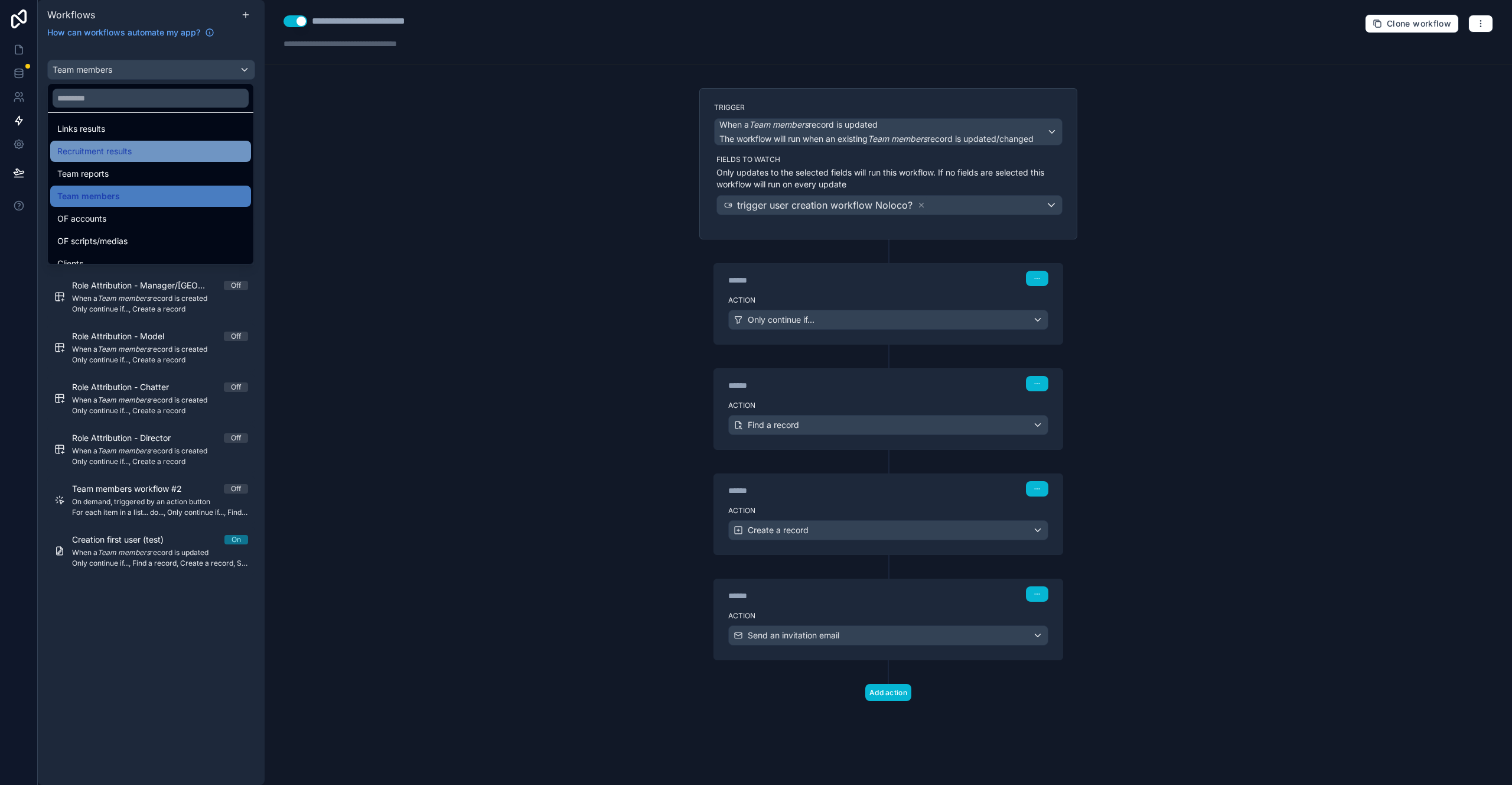
click at [186, 152] on div "Recruitment results" at bounding box center [150, 151] width 186 height 14
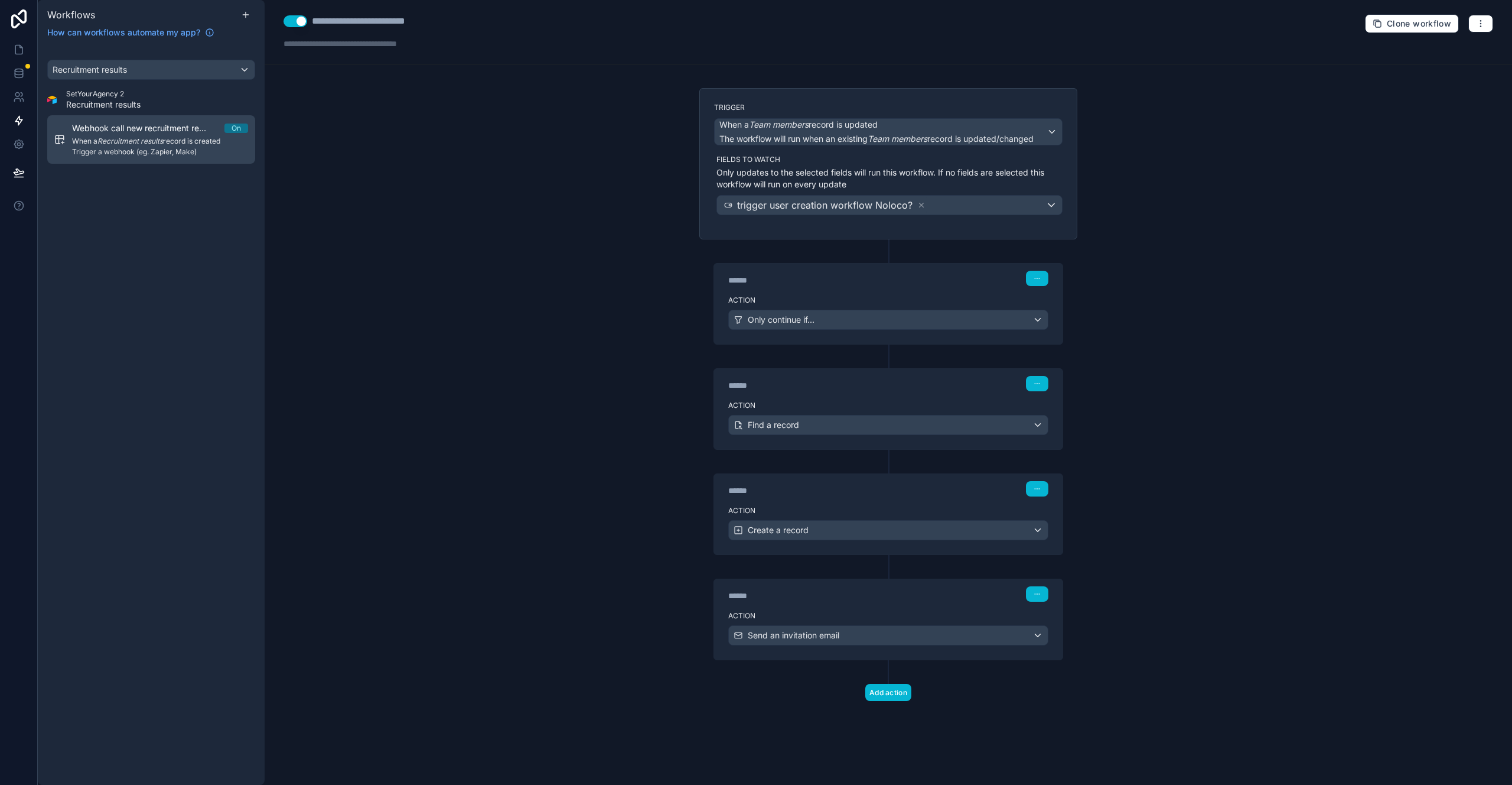
click at [182, 145] on span "When a Recruitment results record is created" at bounding box center [160, 141] width 176 height 10
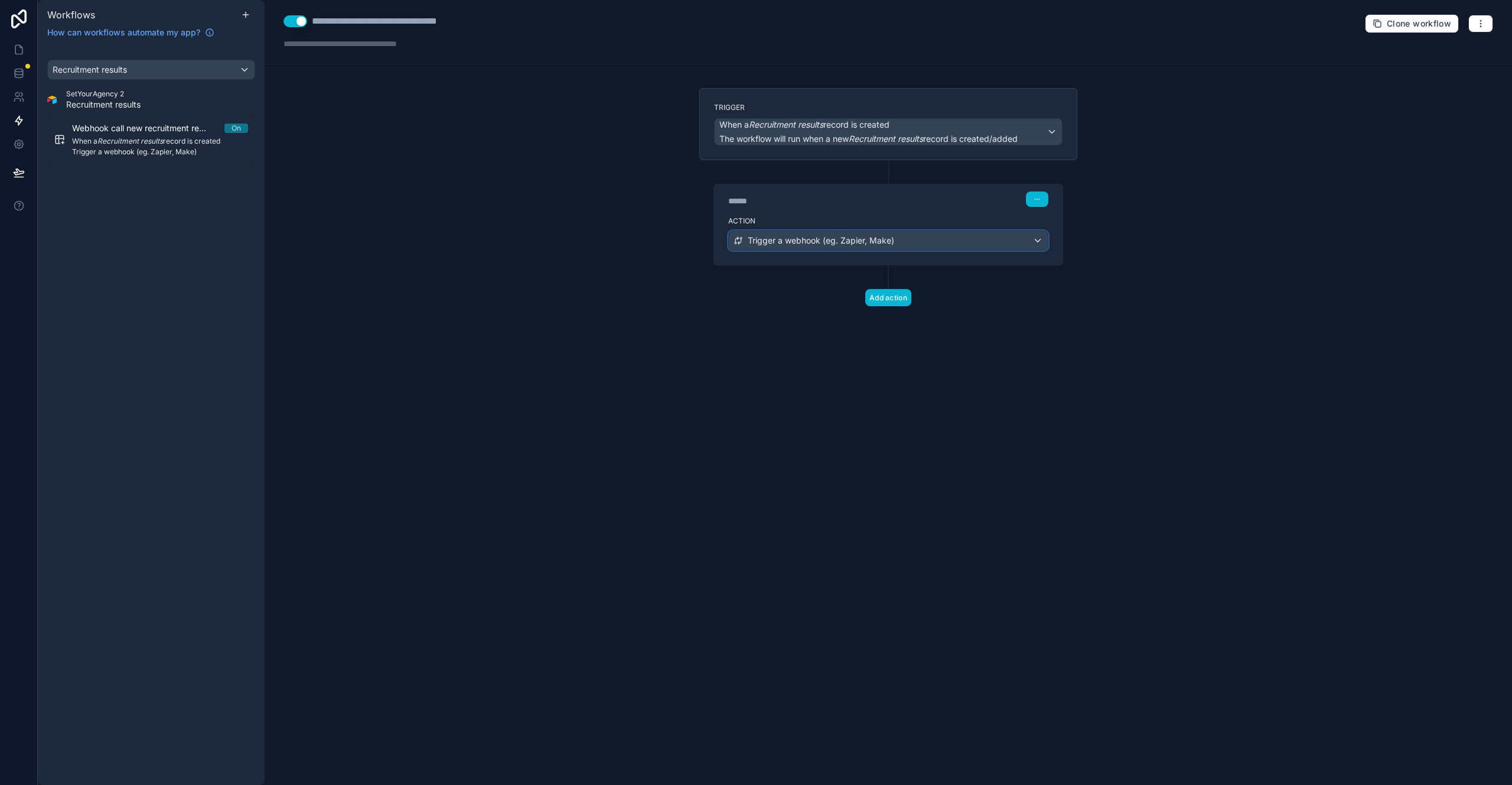
click at [768, 245] on span "Trigger a webhook (eg. Zapier, Make)" at bounding box center [821, 240] width 147 height 12
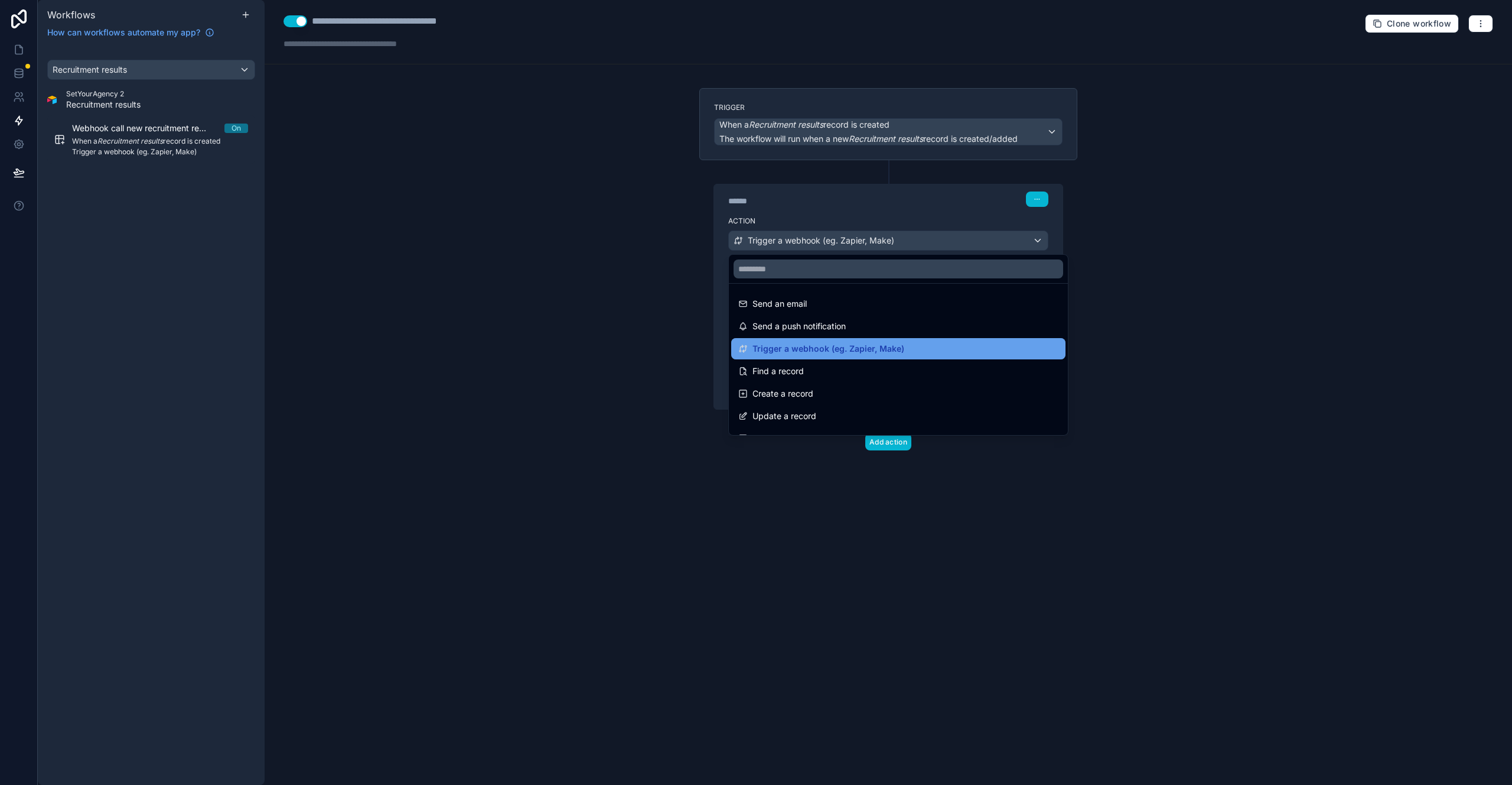
click at [803, 345] on span "Trigger a webhook (eg. Zapier, Make)" at bounding box center [828, 348] width 152 height 14
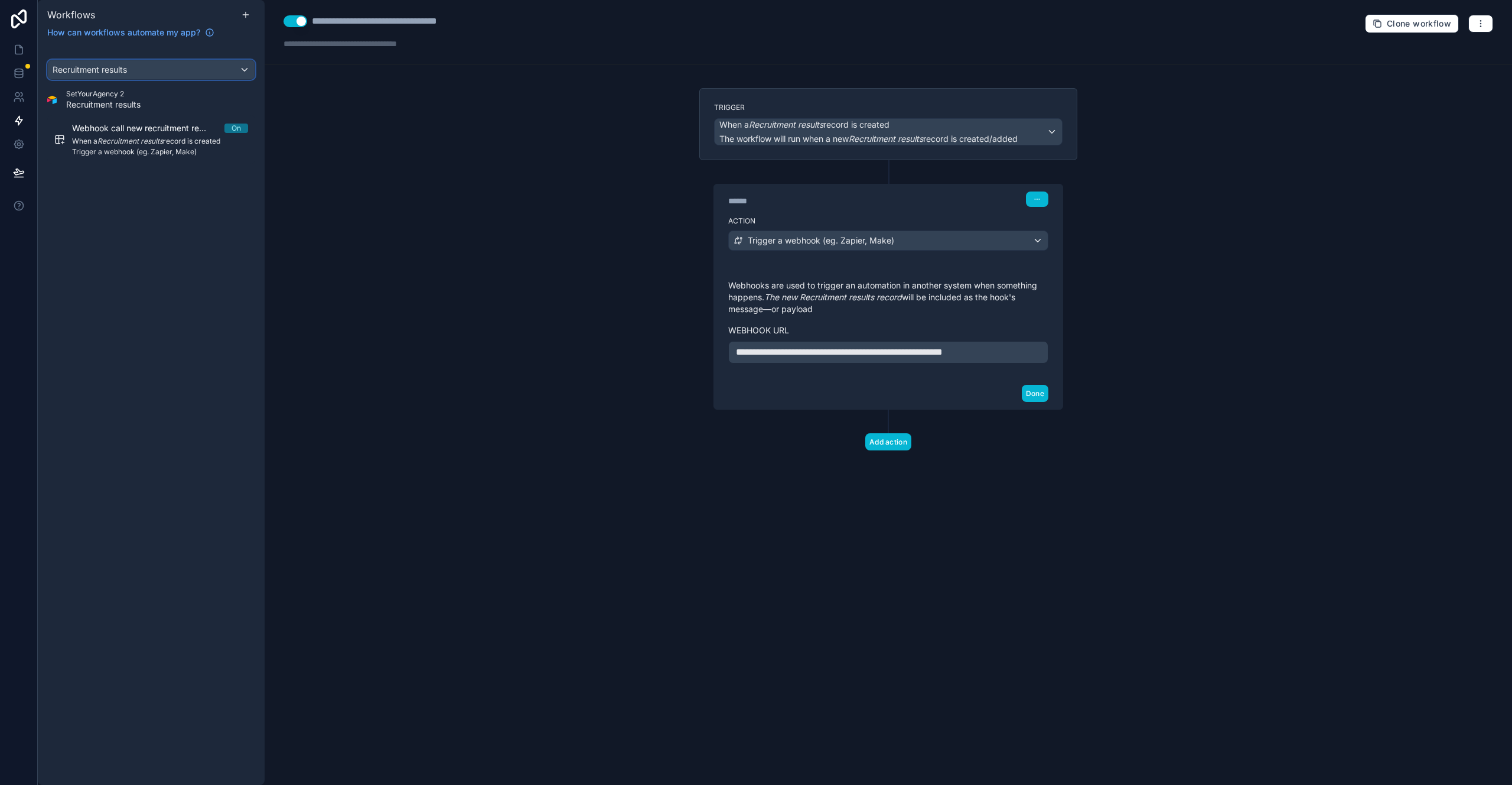
click at [150, 72] on div "Recruitment results" at bounding box center [151, 70] width 207 height 19
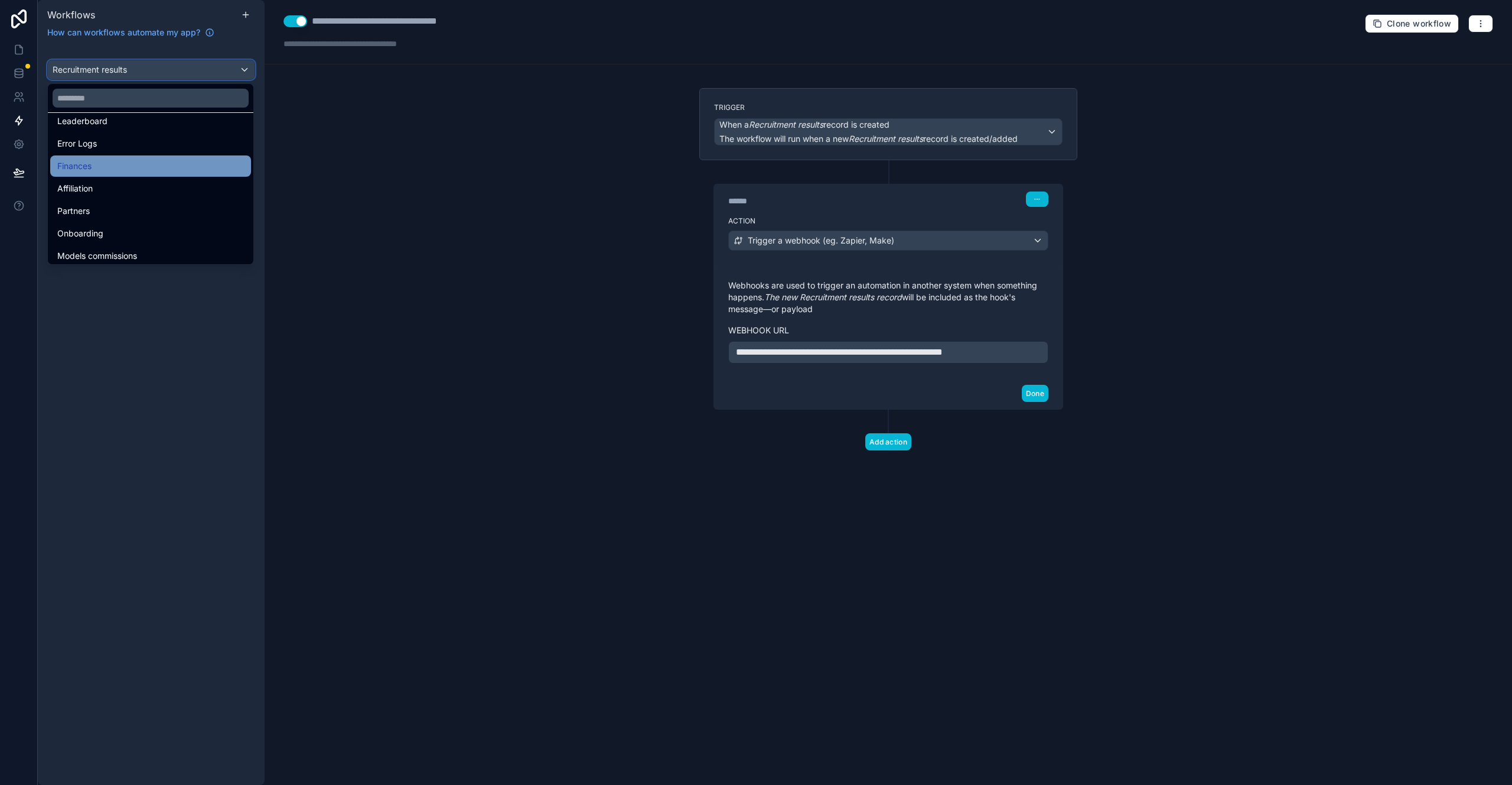
scroll to position [601, 0]
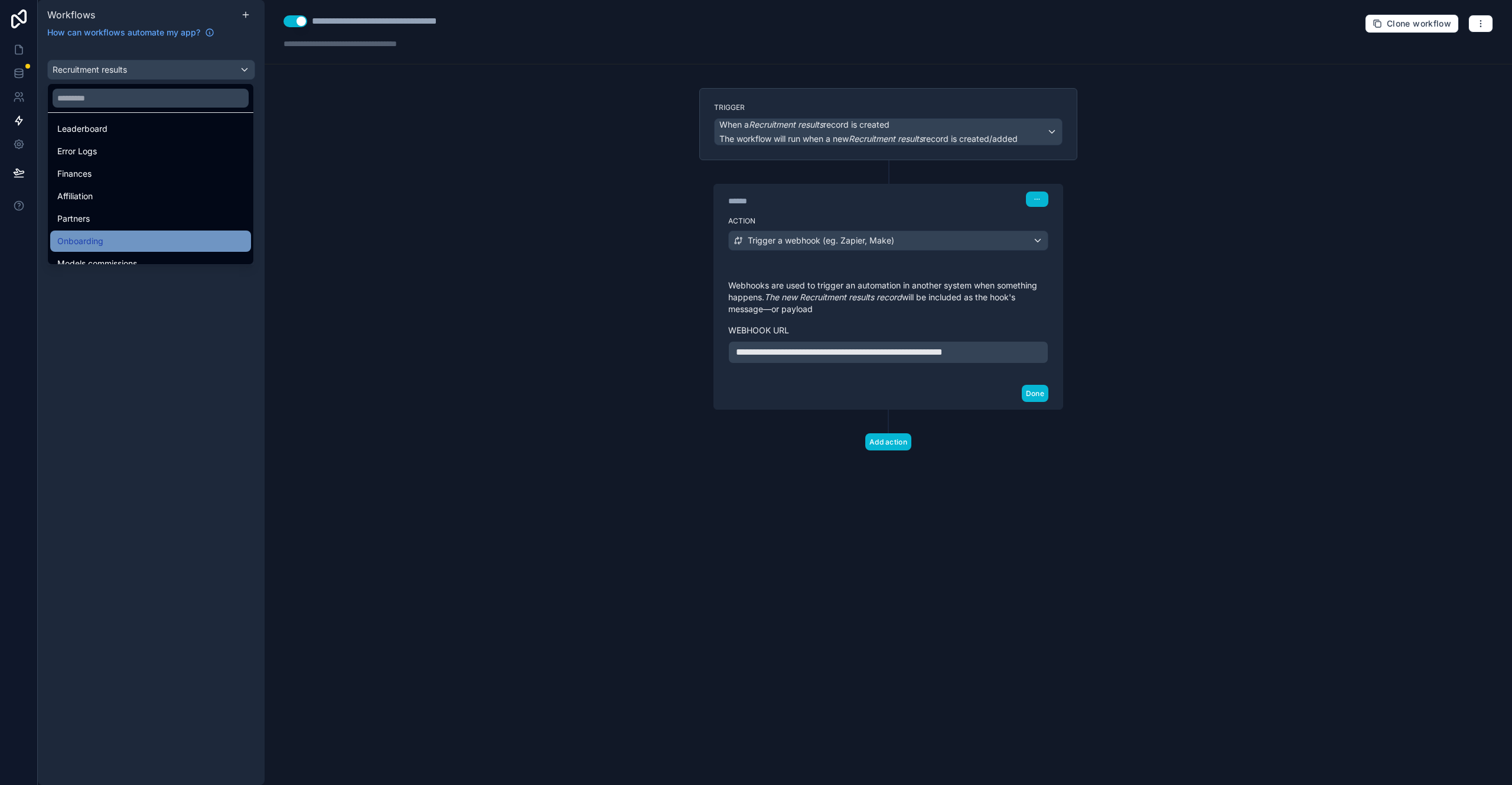
click at [156, 238] on div "Onboarding" at bounding box center [150, 241] width 186 height 14
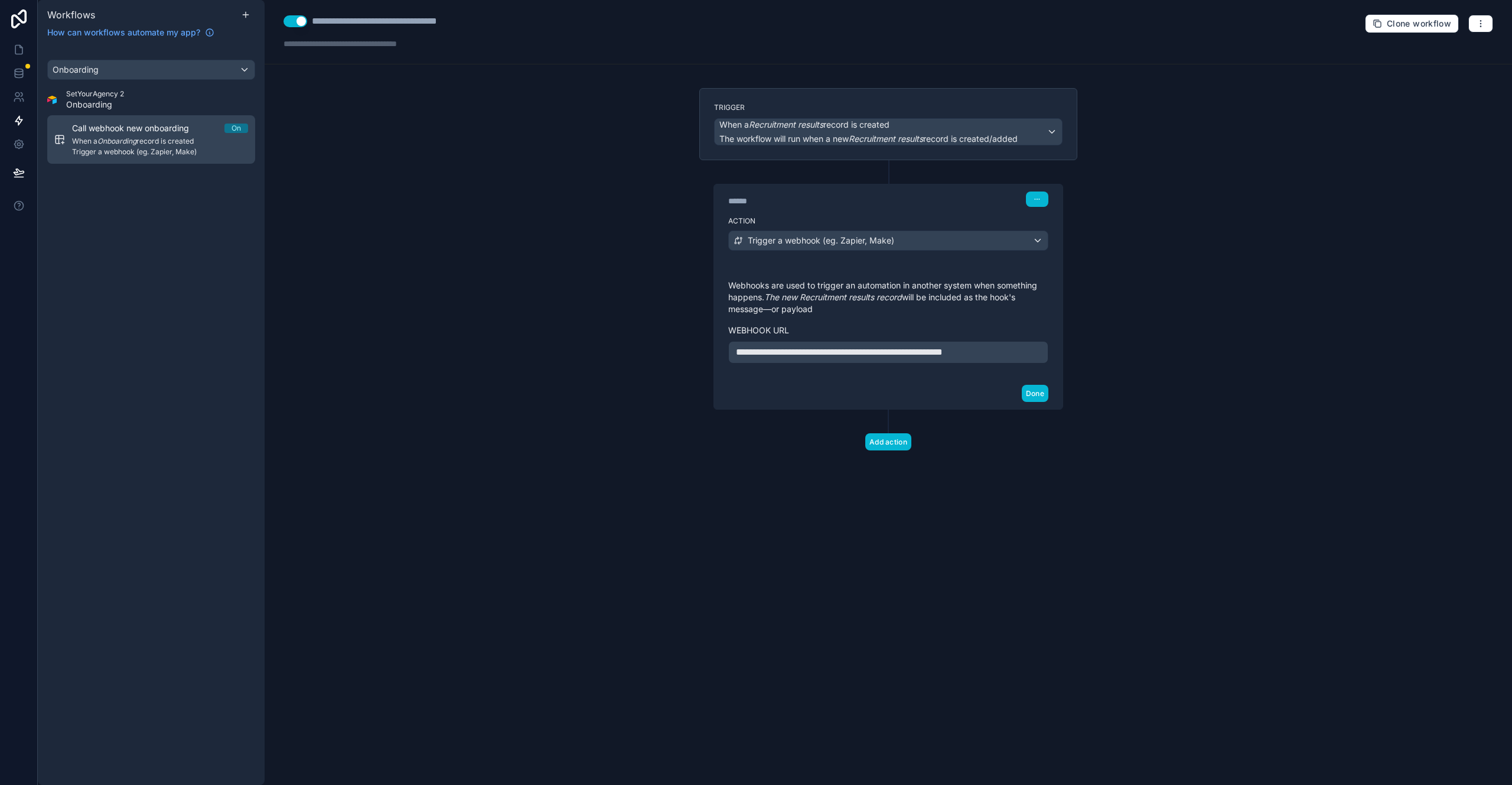
click at [165, 154] on span "Trigger a webhook (eg. Zapier, Make)" at bounding box center [160, 152] width 176 height 10
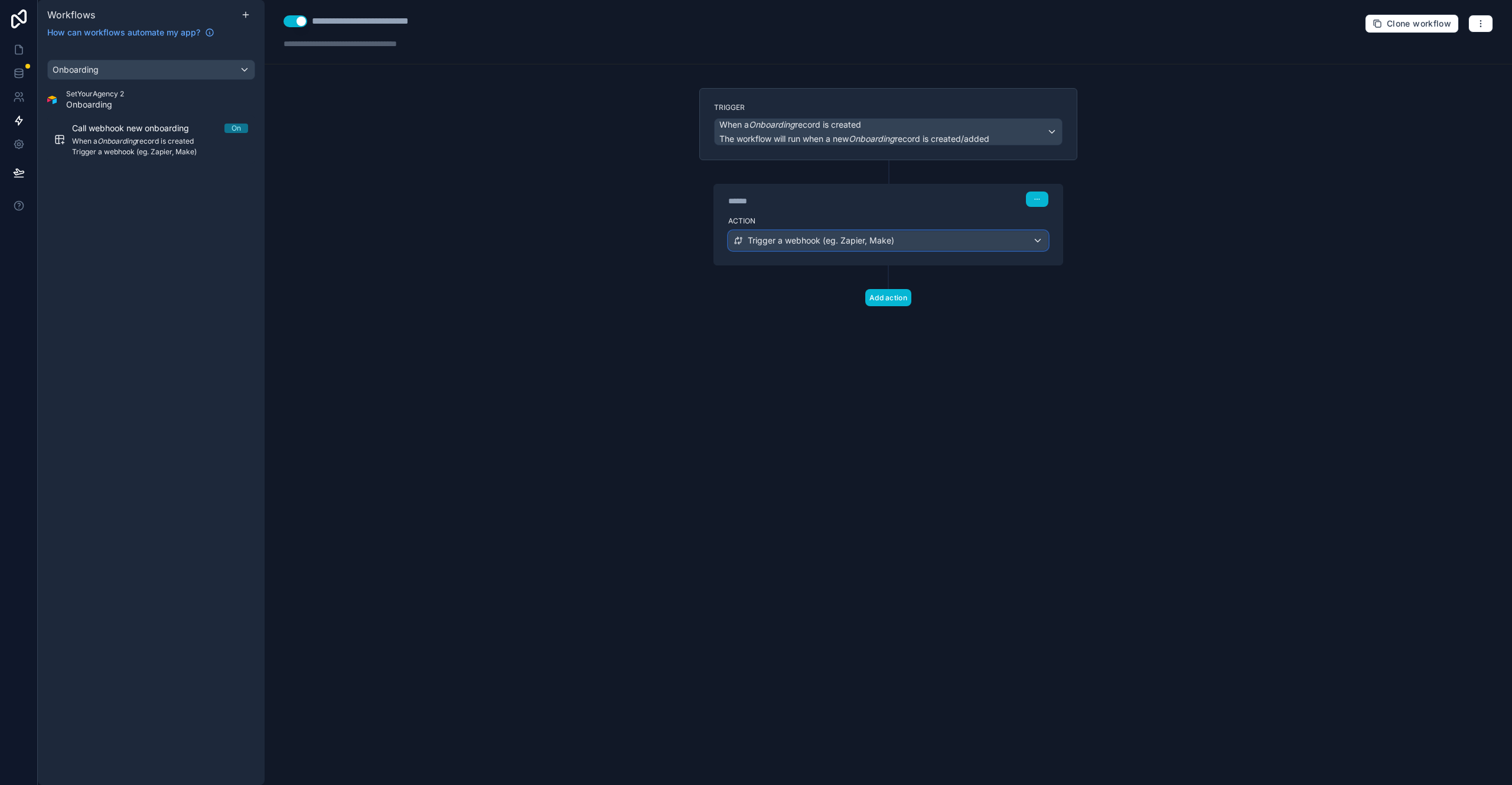
click at [808, 247] on div "Trigger a webhook (eg. Zapier, Make)" at bounding box center [888, 240] width 319 height 19
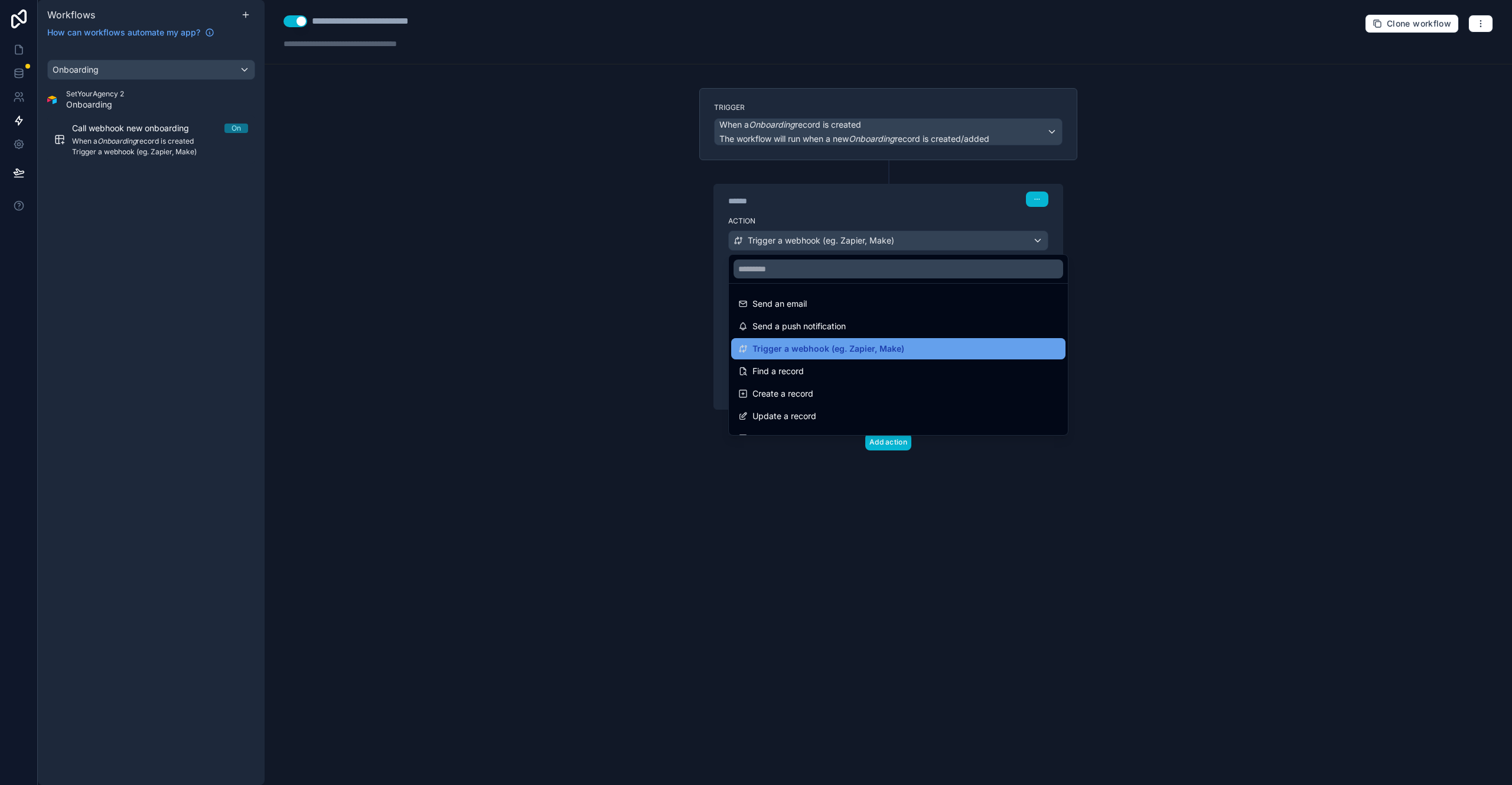
click at [841, 348] on span "Trigger a webhook (eg. Zapier, Make)" at bounding box center [828, 348] width 152 height 14
